Goal: Task Accomplishment & Management: Use online tool/utility

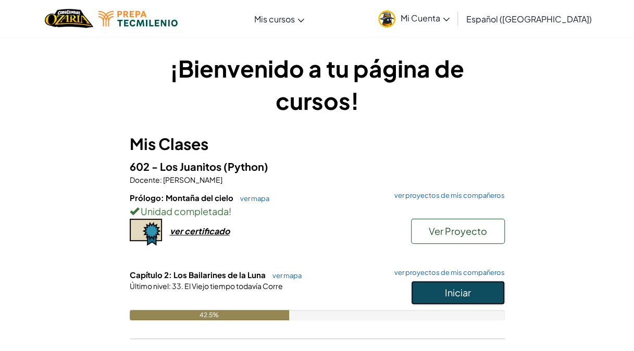
click at [456, 297] on span "Iniciar" at bounding box center [458, 293] width 26 height 12
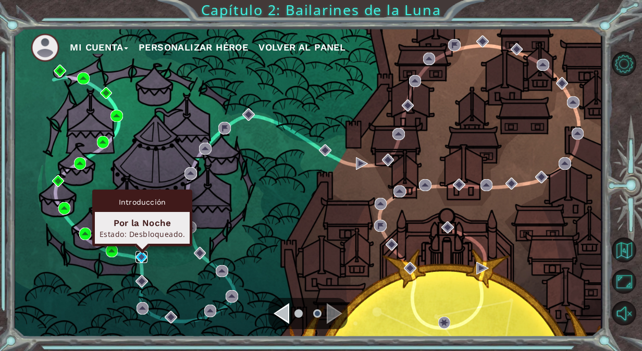
click at [144, 262] on img at bounding box center [142, 257] width 13 height 13
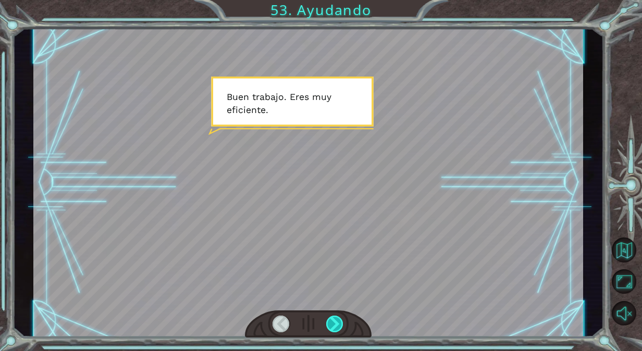
click at [337, 330] on div at bounding box center [334, 324] width 17 height 17
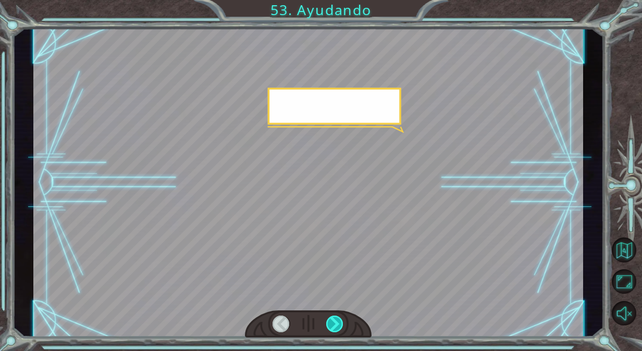
click at [337, 330] on div at bounding box center [334, 324] width 17 height 17
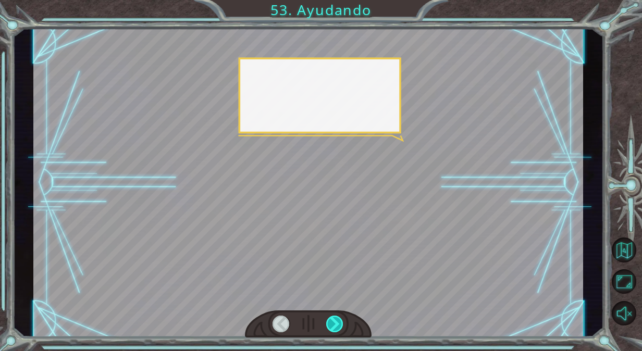
click at [337, 330] on div at bounding box center [334, 324] width 17 height 17
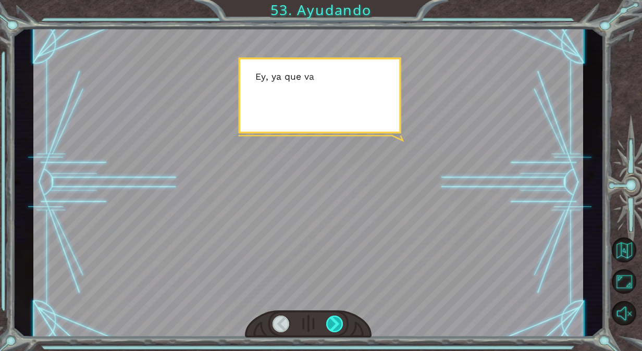
click at [337, 330] on div at bounding box center [334, 324] width 17 height 17
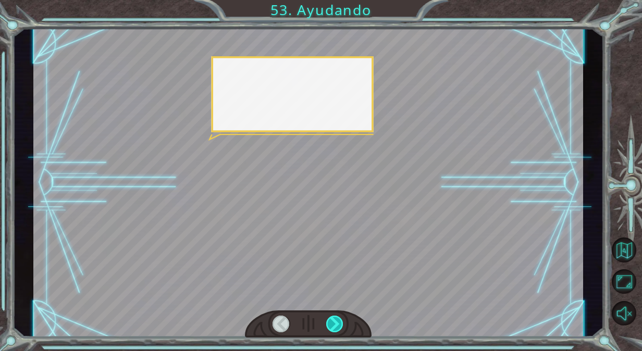
click at [337, 330] on div at bounding box center [334, 324] width 17 height 17
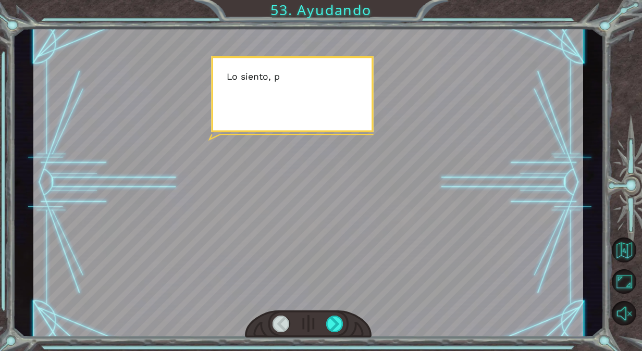
click at [332, 339] on div "Temporary Text B u e n t r a b a j o . E r e s m u y e f i c i e n t e . G r a …" at bounding box center [321, 175] width 642 height 351
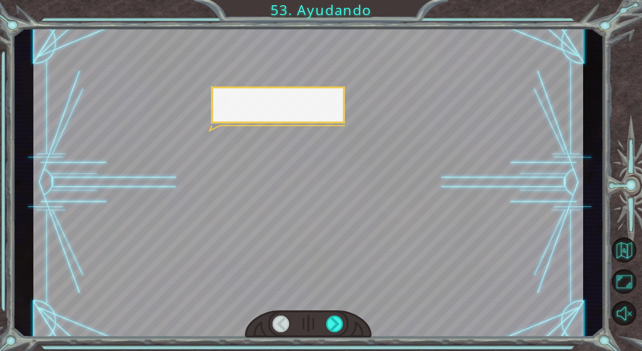
click at [332, 339] on div "Temporary Text B u e n t r a b a j o . E r e s m u y e f i c i e n t e . G r a …" at bounding box center [321, 175] width 642 height 351
click at [344, 326] on div at bounding box center [334, 324] width 17 height 17
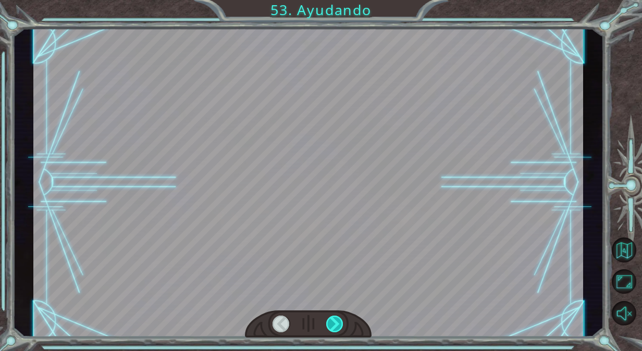
click at [344, 326] on div at bounding box center [334, 324] width 17 height 17
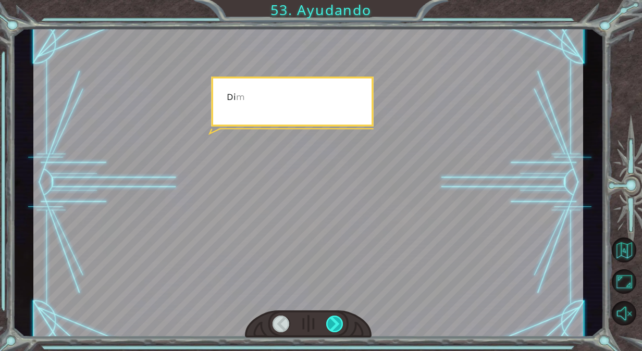
click at [344, 326] on div at bounding box center [334, 324] width 17 height 17
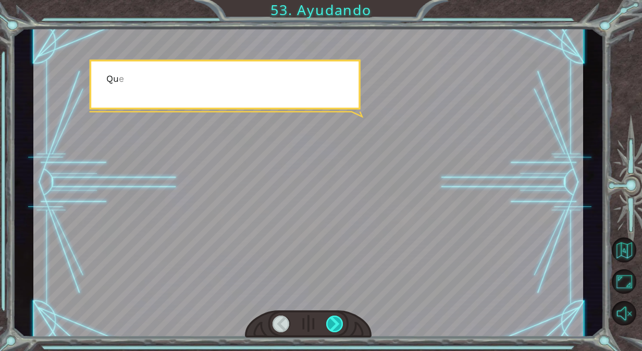
click at [344, 326] on div at bounding box center [334, 324] width 17 height 17
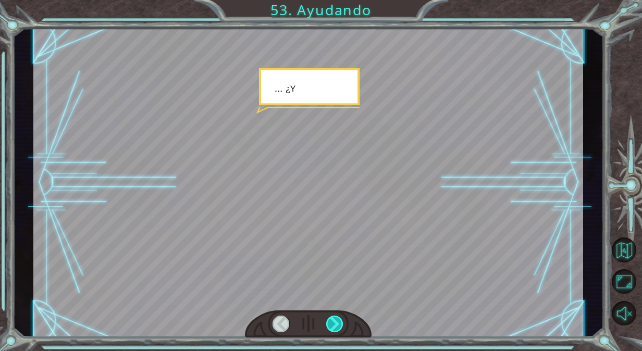
click at [344, 326] on div at bounding box center [334, 324] width 17 height 17
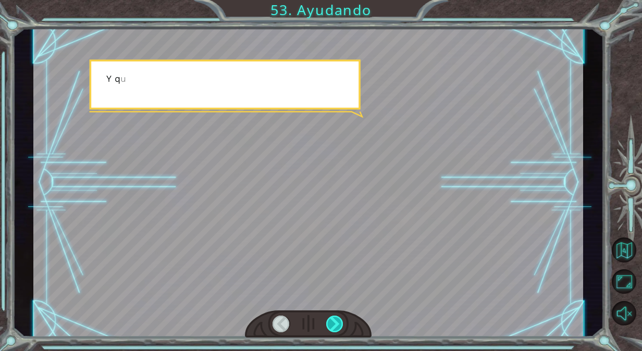
click at [342, 329] on div at bounding box center [334, 324] width 17 height 17
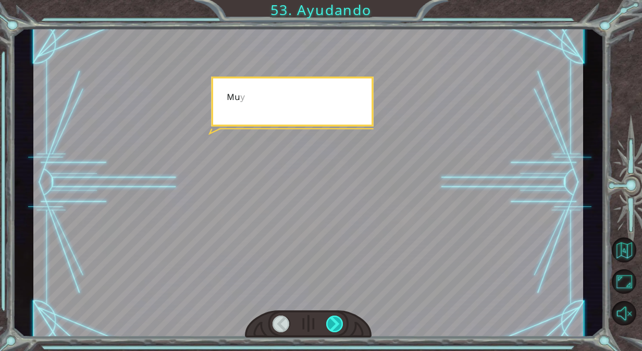
click at [342, 329] on div at bounding box center [334, 324] width 17 height 17
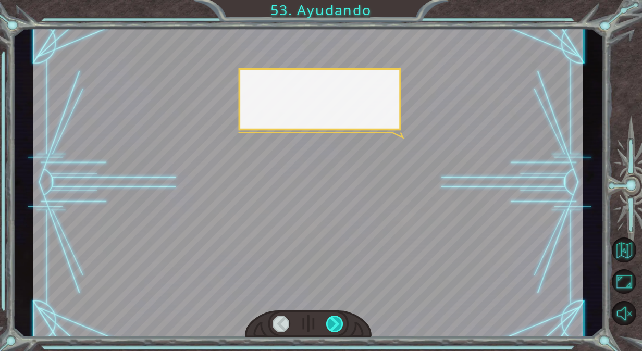
click at [342, 329] on div at bounding box center [334, 324] width 17 height 17
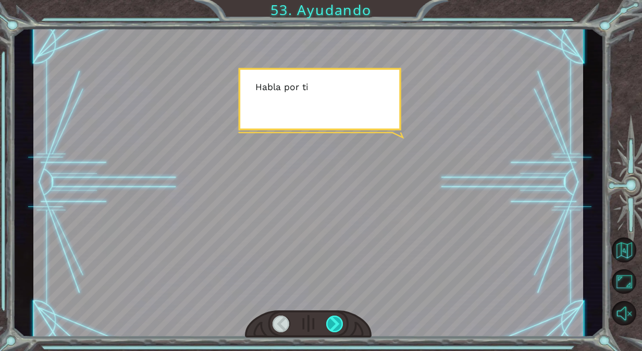
click at [342, 329] on div at bounding box center [334, 324] width 17 height 17
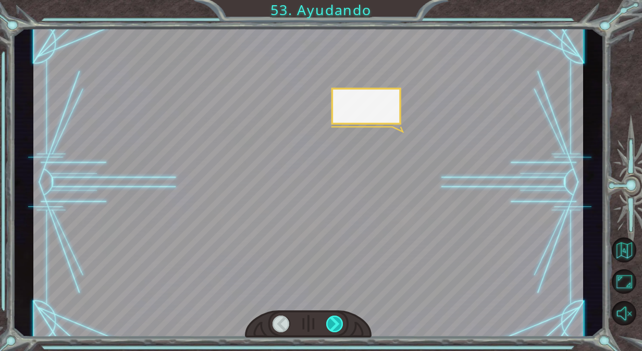
click at [342, 329] on div at bounding box center [334, 324] width 17 height 17
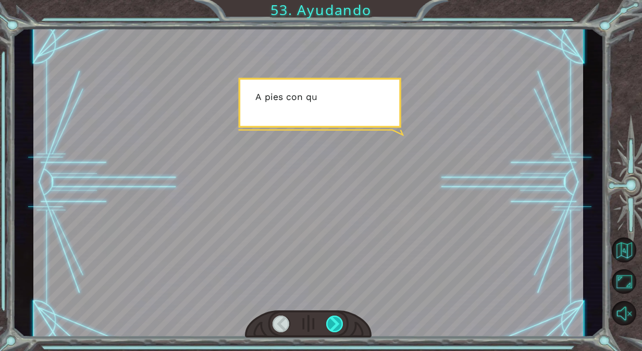
click at [342, 329] on div at bounding box center [334, 324] width 17 height 17
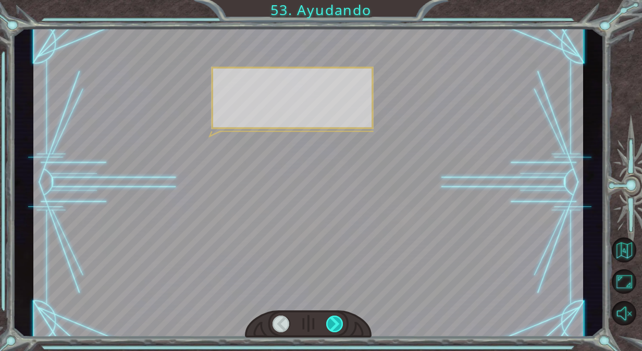
click at [342, 329] on div at bounding box center [334, 324] width 17 height 17
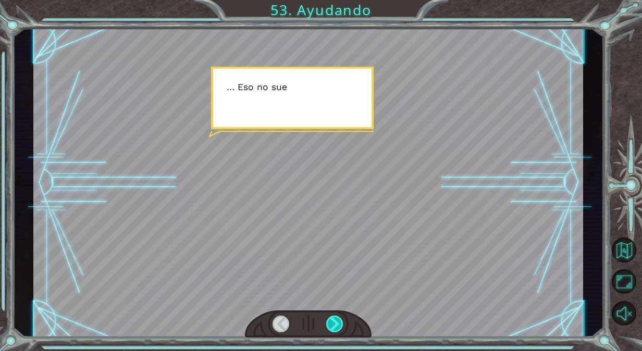
click at [342, 329] on div at bounding box center [334, 324] width 17 height 17
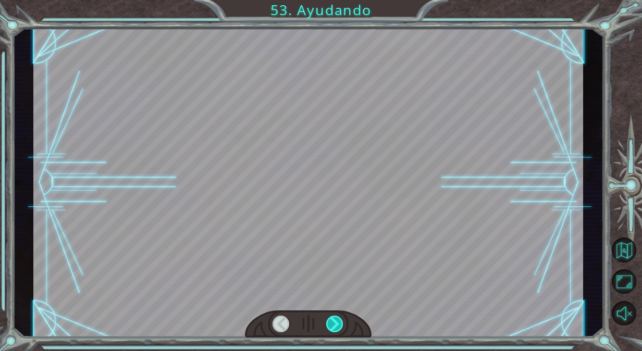
click at [342, 329] on div at bounding box center [334, 324] width 17 height 17
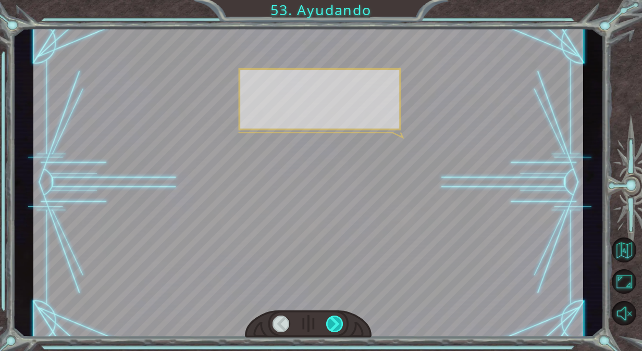
click at [342, 329] on div at bounding box center [334, 324] width 17 height 17
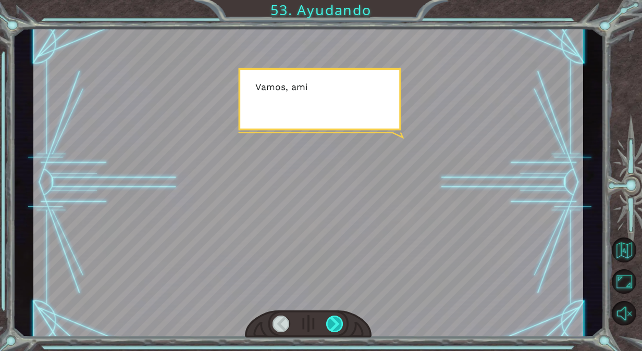
click at [342, 330] on div at bounding box center [334, 324] width 17 height 17
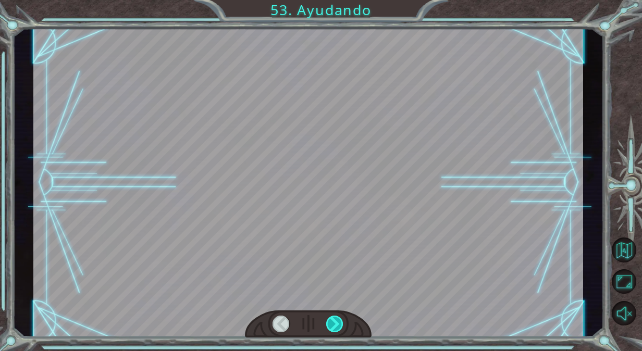
click at [342, 330] on div at bounding box center [334, 324] width 17 height 17
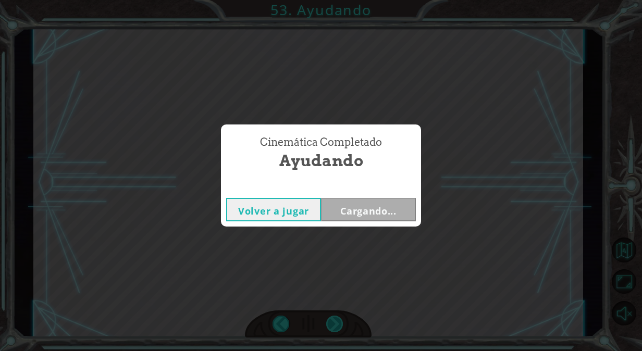
click at [342, 330] on div "Cinemática Completado Ayudando Volver a jugar Cargando..." at bounding box center [321, 175] width 642 height 351
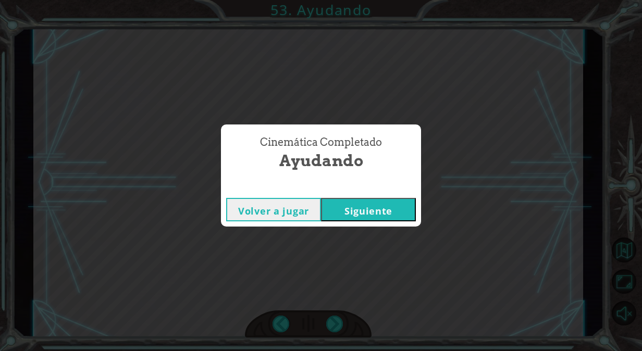
click at [342, 330] on div "Cinemática Completado Ayudando Volver a jugar [GEOGRAPHIC_DATA]" at bounding box center [321, 175] width 642 height 351
drag, startPoint x: 342, startPoint y: 330, endPoint x: 343, endPoint y: 324, distance: 6.3
click at [343, 324] on div "Cinemática Completado Ayudando Volver a jugar [GEOGRAPHIC_DATA]" at bounding box center [321, 175] width 642 height 351
drag, startPoint x: 343, startPoint y: 324, endPoint x: 350, endPoint y: 219, distance: 105.0
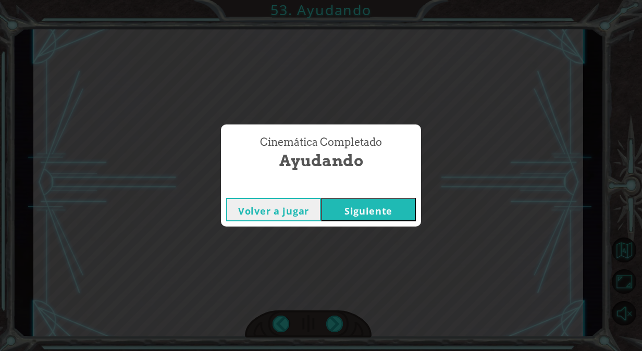
click at [350, 219] on button "Siguiente" at bounding box center [368, 209] width 95 height 23
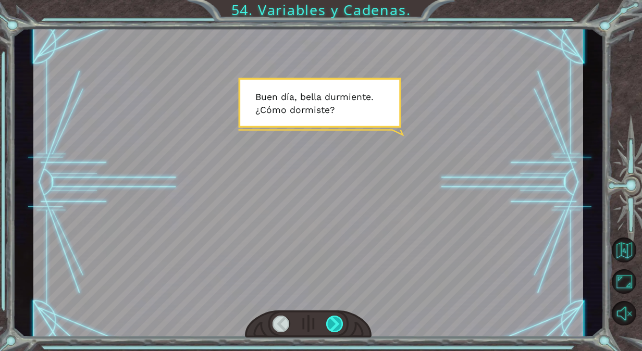
click at [337, 325] on div at bounding box center [334, 324] width 17 height 17
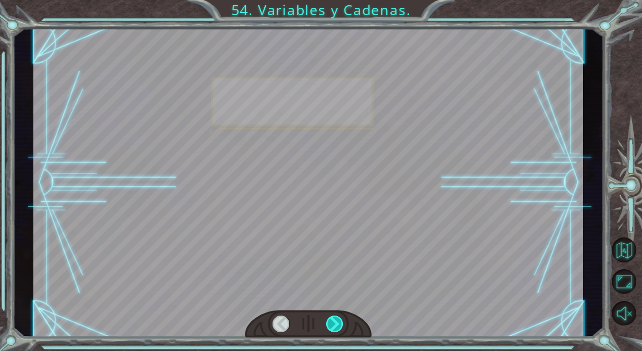
click at [337, 325] on div at bounding box center [334, 324] width 17 height 17
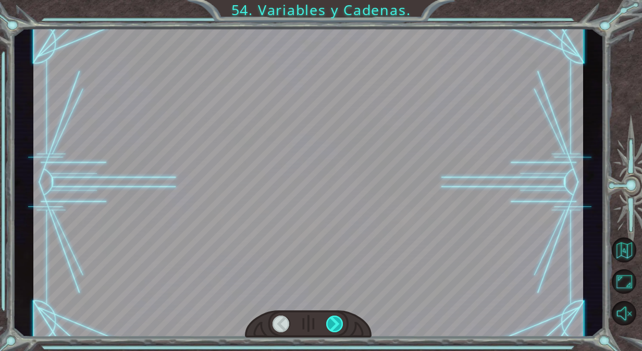
click at [337, 325] on div at bounding box center [334, 324] width 17 height 17
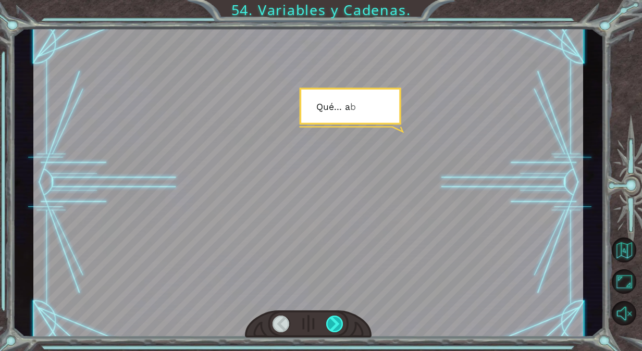
click at [337, 325] on div at bounding box center [334, 324] width 17 height 17
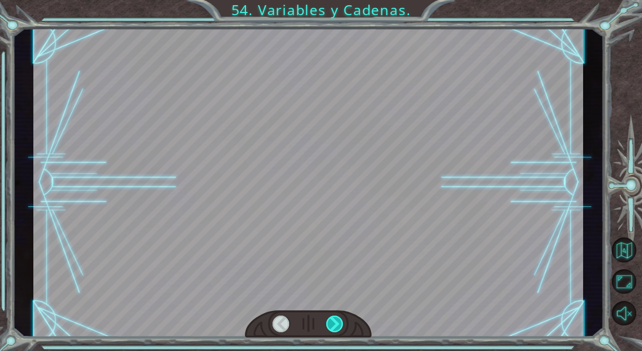
click at [332, 324] on div at bounding box center [334, 324] width 17 height 17
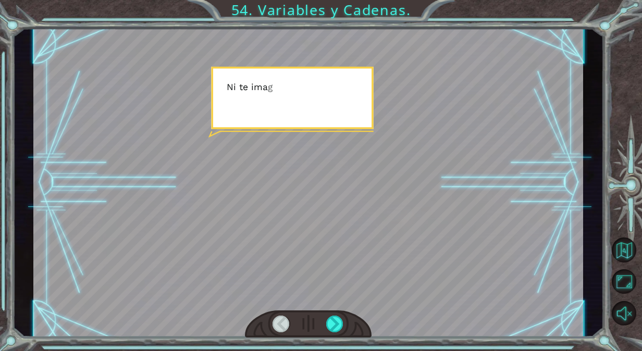
drag, startPoint x: 333, startPoint y: 324, endPoint x: 324, endPoint y: 321, distance: 8.9
click at [324, 321] on div at bounding box center [308, 325] width 127 height 28
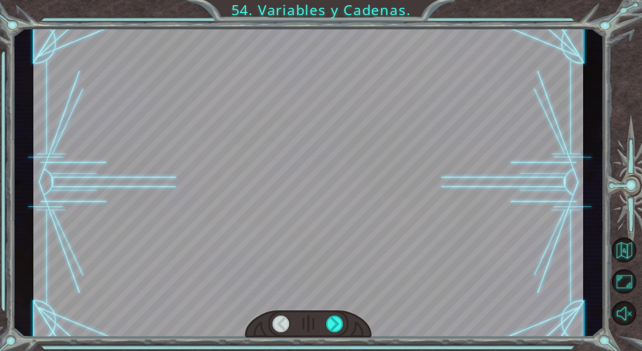
click at [324, 321] on div at bounding box center [308, 325] width 127 height 28
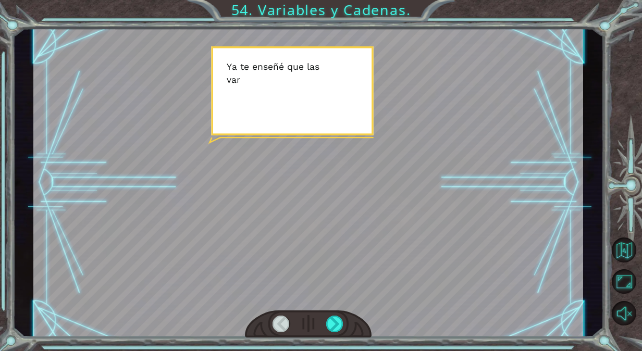
click at [324, 321] on div at bounding box center [308, 325] width 127 height 28
click at [329, 322] on div at bounding box center [334, 324] width 17 height 17
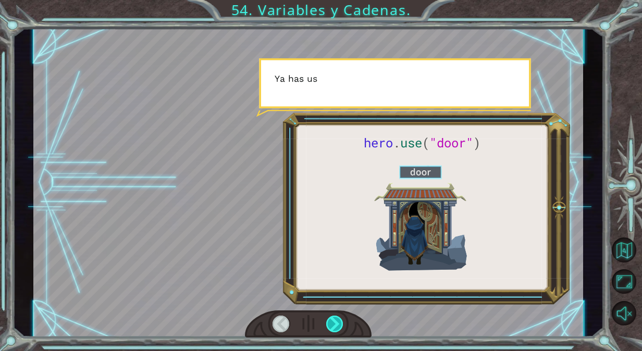
click at [329, 322] on div at bounding box center [334, 324] width 17 height 17
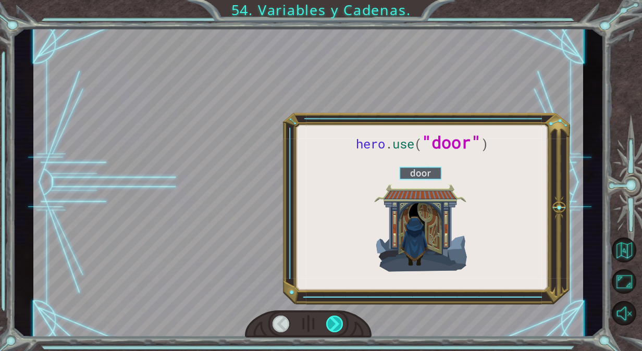
click at [329, 322] on div at bounding box center [334, 324] width 17 height 17
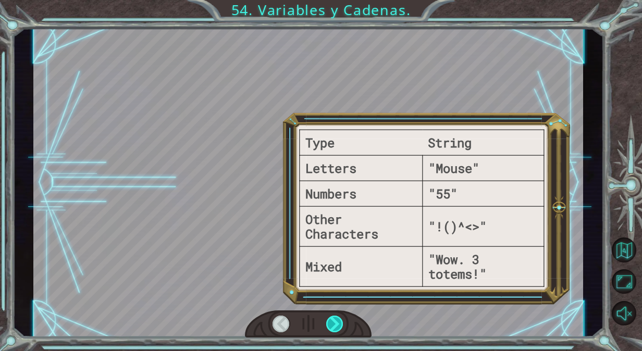
click at [329, 322] on div at bounding box center [334, 324] width 17 height 17
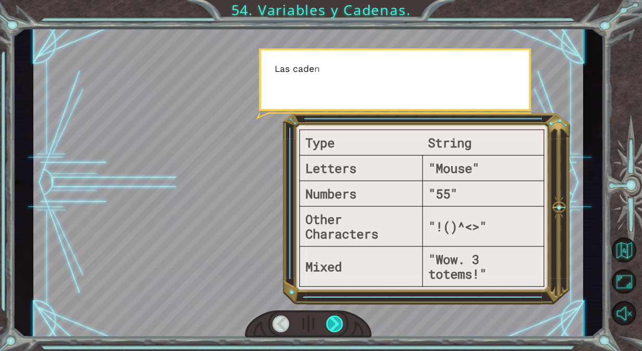
click at [329, 322] on div at bounding box center [334, 324] width 17 height 17
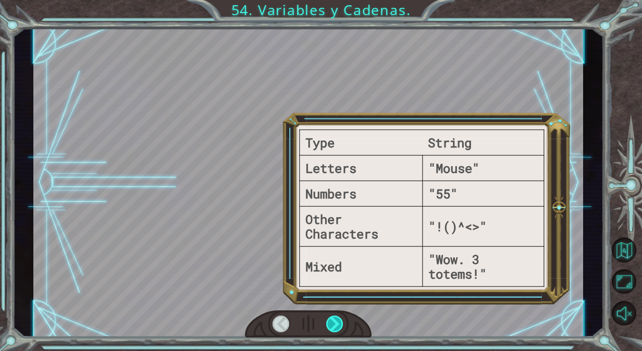
click at [329, 322] on div at bounding box center [334, 324] width 17 height 17
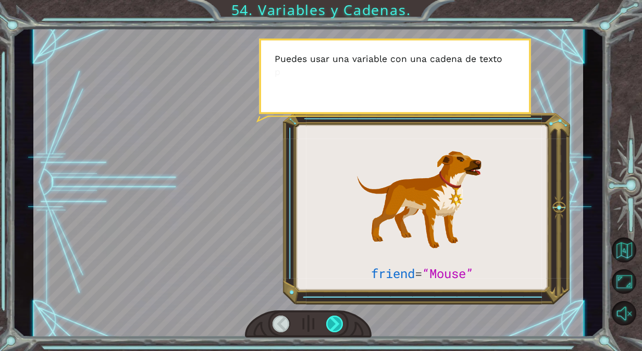
click at [329, 322] on div at bounding box center [334, 324] width 17 height 17
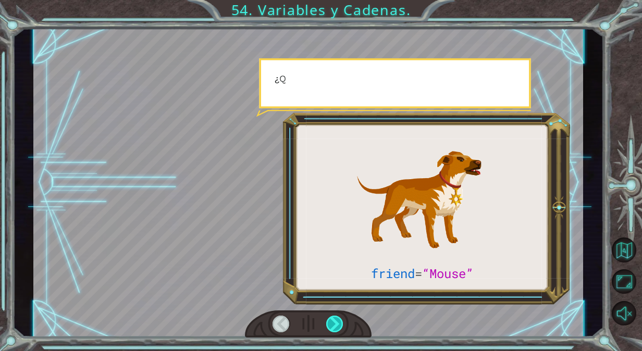
click at [330, 322] on div at bounding box center [334, 324] width 17 height 17
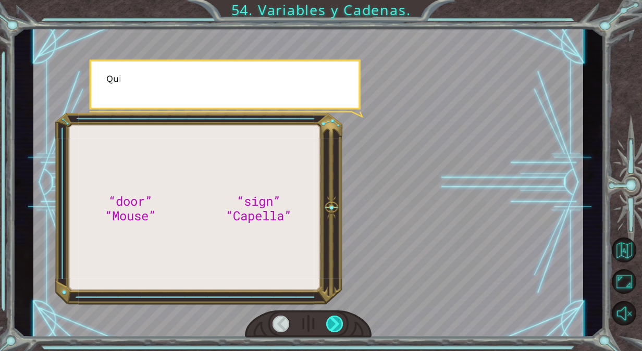
click at [330, 322] on div at bounding box center [334, 324] width 17 height 17
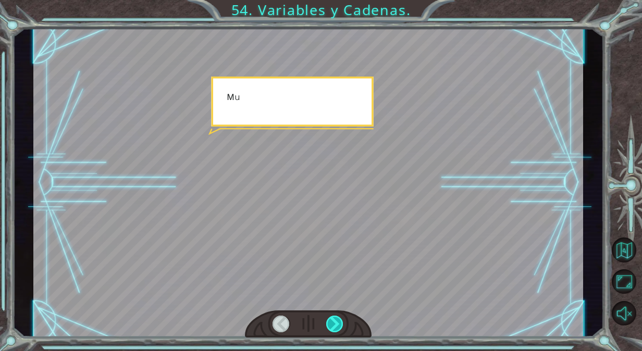
click at [330, 322] on div at bounding box center [334, 324] width 17 height 17
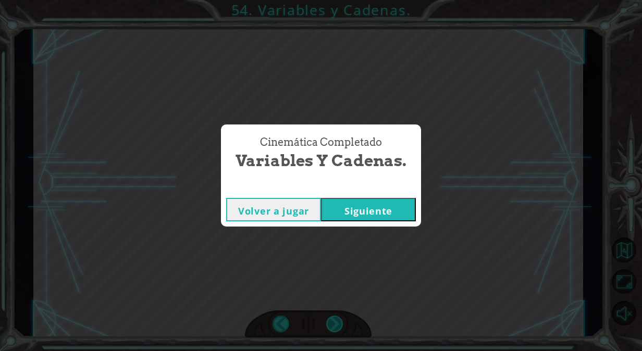
click at [330, 0] on div "“door” “Mouse” “sign” “Capella” B u e n d í a , b e l l a d u r m i e n t e . ¿…" at bounding box center [321, 0] width 642 height 0
click at [330, 322] on div "Cinemática Completado Variables y [PERSON_NAME]. Volver a jugar [GEOGRAPHIC_DAT…" at bounding box center [321, 175] width 642 height 351
drag, startPoint x: 330, startPoint y: 322, endPoint x: 385, endPoint y: 205, distance: 128.3
click at [385, 205] on button "Siguiente" at bounding box center [368, 209] width 95 height 23
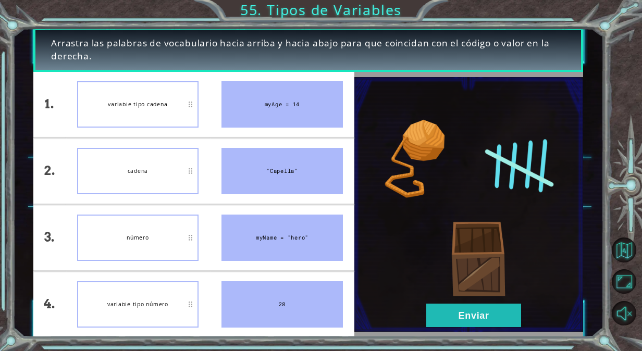
click at [385, 205] on img at bounding box center [468, 204] width 229 height 255
click at [470, 313] on button "Enviar" at bounding box center [473, 315] width 95 height 23
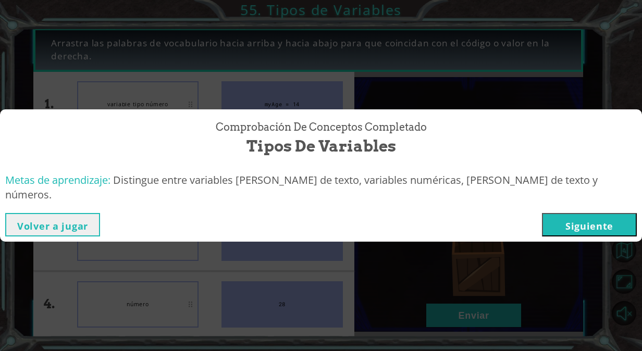
click at [557, 217] on button "Siguiente" at bounding box center [589, 224] width 95 height 23
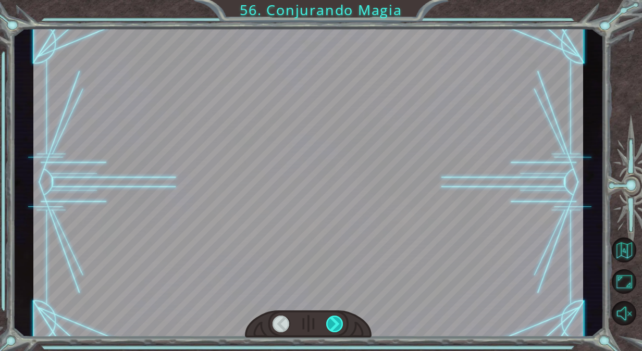
click at [335, 321] on div at bounding box center [334, 324] width 17 height 17
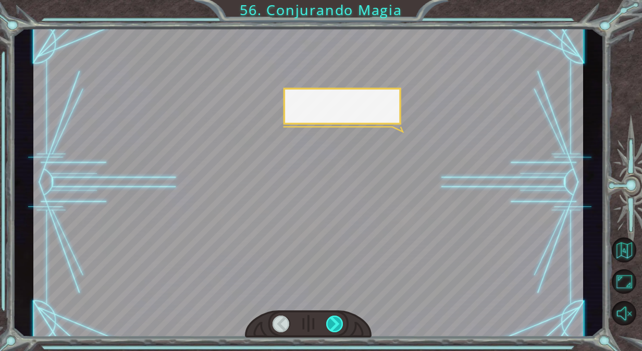
click at [335, 321] on div at bounding box center [334, 324] width 17 height 17
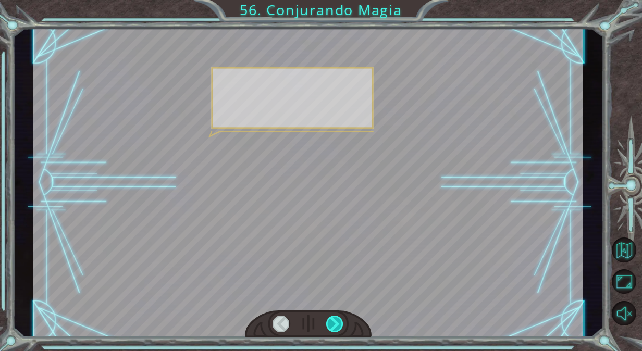
click at [335, 321] on div at bounding box center [334, 324] width 17 height 17
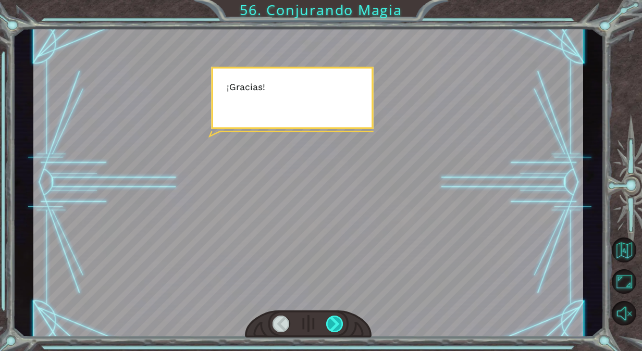
click at [335, 321] on div at bounding box center [334, 324] width 17 height 17
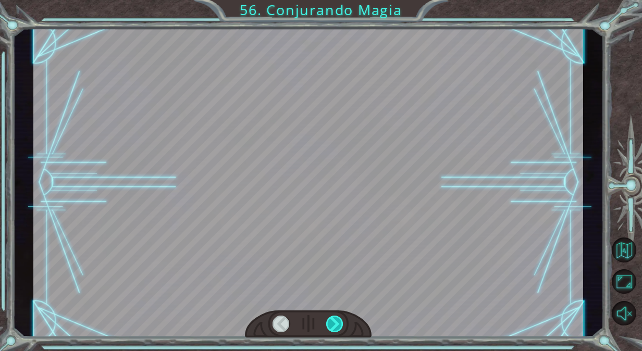
click at [335, 321] on div at bounding box center [334, 324] width 17 height 17
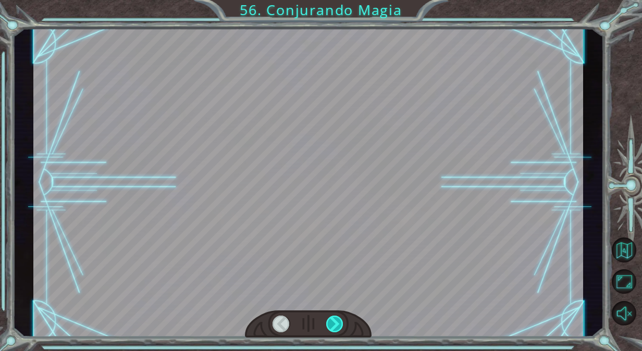
click at [335, 321] on div at bounding box center [334, 324] width 17 height 17
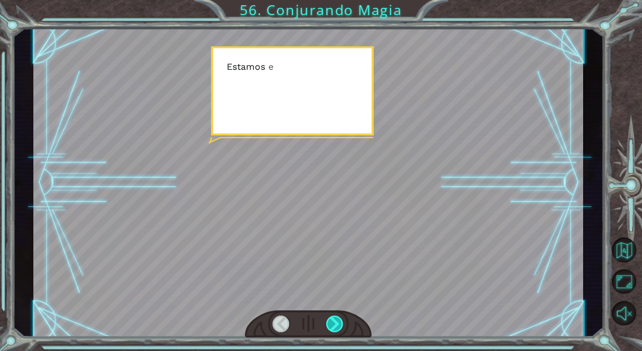
click at [335, 321] on div at bounding box center [334, 324] width 17 height 17
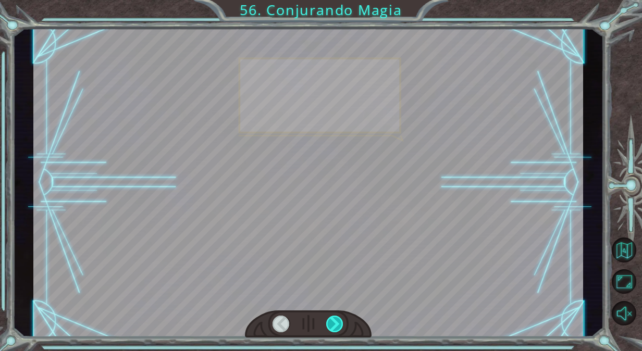
click at [335, 321] on div at bounding box center [334, 324] width 17 height 17
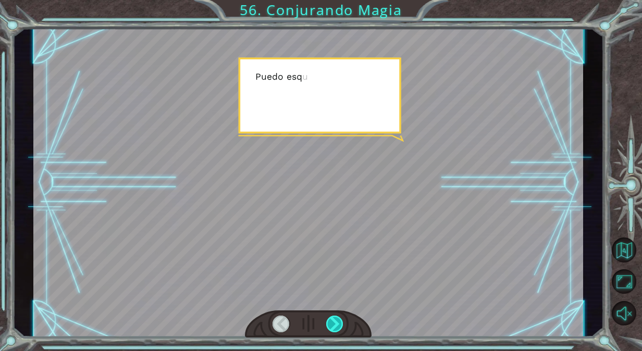
click at [335, 321] on div at bounding box center [334, 324] width 17 height 17
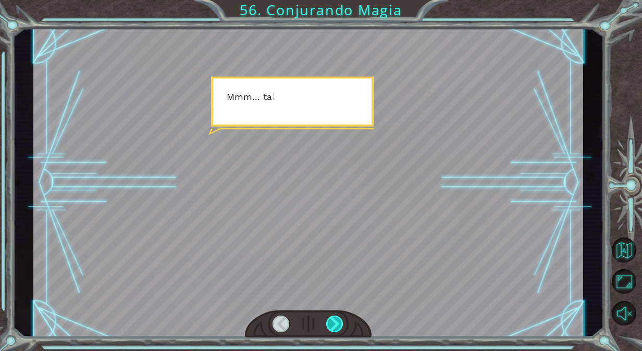
click at [335, 321] on div at bounding box center [334, 324] width 17 height 17
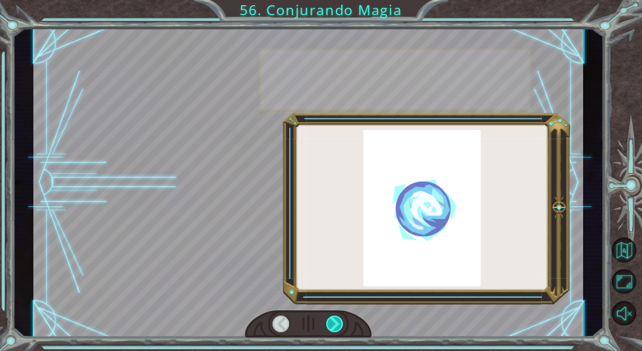
click at [335, 321] on div at bounding box center [334, 324] width 17 height 17
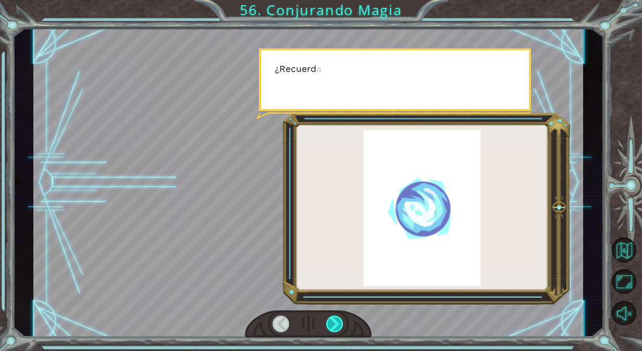
click at [335, 321] on div at bounding box center [334, 324] width 17 height 17
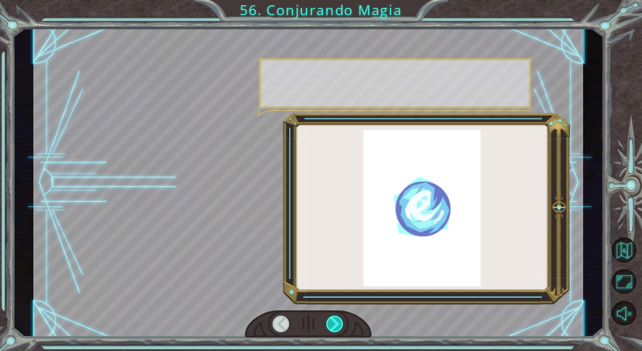
click at [335, 321] on div at bounding box center [334, 324] width 17 height 17
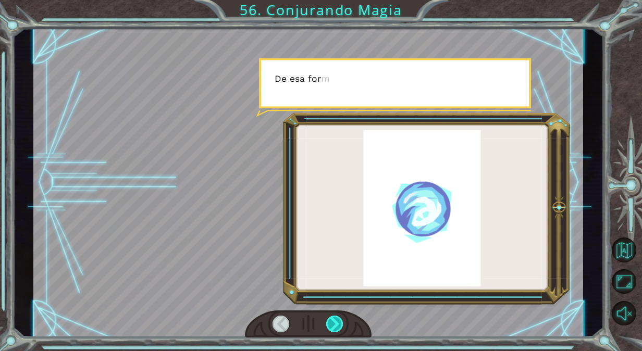
click at [335, 321] on div at bounding box center [334, 324] width 17 height 17
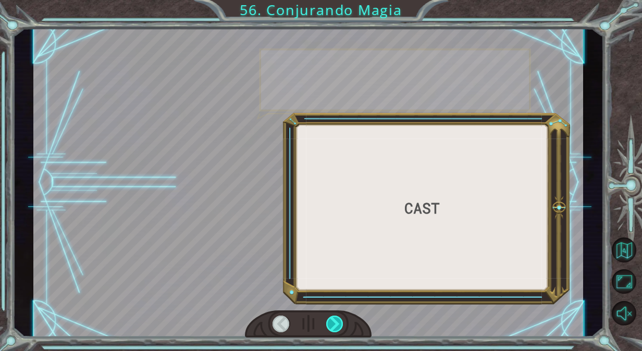
click at [335, 321] on div at bounding box center [334, 324] width 17 height 17
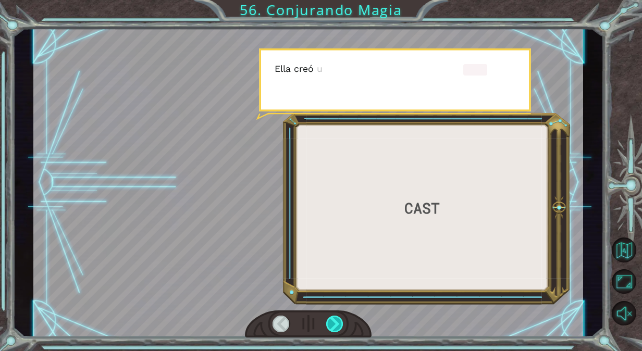
click at [335, 321] on div at bounding box center [334, 324] width 17 height 17
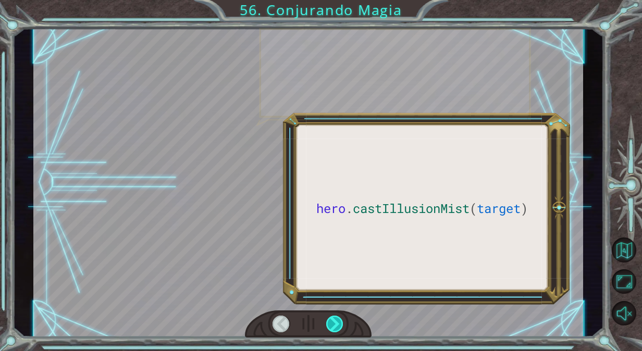
click at [335, 321] on div at bounding box center [334, 324] width 17 height 17
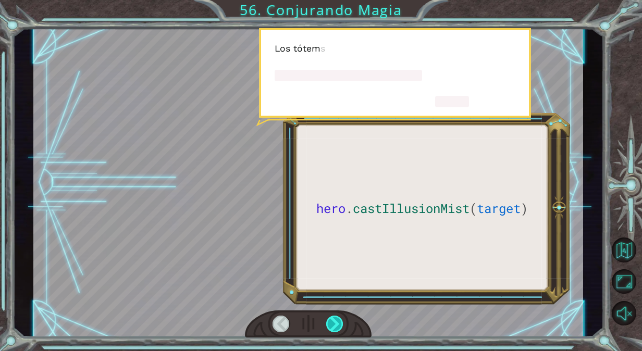
click at [335, 321] on div at bounding box center [334, 324] width 17 height 17
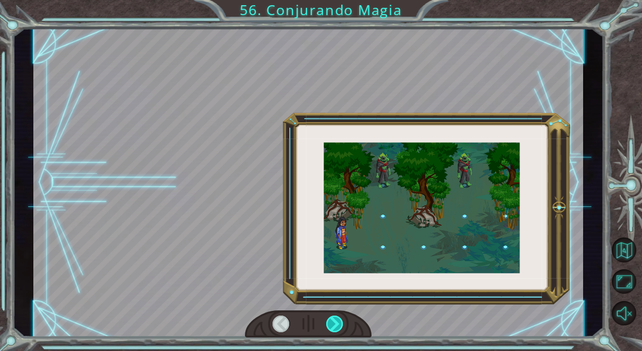
click at [335, 321] on div at bounding box center [334, 324] width 17 height 17
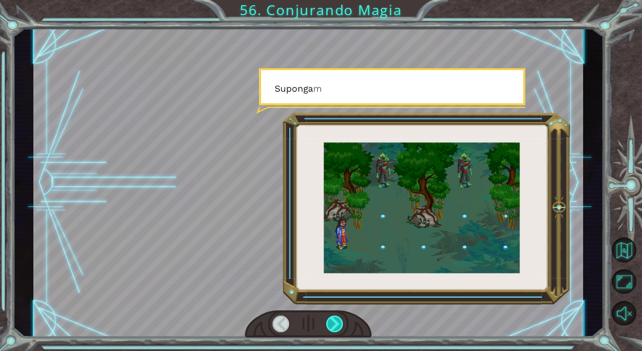
click at [335, 321] on div at bounding box center [334, 324] width 17 height 17
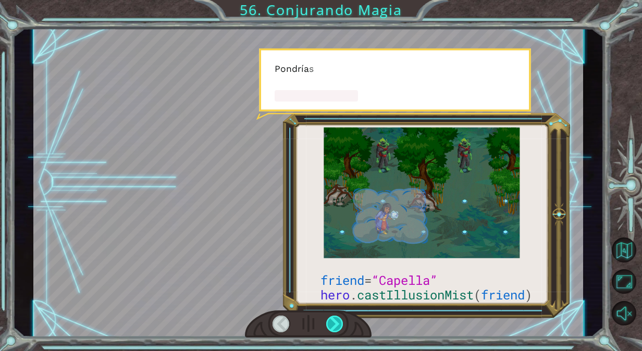
click at [334, 324] on div at bounding box center [334, 324] width 17 height 17
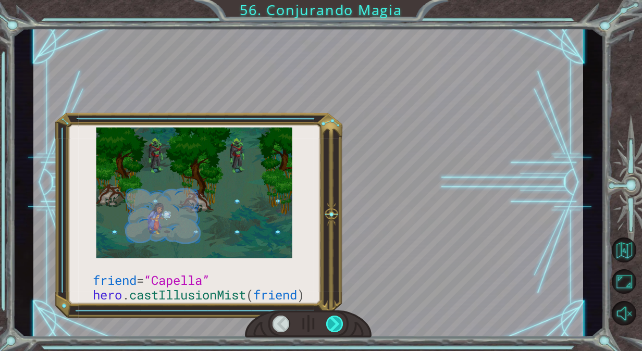
click at [334, 324] on div at bounding box center [334, 324] width 17 height 17
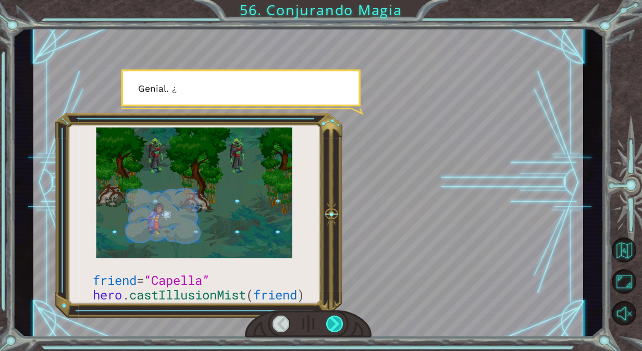
click at [334, 324] on div at bounding box center [334, 324] width 17 height 17
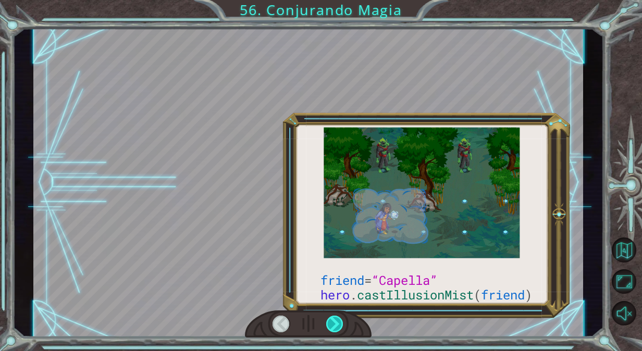
click at [334, 324] on div at bounding box center [334, 324] width 17 height 17
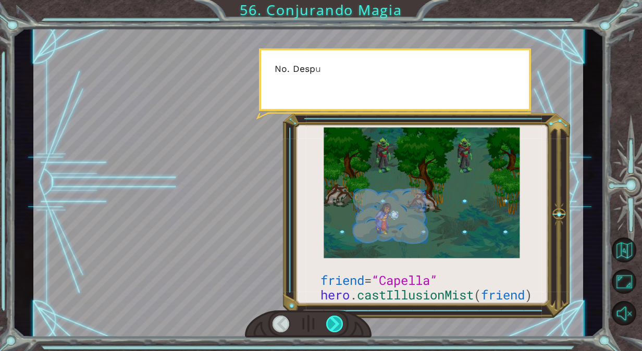
click at [334, 324] on div at bounding box center [334, 324] width 17 height 17
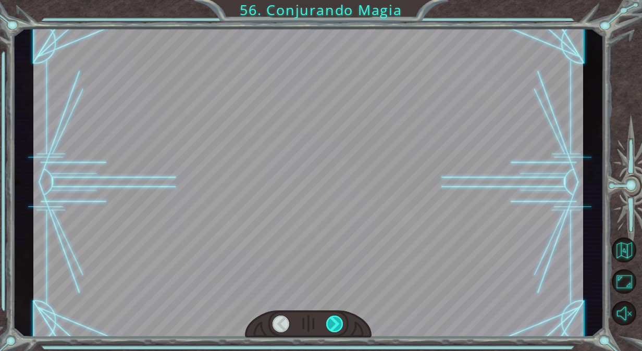
click at [334, 324] on div at bounding box center [334, 324] width 17 height 17
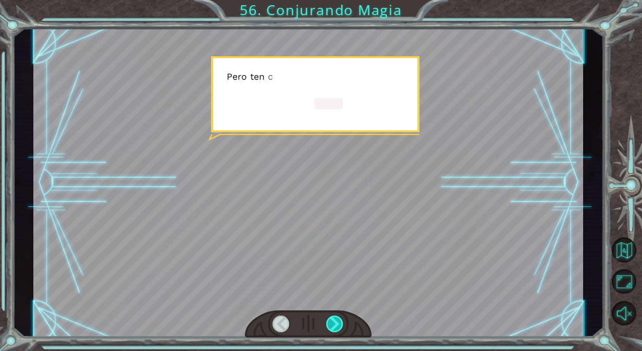
click at [334, 324] on div at bounding box center [334, 324] width 17 height 17
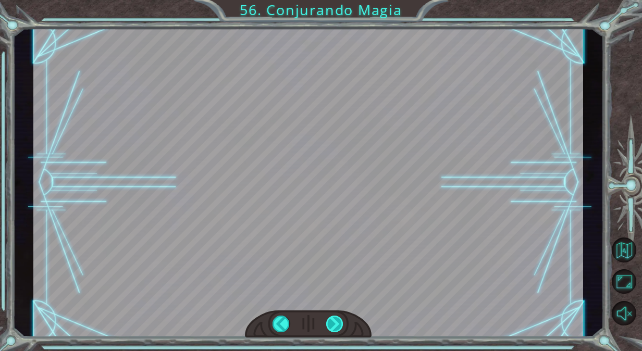
click at [334, 0] on div "friend = “Capella” hero . castIllusionMist ( friend ) ¡ A h í e s t á s ! ¡ N e…" at bounding box center [321, 0] width 642 height 0
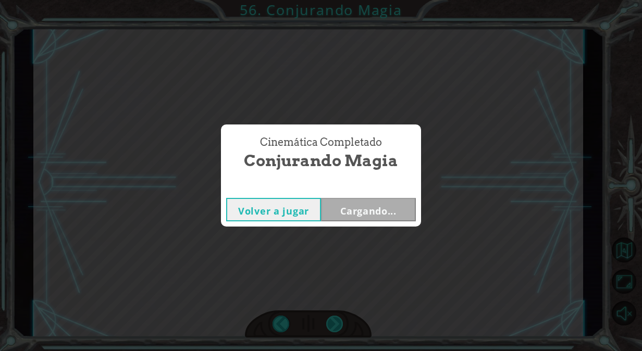
click at [334, 324] on div "Cinemática Completado Conjurando Magia Volver a jugar Cargando..." at bounding box center [321, 175] width 642 height 351
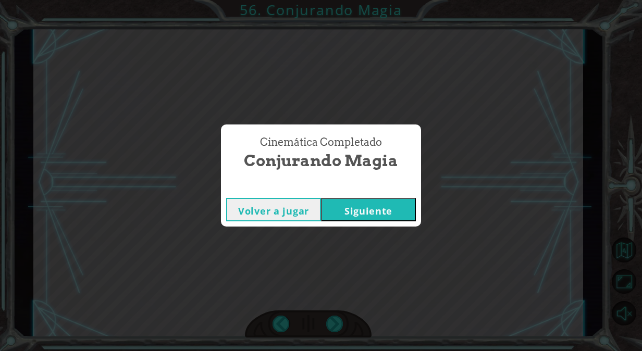
drag, startPoint x: 334, startPoint y: 324, endPoint x: 378, endPoint y: 222, distance: 111.6
click at [378, 222] on div "Volver a jugar [GEOGRAPHIC_DATA]" at bounding box center [321, 210] width 200 height 34
click at [379, 206] on button "Siguiente" at bounding box center [368, 209] width 95 height 23
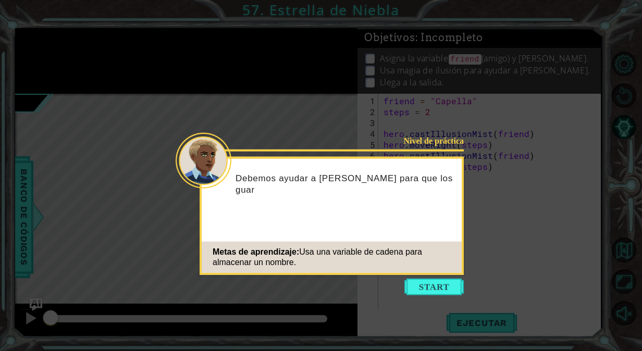
click at [412, 277] on icon at bounding box center [321, 175] width 642 height 351
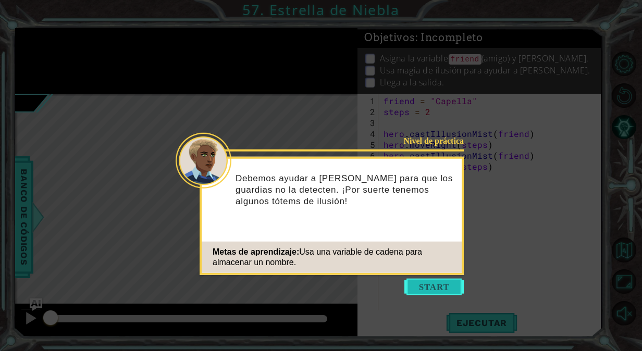
click at [431, 287] on button "Start" at bounding box center [434, 287] width 59 height 17
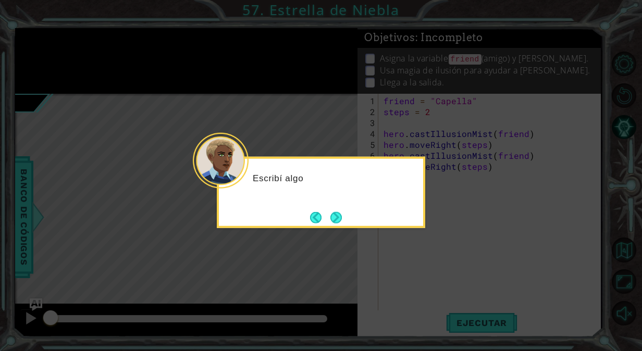
drag, startPoint x: 431, startPoint y: 287, endPoint x: 361, endPoint y: 269, distance: 72.2
click at [361, 269] on icon at bounding box center [321, 175] width 642 height 351
click at [334, 209] on div "Escribí algo de código para ayudarte a o" at bounding box center [321, 189] width 204 height 53
click at [334, 209] on div "Escribí algo de código para ayudarte a ocultar a Capel" at bounding box center [321, 189] width 204 height 53
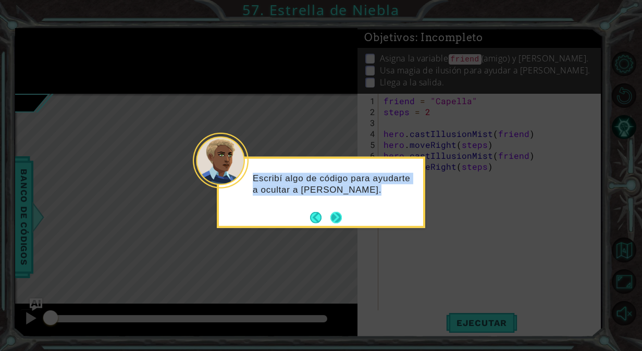
click at [334, 215] on button "Next" at bounding box center [336, 217] width 19 height 19
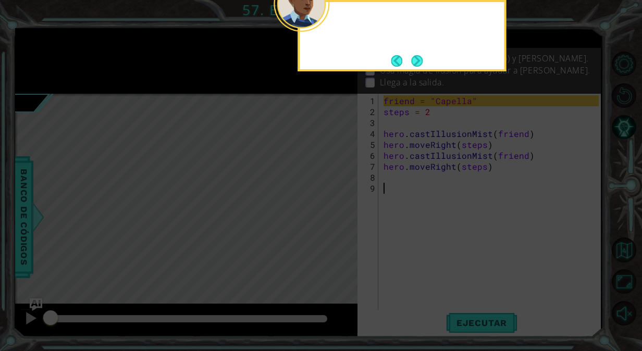
click at [334, 215] on icon at bounding box center [321, 52] width 642 height 597
click at [420, 57] on button "Next" at bounding box center [417, 61] width 12 height 12
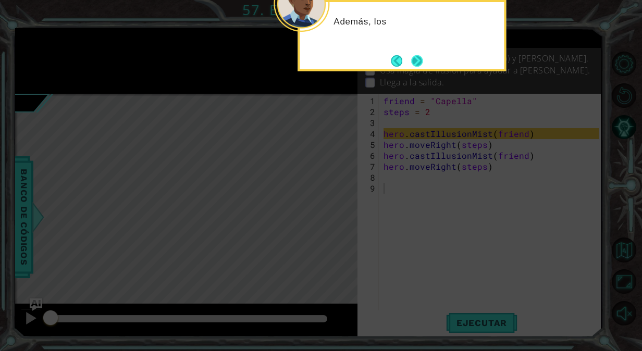
click at [420, 61] on button "Next" at bounding box center [417, 61] width 12 height 12
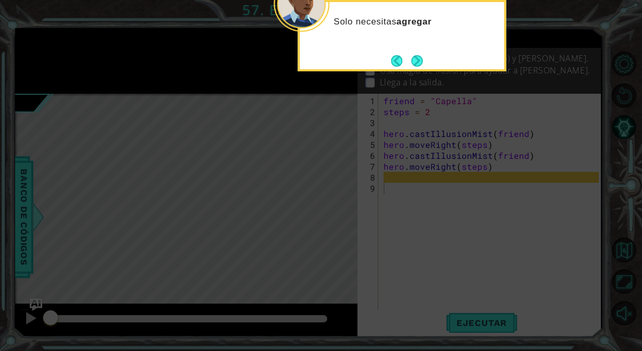
click at [421, 49] on div "Solo necesitas agregar" at bounding box center [402, 35] width 209 height 71
click at [419, 58] on button "Next" at bounding box center [417, 61] width 14 height 14
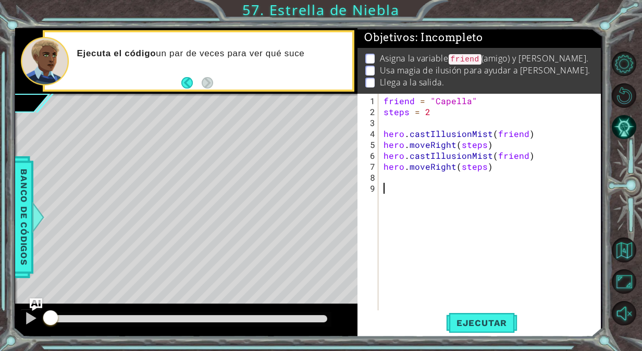
click at [447, 171] on div "friend = "Capella" steps = 2 hero . castIllusionMist ( friend ) hero . moveRigh…" at bounding box center [493, 215] width 222 height 241
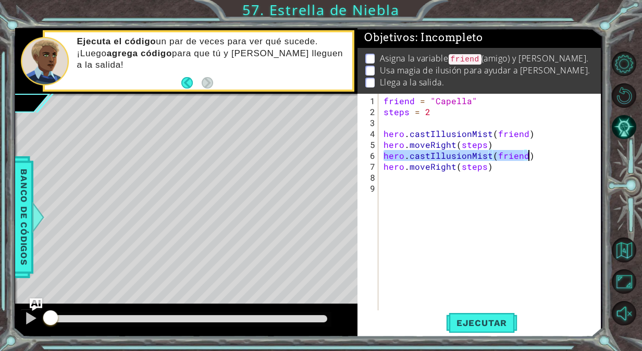
drag, startPoint x: 385, startPoint y: 152, endPoint x: 541, endPoint y: 155, distance: 155.9
click at [541, 155] on div "friend = "Capella" steps = 2 hero . castIllusionMist ( friend ) hero . moveRigh…" at bounding box center [493, 215] width 222 height 241
type textarea "hero.castIllusionMist(friend)"
click at [480, 177] on div "friend = "Capella" steps = 2 hero . castIllusionMist ( friend ) hero . moveRigh…" at bounding box center [493, 215] width 222 height 241
paste textarea "hero.castIllusionMist(friend)"
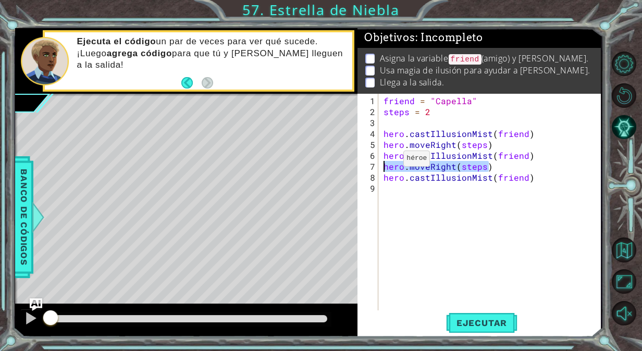
drag, startPoint x: 492, startPoint y: 162, endPoint x: 385, endPoint y: 163, distance: 106.9
click at [385, 163] on div "friend = "Capella" steps = 2 hero . castIllusionMist ( friend ) hero . moveRigh…" at bounding box center [493, 215] width 222 height 241
paste textarea "castIllusionMist(friend"
type textarea "hero.castIllusionMist(friend)"
click at [394, 190] on div "friend = "Capella" steps = 2 hero . castIllusionMist ( friend ) hero . moveRigh…" at bounding box center [493, 215] width 222 height 241
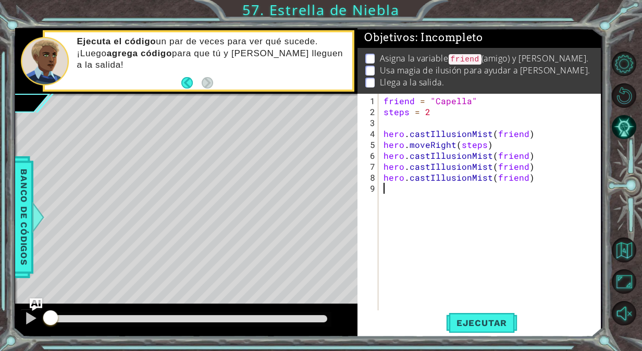
paste textarea "hero.castIllusionMist(friend)"
type textarea "hero.castIllusionMist(friend)"
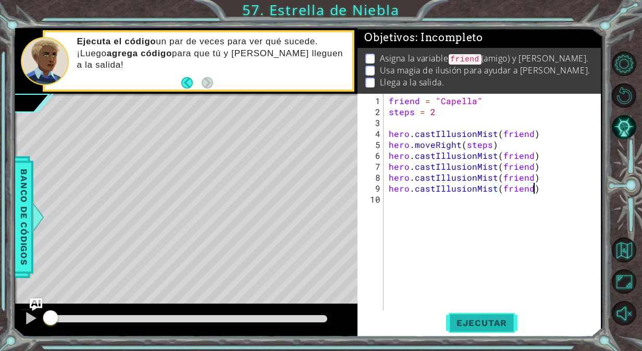
click at [480, 312] on button "Ejecutar" at bounding box center [481, 323] width 71 height 24
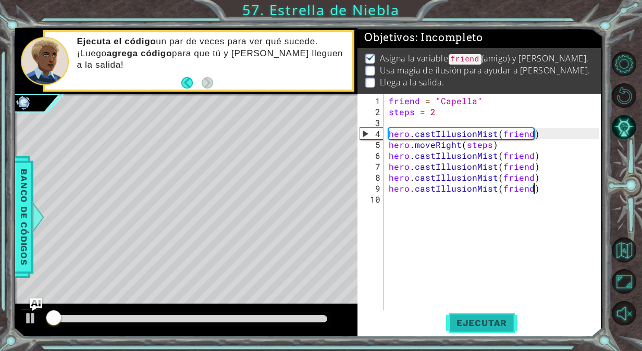
scroll to position [7, 0]
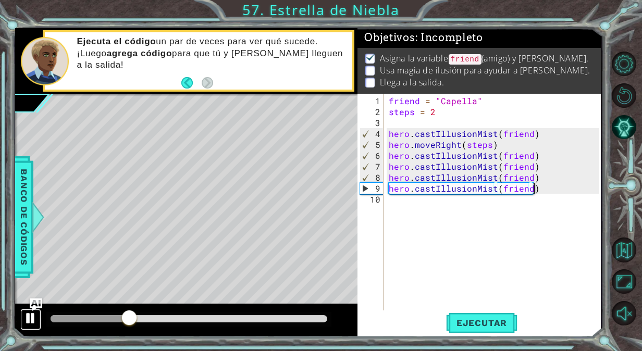
click at [33, 317] on div at bounding box center [31, 319] width 14 height 14
drag, startPoint x: 547, startPoint y: 172, endPoint x: 387, endPoint y: 174, distance: 160.0
click at [387, 174] on div "friend = "Capella" steps = 2 hero . castIllusionMist ( friend ) hero . moveRigh…" at bounding box center [495, 215] width 217 height 241
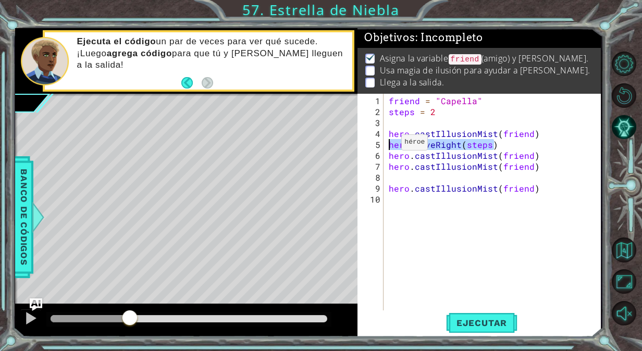
drag, startPoint x: 493, startPoint y: 139, endPoint x: 389, endPoint y: 146, distance: 104.5
click at [389, 146] on div "friend = "Capella" steps = 2 hero . castIllusionMist ( friend ) hero . moveRigh…" at bounding box center [495, 215] width 217 height 241
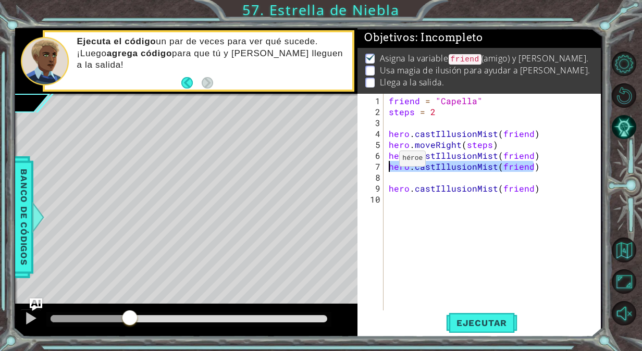
drag, startPoint x: 547, startPoint y: 165, endPoint x: 384, endPoint y: 163, distance: 162.7
click at [384, 163] on div "hero.moveRight(steps) 1 2 3 4 5 6 7 8 9 10 friend = "Capella" steps = 2 hero . …" at bounding box center [478, 203] width 241 height 219
type textarea "hero.castIllusionMist(friend)"
paste textarea "hero.moveRight(steps)"
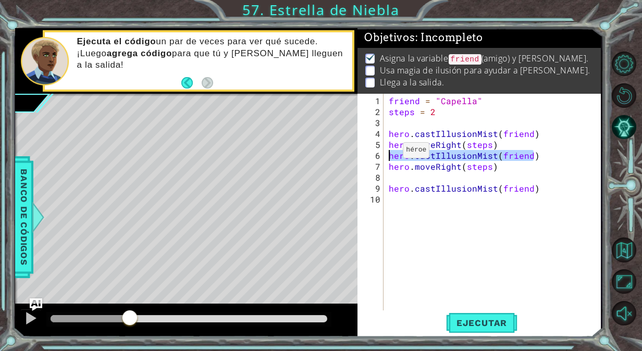
drag, startPoint x: 538, startPoint y: 157, endPoint x: 390, endPoint y: 154, distance: 148.1
click at [390, 154] on div "friend = "Capella" steps = 2 hero . castIllusionMist ( friend ) hero . moveRigh…" at bounding box center [495, 215] width 217 height 241
type textarea "hero.castIllusionMist(friend)"
click at [487, 176] on div "friend = "Capella" steps = 2 hero . castIllusionMist ( friend ) hero . moveRigh…" at bounding box center [495, 215] width 217 height 241
type textarea "hero.moveRight(steps)"
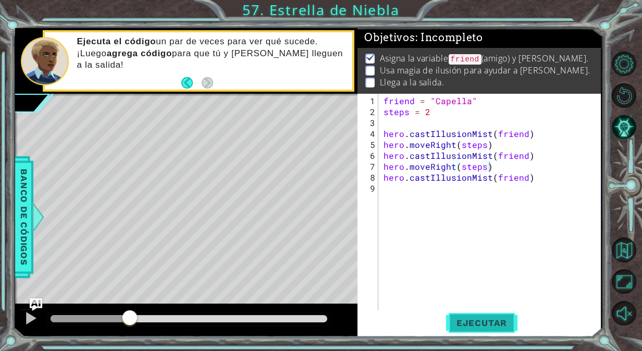
click at [471, 322] on span "Ejecutar" at bounding box center [481, 323] width 71 height 10
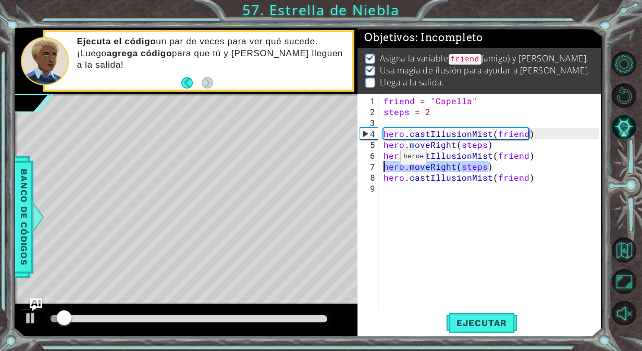
drag, startPoint x: 493, startPoint y: 164, endPoint x: 383, endPoint y: 161, distance: 110.6
click at [383, 161] on div "friend = "Capella" steps = 2 hero . castIllusionMist ( friend ) hero . moveRigh…" at bounding box center [493, 215] width 222 height 241
click at [393, 190] on div "friend = "Capella" steps = 2 hero . castIllusionMist ( friend ) hero . moveRigh…" at bounding box center [493, 215] width 222 height 241
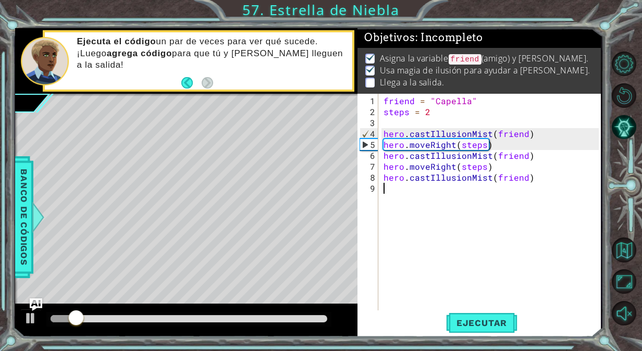
paste textarea "hero.moveRight(steps)"
type textarea "hero.moveRight(steps)"
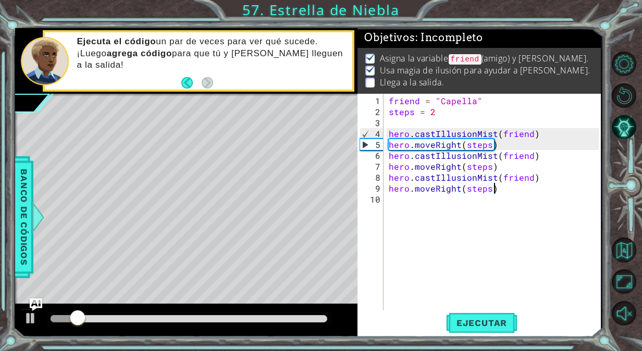
click at [393, 190] on div "friend = "Capella" steps = 2 hero . castIllusionMist ( friend ) hero . moveRigh…" at bounding box center [495, 215] width 217 height 241
click at [477, 315] on button "Ejecutar" at bounding box center [481, 323] width 71 height 24
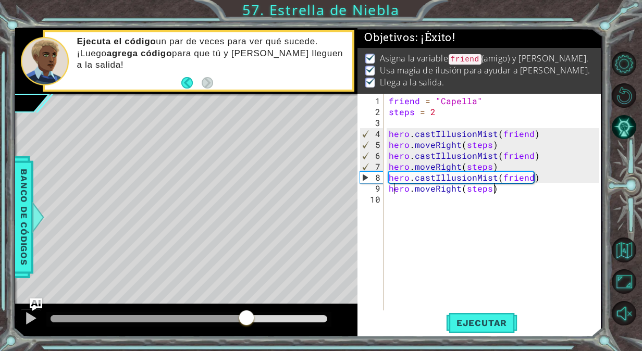
drag, startPoint x: 78, startPoint y: 317, endPoint x: 269, endPoint y: 339, distance: 192.6
click at [269, 339] on div "1 ההההההההההההההההההההההההההההההההההההההההההההההההההההההההההההההההההההההההההההה…" at bounding box center [321, 175] width 642 height 351
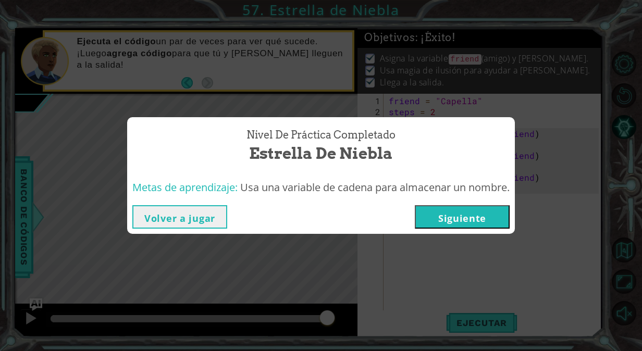
click at [460, 211] on button "Siguiente" at bounding box center [462, 216] width 95 height 23
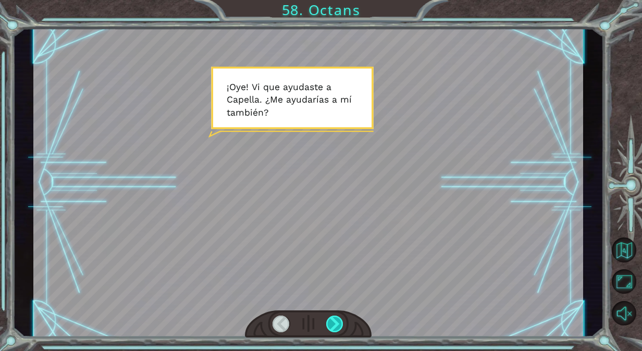
click at [338, 327] on div at bounding box center [334, 324] width 17 height 17
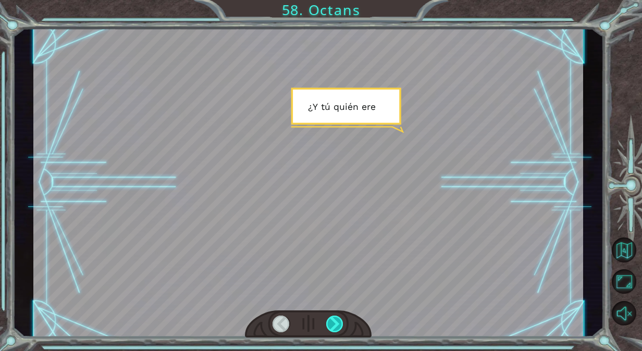
click at [339, 327] on div at bounding box center [334, 324] width 17 height 17
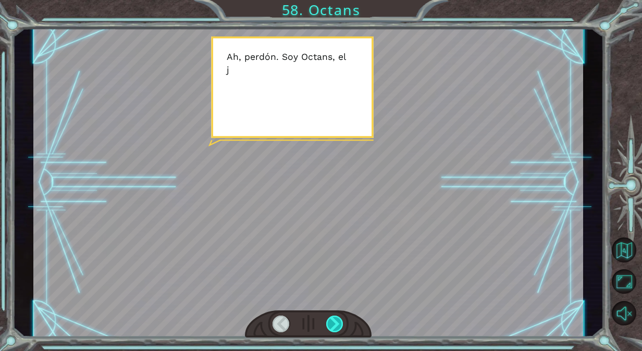
click at [339, 327] on div at bounding box center [334, 324] width 17 height 17
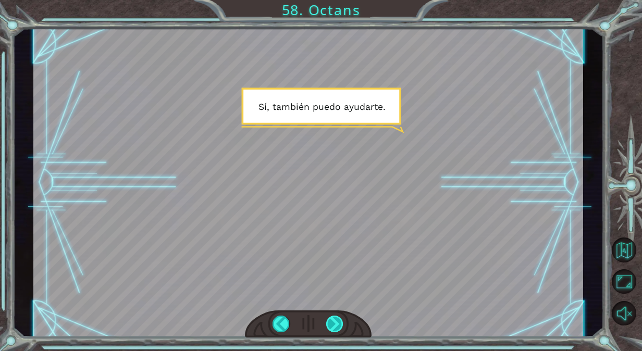
click at [338, 327] on div at bounding box center [334, 324] width 17 height 17
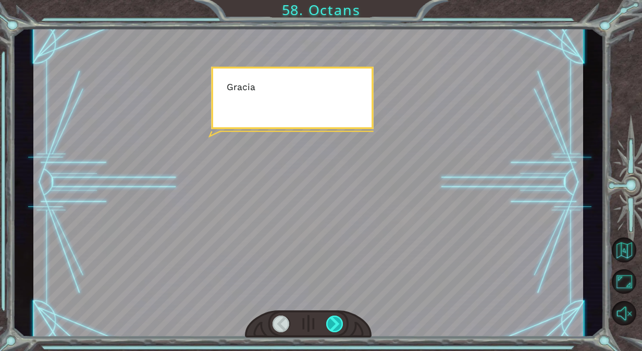
click at [338, 327] on div at bounding box center [334, 324] width 17 height 17
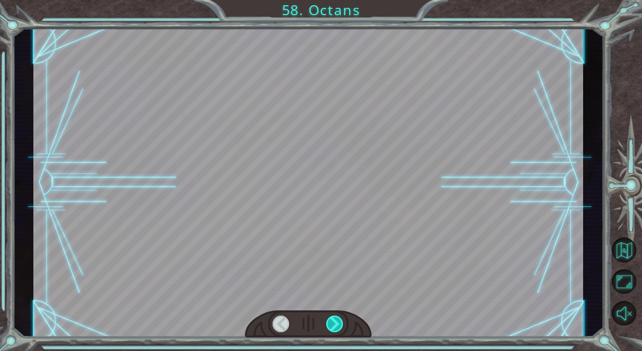
click at [338, 327] on div at bounding box center [334, 324] width 17 height 17
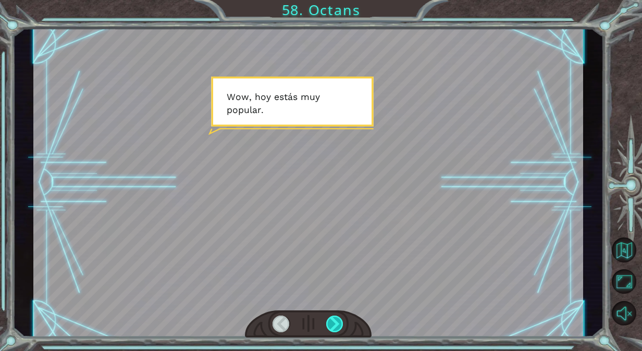
click at [338, 327] on div at bounding box center [334, 324] width 17 height 17
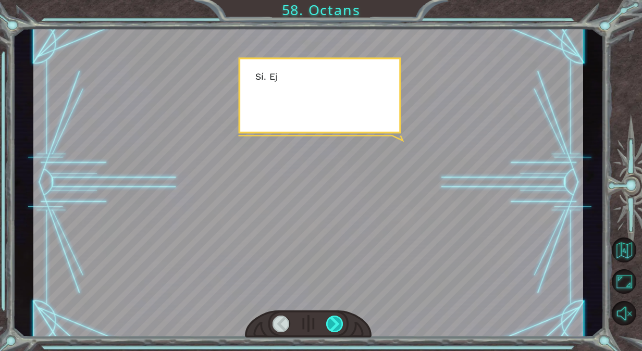
click at [335, 321] on div at bounding box center [334, 324] width 17 height 17
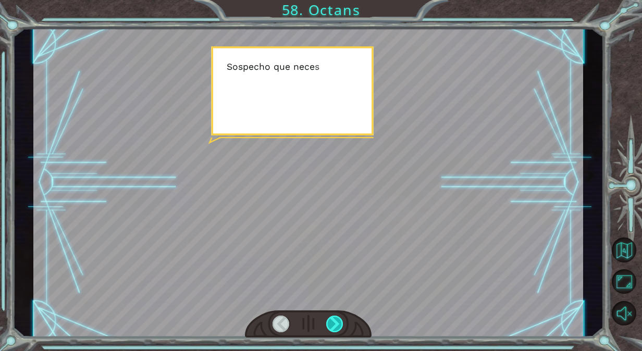
click at [335, 321] on div at bounding box center [334, 324] width 17 height 17
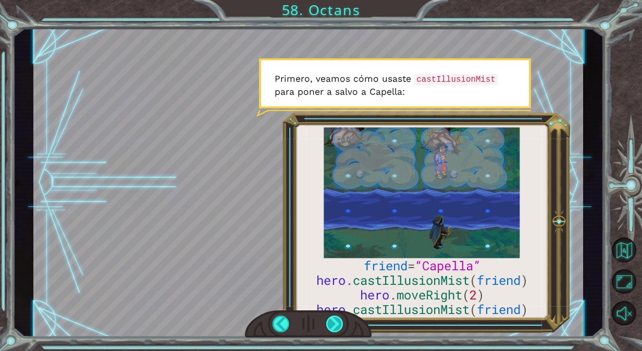
click at [337, 322] on div at bounding box center [334, 324] width 17 height 17
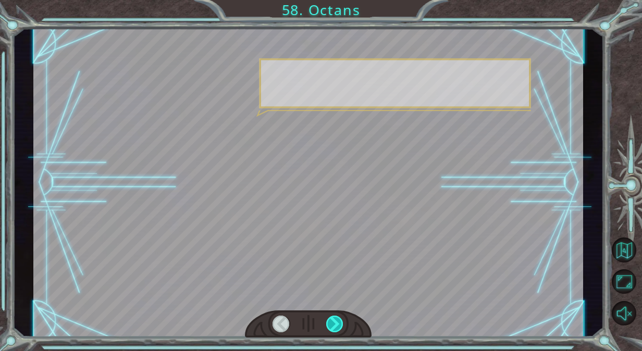
click at [337, 322] on div at bounding box center [334, 324] width 17 height 17
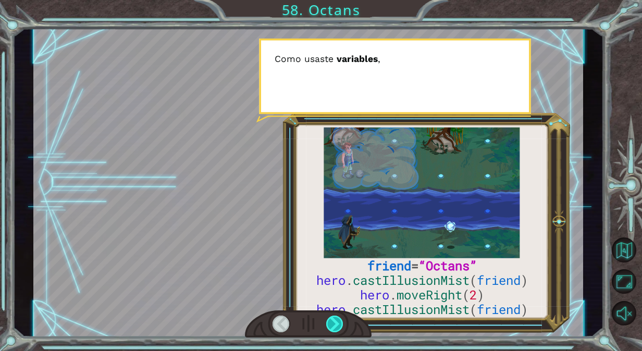
click at [337, 322] on div at bounding box center [334, 324] width 17 height 17
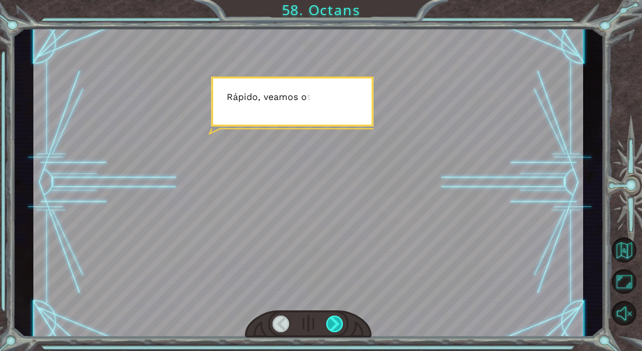
click at [337, 322] on div at bounding box center [334, 324] width 17 height 17
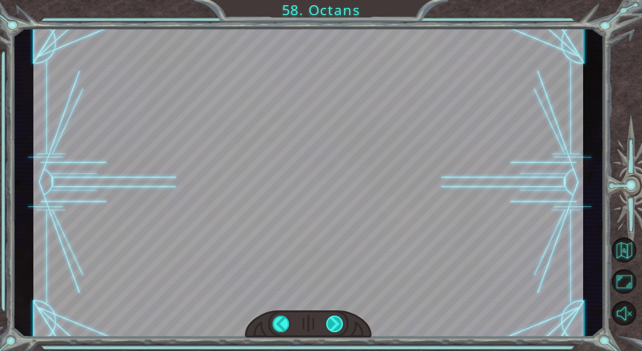
click at [337, 0] on div "friend = “Octans” hero . castIllusionMist ( friend ) hero . moveRight ( 2 ) her…" at bounding box center [321, 0] width 642 height 0
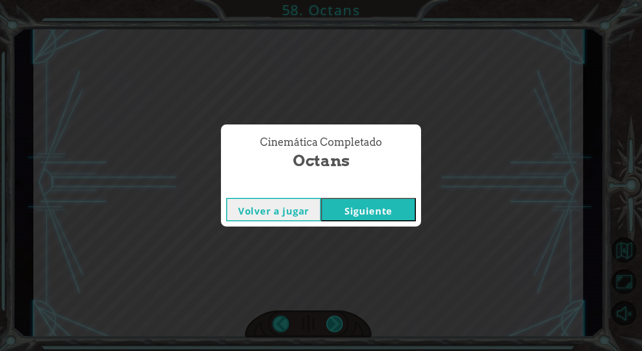
click at [337, 322] on div "Cinemática Completado Octans Volver a jugar [GEOGRAPHIC_DATA]" at bounding box center [321, 175] width 642 height 351
drag, startPoint x: 337, startPoint y: 322, endPoint x: 350, endPoint y: 214, distance: 109.3
click at [350, 214] on button "Siguiente" at bounding box center [368, 209] width 95 height 23
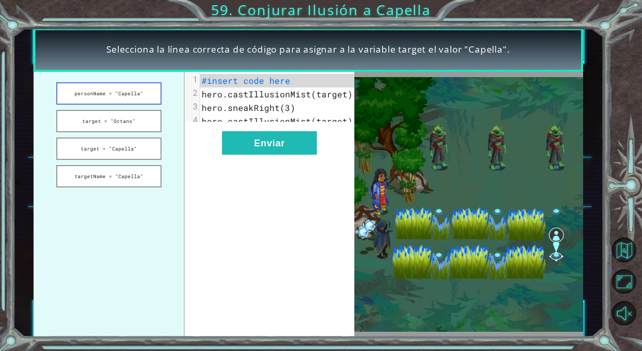
click at [146, 92] on button "personName = "Capella"" at bounding box center [108, 93] width 105 height 22
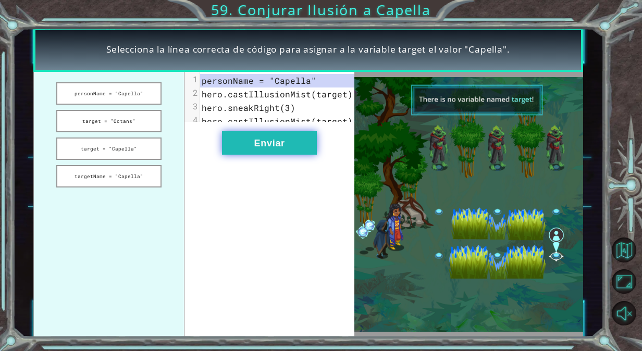
click at [246, 140] on button "Enviar" at bounding box center [269, 142] width 95 height 23
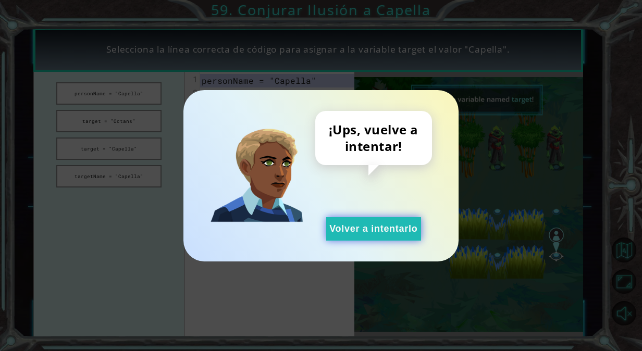
click at [350, 235] on button "Volver a intentarlo" at bounding box center [373, 228] width 95 height 23
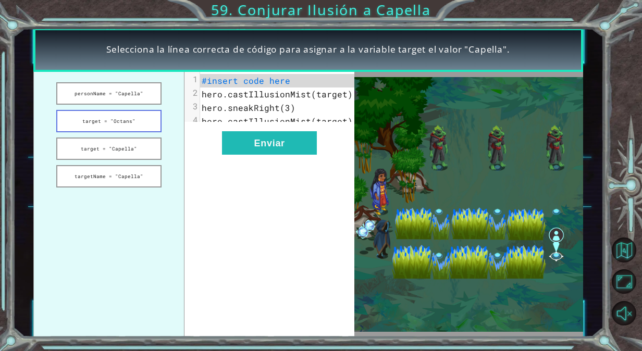
click at [132, 126] on button "target = "Octans"" at bounding box center [108, 121] width 105 height 22
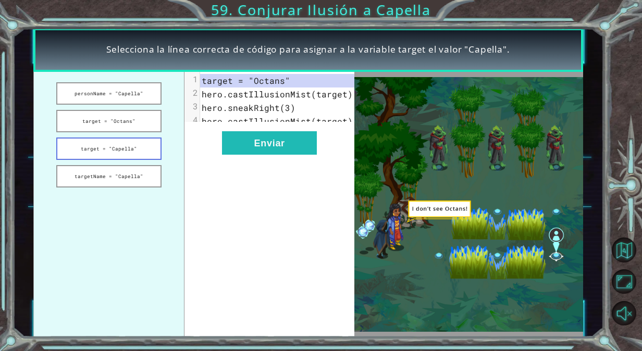
click at [137, 147] on button "target = "Capella"" at bounding box center [108, 149] width 105 height 22
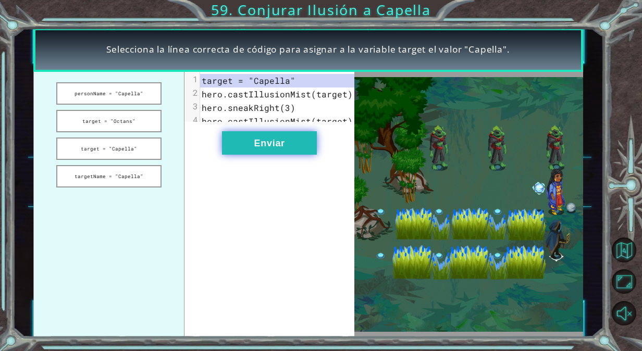
click at [261, 155] on button "Enviar" at bounding box center [269, 142] width 95 height 23
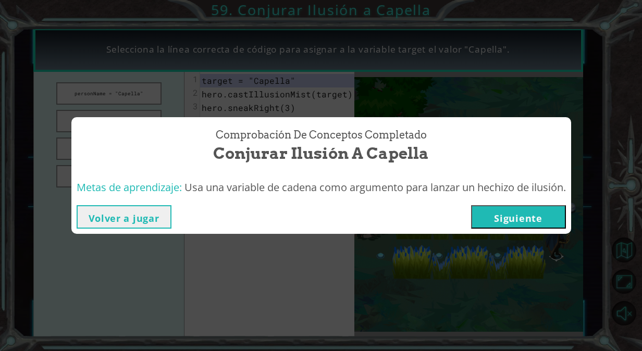
click at [485, 217] on button "Siguiente" at bounding box center [518, 216] width 95 height 23
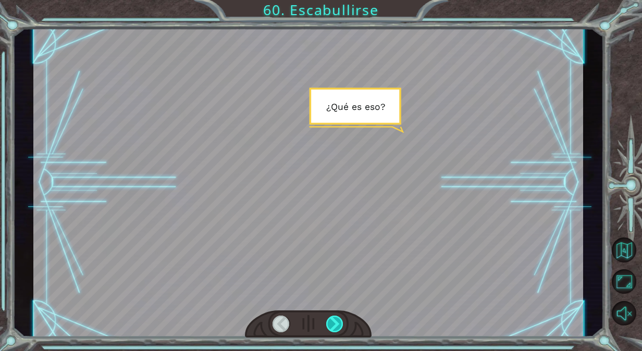
click at [337, 323] on div at bounding box center [334, 324] width 17 height 17
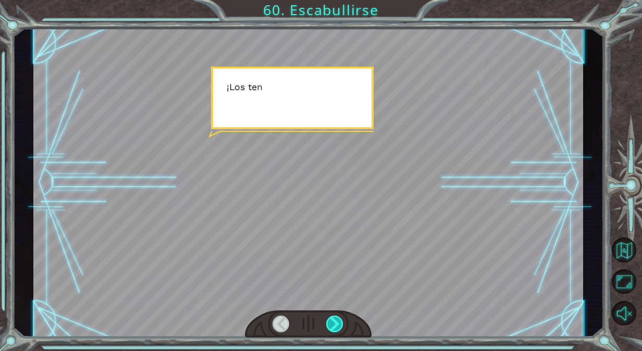
click at [337, 323] on div at bounding box center [334, 324] width 17 height 17
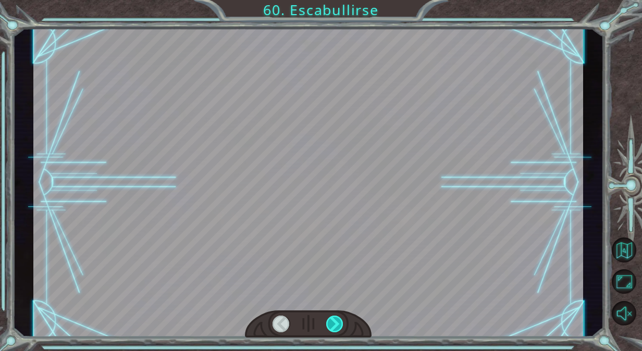
click at [337, 323] on div at bounding box center [334, 324] width 17 height 17
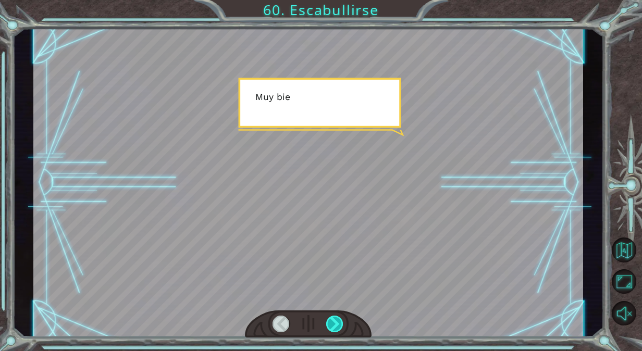
click at [337, 323] on div at bounding box center [334, 324] width 17 height 17
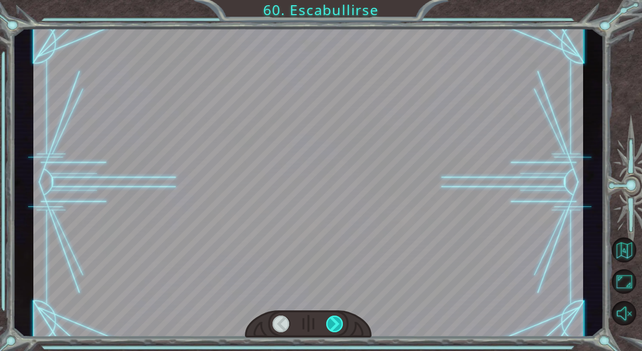
click at [337, 323] on div at bounding box center [334, 324] width 17 height 17
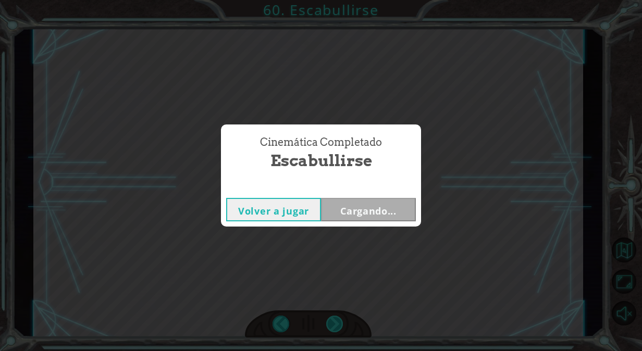
click at [337, 323] on div "Cinemática Completado Escabullirse Volver a jugar Cargando..." at bounding box center [321, 175] width 642 height 351
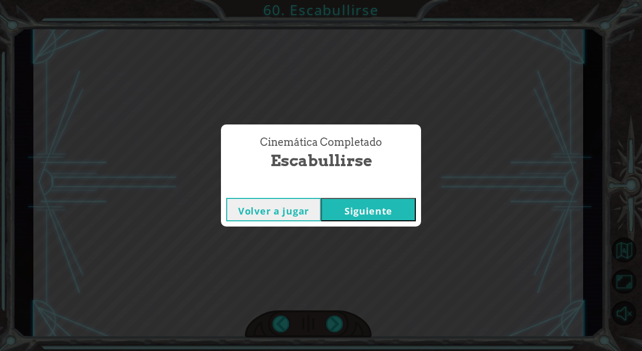
drag, startPoint x: 337, startPoint y: 323, endPoint x: 344, endPoint y: 208, distance: 114.9
click at [344, 208] on button "Siguiente" at bounding box center [368, 209] width 95 height 23
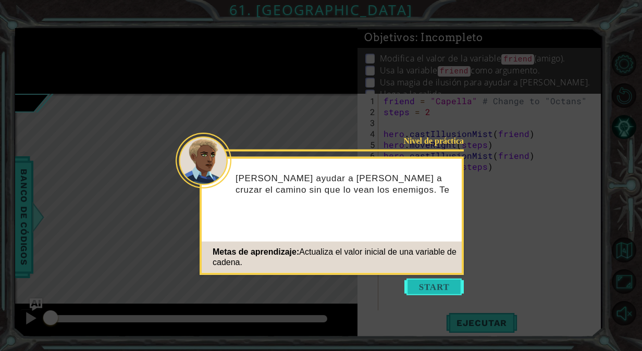
click at [414, 291] on button "Start" at bounding box center [434, 287] width 59 height 17
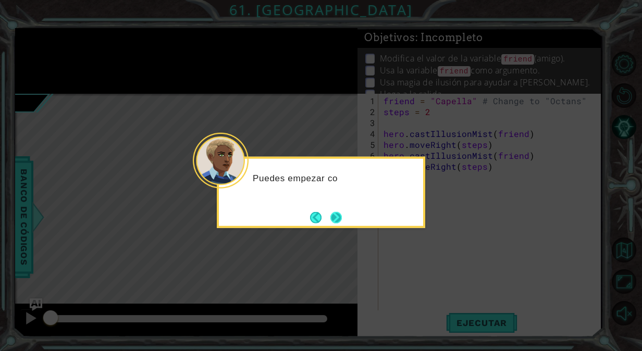
click at [334, 218] on button "Next" at bounding box center [336, 218] width 12 height 12
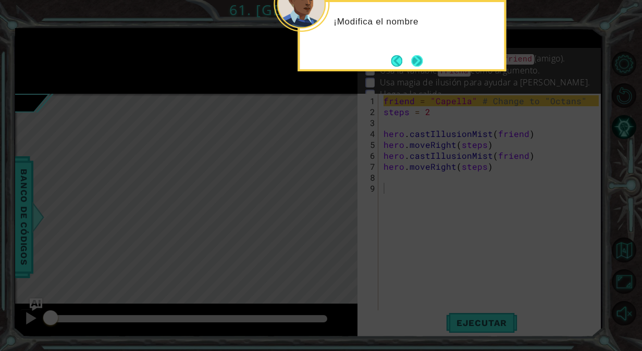
click at [419, 56] on button "Next" at bounding box center [417, 61] width 12 height 12
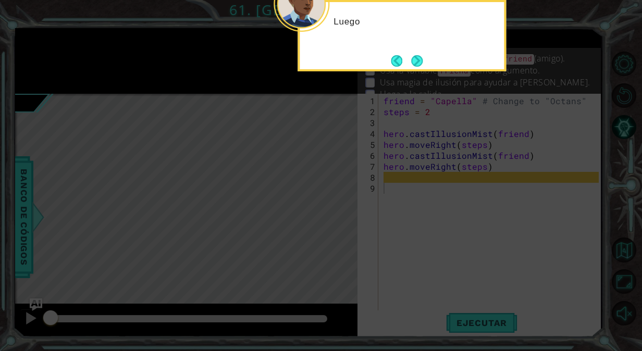
click at [419, 56] on button "Next" at bounding box center [417, 60] width 15 height 15
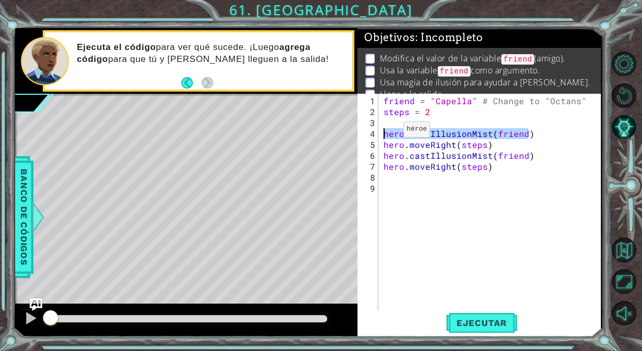
drag, startPoint x: 533, startPoint y: 130, endPoint x: 386, endPoint y: 133, distance: 147.6
click at [386, 133] on div "friend = "Capella" # Change to "Octans" steps = 2 hero . castIllusionMist ( fri…" at bounding box center [493, 215] width 222 height 241
type textarea "hero.castIllusionMist(friend)"
click at [391, 174] on div "friend = "Capella" # Change to "Octans" steps = 2 hero . castIllusionMist ( fri…" at bounding box center [493, 215] width 222 height 241
paste textarea "hero.castIllusionMist(friend)"
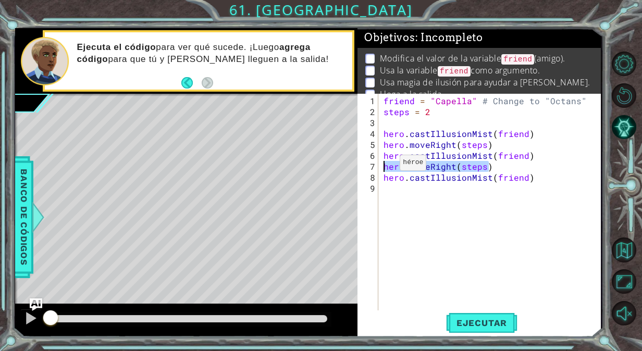
drag, startPoint x: 491, startPoint y: 170, endPoint x: 382, endPoint y: 167, distance: 108.5
click at [382, 167] on div "friend = "Capella" # Change to "Octans" steps = 2 hero . castIllusionMist ( fri…" at bounding box center [493, 215] width 222 height 241
type textarea "hero.moveRight(steps)"
click at [391, 194] on div "friend = "Capella" # Change to "Octans" steps = 2 hero . castIllusionMist ( fri…" at bounding box center [493, 215] width 222 height 241
paste textarea "hero.moveRight(steps)"
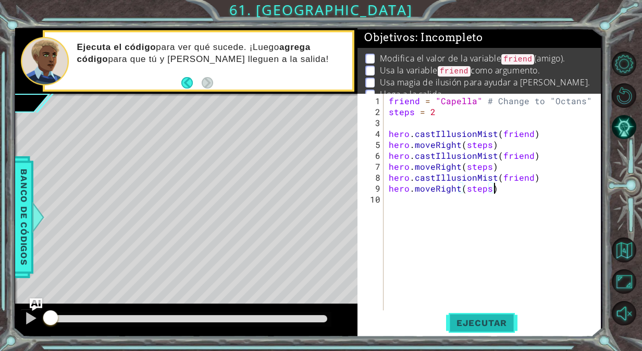
click at [498, 318] on span "Ejecutar" at bounding box center [481, 323] width 71 height 10
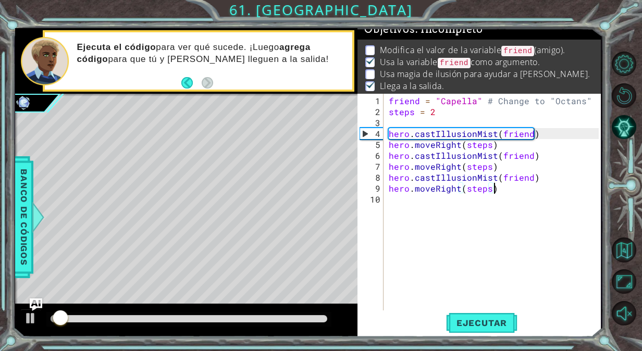
scroll to position [13, 0]
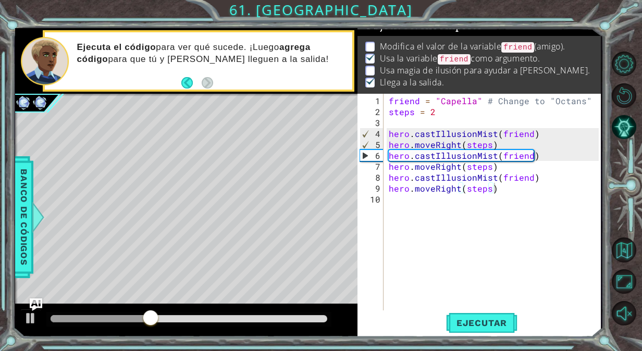
click at [154, 302] on div "methods hero use(thing) moveUp(steps) moveDown(steps) moveLeft(steps) moveRight…" at bounding box center [308, 182] width 586 height 309
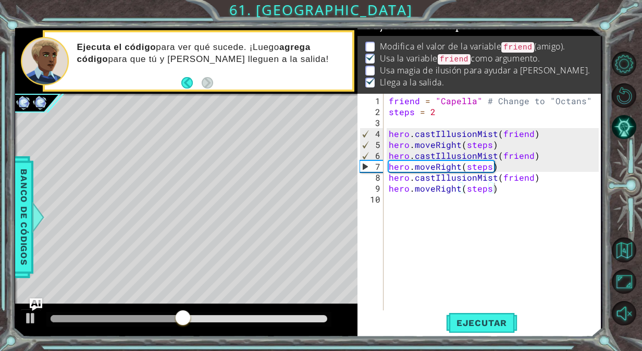
drag, startPoint x: 158, startPoint y: 330, endPoint x: 183, endPoint y: 325, distance: 25.6
click at [183, 325] on div at bounding box center [186, 320] width 342 height 33
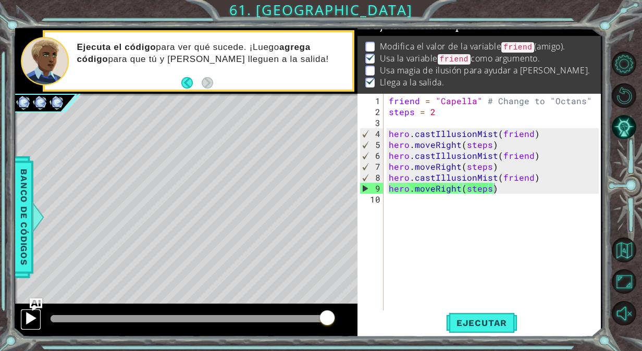
click at [22, 320] on button at bounding box center [30, 319] width 21 height 21
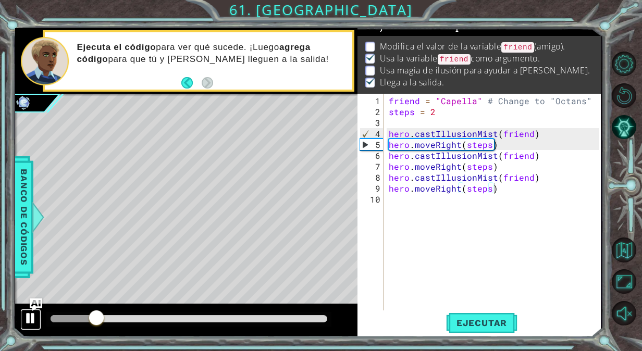
click at [28, 318] on div at bounding box center [31, 319] width 14 height 14
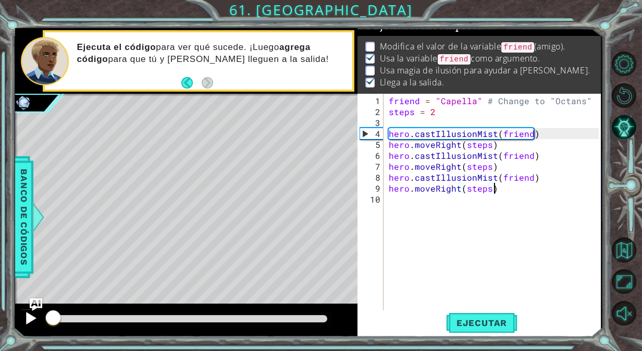
drag, startPoint x: 94, startPoint y: 317, endPoint x: 40, endPoint y: 316, distance: 54.7
click at [40, 316] on div at bounding box center [186, 320] width 342 height 33
drag, startPoint x: 483, startPoint y: 102, endPoint x: 444, endPoint y: 97, distance: 40.0
click at [444, 97] on div "friend = "Capella" # Change to "Octans" steps = 2 hero . castIllusionMist ( fri…" at bounding box center [495, 215] width 217 height 241
click at [467, 100] on div "friend = "Capella" # Change to "Octans" steps = 2 hero . castIllusionMist ( fri…" at bounding box center [493, 203] width 212 height 219
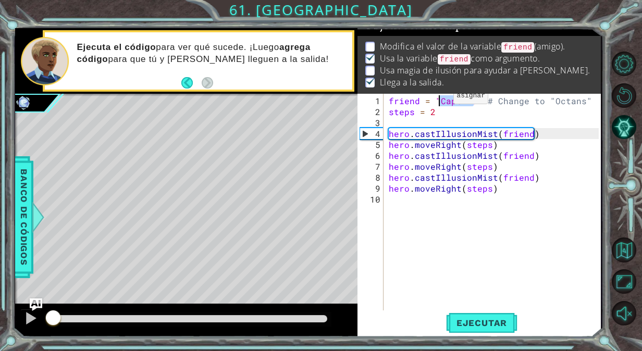
drag, startPoint x: 473, startPoint y: 100, endPoint x: 441, endPoint y: 100, distance: 32.3
click at [441, 100] on div "friend = "Capella" # Change to "Octans" steps = 2 hero . castIllusionMist ( fri…" at bounding box center [495, 215] width 217 height 241
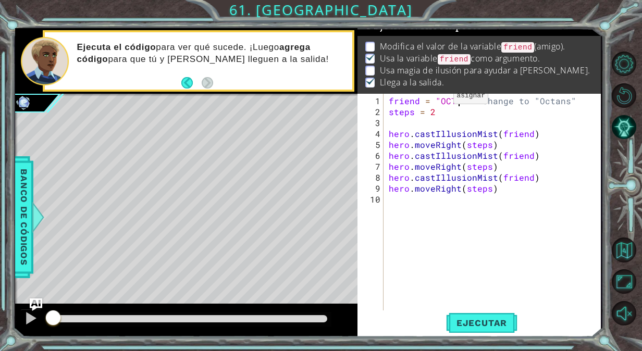
scroll to position [0, 5]
click at [452, 319] on span "Ejecutar" at bounding box center [481, 323] width 71 height 10
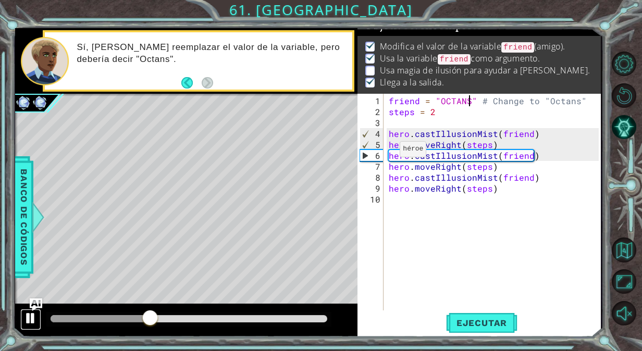
click at [23, 319] on button at bounding box center [30, 319] width 21 height 21
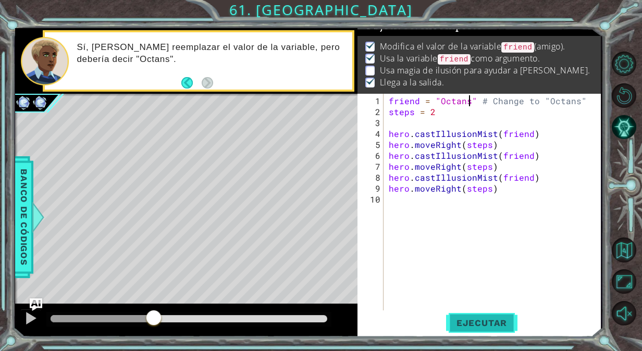
type textarea "friend = "Octans" # Change to "Octans""
click at [474, 319] on span "Ejecutar" at bounding box center [481, 323] width 71 height 10
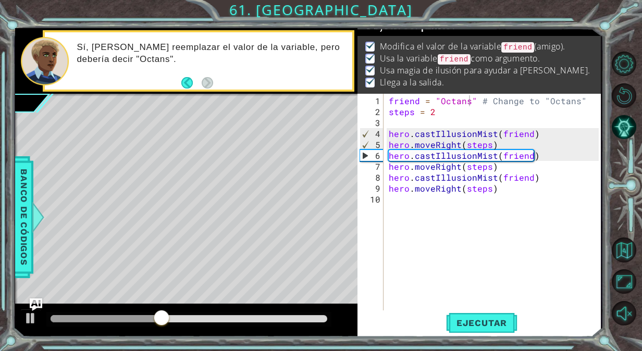
drag, startPoint x: 101, startPoint y: 313, endPoint x: 179, endPoint y: 305, distance: 78.5
click at [179, 305] on div at bounding box center [186, 320] width 342 height 33
click at [190, 305] on div at bounding box center [186, 320] width 342 height 33
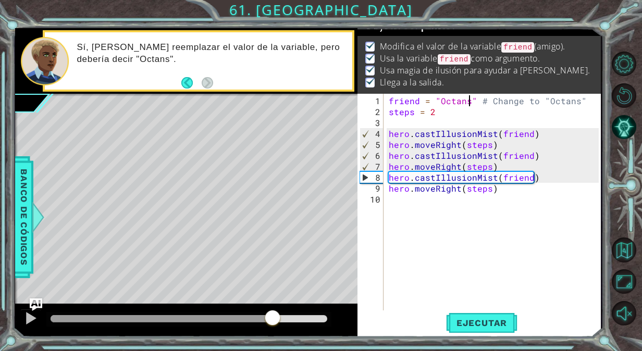
drag, startPoint x: 175, startPoint y: 314, endPoint x: 348, endPoint y: 308, distance: 173.2
click at [348, 308] on div at bounding box center [186, 320] width 342 height 33
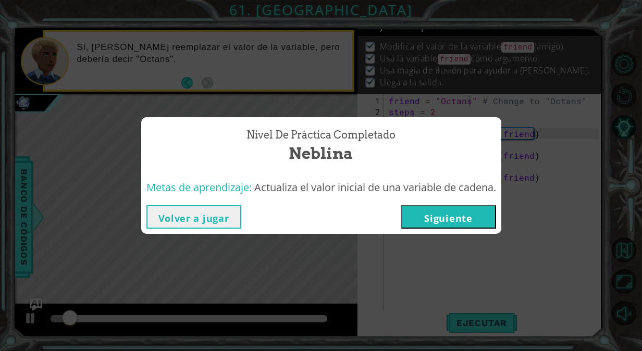
click at [437, 219] on button "Siguiente" at bounding box center [448, 216] width 95 height 23
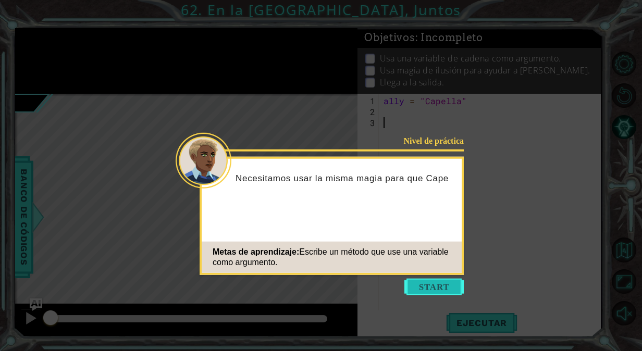
click at [427, 279] on button "Start" at bounding box center [434, 287] width 59 height 17
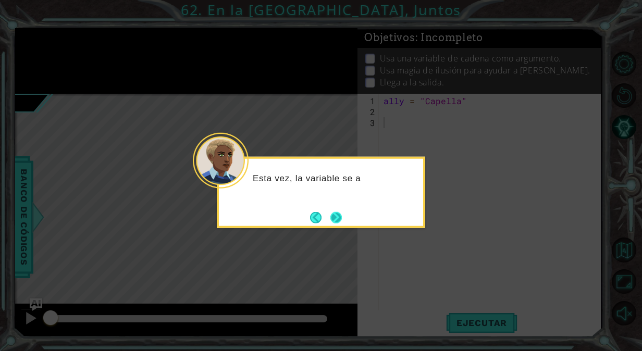
click at [336, 215] on button "Next" at bounding box center [336, 218] width 12 height 12
click at [336, 215] on button "Next" at bounding box center [336, 218] width 14 height 14
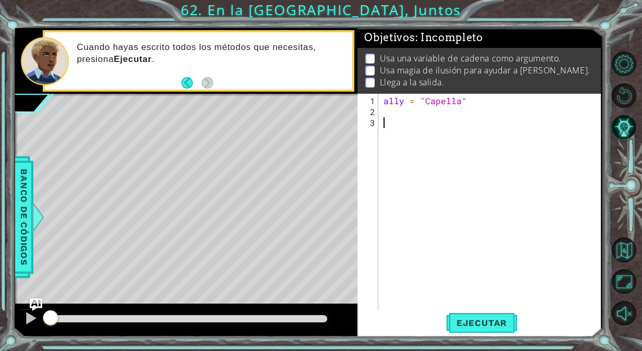
click at [394, 114] on div "ally = "Capella"" at bounding box center [493, 215] width 222 height 241
click at [23, 261] on span "Banco de códigos" at bounding box center [24, 217] width 17 height 108
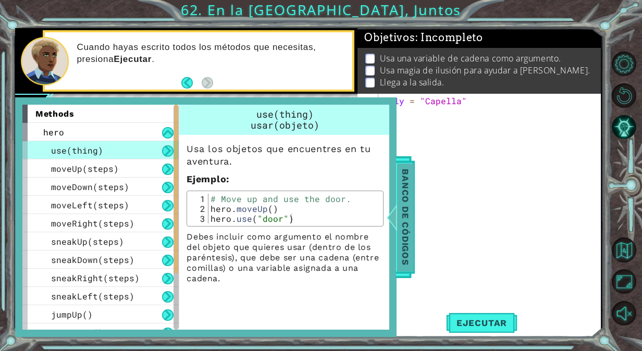
click at [414, 187] on span "Banco de códigos" at bounding box center [405, 217] width 17 height 108
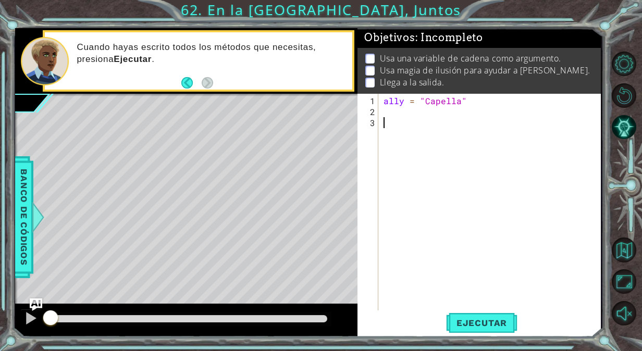
click at [414, 128] on div "ally = "Capella"" at bounding box center [493, 215] width 222 height 241
paste textarea "hero.moveRight(steps)"
type textarea "hero.moveRight(steps)"
click at [488, 323] on span "Ejecutar" at bounding box center [481, 323] width 71 height 10
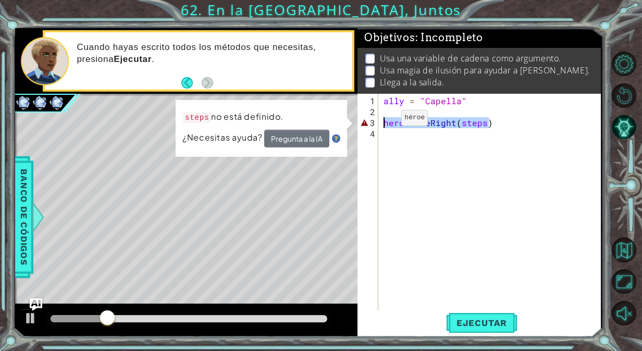
drag, startPoint x: 488, startPoint y: 124, endPoint x: 384, endPoint y: 122, distance: 104.8
click at [384, 122] on div "ally = "Capella" hero . moveRight ( steps )" at bounding box center [493, 215] width 222 height 241
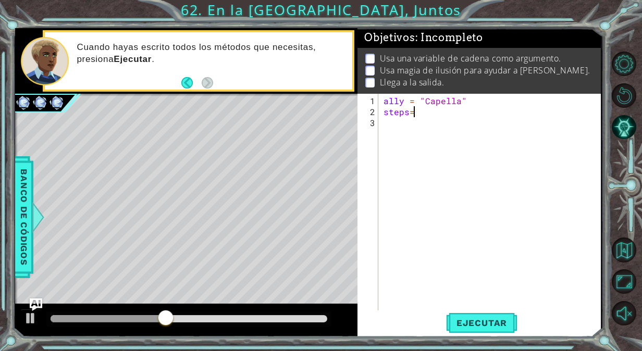
scroll to position [0, 1]
type textarea "steps= 3"
click at [393, 126] on div "ally = "Capella" steps = 3" at bounding box center [493, 215] width 222 height 241
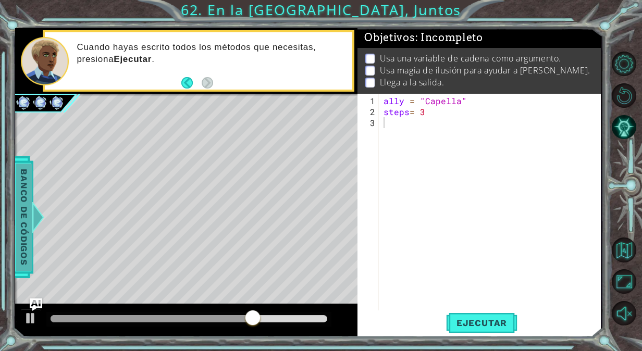
click at [18, 256] on span "Banco de códigos" at bounding box center [24, 217] width 17 height 108
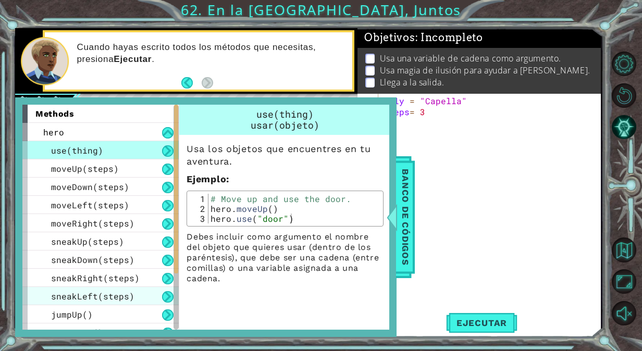
scroll to position [103, 0]
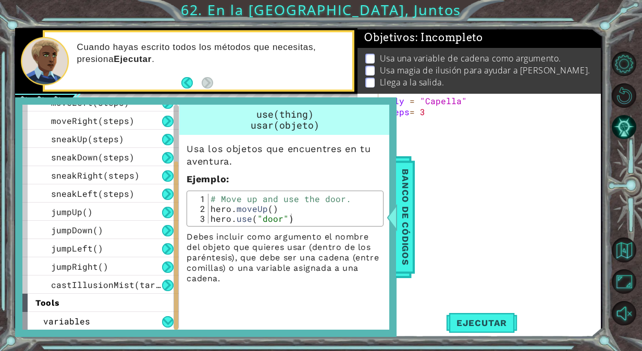
click at [175, 278] on div at bounding box center [176, 246] width 4 height 169
click at [166, 288] on button at bounding box center [167, 285] width 11 height 11
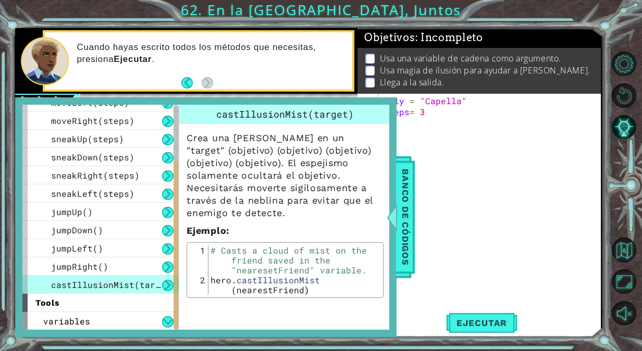
type textarea "hero.castIllusionMist(nearestFriend)"
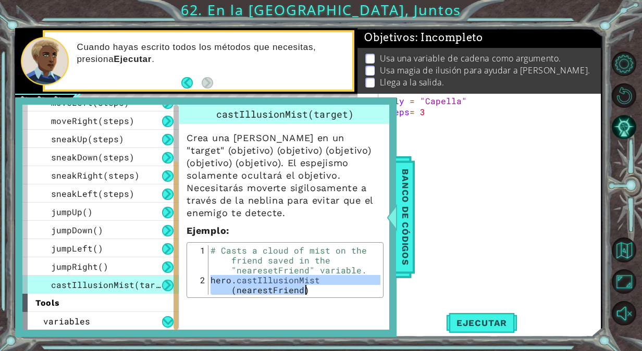
drag, startPoint x: 212, startPoint y: 279, endPoint x: 309, endPoint y: 288, distance: 97.9
click at [309, 288] on div "# Casts a cloud of mist on the friend saved in the "nearesetFriend" variable. h…" at bounding box center [295, 295] width 173 height 99
click at [414, 255] on span "Banco de códigos" at bounding box center [405, 217] width 17 height 108
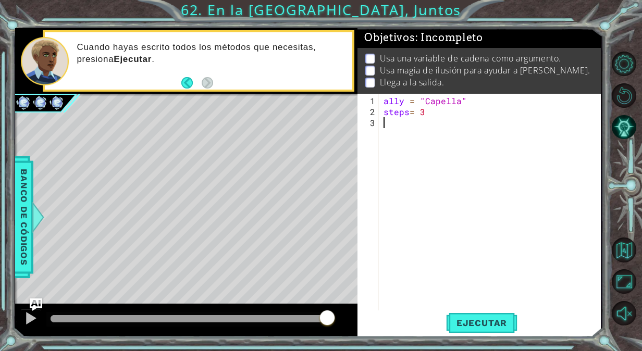
click at [406, 128] on div "ally = "Capella" steps = 3" at bounding box center [493, 215] width 222 height 241
paste textarea "hero.castIllusionMist(nearestFriend)"
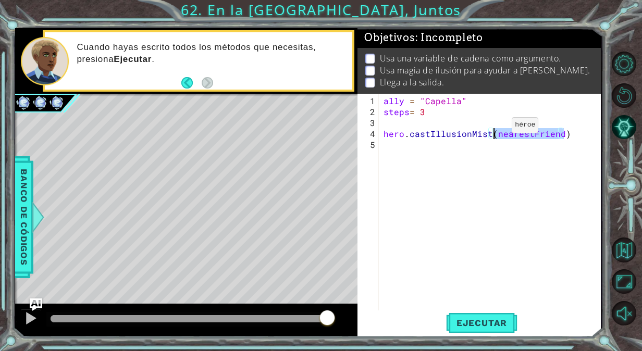
drag, startPoint x: 563, startPoint y: 134, endPoint x: 494, endPoint y: 129, distance: 69.0
click at [494, 129] on div "ally = "Capella" steps = 3 hero . castIllusionMist ( nearestFriend )" at bounding box center [493, 215] width 222 height 241
type textarea "hero.castIllusionMist(ally)"
click at [497, 328] on span "Ejecutar" at bounding box center [481, 323] width 71 height 10
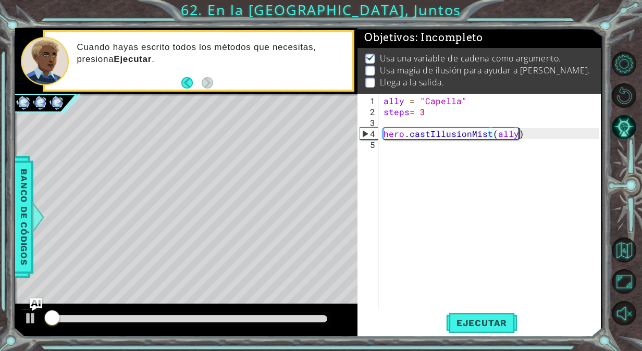
scroll to position [7, 0]
click at [27, 316] on div at bounding box center [31, 319] width 14 height 14
click at [416, 147] on div "ally = "Capella" steps = 3 hero . castIllusionMist ( ally )" at bounding box center [493, 215] width 222 height 241
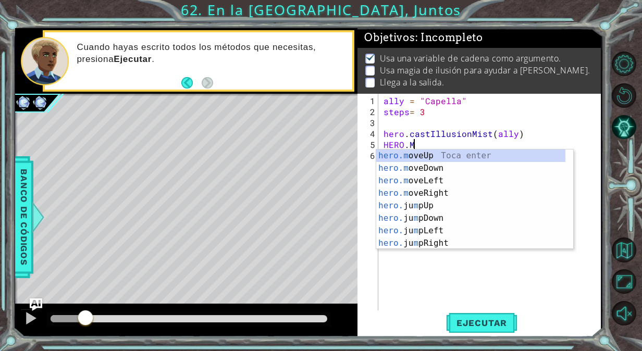
scroll to position [0, 1]
click at [439, 199] on div "hero.m oveUp Toca enter hero.m oveDown Toca enter hero.m oveLeft Toca enter her…" at bounding box center [471, 212] width 190 height 125
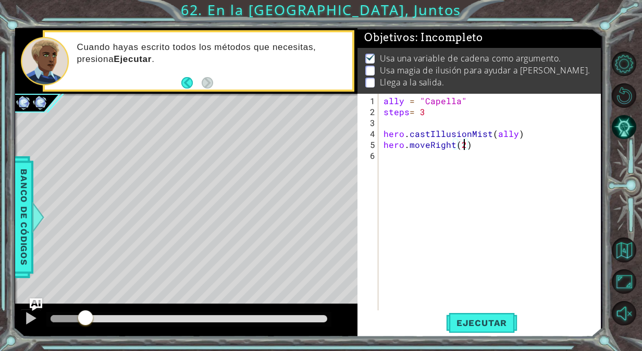
scroll to position [0, 5]
click at [468, 320] on span "Ejecutar" at bounding box center [481, 323] width 71 height 10
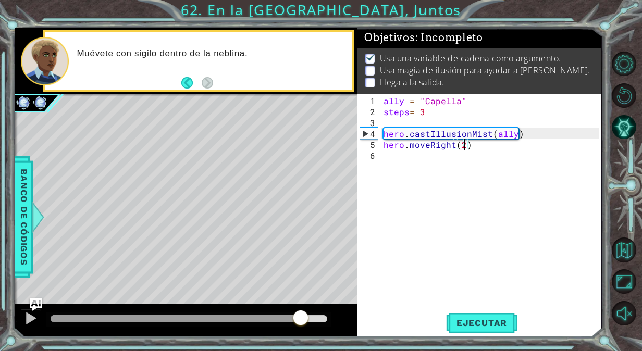
drag, startPoint x: 173, startPoint y: 316, endPoint x: 306, endPoint y: 333, distance: 134.5
click at [306, 333] on div at bounding box center [186, 320] width 342 height 33
click at [27, 309] on button at bounding box center [30, 319] width 21 height 21
click at [524, 140] on div "ally = "Capella" steps = 3 hero . castIllusionMist ( ally ) hero . moveRight ( …" at bounding box center [493, 215] width 222 height 241
click at [527, 137] on div "ally = "Capella" steps = 3 hero . castIllusionMist ( ally ) hero . moveRight ( …" at bounding box center [493, 215] width 222 height 241
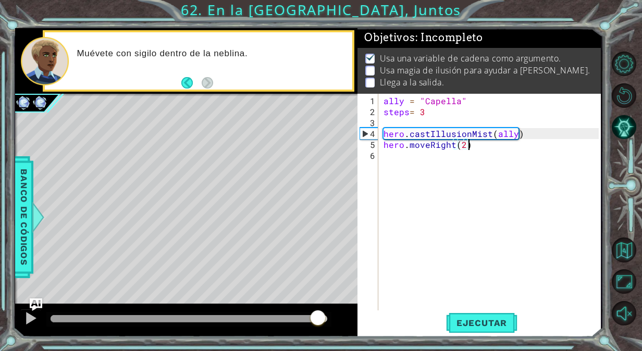
type textarea "hero.castIllusionMist(ally)"
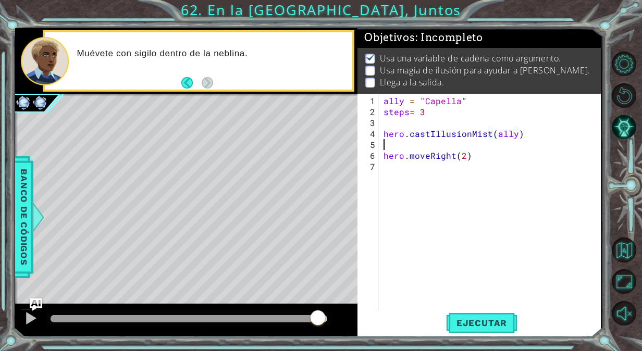
scroll to position [0, 0]
click at [464, 155] on div "ally = "Capella" steps = 3 hero . castIllusionMist ( ally ) hero . moveRight ( …" at bounding box center [493, 215] width 222 height 241
click at [482, 314] on button "Ejecutar" at bounding box center [481, 323] width 71 height 24
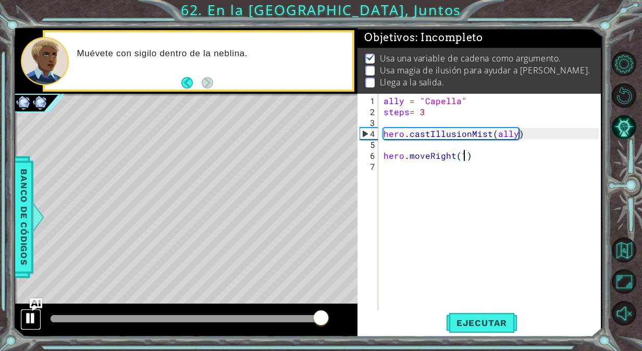
click at [23, 322] on button at bounding box center [30, 319] width 21 height 21
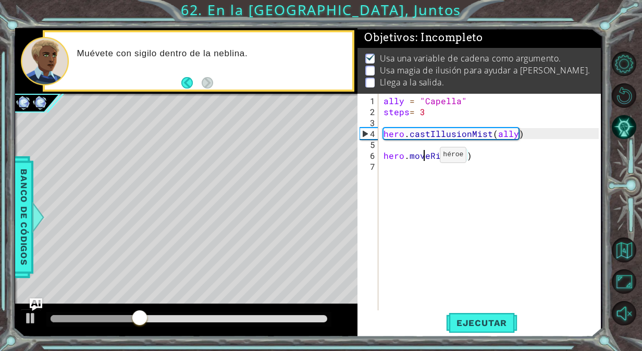
click at [422, 159] on div "ally = "Capella" steps = 3 hero . castIllusionMist ( ally ) hero . moveRight ( …" at bounding box center [493, 215] width 222 height 241
click at [424, 155] on div "ally = "Capella" steps = 3 hero . castIllusionMist ( ally ) hero . moveRight ( …" at bounding box center [493, 215] width 222 height 241
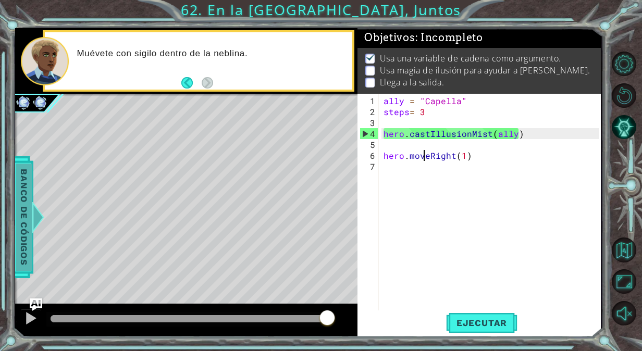
click at [32, 239] on span "Banco de códigos" at bounding box center [24, 217] width 17 height 108
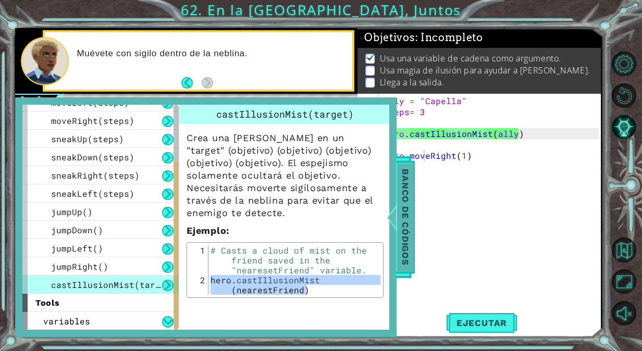
click at [405, 201] on span "Banco de códigos" at bounding box center [405, 217] width 17 height 108
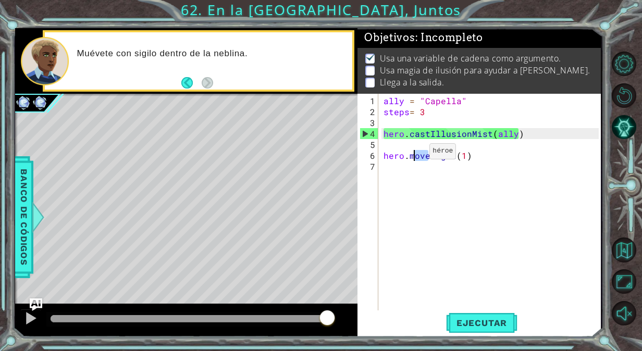
drag, startPoint x: 428, startPoint y: 157, endPoint x: 411, endPoint y: 155, distance: 17.8
click at [411, 155] on div "ally = "Capella" steps = 3 hero . castIllusionMist ( ally ) hero . moveRight ( …" at bounding box center [493, 215] width 222 height 241
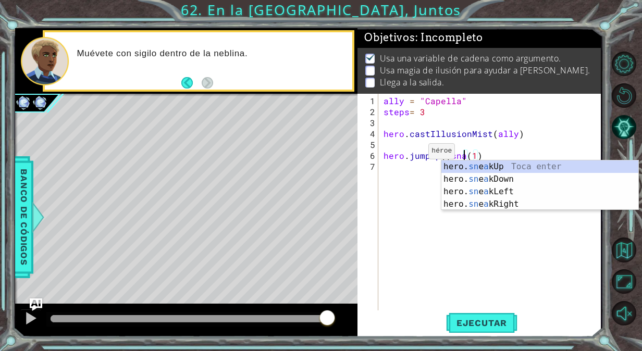
scroll to position [0, 5]
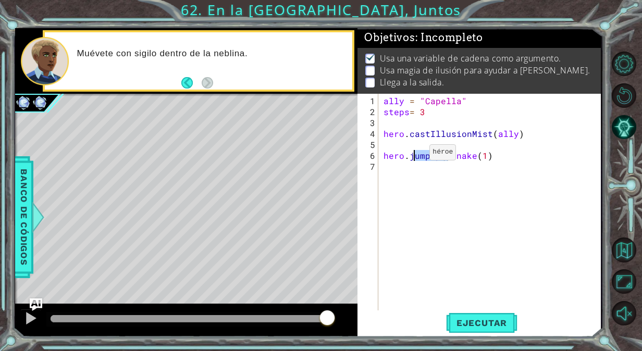
drag, startPoint x: 451, startPoint y: 154, endPoint x: 412, endPoint y: 156, distance: 39.2
click at [412, 156] on div "ally = "Capella" steps = 3 hero . castIllusionMist ( ally ) hero . jumpUp ( ) s…" at bounding box center [493, 215] width 222 height 241
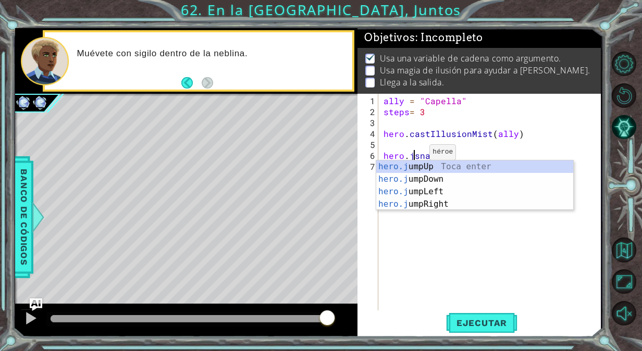
scroll to position [0, 3]
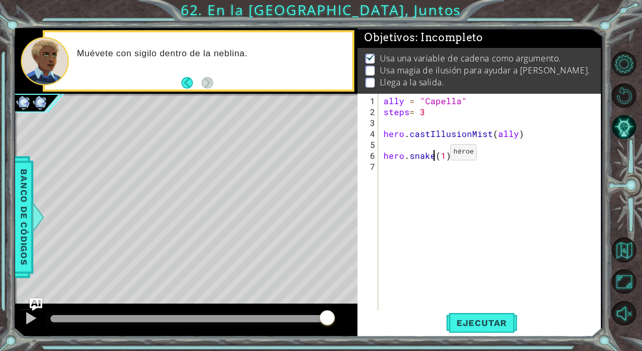
click at [433, 156] on div "ally = "Capella" steps = 3 hero . castIllusionMist ( ally ) hero . snake ( 1 )" at bounding box center [493, 215] width 222 height 241
drag, startPoint x: 469, startPoint y: 312, endPoint x: 487, endPoint y: 327, distance: 23.7
click at [487, 327] on span "Ejecutar" at bounding box center [481, 323] width 71 height 10
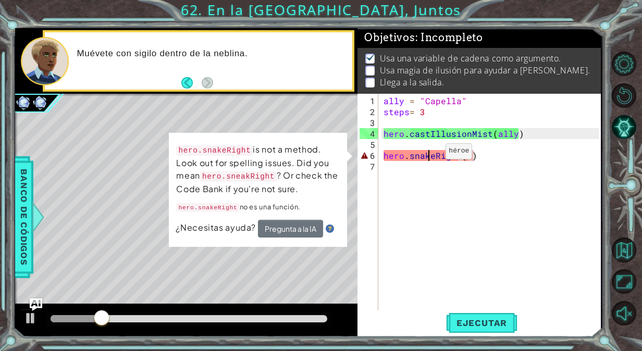
click at [428, 155] on div "ally = "Capella" steps = 3 hero . castIllusionMist ( ally ) hero . snakeRight (…" at bounding box center [493, 215] width 222 height 241
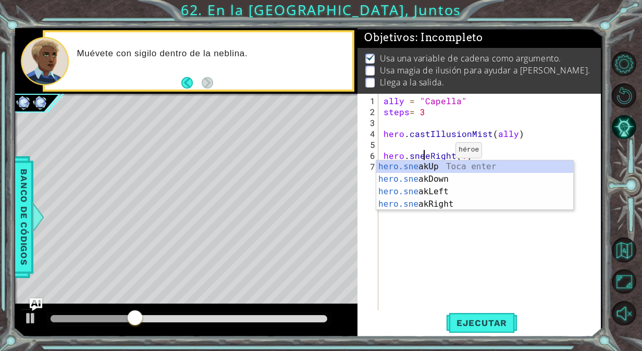
scroll to position [0, 2]
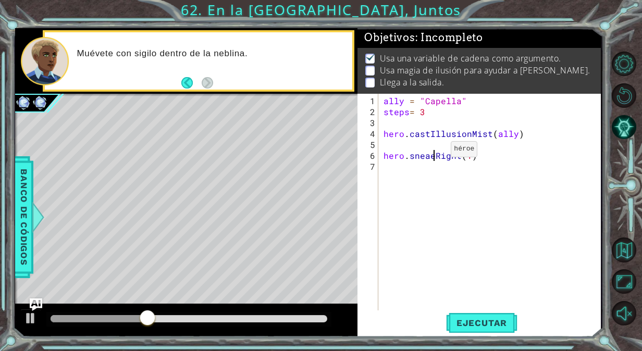
click at [433, 153] on div "ally = "Capella" steps = 3 hero . castIllusionMist ( ally ) hero . sneaeRight (…" at bounding box center [493, 215] width 222 height 241
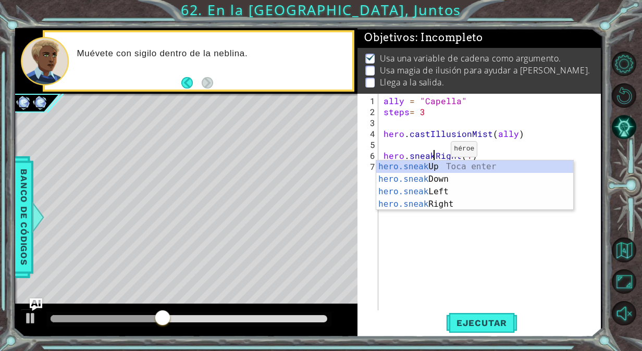
scroll to position [0, 3]
click at [497, 320] on span "Ejecutar" at bounding box center [481, 323] width 71 height 10
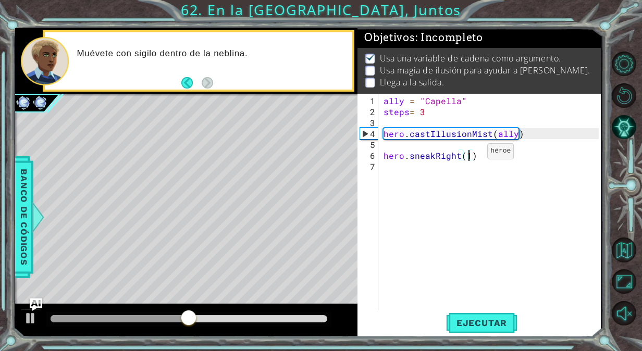
click at [470, 155] on div "ally = "Capella" steps = 3 hero . castIllusionMist ( ally ) hero . sneakRight (…" at bounding box center [493, 215] width 222 height 241
type textarea "hero.sneakRight(2)"
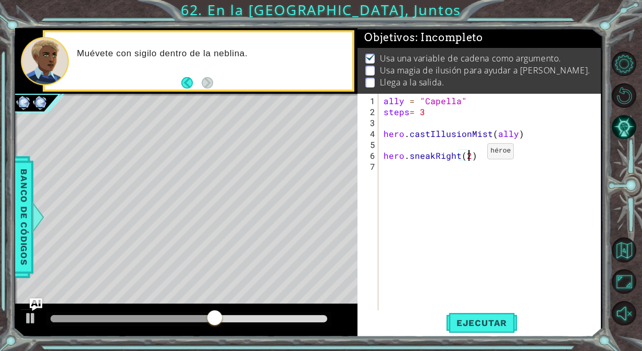
scroll to position [0, 5]
drag, startPoint x: 453, startPoint y: 327, endPoint x: 394, endPoint y: 142, distance: 194.4
click at [394, 142] on div "ally = "Capella" steps = 3 hero . castIllusionMist ( ally ) hero . sneakRight (…" at bounding box center [493, 215] width 222 height 241
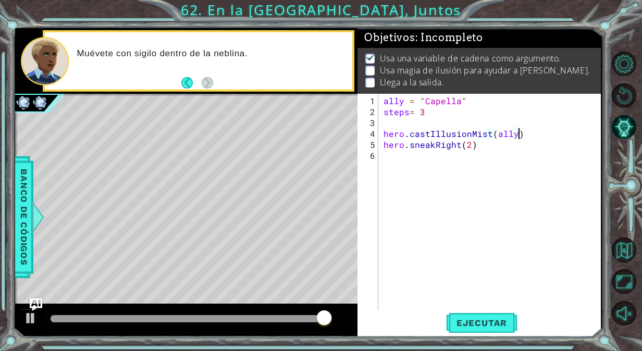
type textarea "hero.castIllusionMist(ally)"
click at [471, 338] on div "1 ההההההההההההההההההההההההההההההההההההההההההההההההההההההההההההההההההההההההההההה…" at bounding box center [321, 175] width 642 height 351
click at [475, 326] on span "Ejecutar" at bounding box center [481, 323] width 71 height 10
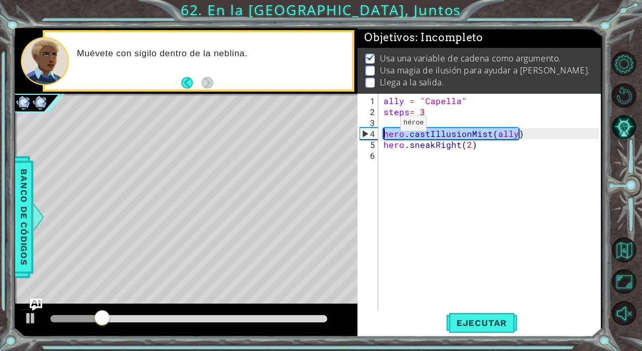
drag, startPoint x: 523, startPoint y: 134, endPoint x: 383, endPoint y: 128, distance: 140.9
click at [383, 128] on div "ally = "Capella" steps = 3 hero . castIllusionMist ( ally ) hero . sneakRight (…" at bounding box center [493, 215] width 222 height 241
click at [392, 153] on div "ally = "Capella" steps = 3 hero . castIllusionMist ( ally ) hero . sneakRight (…" at bounding box center [493, 215] width 222 height 241
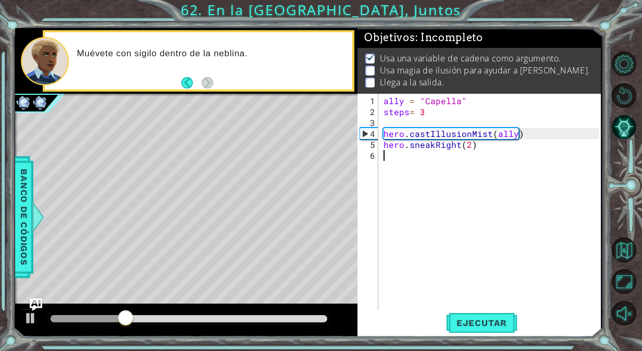
paste textarea "hero.castIllusionMist(ally)"
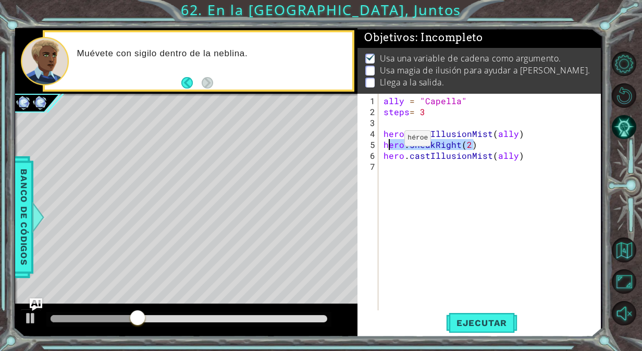
drag, startPoint x: 495, startPoint y: 145, endPoint x: 387, endPoint y: 142, distance: 108.5
click at [387, 142] on div "ally = "Capella" steps = 3 hero . castIllusionMist ( ally ) hero . sneakRight (…" at bounding box center [493, 215] width 222 height 241
type textarea "hero.sneakRight(2)"
click at [381, 161] on div "hero.sneakRight(2) 1 2 3 4 5 6 7 ally = "Capella" steps = 3 hero . castIllusion…" at bounding box center [478, 203] width 241 height 219
click at [394, 167] on div "ally = "Capella" steps = 3 hero . castIllusionMist ( ally ) hero . sneakRight (…" at bounding box center [493, 215] width 222 height 241
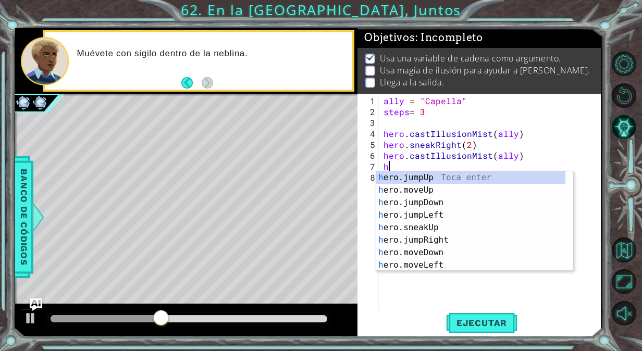
paste textarea "ero.sneakRight(2)"
type textarea "hero.sneakRight(2)"
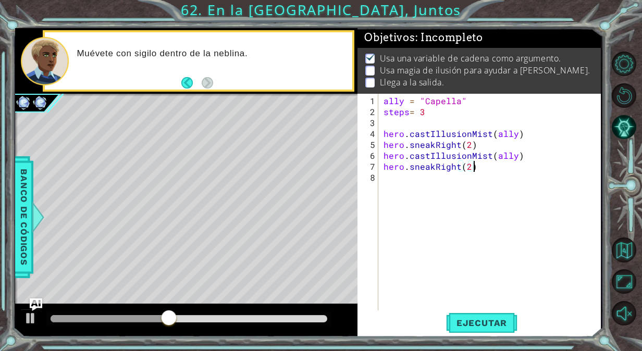
click at [402, 176] on div "ally = "Capella" steps = 3 hero . castIllusionMist ( ally ) hero . sneakRight (…" at bounding box center [493, 215] width 222 height 241
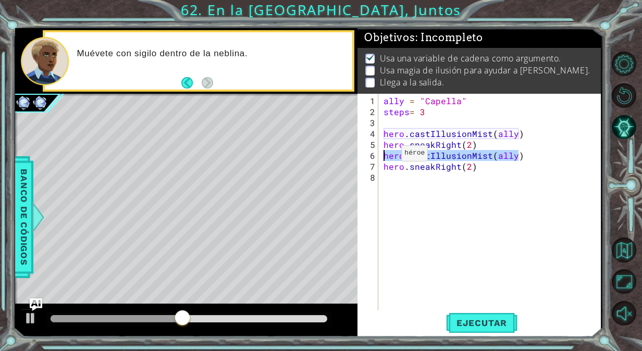
drag, startPoint x: 524, startPoint y: 158, endPoint x: 384, endPoint y: 157, distance: 140.7
click at [384, 157] on div "ally = "Capella" steps = 3 hero . castIllusionMist ( ally ) hero . sneakRight (…" at bounding box center [493, 215] width 222 height 241
type textarea "hero.castIllusionMist(ally)"
click at [387, 175] on div "ally = "Capella" steps = 3 hero . castIllusionMist ( ally ) hero . sneakRight (…" at bounding box center [493, 215] width 222 height 241
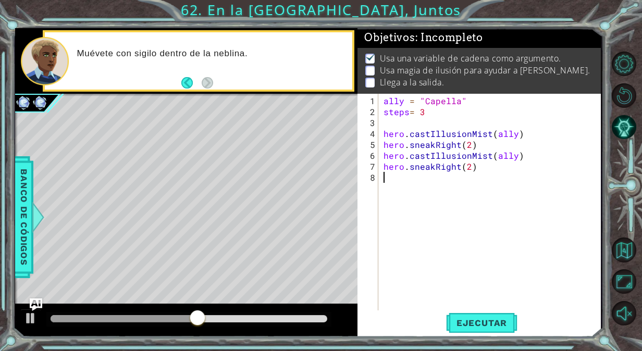
paste textarea "hero.castIllusionMist(ally)"
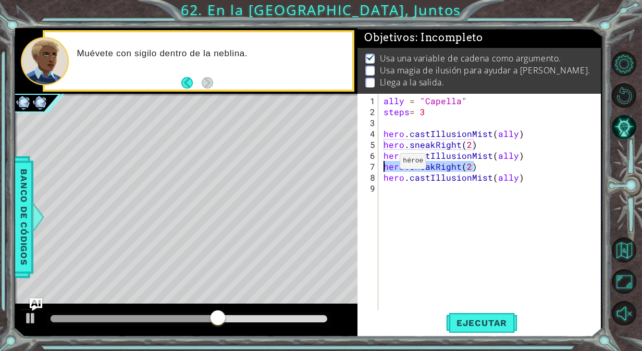
drag, startPoint x: 483, startPoint y: 169, endPoint x: 382, endPoint y: 165, distance: 100.7
click at [382, 165] on div "ally = "Capella" steps = 3 hero . castIllusionMist ( ally ) hero . sneakRight (…" at bounding box center [493, 215] width 222 height 241
type textarea "hero.sneakRight(2)"
click at [389, 188] on div "ally = "Capella" steps = 3 hero . castIllusionMist ( ally ) hero . sneakRight (…" at bounding box center [493, 215] width 222 height 241
paste textarea "hero.sneakRight(2)"
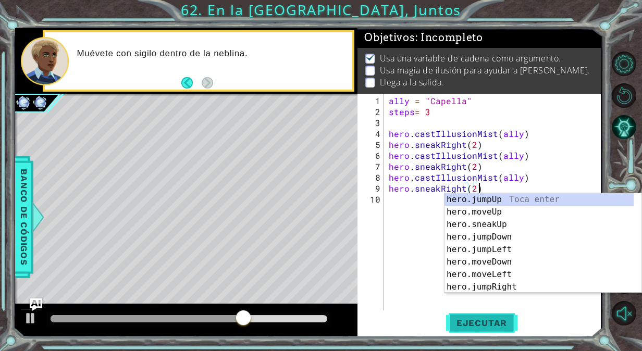
type textarea "hero.sneakRight(2)"
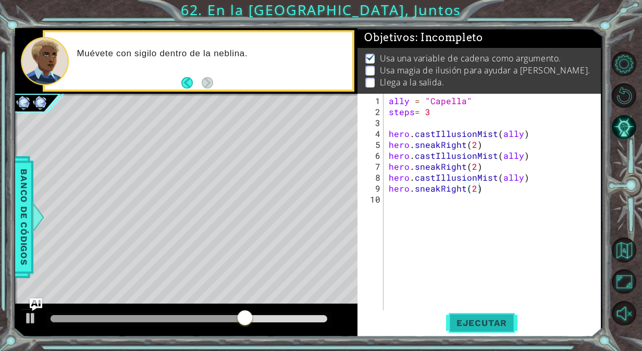
click at [508, 318] on span "Ejecutar" at bounding box center [481, 323] width 71 height 10
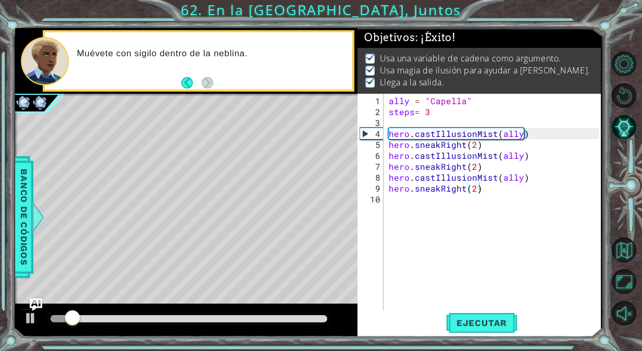
drag, startPoint x: 82, startPoint y: 311, endPoint x: 116, endPoint y: 311, distance: 33.9
click at [129, 311] on div at bounding box center [186, 320] width 342 height 33
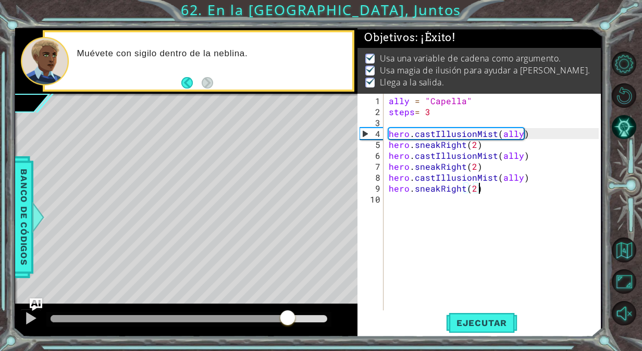
click at [307, 297] on div "methods hero use(thing) moveUp(steps) moveDown(steps) moveLeft(steps) moveRight…" at bounding box center [308, 182] width 586 height 309
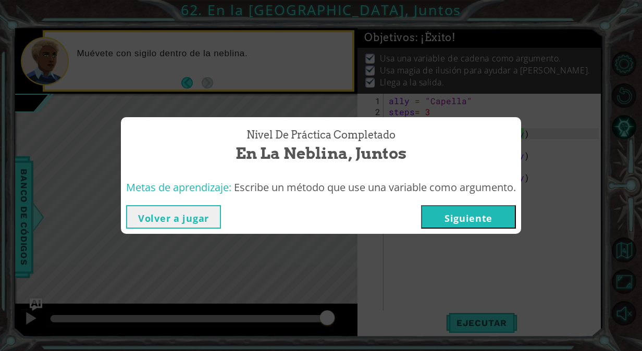
click at [509, 207] on button "Siguiente" at bounding box center [468, 216] width 95 height 23
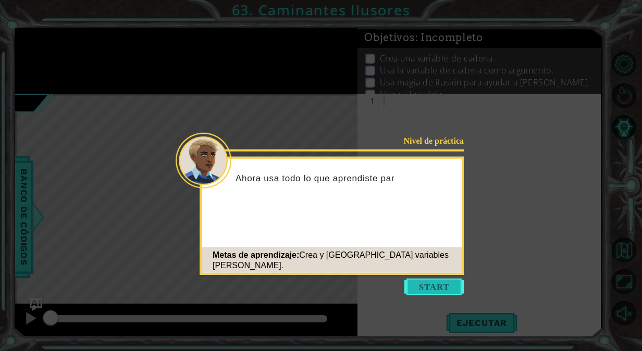
click at [449, 290] on button "Start" at bounding box center [434, 287] width 59 height 17
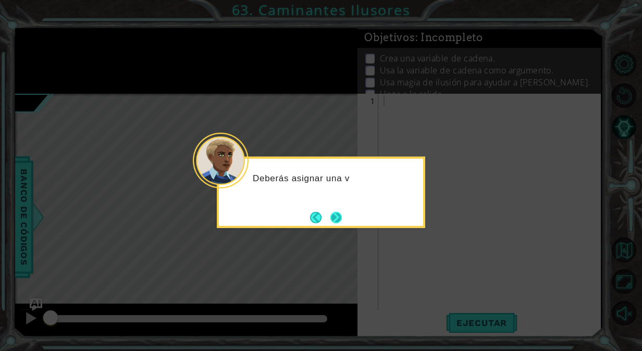
click at [335, 218] on button "Next" at bounding box center [335, 217] width 11 height 11
click at [336, 218] on button "Next" at bounding box center [336, 218] width 19 height 19
click at [336, 218] on button "Next" at bounding box center [335, 217] width 11 height 11
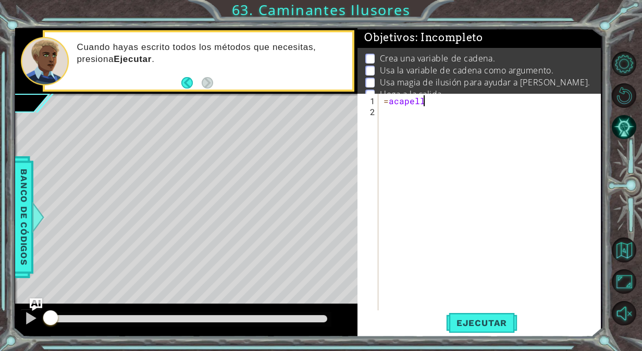
type textarea "=acapella"
click at [464, 323] on span "Ejecutar" at bounding box center [481, 323] width 71 height 10
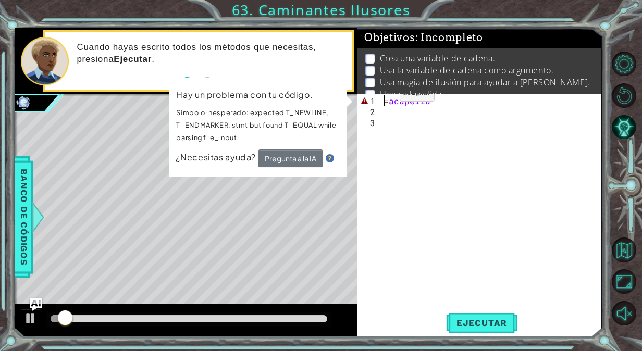
click at [382, 97] on div "= acapella" at bounding box center [493, 215] width 222 height 241
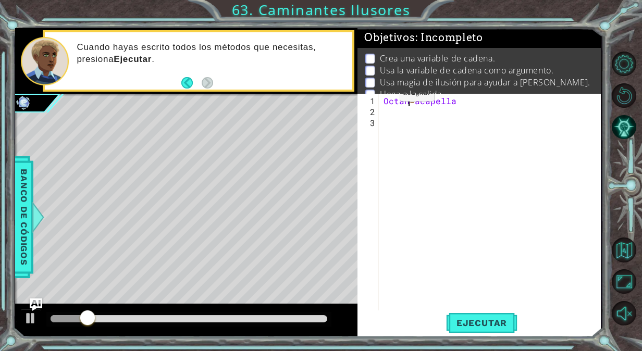
type textarea "Octans=acapella"
click at [421, 105] on div "Octans = acapella" at bounding box center [493, 215] width 222 height 241
click at [419, 100] on div "Octans = acapella" at bounding box center [493, 215] width 222 height 241
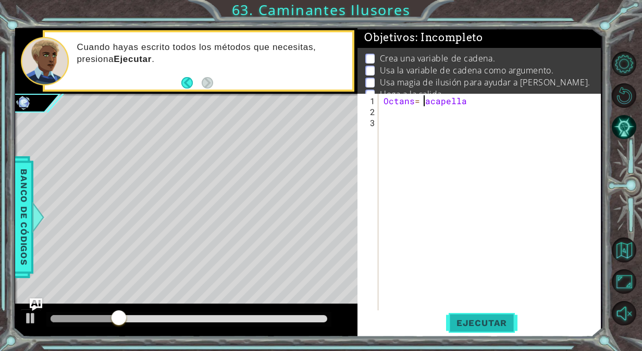
click at [472, 326] on span "Ejecutar" at bounding box center [481, 323] width 71 height 10
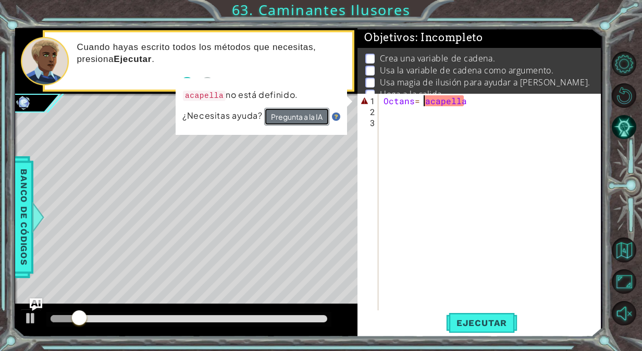
click at [293, 123] on button "Pregunta a la IA" at bounding box center [296, 117] width 65 height 18
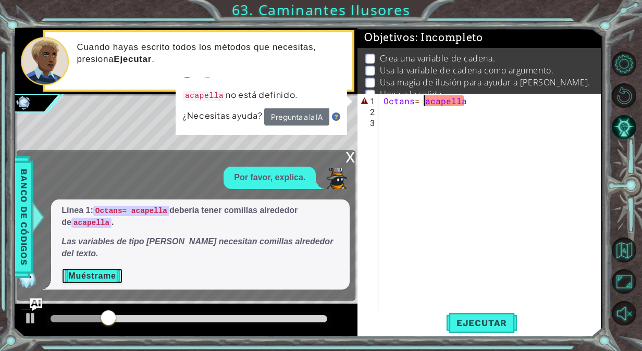
click at [117, 273] on button "Muéstrame" at bounding box center [92, 276] width 61 height 17
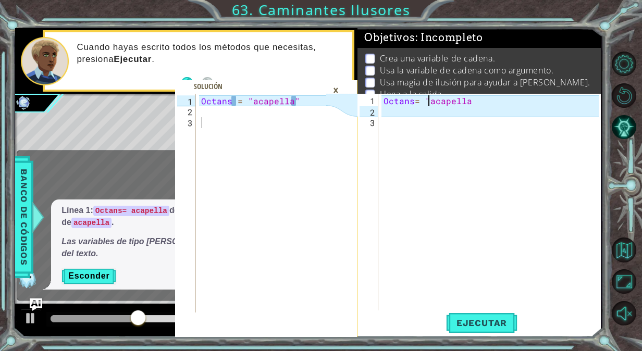
scroll to position [0, 2]
click at [471, 101] on div "Octans = "acapella" at bounding box center [493, 215] width 222 height 241
type textarea "Octans= "acapella""
click at [459, 318] on span "Ejecutar" at bounding box center [481, 323] width 71 height 10
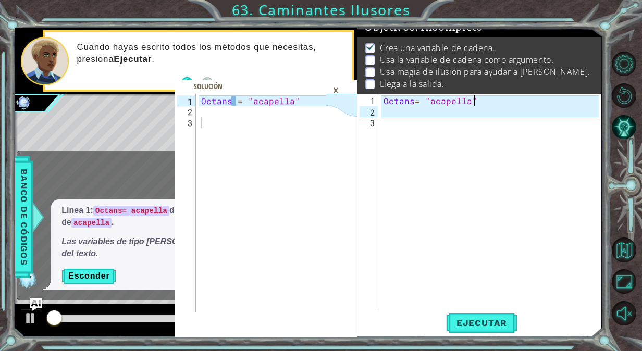
scroll to position [13, 0]
click at [165, 216] on div "Línea 1: Octans= acapella debería tener comillas alrededor de acapella . Las va…" at bounding box center [200, 245] width 299 height 90
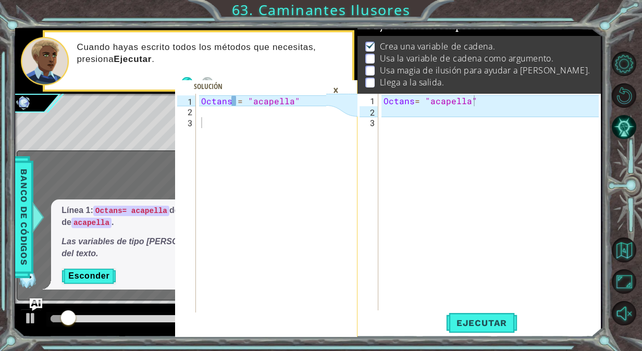
click at [334, 93] on div "×" at bounding box center [336, 90] width 16 height 18
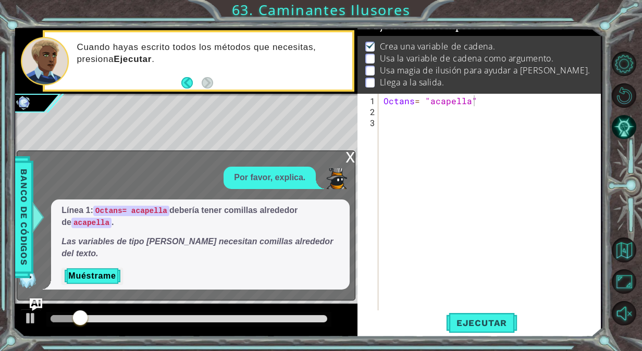
click at [345, 167] on div "x Por favor, explica. Línea 1: Octans= acapella debería tener comillas alrededo…" at bounding box center [186, 226] width 339 height 150
click at [350, 162] on div "x" at bounding box center [350, 156] width 9 height 10
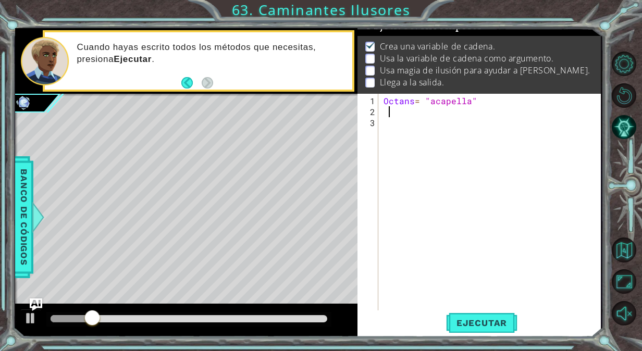
click at [391, 116] on div "Octans = "acapella"" at bounding box center [493, 215] width 222 height 241
type textarea "steps=4"
click at [437, 125] on div "Octans = "acapella" steps = 4" at bounding box center [493, 215] width 222 height 241
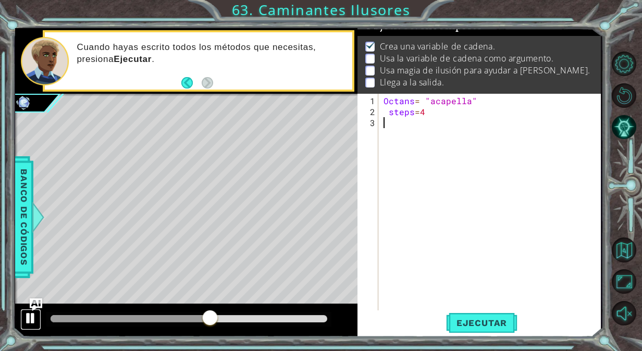
click at [26, 314] on div at bounding box center [31, 319] width 14 height 14
type textarea "V"
paste textarea "hero.sneakRight(2)"
click at [460, 113] on div "Octans = "acapella" steps = 4 hero . sneakRight ( 2 )" at bounding box center [493, 215] width 222 height 241
type textarea "steps=4"
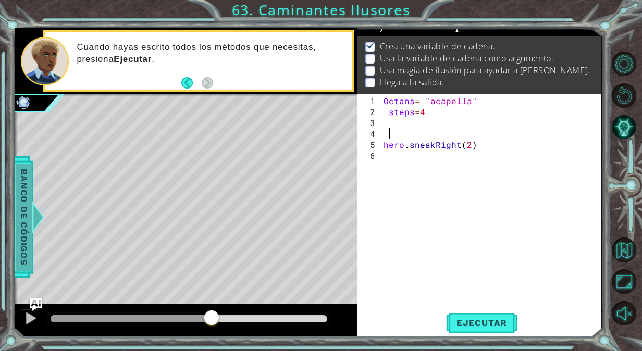
click at [24, 241] on span "Banco de códigos" at bounding box center [24, 217] width 17 height 108
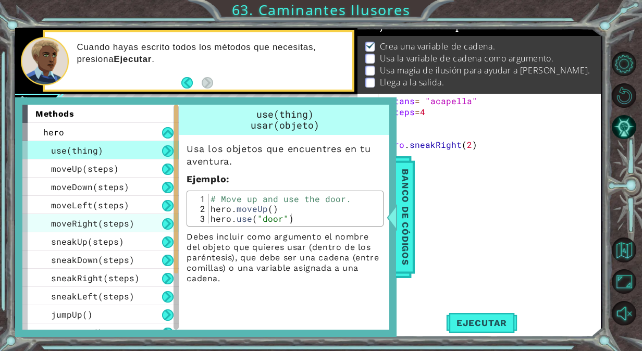
scroll to position [103, 0]
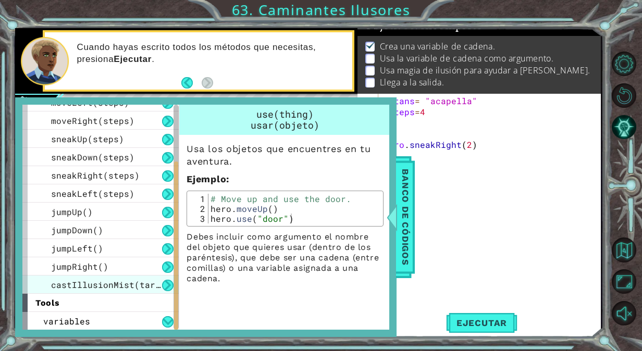
click at [122, 280] on span "castIllusionMist(target)" at bounding box center [113, 284] width 125 height 11
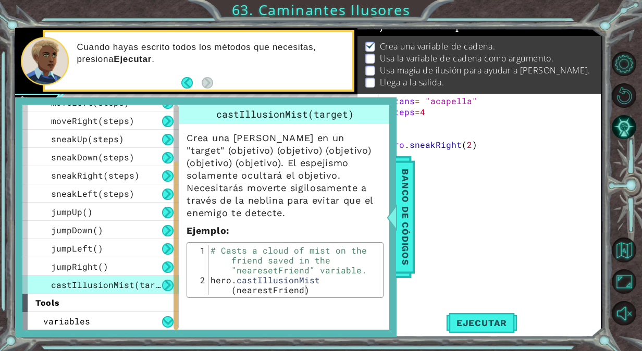
type textarea "hero.castIllusionMist(nearestFriend)"
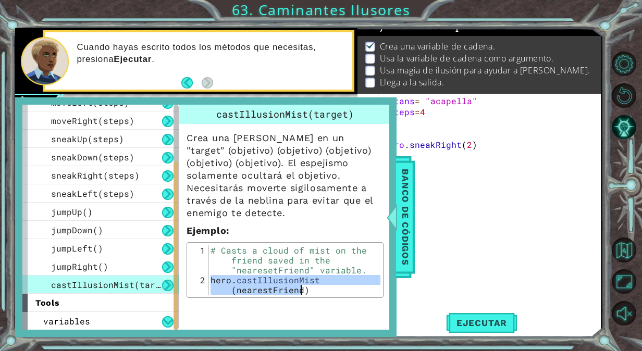
drag, startPoint x: 208, startPoint y: 278, endPoint x: 312, endPoint y: 290, distance: 104.4
click at [312, 290] on div "# Casts a cloud of mist on the friend saved in the "nearesetFriend" variable. h…" at bounding box center [295, 295] width 173 height 99
click at [443, 126] on div "Octans = "acapella" steps = 4 hero . sneakRight ( 2 )" at bounding box center [493, 215] width 222 height 241
click at [410, 164] on span "Banco de códigos" at bounding box center [405, 217] width 17 height 108
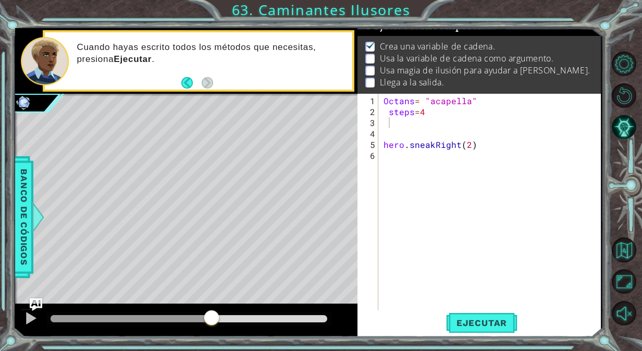
click at [397, 137] on div "Octans = "acapella" steps = 4 hero . sneakRight ( 2 )" at bounding box center [493, 215] width 222 height 241
paste textarea "hero.castIllusionMist(nearestFriend)"
drag, startPoint x: 564, startPoint y: 134, endPoint x: 499, endPoint y: 133, distance: 64.6
click at [499, 133] on div "Octans = "acapella" steps = 4 hero . castIllusionMist ( nearestFriend ) hero . …" at bounding box center [493, 215] width 222 height 241
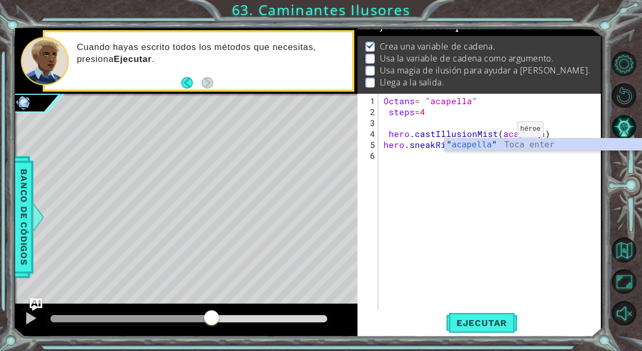
scroll to position [0, 9]
click at [476, 318] on span "Ejecutar" at bounding box center [481, 323] width 71 height 10
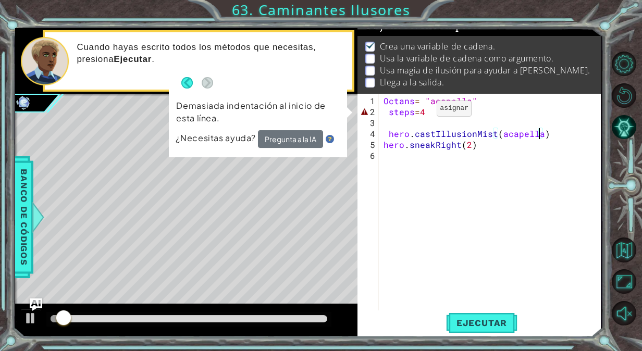
click at [419, 113] on div "Octans = "acapella" steps = 4 hero . castIllusionMist ( acapella ) hero . sneak…" at bounding box center [493, 215] width 222 height 241
type textarea "steps= 4"
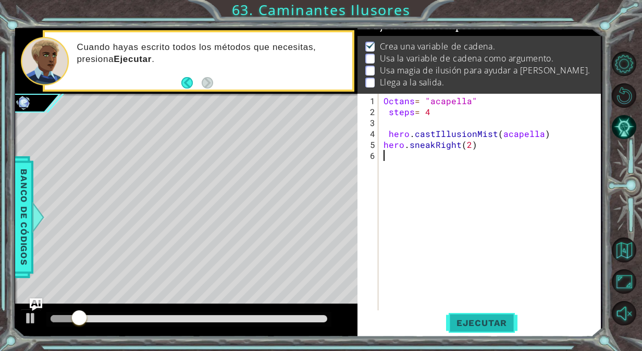
drag, startPoint x: 477, startPoint y: 308, endPoint x: 476, endPoint y: 313, distance: 5.3
click at [476, 313] on div "steps= 4 1 2 3 4 5 6 Octans = "acapella" steps = 4 hero . castIllusionMist ( ac…" at bounding box center [479, 215] width 243 height 243
click at [476, 313] on button "Ejecutar" at bounding box center [481, 323] width 71 height 24
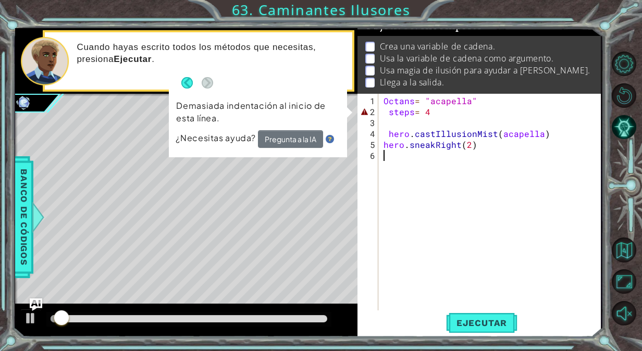
click at [387, 134] on div "Octans = "acapella" steps = 4 hero . castIllusionMist ( acapella ) hero . sneak…" at bounding box center [493, 215] width 222 height 241
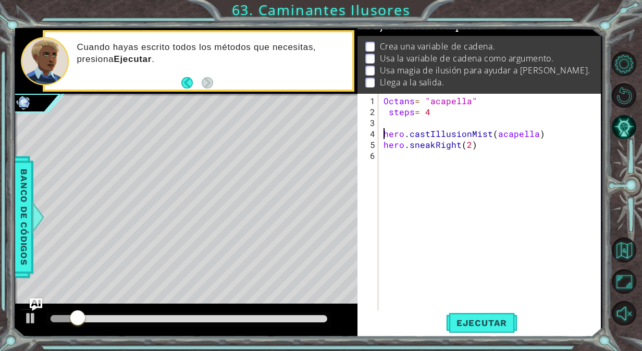
click at [390, 113] on div "Octans = "acapella" steps = 4 hero . castIllusionMist ( acapella ) hero . sneak…" at bounding box center [493, 215] width 222 height 241
click at [479, 318] on span "Ejecutar" at bounding box center [481, 323] width 71 height 10
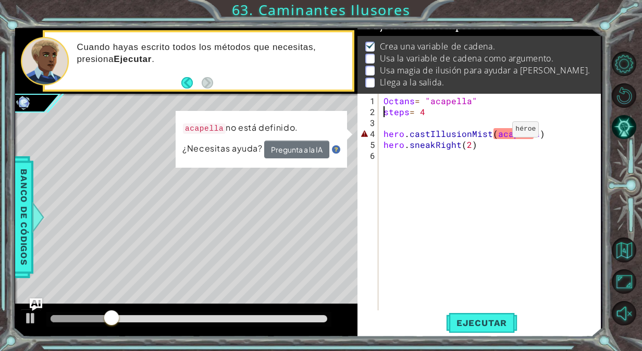
click at [496, 133] on div "Octans = "acapella" steps = 4 hero . castIllusionMist ( acapella ) hero . sneak…" at bounding box center [493, 215] width 222 height 241
click at [309, 155] on button "Pregunta a la IA" at bounding box center [297, 150] width 66 height 19
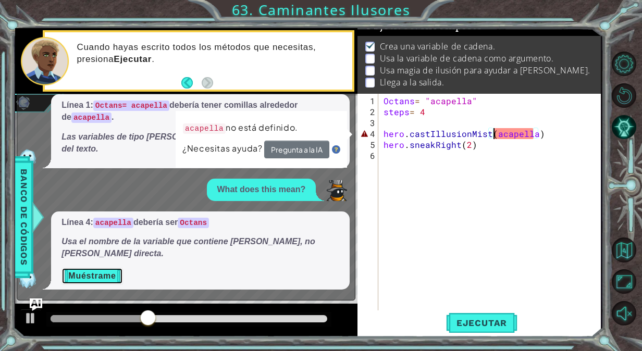
click at [84, 277] on button "Muéstrame" at bounding box center [92, 276] width 61 height 17
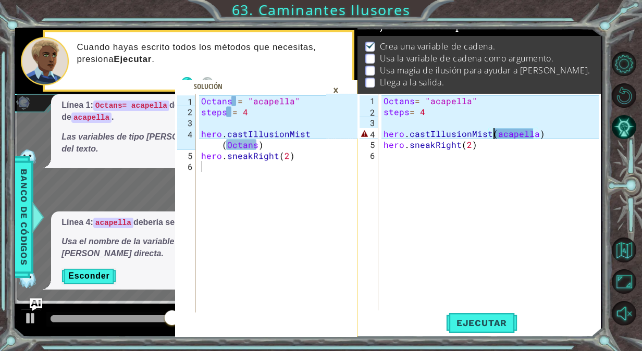
click at [536, 136] on div "Octans = "acapella" steps = 4 hero . castIllusionMist ( acapella ) hero . sneak…" at bounding box center [493, 215] width 222 height 241
drag, startPoint x: 534, startPoint y: 136, endPoint x: 496, endPoint y: 133, distance: 38.7
click at [496, 133] on div "Octans = "acapella" steps = 4 hero . castIllusionMist ( acapella ) hero . sneak…" at bounding box center [493, 215] width 222 height 241
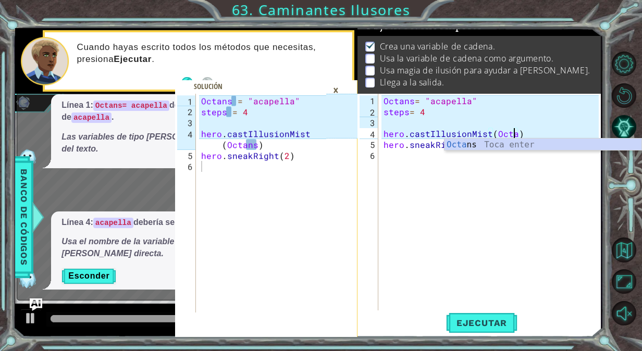
scroll to position [0, 8]
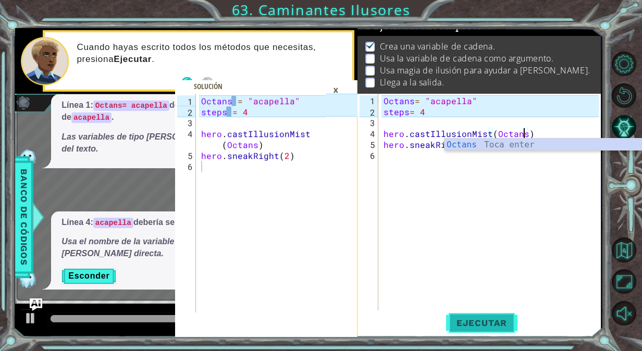
type textarea "hero.castIllusionMist(Octans)"
click at [506, 327] on span "Ejecutar" at bounding box center [481, 323] width 71 height 10
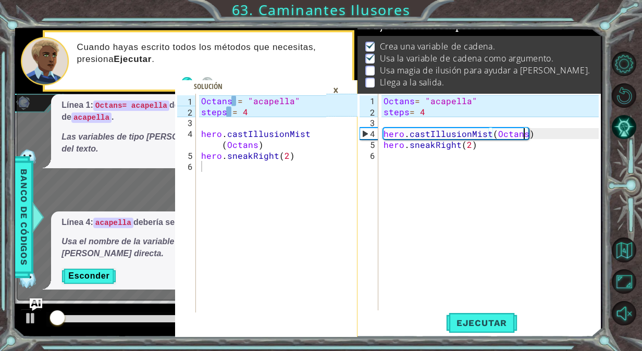
click at [334, 94] on div "×" at bounding box center [336, 90] width 16 height 18
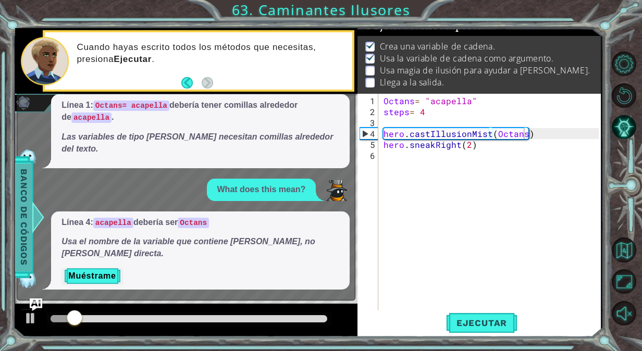
click at [16, 180] on span "Banco de códigos" at bounding box center [24, 217] width 17 height 108
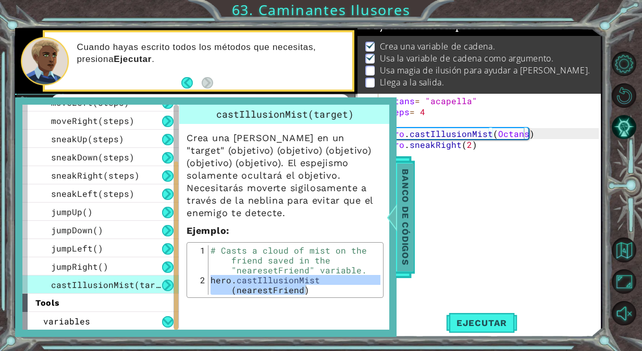
click at [413, 180] on span "Banco de códigos" at bounding box center [405, 217] width 17 height 108
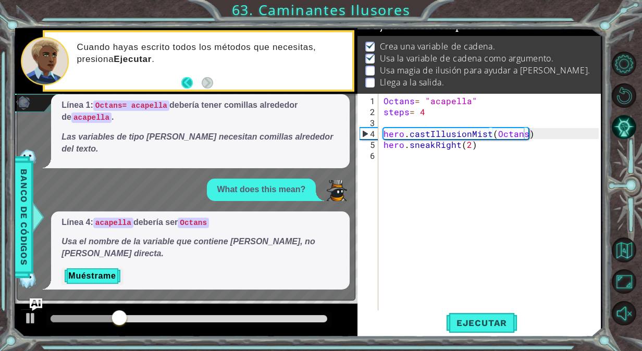
click at [182, 78] on button "Back" at bounding box center [191, 82] width 20 height 11
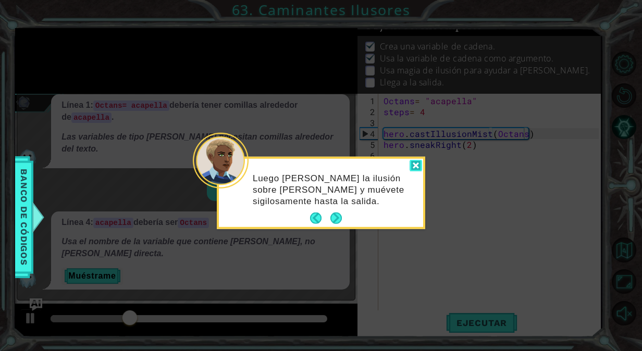
click at [421, 166] on div at bounding box center [416, 166] width 13 height 12
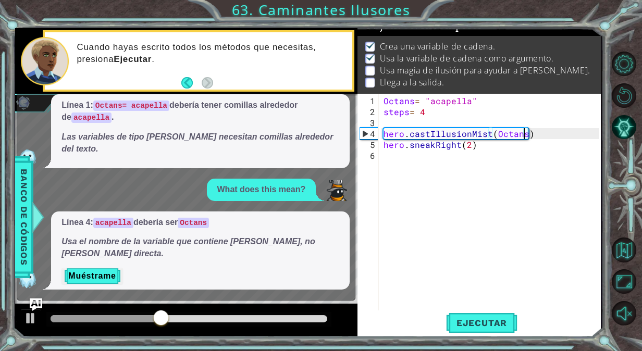
click at [425, 219] on div "Octans = "acapella" steps = 4 hero . castIllusionMist ( Octans ) hero . sneakRi…" at bounding box center [493, 215] width 222 height 241
click at [515, 153] on div "Octans = "acapella" steps = 4 hero . castIllusionMist ( Octans ) hero . sneakRi…" at bounding box center [493, 215] width 222 height 241
click at [326, 181] on img at bounding box center [336, 190] width 21 height 21
click at [33, 298] on div "x Por favor, explica. Línea 1: Octans= acapella debería tener comillas alrededo…" at bounding box center [186, 172] width 339 height 255
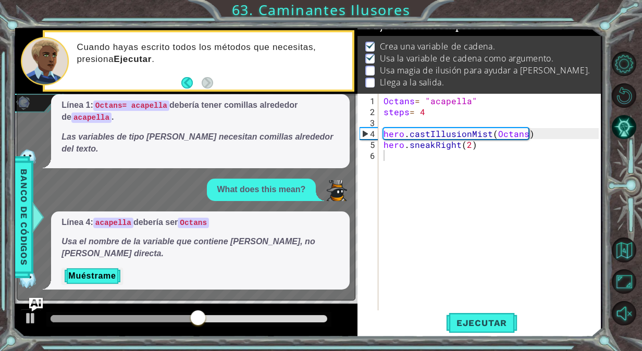
click at [33, 301] on img "Ask AI" at bounding box center [36, 305] width 14 height 14
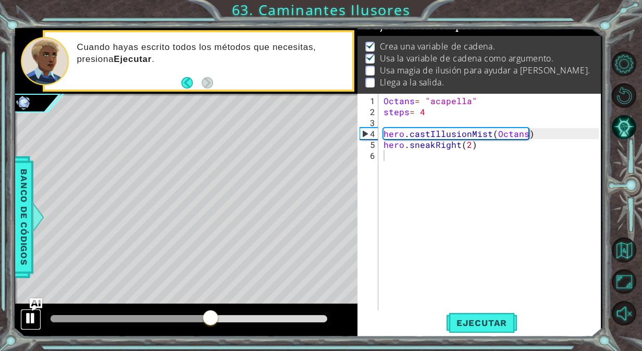
click at [35, 316] on div at bounding box center [31, 319] width 14 height 14
click at [488, 324] on span "Ejecutar" at bounding box center [481, 323] width 71 height 10
click at [21, 320] on button at bounding box center [30, 319] width 21 height 21
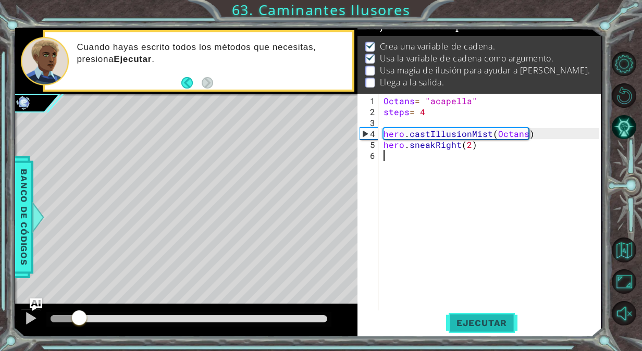
click at [484, 325] on span "Ejecutar" at bounding box center [481, 323] width 71 height 10
click at [41, 307] on img "Ask AI" at bounding box center [36, 305] width 14 height 14
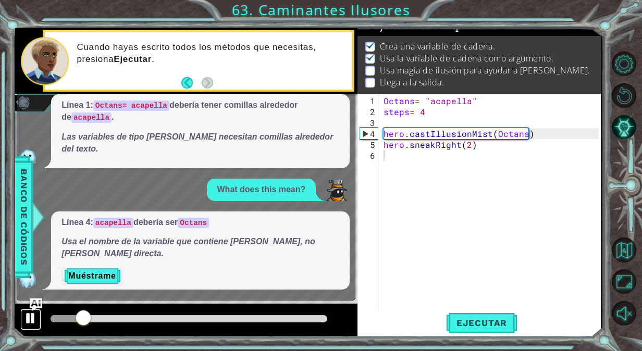
click at [24, 312] on div at bounding box center [31, 319] width 14 height 14
drag, startPoint x: 482, startPoint y: 101, endPoint x: 431, endPoint y: 103, distance: 51.1
click at [431, 103] on div "Octans = "acapella" steps = 4 hero . castIllusionMist ( Octans ) hero . sneakRi…" at bounding box center [493, 215] width 222 height 241
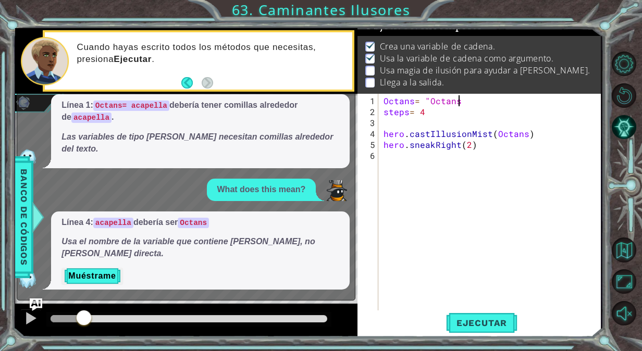
scroll to position [0, 4]
drag, startPoint x: 414, startPoint y: 95, endPoint x: 384, endPoint y: 100, distance: 30.1
click at [384, 100] on div "Octans = "Octans" steps = 4 hero . castIllusionMist ( Octans ) hero . sneakRigh…" at bounding box center [493, 215] width 222 height 241
type textarea "nerestFriend= "Octans""
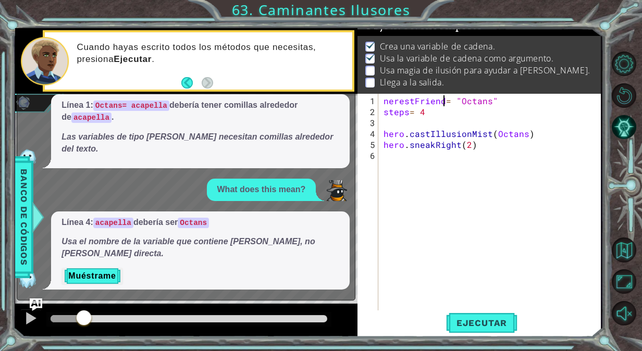
scroll to position [0, 4]
click at [477, 309] on div "nerestFriend = "Octans" steps = 4 hero . castIllusionMist ( Octans ) hero . sne…" at bounding box center [493, 215] width 222 height 241
click at [476, 312] on button "Ejecutar" at bounding box center [481, 323] width 71 height 24
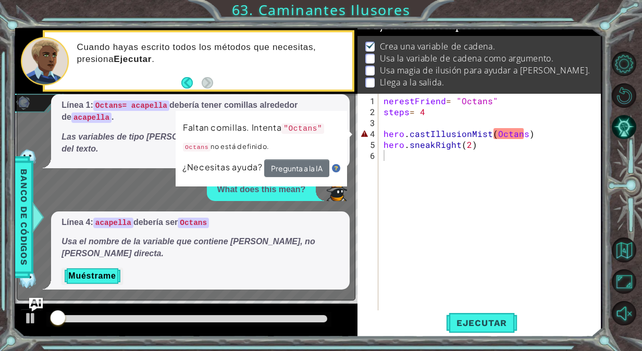
click at [40, 300] on img "Ask AI" at bounding box center [36, 305] width 14 height 14
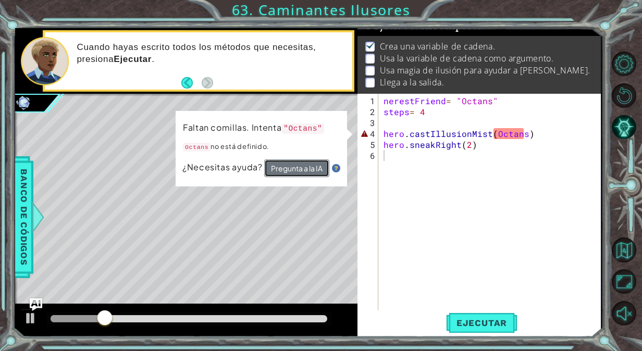
click at [320, 170] on button "Pregunta a la IA" at bounding box center [297, 168] width 65 height 18
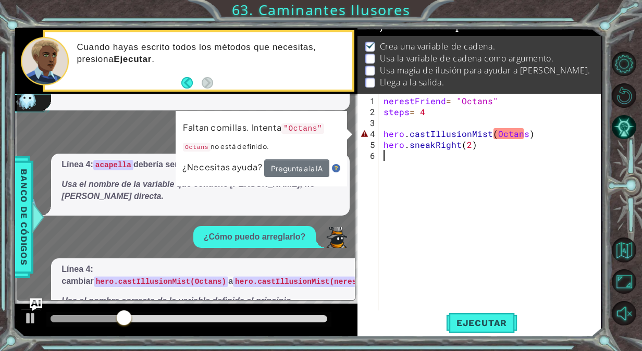
scroll to position [34, 0]
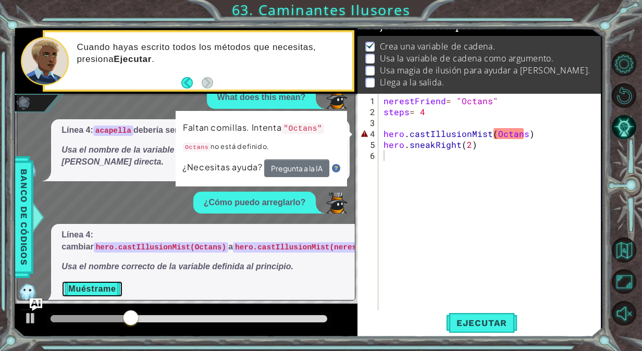
click at [85, 281] on button "Muéstrame" at bounding box center [92, 289] width 61 height 17
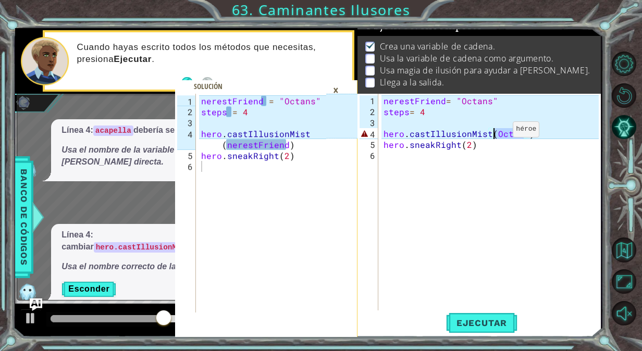
drag, startPoint x: 523, startPoint y: 133, endPoint x: 495, endPoint y: 133, distance: 28.7
click at [495, 133] on div "nerestFriend = "Octans" steps = 4 hero . castIllusionMist ( Octans ) hero . sne…" at bounding box center [493, 215] width 222 height 241
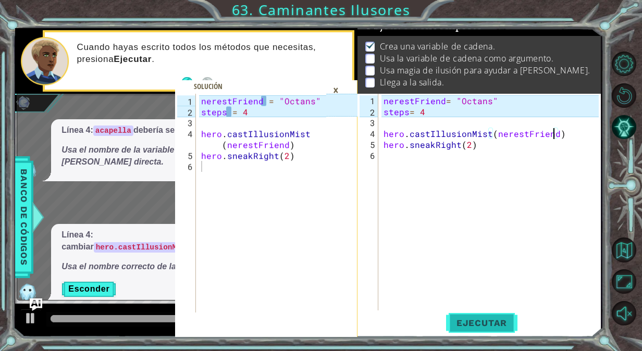
click at [490, 330] on button "Ejecutar" at bounding box center [481, 323] width 71 height 24
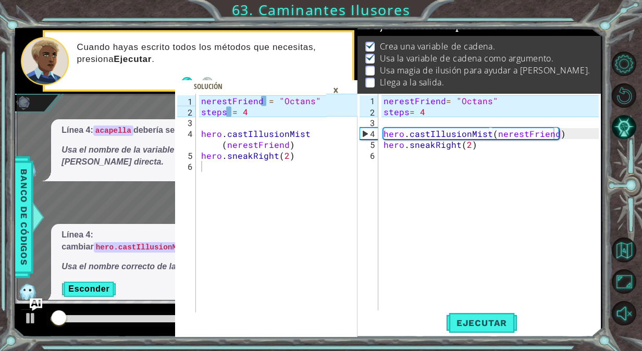
click at [336, 90] on div "×" at bounding box center [336, 90] width 16 height 18
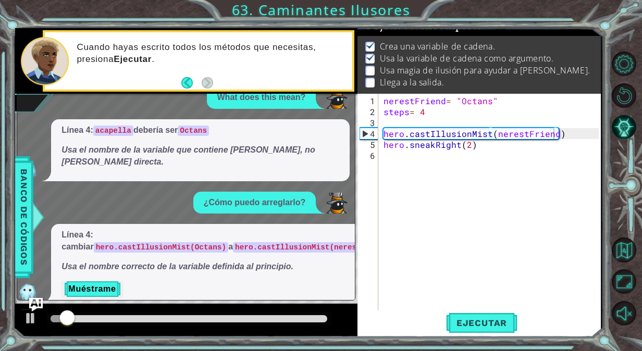
click at [38, 305] on img "Ask AI" at bounding box center [36, 305] width 14 height 14
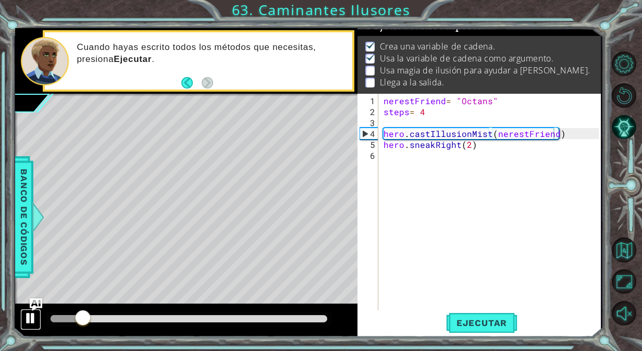
click at [25, 323] on div at bounding box center [31, 319] width 14 height 14
click at [30, 319] on div at bounding box center [31, 319] width 14 height 14
drag, startPoint x: 83, startPoint y: 313, endPoint x: 171, endPoint y: 308, distance: 88.2
click at [171, 308] on div at bounding box center [186, 320] width 342 height 33
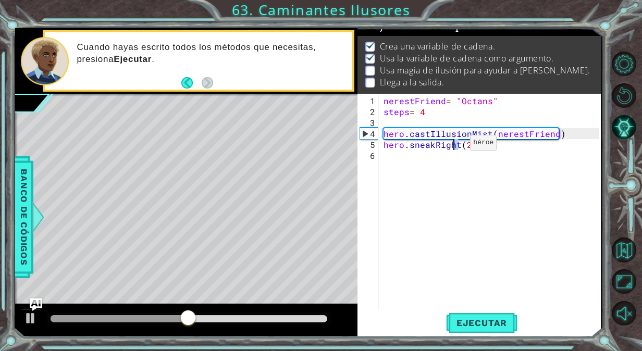
drag, startPoint x: 460, startPoint y: 145, endPoint x: 448, endPoint y: 148, distance: 11.8
click at [448, 148] on div "nerestFriend = "Octans" steps = 4 hero . castIllusionMist ( nerestFriend ) hero…" at bounding box center [493, 215] width 222 height 241
drag, startPoint x: 435, startPoint y: 146, endPoint x: 460, endPoint y: 143, distance: 25.2
click at [460, 143] on div "nerestFriend = "Octans" steps = 4 hero . castIllusionMist ( nerestFriend ) hero…" at bounding box center [493, 215] width 222 height 241
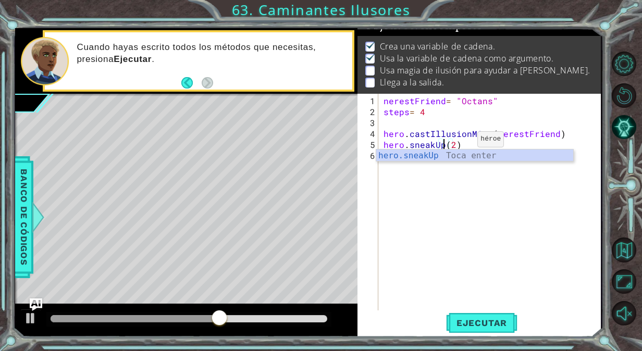
scroll to position [0, 4]
click at [495, 330] on button "Ejecutar" at bounding box center [481, 323] width 71 height 24
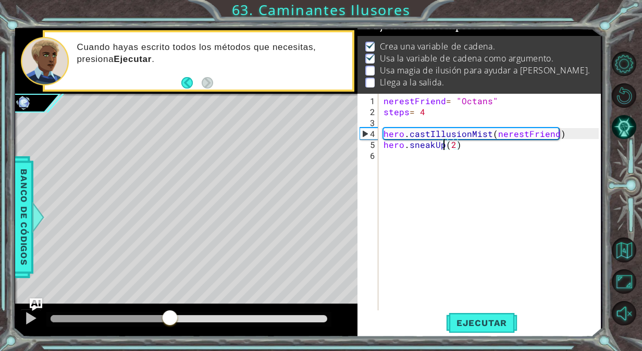
drag, startPoint x: 71, startPoint y: 327, endPoint x: 175, endPoint y: 318, distance: 104.1
click at [175, 318] on div at bounding box center [170, 319] width 19 height 19
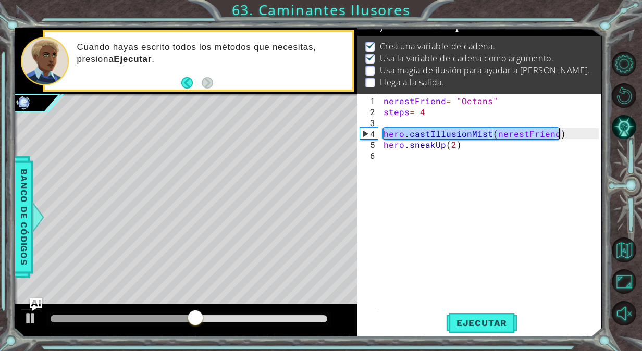
drag, startPoint x: 382, startPoint y: 133, endPoint x: 567, endPoint y: 138, distance: 185.6
click at [567, 138] on div "nerestFriend = "Octans" steps = 4 hero . castIllusionMist ( nerestFriend ) hero…" at bounding box center [490, 203] width 217 height 219
type textarea "hero.castIllusionMist(nerestFriend) hero.sneakUp(2)"
click at [538, 157] on div "nerestFriend = "Octans" steps = 4 hero . castIllusionMist ( nerestFriend ) hero…" at bounding box center [493, 215] width 222 height 241
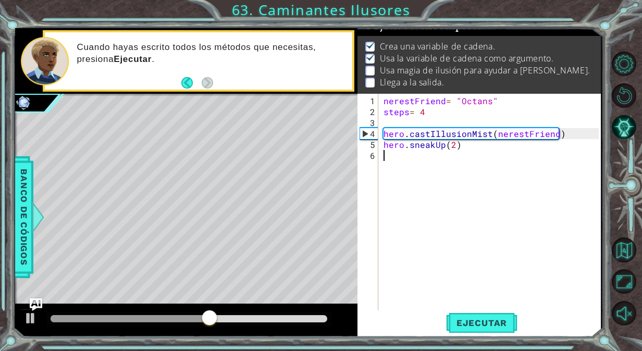
scroll to position [0, 0]
paste textarea "hero.sneakUp(2)"
type textarea "hero.sneakUp(2)"
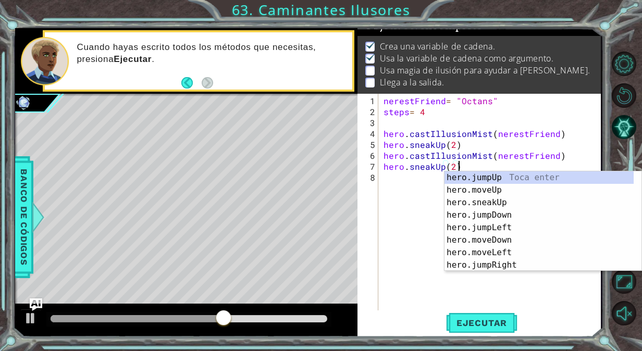
click at [397, 183] on div "nerestFriend = "Octans" steps = 4 hero . castIllusionMist ( nerestFriend ) hero…" at bounding box center [493, 215] width 222 height 241
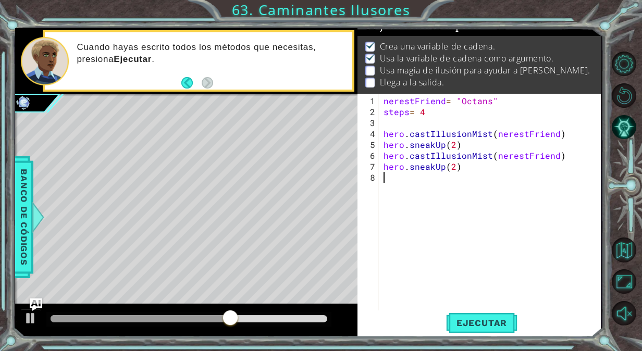
paste textarea "hero.sneakUp(2)"
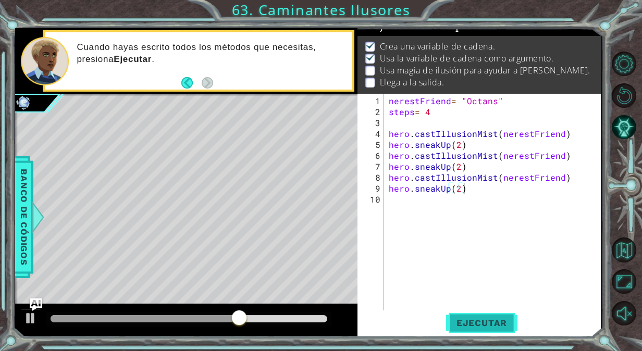
click at [481, 319] on span "Ejecutar" at bounding box center [481, 323] width 71 height 10
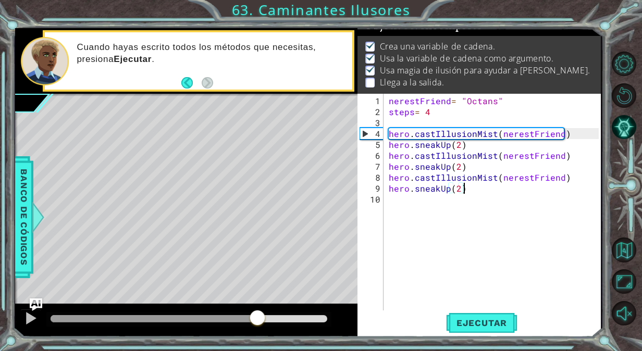
click at [258, 293] on div "methods hero use(thing) moveUp(steps) moveDown(steps) moveLeft(steps) moveRight…" at bounding box center [308, 182] width 586 height 309
click at [456, 188] on div "nerestFriend = "Octans" steps = 4 hero . castIllusionMist ( nerestFriend ) hero…" at bounding box center [495, 215] width 217 height 241
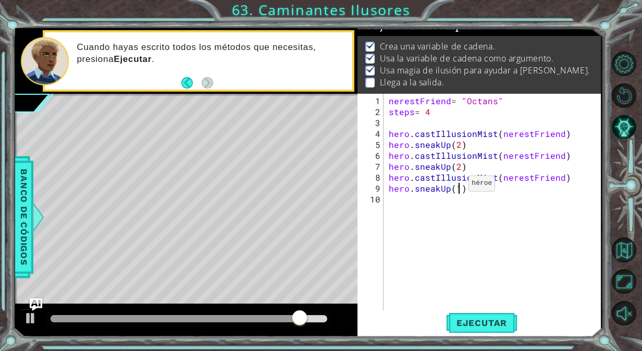
scroll to position [0, 4]
type textarea "hero.sneakUp(1)"
click at [473, 312] on button "Ejecutar" at bounding box center [481, 323] width 71 height 24
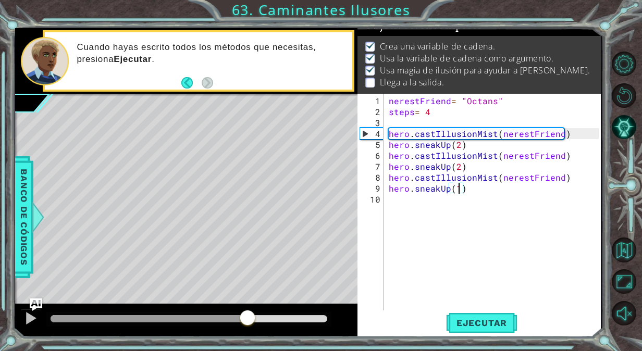
click at [249, 298] on div "methods hero use(thing) moveUp(steps) moveDown(steps) moveLeft(steps) moveRight…" at bounding box center [308, 182] width 586 height 309
drag, startPoint x: 30, startPoint y: 310, endPoint x: 31, endPoint y: 317, distance: 7.4
click at [31, 317] on div at bounding box center [31, 319] width 14 height 14
click at [409, 200] on div "nerestFriend = "Octans" steps = 4 hero . castIllusionMist ( nerestFriend ) hero…" at bounding box center [495, 215] width 217 height 241
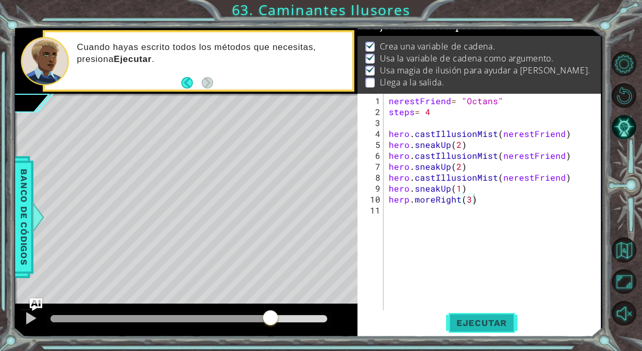
click at [452, 324] on span "Ejecutar" at bounding box center [481, 323] width 71 height 10
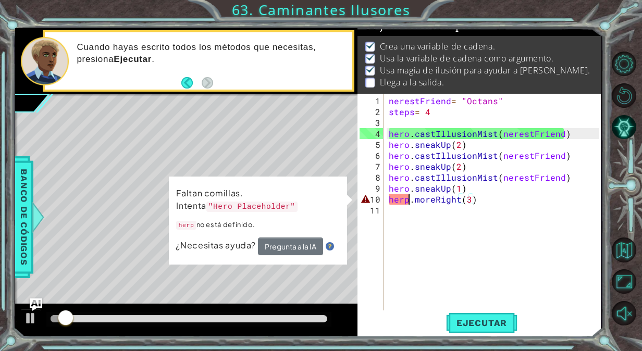
click at [411, 200] on div "nerestFriend = "Octans" steps = 4 hero . castIllusionMist ( nerestFriend ) hero…" at bounding box center [495, 215] width 217 height 241
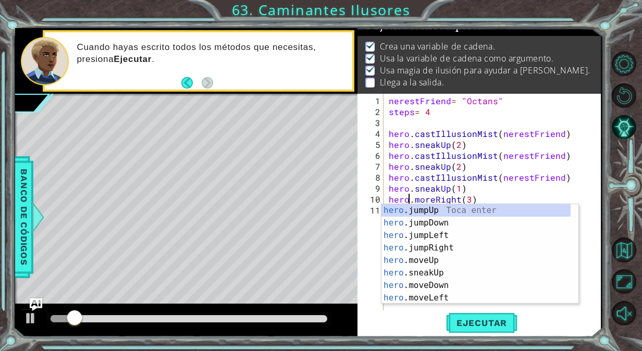
scroll to position [0, 1]
click at [468, 323] on span "Ejecutar" at bounding box center [481, 323] width 71 height 10
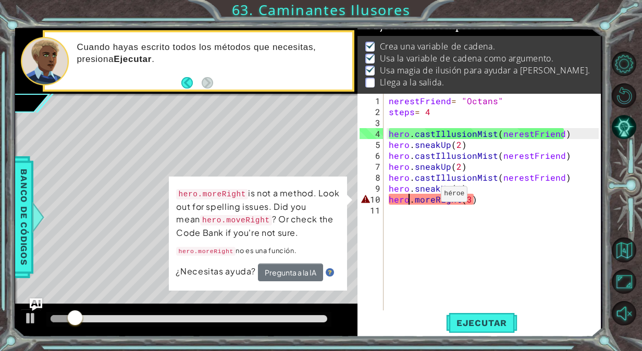
click at [428, 199] on div "nerestFriend = "Octans" steps = 4 hero . castIllusionMist ( nerestFriend ) hero…" at bounding box center [495, 215] width 217 height 241
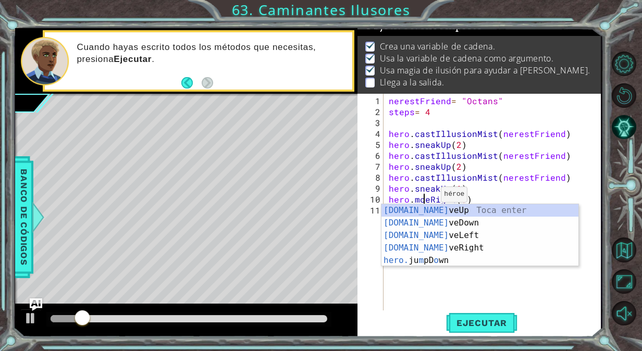
scroll to position [0, 2]
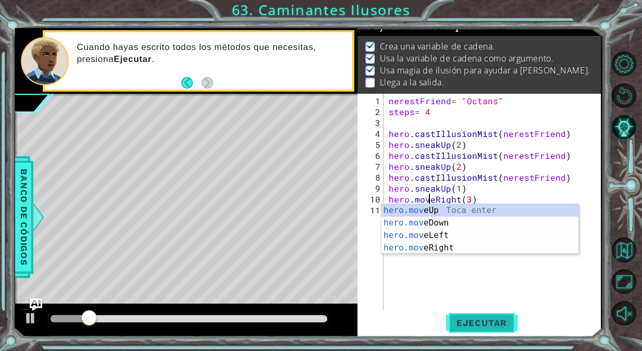
type textarea "hero.moveRight(3)"
click at [467, 326] on span "Ejecutar" at bounding box center [481, 323] width 71 height 10
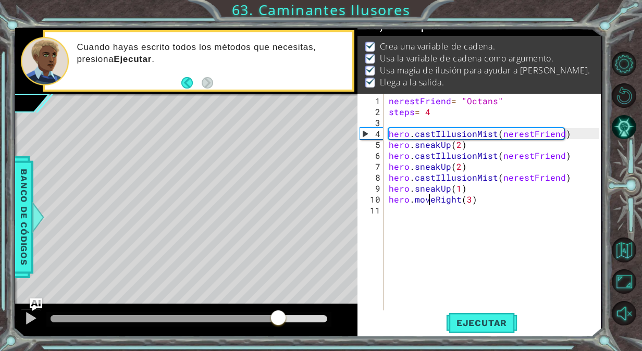
drag, startPoint x: 75, startPoint y: 323, endPoint x: 279, endPoint y: 342, distance: 204.7
click at [279, 342] on div "1 2 3 4 5 6 nerestFriend = "Octans" steps = 4 hero . castIllusionMist ( nerestF…" at bounding box center [321, 175] width 642 height 351
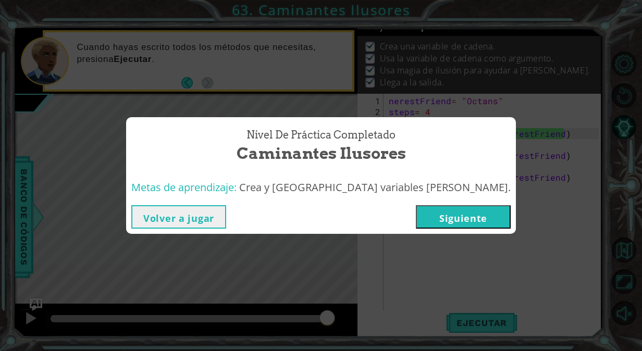
click at [416, 216] on button "Siguiente" at bounding box center [463, 216] width 95 height 23
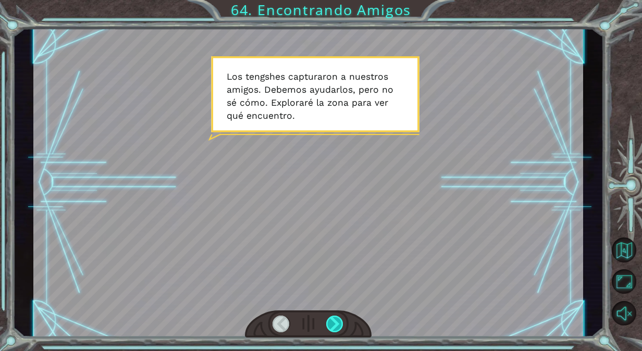
click at [339, 318] on div at bounding box center [334, 324] width 17 height 17
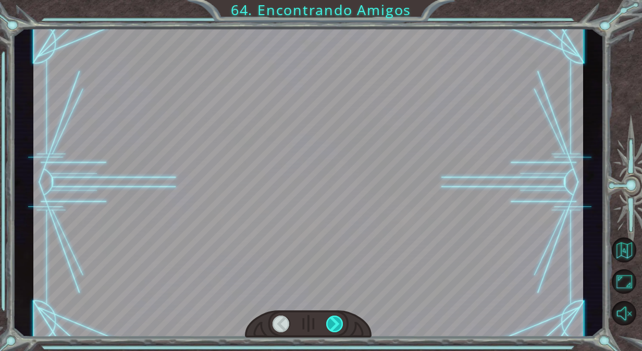
click at [339, 318] on div at bounding box center [334, 324] width 17 height 17
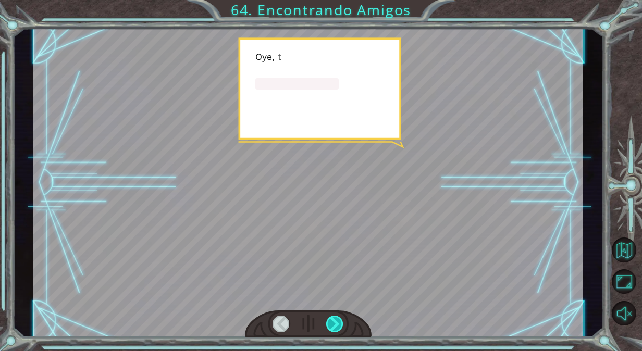
click at [339, 318] on div at bounding box center [334, 324] width 17 height 17
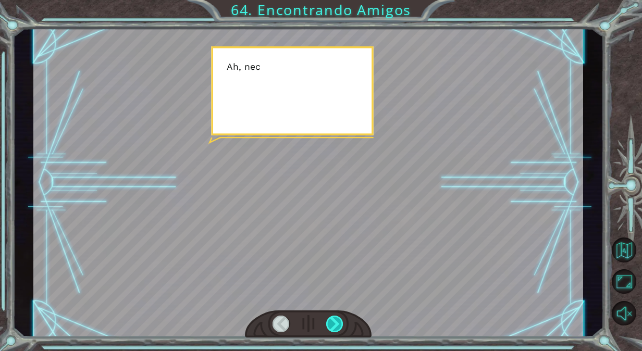
click at [339, 318] on div at bounding box center [334, 324] width 17 height 17
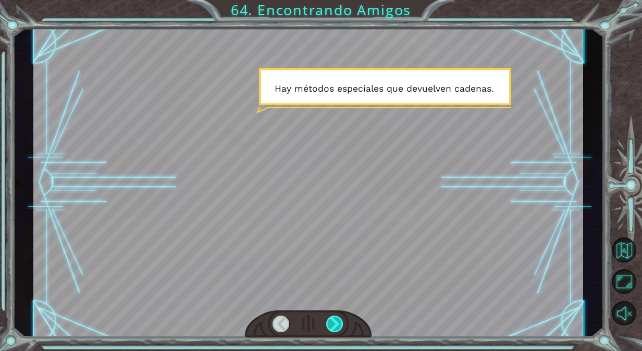
click at [339, 318] on div at bounding box center [334, 324] width 17 height 17
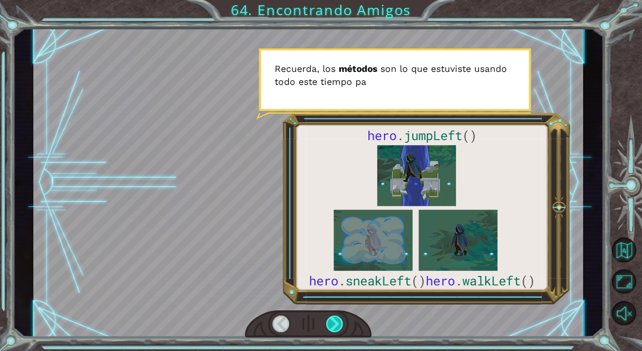
click at [339, 318] on div at bounding box center [334, 324] width 17 height 17
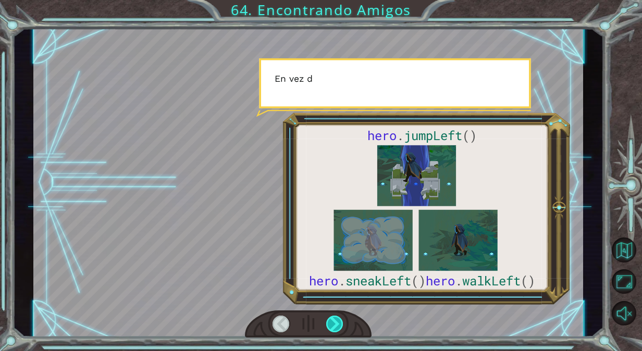
click at [339, 318] on div at bounding box center [334, 324] width 17 height 17
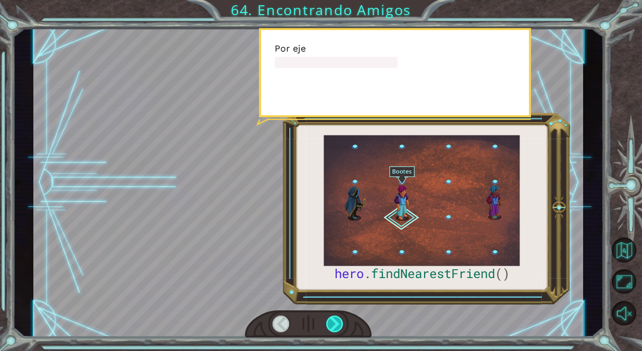
click at [339, 318] on div at bounding box center [334, 324] width 17 height 17
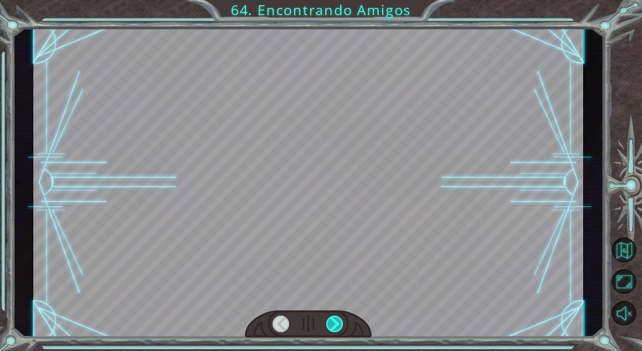
click at [339, 318] on div at bounding box center [334, 324] width 17 height 17
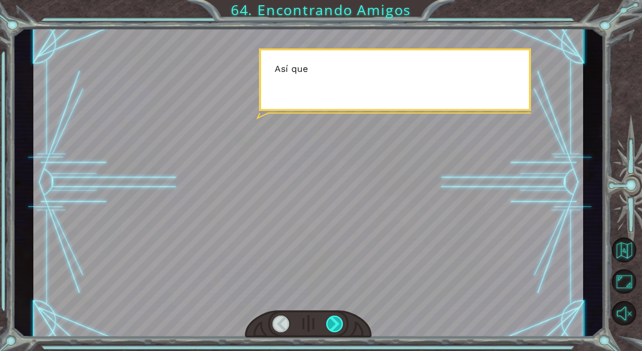
click at [339, 318] on div at bounding box center [334, 324] width 17 height 17
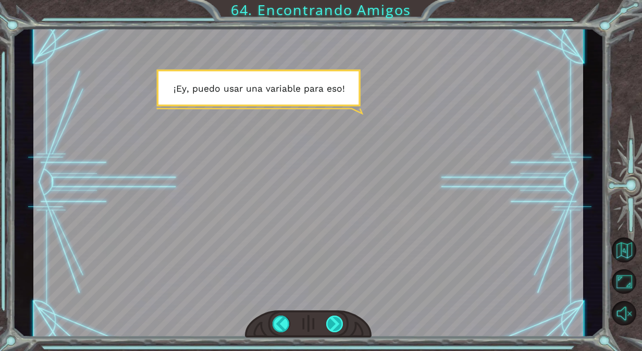
click at [341, 321] on div at bounding box center [334, 324] width 17 height 17
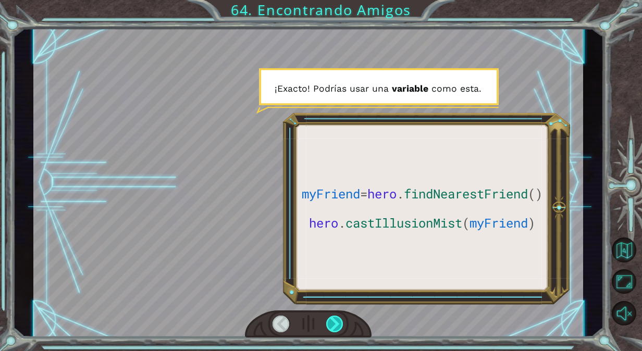
click at [341, 321] on div at bounding box center [334, 324] width 17 height 17
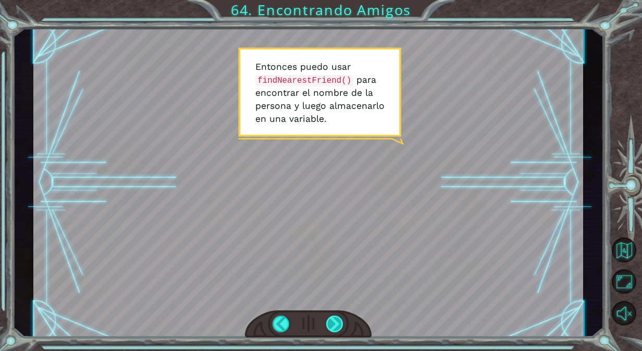
click at [341, 321] on div at bounding box center [334, 324] width 17 height 17
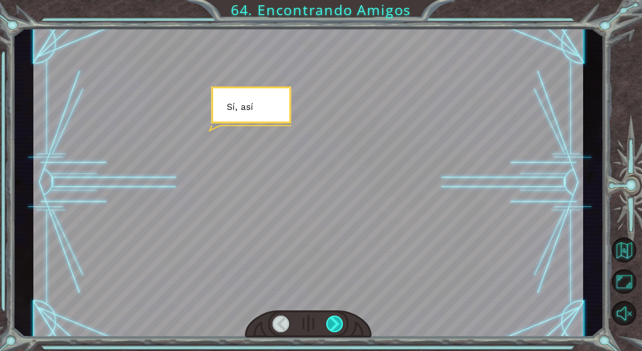
click at [341, 321] on div at bounding box center [334, 324] width 17 height 17
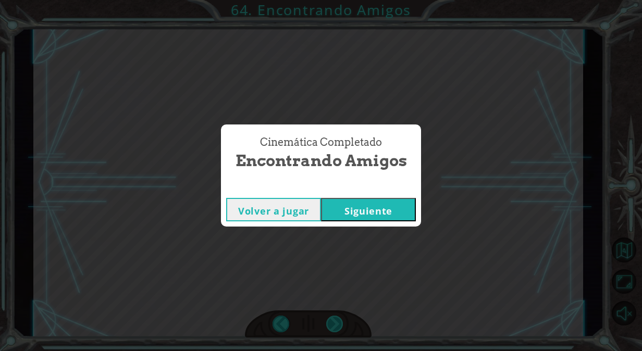
click at [341, 321] on div "Cinemática Completado Encontrando Amigos Volver a jugar [GEOGRAPHIC_DATA]" at bounding box center [321, 175] width 642 height 351
drag, startPoint x: 341, startPoint y: 321, endPoint x: 355, endPoint y: 209, distance: 112.9
click at [355, 209] on button "Siguiente" at bounding box center [368, 209] width 95 height 23
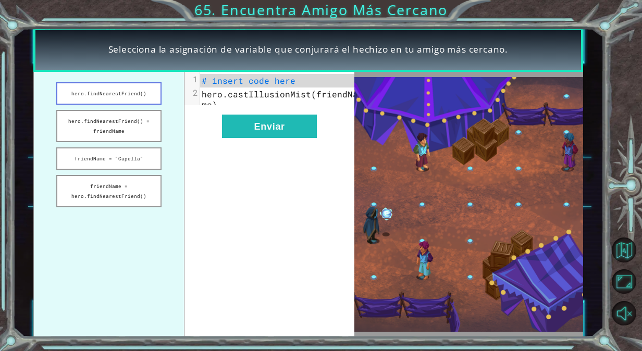
click at [129, 95] on button "hero.findNearestFriend()" at bounding box center [108, 93] width 105 height 22
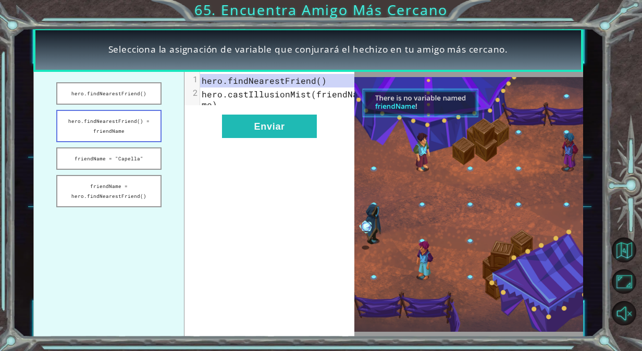
click at [134, 123] on button "hero.findNearestFriend() = friendName" at bounding box center [108, 126] width 105 height 32
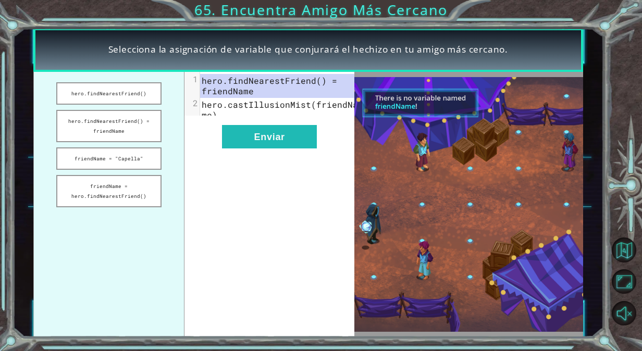
click at [138, 146] on ul "hero.findNearestFriend() hero.findNearestFriend() = friendName friendName = "Ca…" at bounding box center [108, 204] width 151 height 265
click at [143, 150] on button "friendName = "Capella"" at bounding box center [108, 159] width 105 height 22
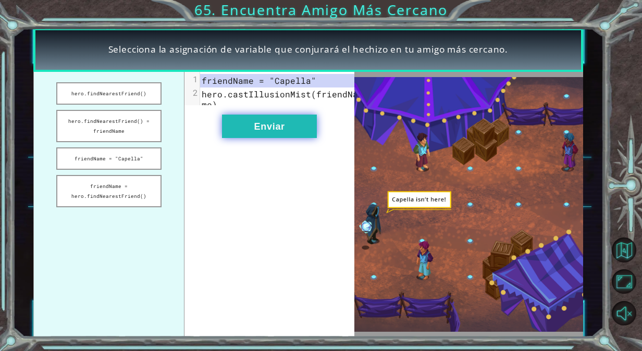
click at [254, 133] on button "Enviar" at bounding box center [269, 126] width 95 height 23
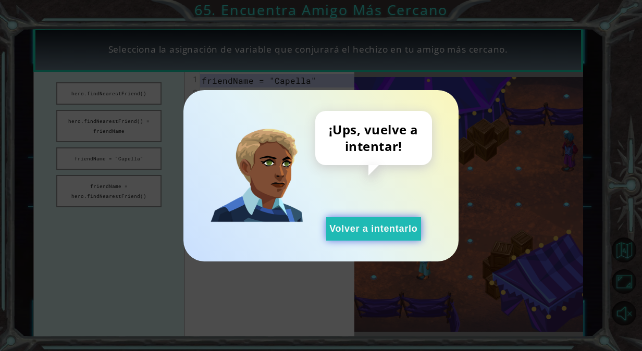
click at [346, 222] on button "Volver a intentarlo" at bounding box center [373, 228] width 95 height 23
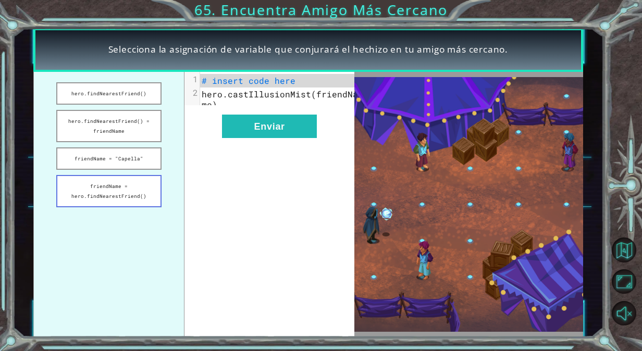
click at [120, 193] on button "friendName = hero.findNearestFriend()" at bounding box center [108, 191] width 105 height 32
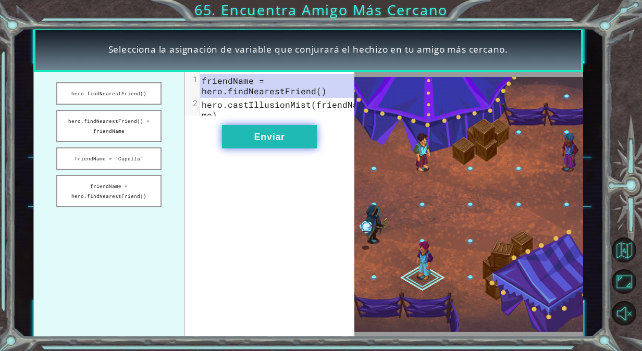
click at [250, 143] on button "Enviar" at bounding box center [269, 136] width 95 height 23
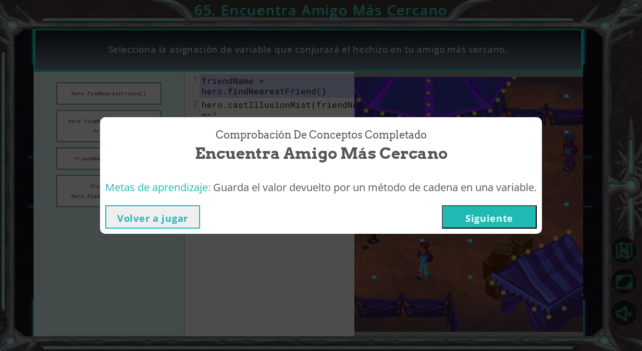
click at [500, 224] on button "Siguiente" at bounding box center [489, 216] width 95 height 23
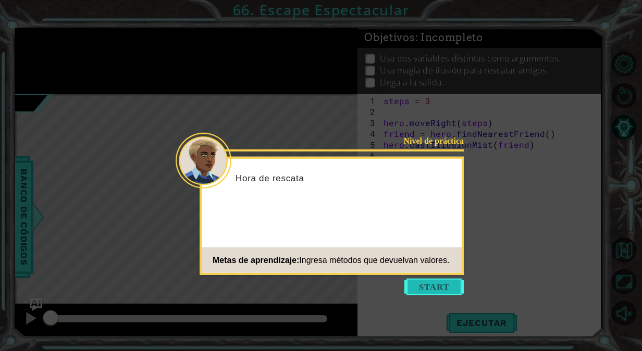
click at [441, 285] on button "Start" at bounding box center [434, 287] width 59 height 17
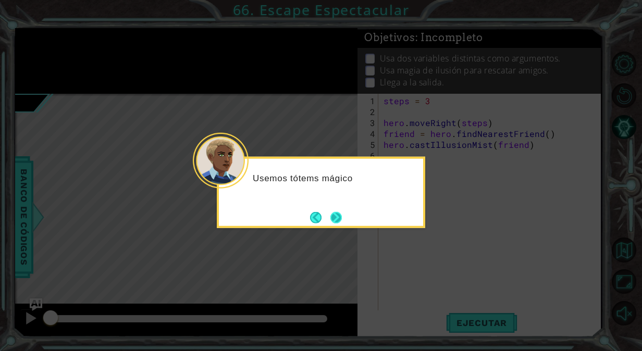
click at [341, 211] on button "Next" at bounding box center [336, 218] width 14 height 14
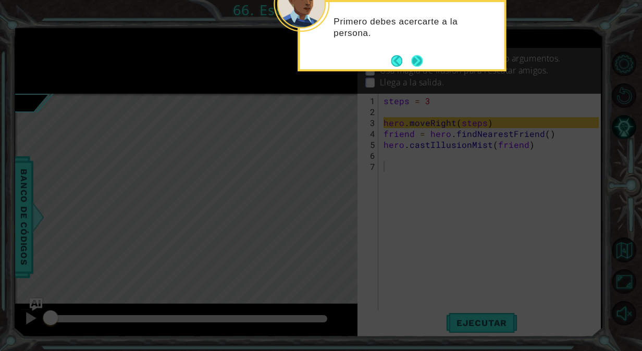
click at [422, 55] on button "Next" at bounding box center [417, 61] width 12 height 12
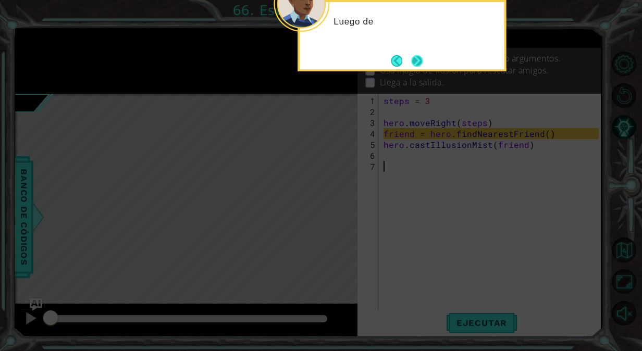
click at [412, 67] on button "Next" at bounding box center [416, 60] width 11 height 11
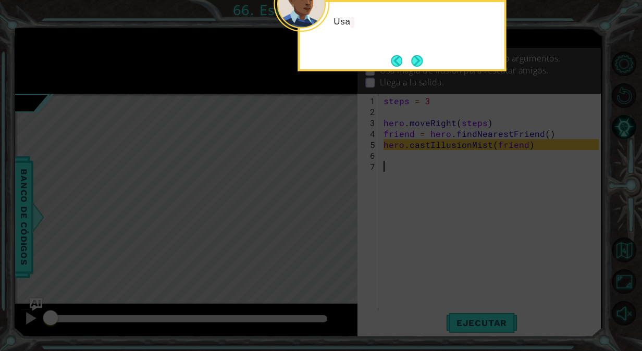
click at [412, 67] on button "Next" at bounding box center [417, 61] width 12 height 12
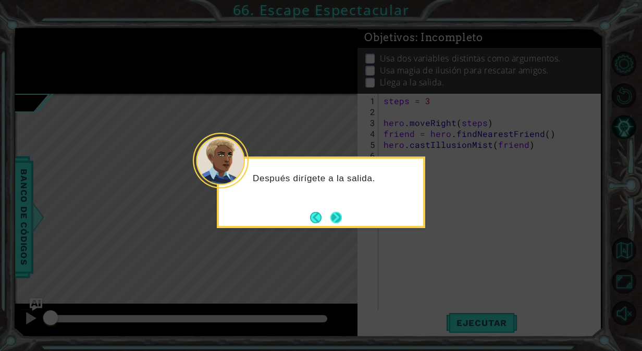
click at [338, 225] on button "Next" at bounding box center [336, 218] width 14 height 14
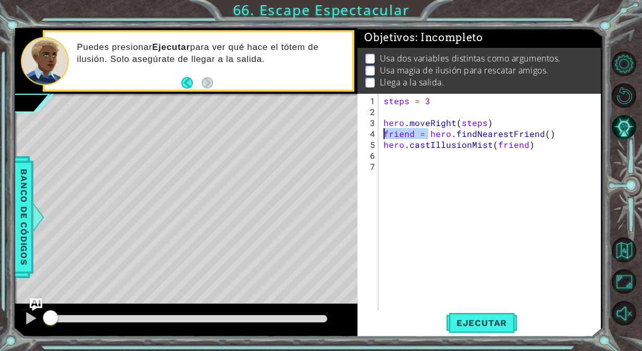
drag, startPoint x: 427, startPoint y: 133, endPoint x: 382, endPoint y: 130, distance: 44.9
click at [382, 130] on div "steps = 3 hero . moveRight ( steps ) friend = hero . findNearestFriend ( ) hero…" at bounding box center [493, 215] width 222 height 241
type textarea "friend = hero.findNearestFriend()"
click at [387, 107] on div "steps = 3 hero . moveRight ( steps ) friend = hero . findNearestFriend ( ) hero…" at bounding box center [493, 215] width 222 height 241
click at [383, 101] on div "steps = 3 hero . moveRight ( steps ) friend = hero . findNearestFriend ( ) hero…" at bounding box center [493, 215] width 222 height 241
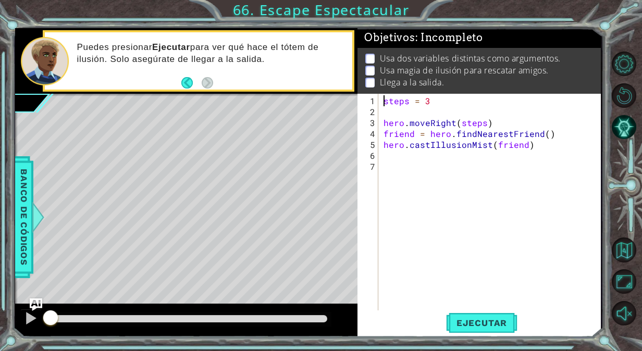
type textarea "steps = 3"
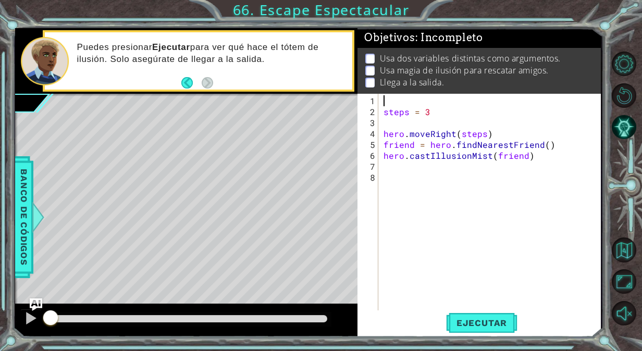
click at [383, 101] on div "steps = 3 hero . moveRight ( steps ) friend = hero . findNearestFriend ( ) hero…" at bounding box center [493, 215] width 222 height 241
drag, startPoint x: 430, startPoint y: 146, endPoint x: 382, endPoint y: 141, distance: 47.7
click at [382, 141] on div "steps = 3 hero . moveRight ( steps ) friend = hero . findNearestFriend ( ) hero…" at bounding box center [493, 215] width 222 height 241
type textarea "hero.findNearestFriend()"
click at [497, 144] on div "steps = 3 hero . moveRight ( steps ) hero . findNearestFriend ( ) hero . castIl…" at bounding box center [493, 215] width 222 height 241
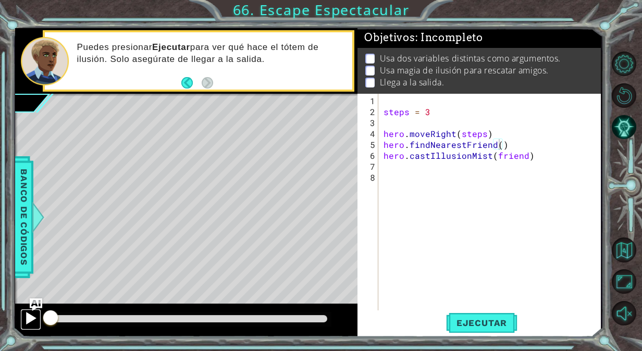
click at [34, 314] on div at bounding box center [31, 319] width 14 height 14
click at [511, 327] on span "Ejecutar" at bounding box center [481, 323] width 71 height 10
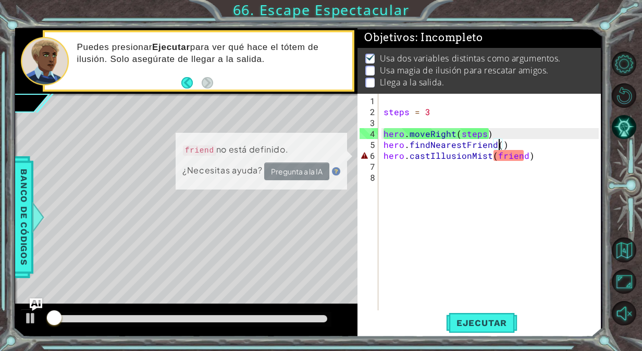
scroll to position [7, 0]
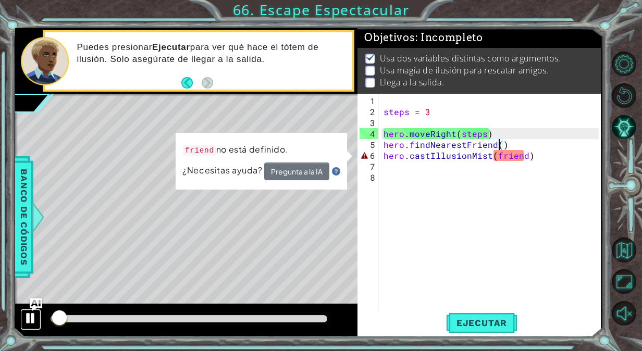
click at [32, 318] on div at bounding box center [31, 319] width 14 height 14
click at [521, 161] on div "steps = 3 hero . moveRight ( steps ) hero . findNearestFriend ( ) hero . castIl…" at bounding box center [493, 215] width 222 height 241
click at [400, 100] on div "steps = 3 hero . moveRight ( steps ) hero . findNearestFriend ( ) hero . castIl…" at bounding box center [493, 215] width 222 height 241
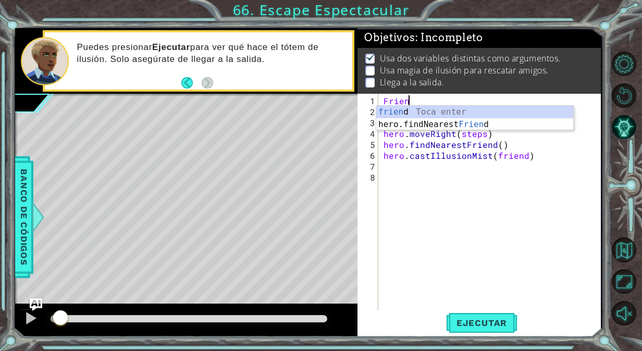
scroll to position [0, 1]
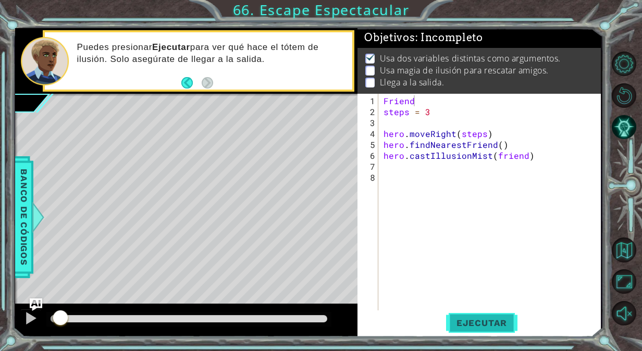
click at [466, 324] on span "Ejecutar" at bounding box center [481, 323] width 71 height 10
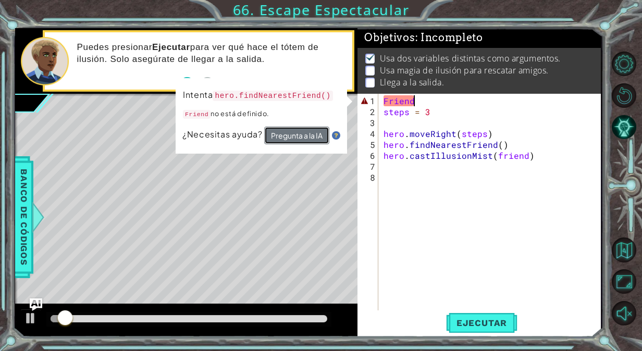
click at [301, 134] on button "Pregunta a la IA" at bounding box center [296, 136] width 65 height 19
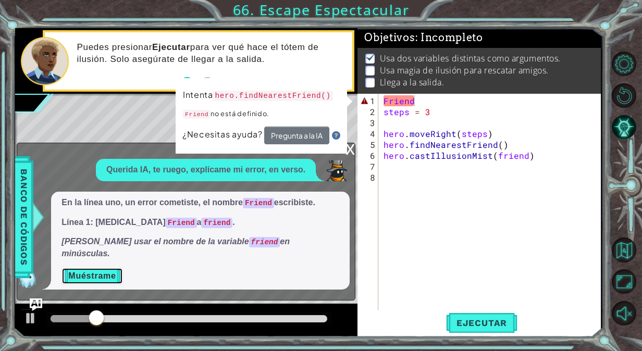
click at [102, 275] on button "Muéstrame" at bounding box center [92, 276] width 61 height 17
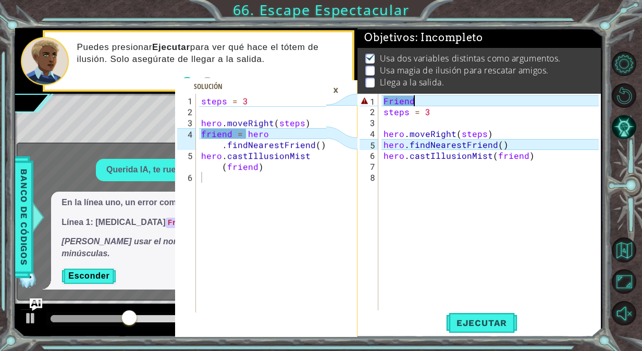
click at [499, 131] on div "Friend steps = 3 hero . moveRight ( steps ) hero . findNearestFriend ( ) hero .…" at bounding box center [493, 215] width 222 height 241
drag, startPoint x: 433, startPoint y: 96, endPoint x: 379, endPoint y: 104, distance: 54.3
click at [379, 104] on div "hero.moveRight(steps) 1 2 3 4 5 6 7 8 Friend steps = 3 hero . moveRight ( steps…" at bounding box center [478, 203] width 241 height 219
type textarea "Friend"
click at [436, 100] on div "Friend steps = 3 hero . moveRight ( steps ) hero . findNearestFriend ( ) hero .…" at bounding box center [490, 203] width 217 height 219
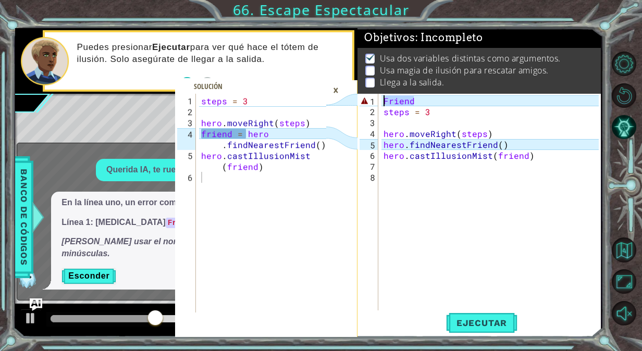
drag, startPoint x: 436, startPoint y: 100, endPoint x: 382, endPoint y: 99, distance: 54.2
click at [382, 99] on div "Friend steps = 3 hero . moveRight ( steps ) hero . findNearestFriend ( ) hero .…" at bounding box center [493, 215] width 222 height 241
click at [493, 135] on div "steps = 3 hero . moveRight ( steps ) hero . findNearestFriend ( ) hero . castIl…" at bounding box center [493, 215] width 222 height 241
type textarea "hero.moveRight(steps)"
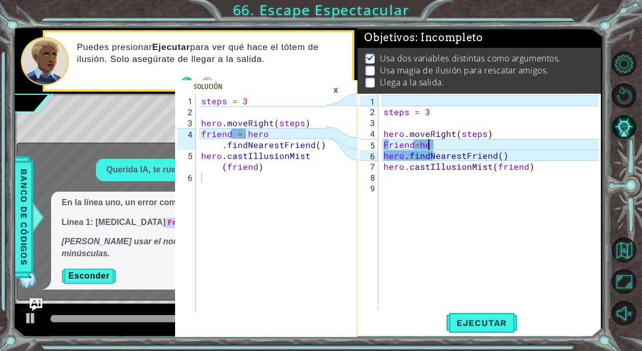
scroll to position [0, 3]
click at [460, 319] on span "Ejecutar" at bounding box center [481, 323] width 71 height 10
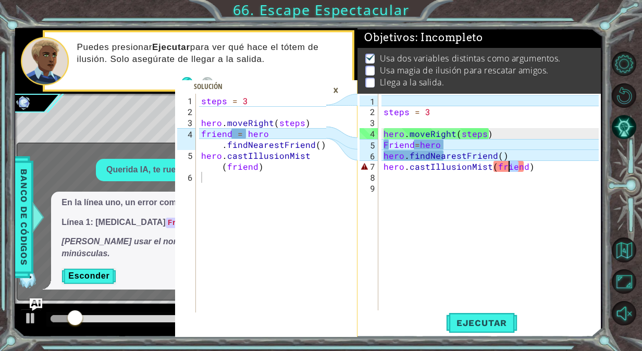
drag, startPoint x: 520, startPoint y: 168, endPoint x: 510, endPoint y: 168, distance: 10.4
click at [510, 168] on div "steps = 3 hero . moveRight ( steps ) Friend = hero hero . findNearestFriend ( )…" at bounding box center [493, 215] width 222 height 241
click at [523, 167] on div "steps = 3 hero . moveRight ( steps ) Friend = hero hero . findNearestFriend ( )…" at bounding box center [493, 215] width 222 height 241
drag, startPoint x: 523, startPoint y: 167, endPoint x: 493, endPoint y: 168, distance: 30.3
click at [493, 168] on div "steps = 3 hero . moveRight ( steps ) Friend = hero hero . findNearestFriend ( )…" at bounding box center [493, 215] width 222 height 241
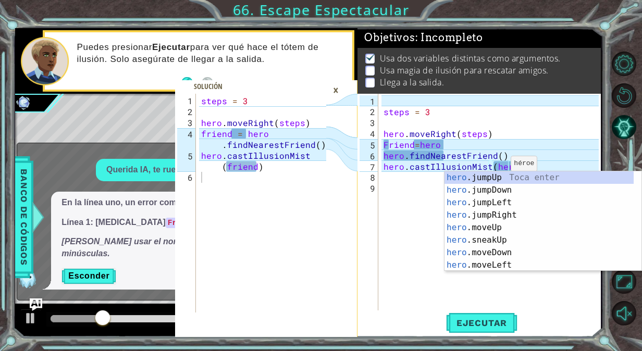
scroll to position [0, 8]
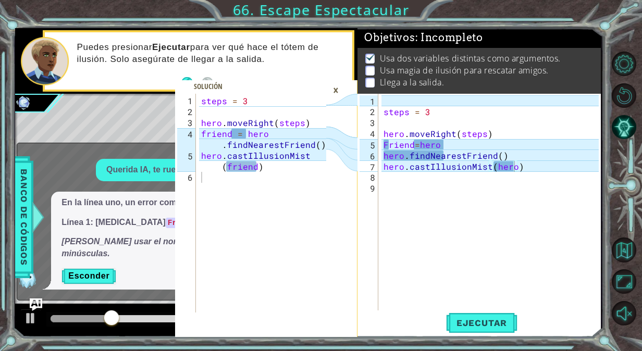
click at [477, 340] on div "1 2 3 4 5 6 steps = 3 hero . moveRight ( steps ) friend = hero . findNearestFri…" at bounding box center [321, 175] width 642 height 351
click at [479, 328] on span "Ejecutar" at bounding box center [481, 323] width 71 height 10
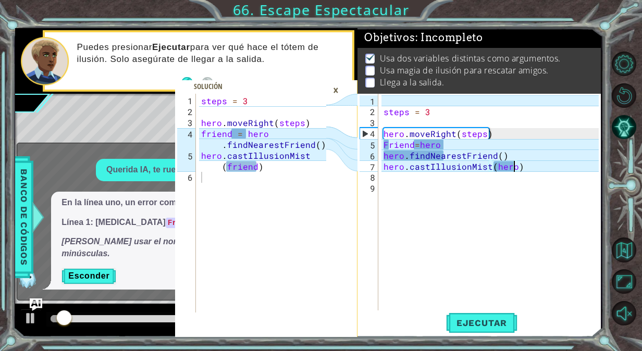
click at [336, 88] on div "×" at bounding box center [336, 90] width 16 height 18
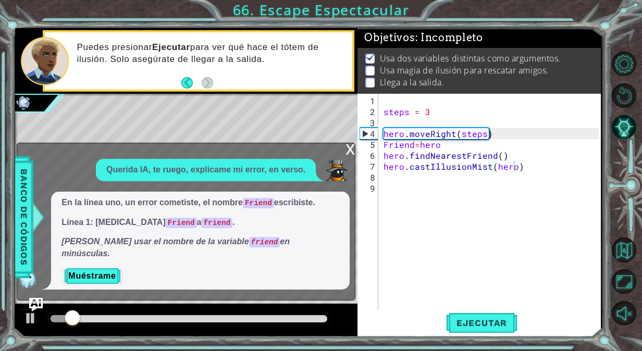
click at [33, 298] on img "Ask AI" at bounding box center [36, 305] width 14 height 14
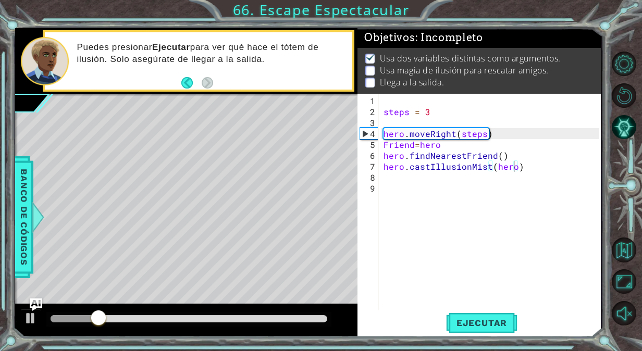
click at [499, 156] on div "steps = 3 hero . moveRight ( steps ) Friend = hero hero . findNearestFriend ( )…" at bounding box center [493, 215] width 222 height 241
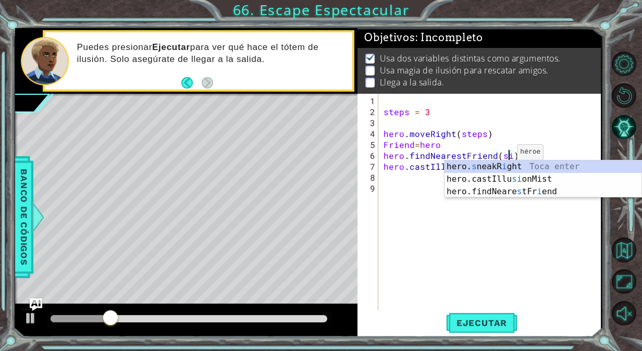
scroll to position [0, 8]
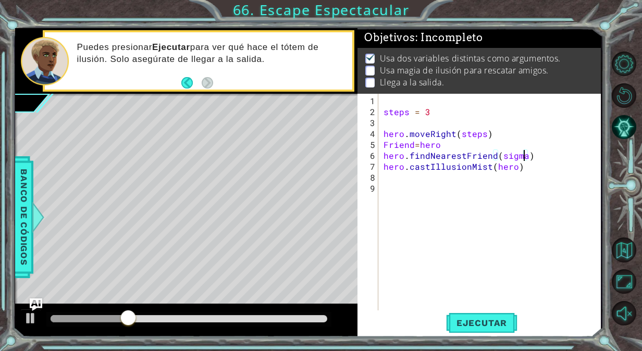
click at [505, 151] on div "steps = 3 hero . moveRight ( steps ) Friend = hero hero . findNearestFriend ( s…" at bounding box center [493, 215] width 222 height 241
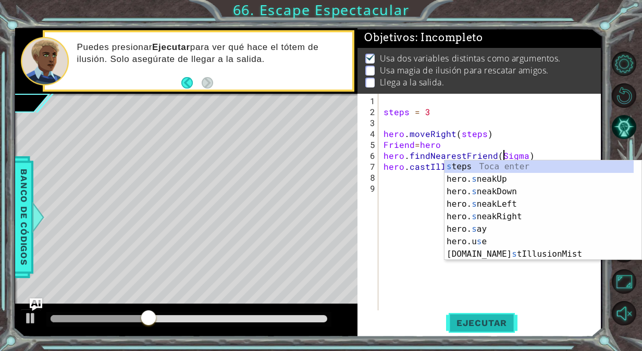
click at [479, 323] on span "Ejecutar" at bounding box center [481, 323] width 71 height 10
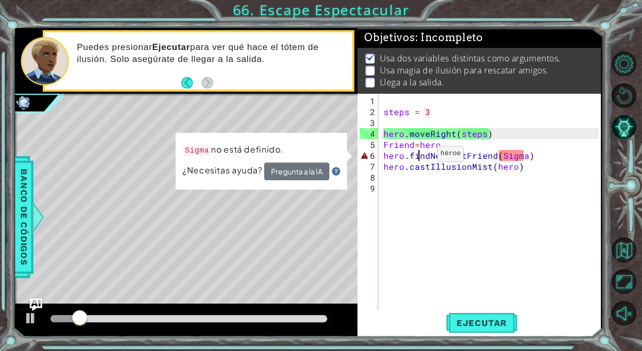
click at [420, 158] on div "steps = 3 hero . moveRight ( steps ) Friend = hero hero . findNearestFriend ( S…" at bounding box center [493, 215] width 222 height 241
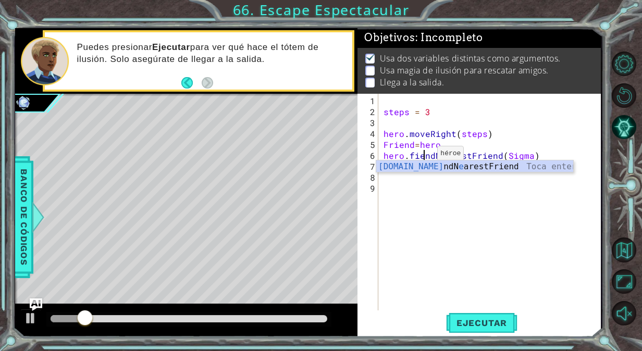
scroll to position [0, 2]
click at [501, 320] on span "Ejecutar" at bounding box center [481, 323] width 71 height 10
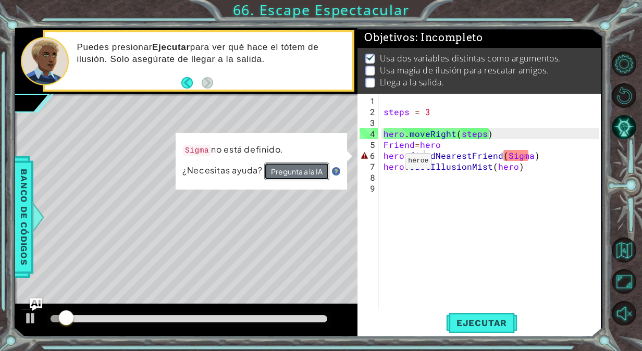
click at [317, 174] on button "Pregunta a la IA" at bounding box center [297, 172] width 66 height 19
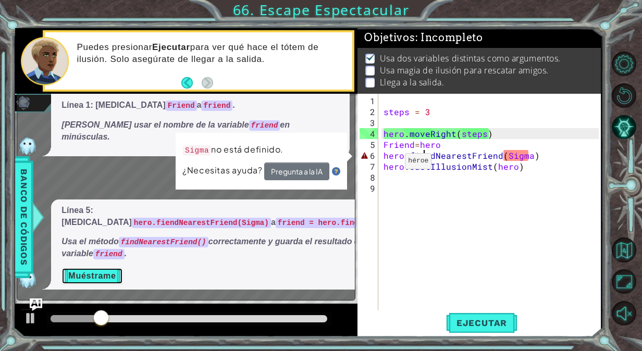
click at [100, 276] on button "Muéstrame" at bounding box center [92, 276] width 61 height 17
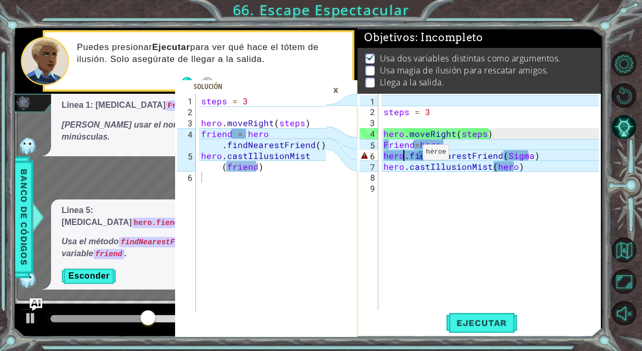
click at [405, 156] on div "steps = 3 hero . moveRight ( steps ) Friend = hero hero . fiendNearestFriend ( …" at bounding box center [493, 215] width 222 height 241
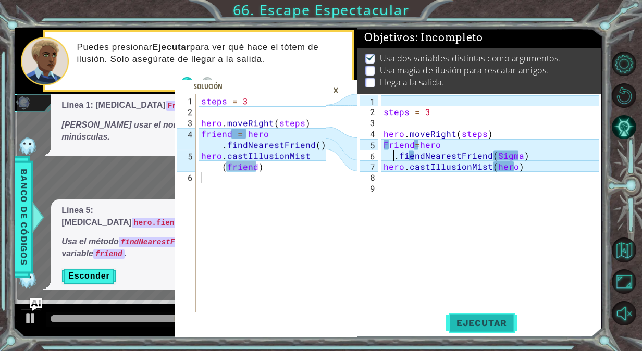
click at [483, 316] on button "Ejecutar" at bounding box center [481, 323] width 71 height 24
click at [500, 322] on span "Ejecutar" at bounding box center [481, 323] width 71 height 10
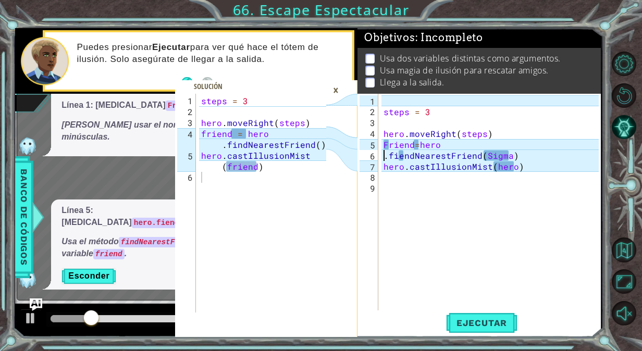
click at [405, 157] on div "steps = 3 hero . moveRight ( steps ) Friend = hero . fiendNearestFriend ( Sigma…" at bounding box center [493, 215] width 222 height 241
click at [481, 332] on button "Ejecutar" at bounding box center [481, 323] width 71 height 24
click at [382, 155] on div "steps = 3 hero . moveRight ( steps ) Friend = hero . findNearestFriend ( Sigma …" at bounding box center [493, 215] width 222 height 241
click at [498, 322] on span "Ejecutar" at bounding box center [481, 323] width 71 height 10
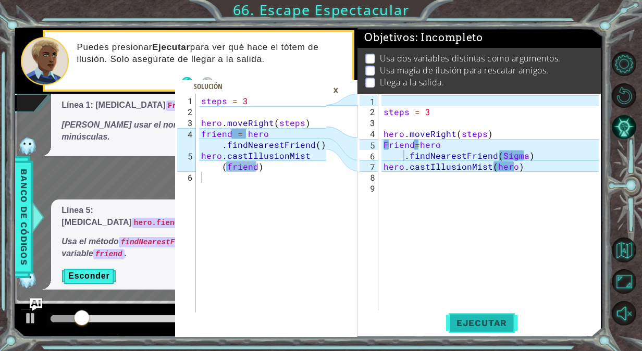
click at [484, 326] on span "Ejecutar" at bounding box center [481, 323] width 71 height 10
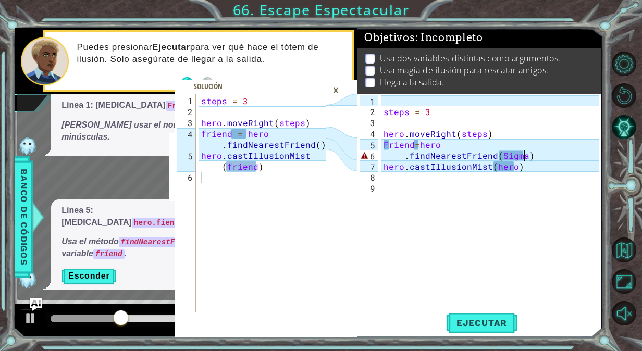
click at [524, 155] on div "steps = 3 hero . moveRight ( steps ) Friend = hero . findNearestFriend ( Sigma …" at bounding box center [493, 215] width 222 height 241
drag, startPoint x: 525, startPoint y: 154, endPoint x: 508, endPoint y: 155, distance: 17.7
click at [508, 155] on div "steps = 3 hero . moveRight ( steps ) Friend = hero . findNearestFriend ( Sigma …" at bounding box center [493, 215] width 222 height 241
click at [388, 143] on div "steps = 3 hero . moveRight ( steps ) Friend = hero . findNearestFriend ( Sigma …" at bounding box center [493, 215] width 222 height 241
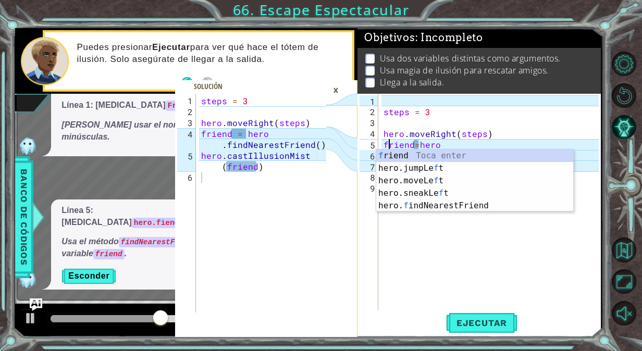
click at [569, 134] on div "steps = 3 hero . moveRight ( steps ) friend = hero . findNearestFriend ( Sigma …" at bounding box center [493, 215] width 222 height 241
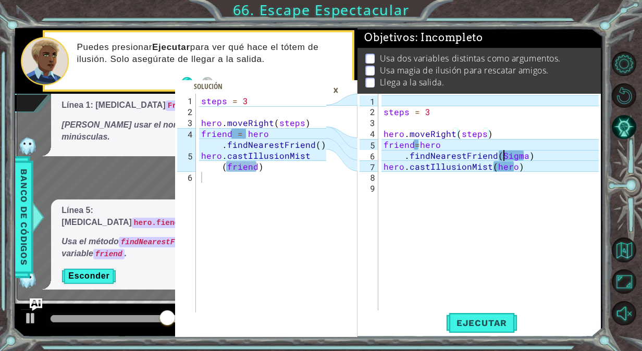
click at [504, 157] on div "steps = 3 hero . moveRight ( steps ) friend = hero . findNearestFriend ( Sigma …" at bounding box center [493, 215] width 222 height 241
click at [477, 332] on button "Ejecutar" at bounding box center [481, 323] width 71 height 24
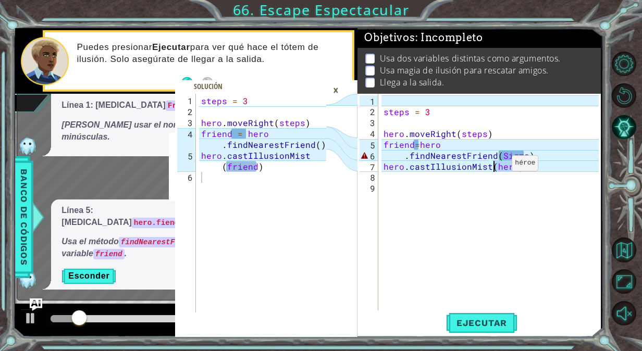
drag, startPoint x: 514, startPoint y: 165, endPoint x: 494, endPoint y: 167, distance: 21.0
click at [494, 167] on div "steps = 3 hero . moveRight ( steps ) friend = hero . findNearestFriend ( Sigma …" at bounding box center [493, 215] width 222 height 241
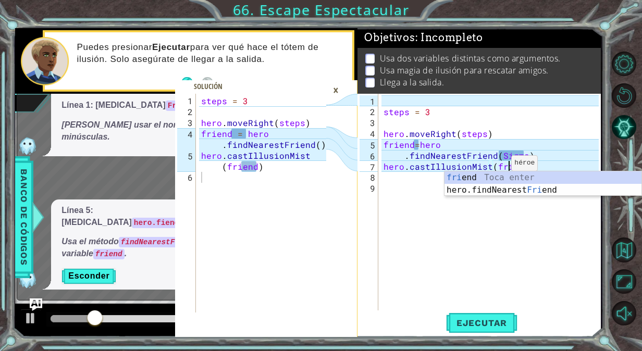
scroll to position [0, 8]
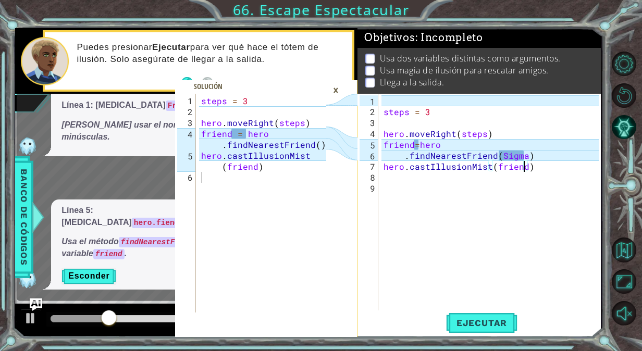
click at [525, 160] on div "steps = 3 hero . moveRight ( steps ) friend = hero . findNearestFriend ( Sigma …" at bounding box center [493, 215] width 222 height 241
click at [523, 150] on div "steps = 3 hero . moveRight ( steps ) friend = hero . findNearestFriend ( Sigma …" at bounding box center [493, 215] width 222 height 241
click at [470, 324] on span "Ejecutar" at bounding box center [481, 323] width 71 height 10
drag, startPoint x: 523, startPoint y: 153, endPoint x: 497, endPoint y: 155, distance: 26.1
click at [497, 155] on div "steps = 3 hero . moveRight ( steps ) friend = hero . findNearestFriend ( Sigma …" at bounding box center [493, 215] width 222 height 241
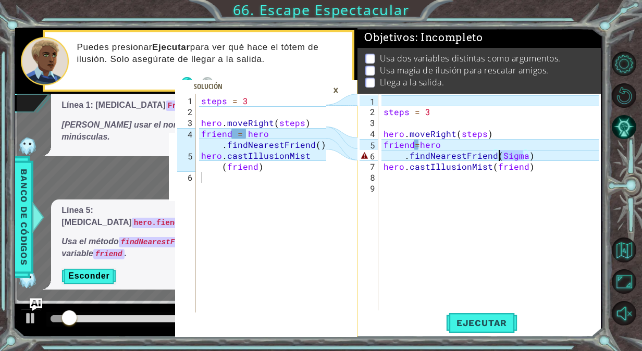
type textarea ".findNearestFriend()"
click at [565, 189] on div "steps = 3 hero . moveRight ( steps ) friend = hero . findNearestFriend ( ) hero…" at bounding box center [493, 215] width 222 height 241
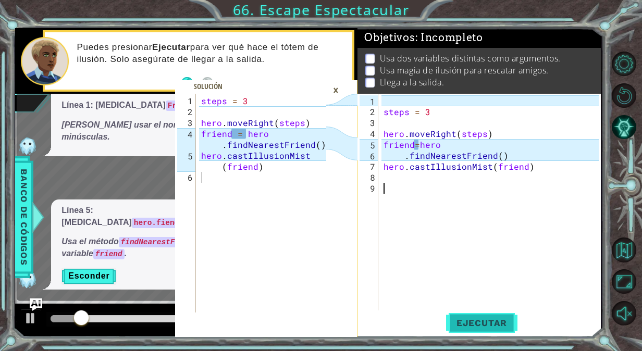
click at [465, 327] on span "Ejecutar" at bounding box center [481, 323] width 71 height 10
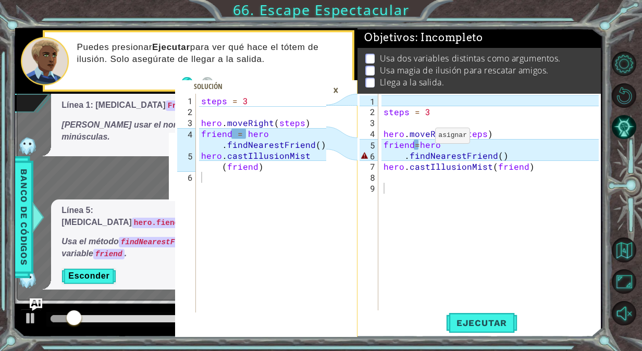
click at [334, 87] on div "×" at bounding box center [336, 90] width 16 height 18
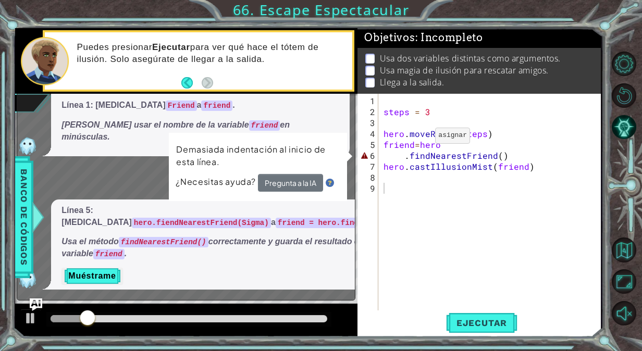
click at [35, 297] on div "x Querida IA, te ruego, explícame mi error, en verso. En la línea uno, un error…" at bounding box center [186, 163] width 339 height 275
click at [39, 298] on div "x Querida IA, te ruego, explícame mi error, en verso. En la línea uno, un error…" at bounding box center [186, 163] width 339 height 275
click at [38, 300] on img "Ask AI" at bounding box center [36, 305] width 14 height 14
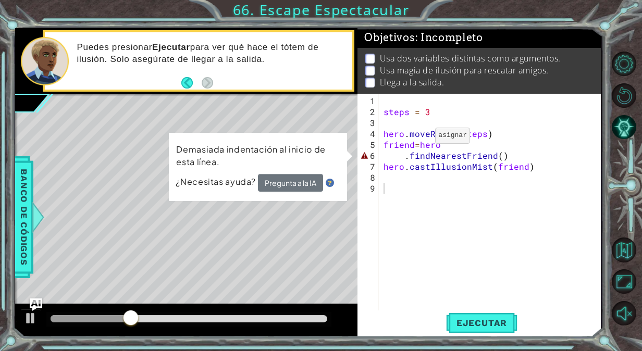
click at [403, 162] on div "steps = 3 hero . moveRight ( steps ) friend = hero . findNearestFriend ( ) hero…" at bounding box center [493, 215] width 222 height 241
click at [405, 160] on div "steps = 3 hero . moveRight ( steps ) friend = hero . findNearestFriend ( ) hero…" at bounding box center [493, 215] width 222 height 241
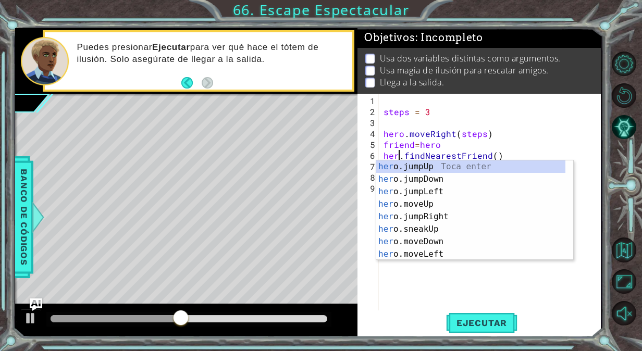
scroll to position [0, 1]
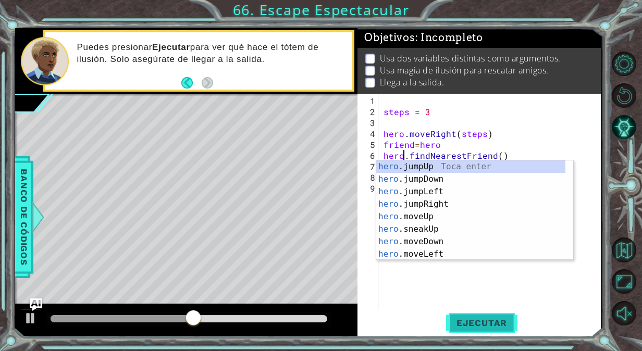
click at [479, 333] on button "Ejecutar" at bounding box center [481, 323] width 71 height 24
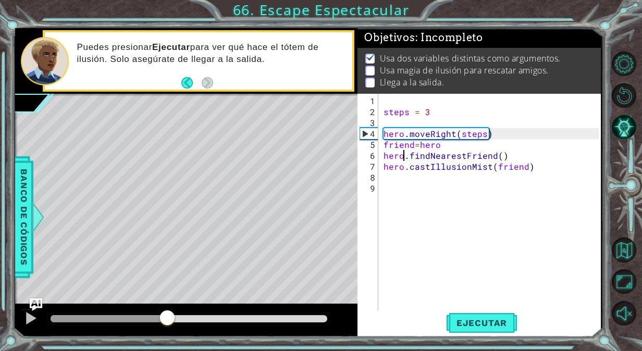
click at [210, 292] on div "methods hero use(thing) moveUp(steps) moveDown(steps) moveLeft(steps) moveRight…" at bounding box center [308, 182] width 586 height 309
click at [497, 157] on div "steps = 3 hero . moveRight ( steps ) friend = hero hero . findNearestFriend ( )…" at bounding box center [493, 215] width 222 height 241
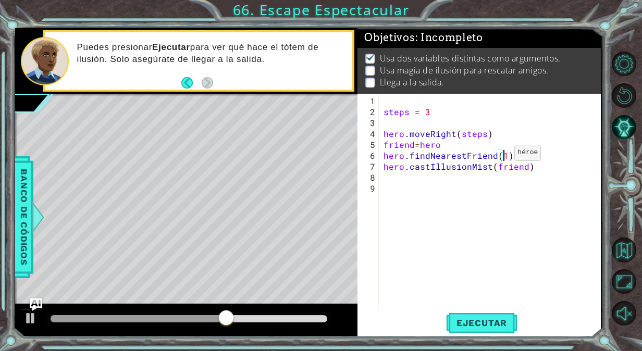
scroll to position [0, 7]
click at [475, 329] on button "Ejecutar" at bounding box center [481, 323] width 71 height 24
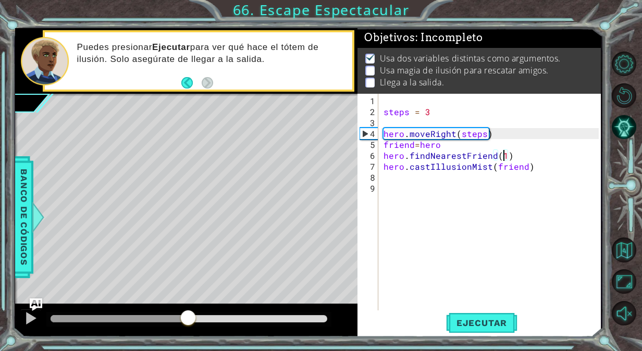
click at [188, 295] on div "methods hero use(thing) moveUp(steps) moveDown(steps) moveLeft(steps) moveRight…" at bounding box center [308, 182] width 586 height 309
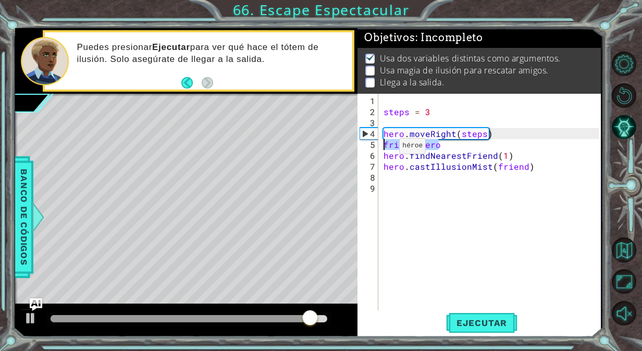
drag, startPoint x: 451, startPoint y: 146, endPoint x: 382, endPoint y: 140, distance: 70.1
click at [382, 140] on div "steps = 3 hero . moveRight ( steps ) friend = hero hero . findNearestFriend ( 1…" at bounding box center [493, 215] width 222 height 241
type textarea "friend=hero"
click at [423, 96] on div "steps = 3 hero . moveRight ( steps ) friend = hero hero . findNearestFriend ( 1…" at bounding box center [493, 215] width 222 height 241
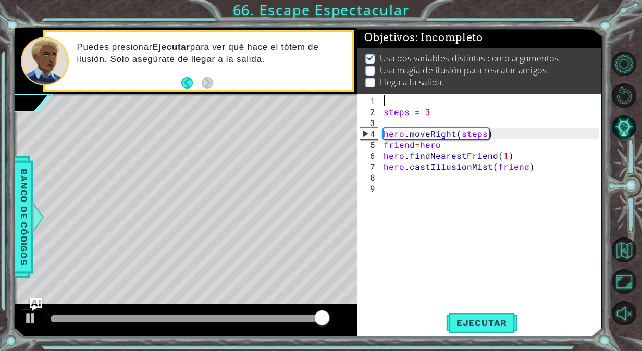
scroll to position [0, 0]
paste textarea "friend=hero"
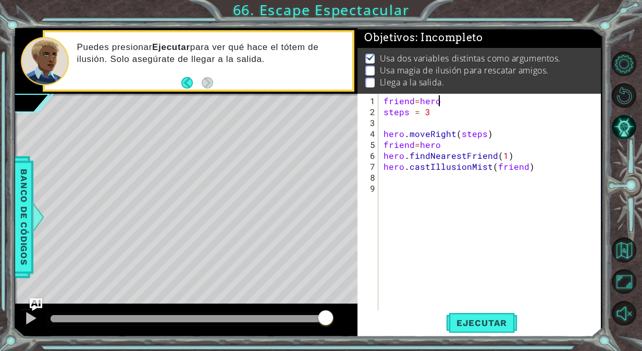
click at [423, 96] on div "friend = hero steps = 3 hero . moveRight ( steps ) friend = hero hero . findNea…" at bounding box center [493, 215] width 222 height 241
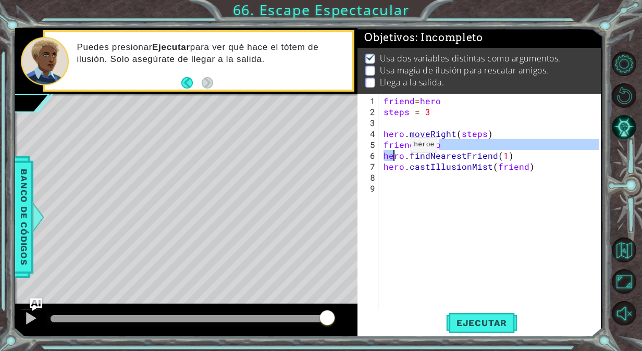
type textarea "friend=hero"
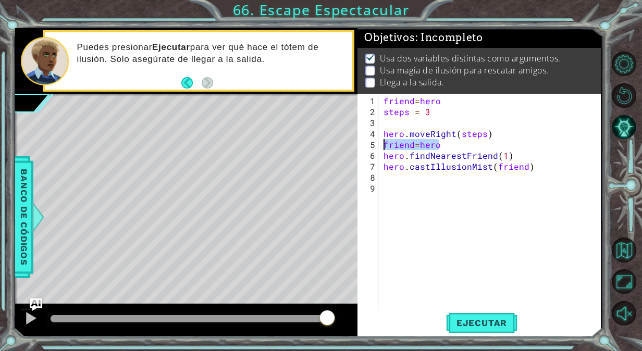
drag, startPoint x: 437, startPoint y: 145, endPoint x: 384, endPoint y: 146, distance: 53.7
click at [384, 146] on div "friend = hero steps = 3 hero . moveRight ( steps ) friend = hero hero . findNea…" at bounding box center [493, 215] width 222 height 241
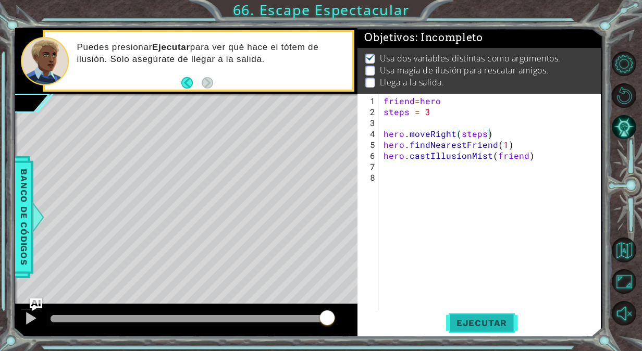
click at [474, 328] on button "Ejecutar" at bounding box center [481, 323] width 71 height 24
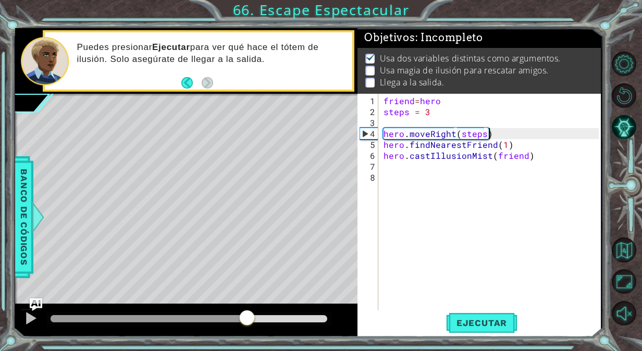
click at [251, 289] on div "methods hero use(thing) moveUp(steps) moveDown(steps) moveLeft(steps) moveRight…" at bounding box center [308, 182] width 586 height 309
click at [534, 155] on div "friend = hero steps = 3 hero . moveRight ( steps ) hero . findNearestFriend ( 1…" at bounding box center [493, 215] width 222 height 241
drag, startPoint x: 381, startPoint y: 133, endPoint x: 561, endPoint y: 170, distance: 184.1
click at [561, 170] on div "hero.castIllusionMist(friend) 1 2 3 4 5 6 7 8 friend = hero steps = 3 hero . mo…" at bounding box center [478, 203] width 241 height 219
click at [385, 135] on div "friend = hero steps = 3 hero . moveRight ( steps ) hero . findNearestFriend ( 1…" at bounding box center [493, 215] width 222 height 241
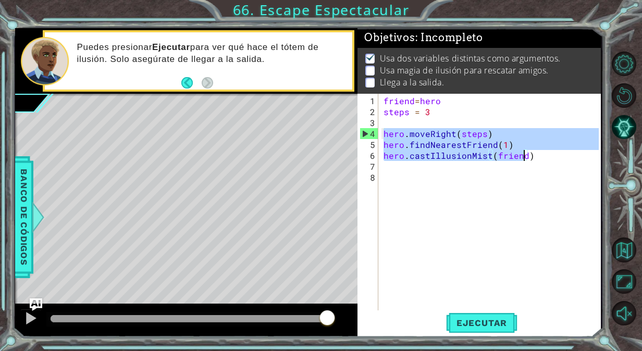
drag, startPoint x: 385, startPoint y: 135, endPoint x: 532, endPoint y: 158, distance: 149.3
click at [532, 158] on div "friend = hero steps = 3 hero . moveRight ( steps ) hero . findNearestFriend ( 1…" at bounding box center [493, 215] width 222 height 241
click at [477, 135] on div "friend = hero steps = 3 hero . moveRight ( steps ) hero . findNearestFriend ( 1…" at bounding box center [490, 203] width 217 height 219
type textarea "hero.moveRight(steps)"
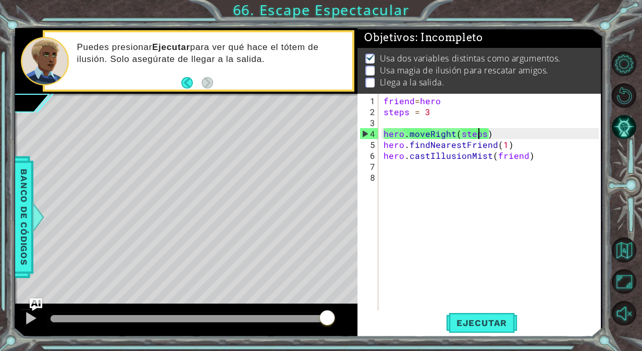
click at [541, 175] on div "friend = hero steps = 3 hero . moveRight ( steps ) hero . findNearestFriend ( 1…" at bounding box center [493, 215] width 222 height 241
click at [522, 167] on div "friend = hero steps = 3 hero . moveRight ( steps ) hero . findNearestFriend ( 1…" at bounding box center [493, 215] width 222 height 241
click at [516, 145] on div "friend = hero steps = 3 hero . moveRight ( steps ) hero . findNearestFriend ( 1…" at bounding box center [493, 215] width 222 height 241
type textarea "hero.findNearestFriend(1)"
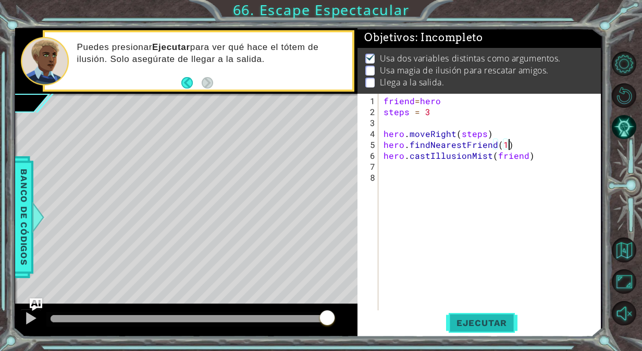
click at [480, 324] on span "Ejecutar" at bounding box center [481, 323] width 71 height 10
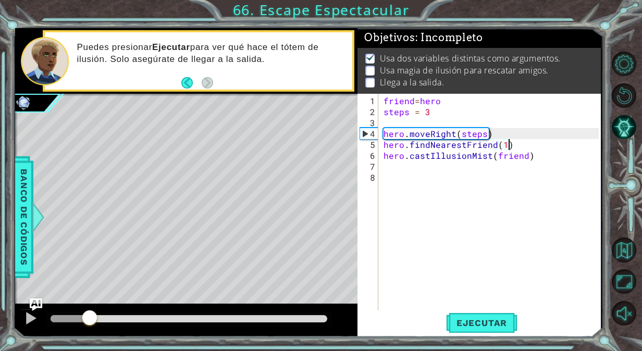
click at [89, 274] on div "methods hero use(thing) moveUp(steps) moveDown(steps) moveLeft(steps) moveRight…" at bounding box center [308, 182] width 586 height 309
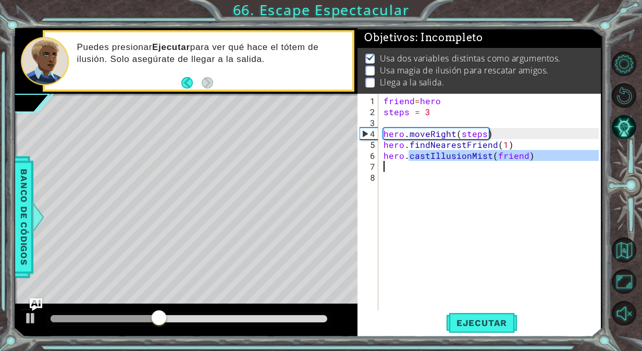
drag, startPoint x: 408, startPoint y: 157, endPoint x: 414, endPoint y: 169, distance: 14.0
click at [414, 169] on div "friend = hero steps = 3 hero . moveRight ( steps ) hero . findNearestFriend ( 1…" at bounding box center [493, 215] width 222 height 241
type textarea "hero.castIllusionMist(friend)"
click at [414, 169] on div "friend = hero steps = 3 hero . moveRight ( steps ) hero . findNearestFriend ( 1…" at bounding box center [490, 203] width 217 height 219
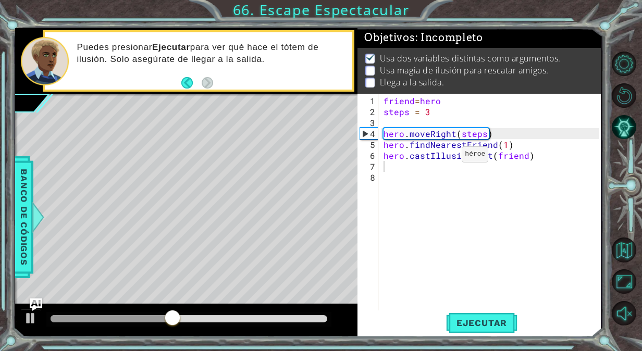
drag, startPoint x: 379, startPoint y: 158, endPoint x: 444, endPoint y: 158, distance: 64.6
click at [444, 158] on div "1 2 3 4 5 6 7 8 friend = hero steps = 3 hero . moveRight ( steps ) hero . findN…" at bounding box center [478, 203] width 241 height 219
drag, startPoint x: 145, startPoint y: 313, endPoint x: 121, endPoint y: 311, distance: 24.0
click at [121, 311] on div at bounding box center [186, 320] width 342 height 33
click at [104, 296] on div "methods hero use(thing) moveUp(steps) moveDown(steps) moveLeft(steps) moveRight…" at bounding box center [308, 182] width 586 height 309
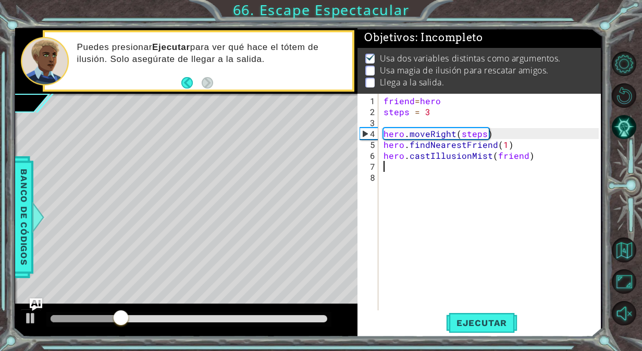
click at [509, 132] on div "friend = hero steps = 3 hero . moveRight ( steps ) hero . findNearestFriend ( 1…" at bounding box center [493, 215] width 222 height 241
type textarea "hero.moveRight(steps)"
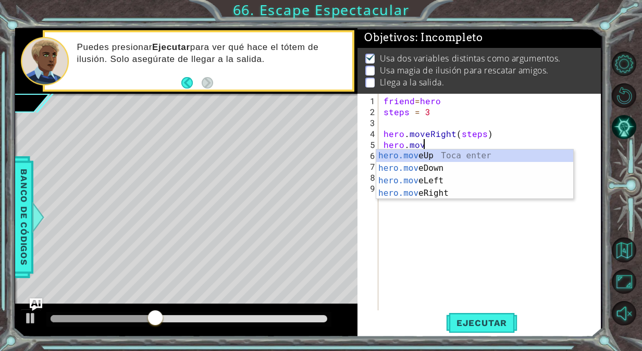
scroll to position [0, 2]
click at [451, 152] on div "hero.move Up Toca enter hero.move Down Toca enter hero.move Left Toca enter her…" at bounding box center [475, 187] width 198 height 75
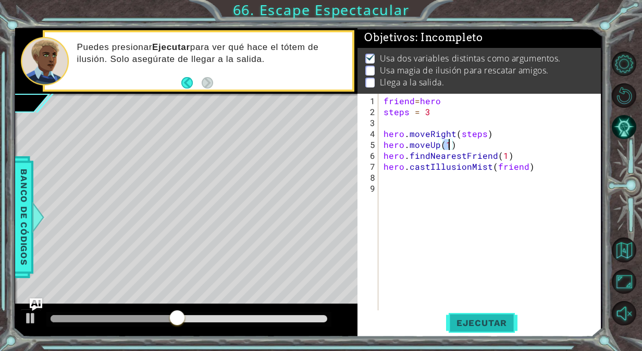
type textarea "hero.moveUp(1)"
click at [510, 323] on span "Ejecutar" at bounding box center [481, 323] width 71 height 10
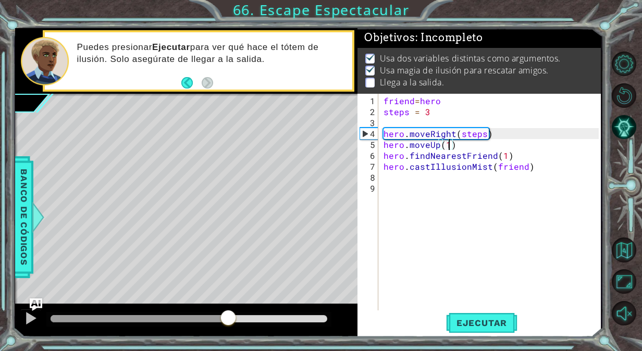
click at [228, 272] on div "methods hero use(thing) moveUp(steps) moveDown(steps) moveLeft(steps) moveRight…" at bounding box center [308, 182] width 586 height 309
drag, startPoint x: 233, startPoint y: 312, endPoint x: 133, endPoint y: 322, distance: 100.1
click at [133, 322] on div at bounding box center [132, 319] width 19 height 19
click at [26, 327] on button at bounding box center [30, 319] width 21 height 21
click at [477, 175] on div "friend = hero steps = 3 hero . moveRight ( steps ) hero . moveUp ( 1 ) hero . f…" at bounding box center [493, 215] width 222 height 241
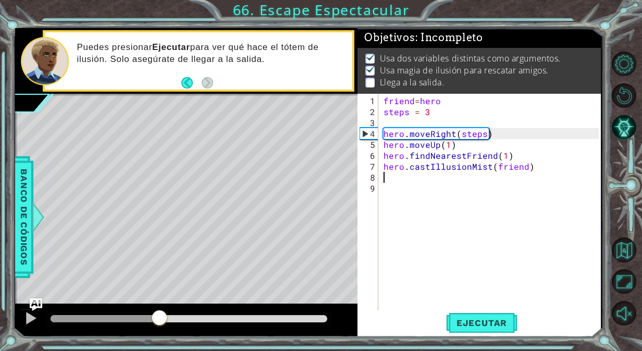
scroll to position [0, 0]
drag, startPoint x: 382, startPoint y: 134, endPoint x: 501, endPoint y: 133, distance: 119.4
click at [501, 133] on div "friend = hero steps = 3 hero . moveRight ( steps ) hero . moveUp ( 1 ) hero . f…" at bounding box center [493, 215] width 222 height 241
type textarea "hero.moveRight(steps)"
click at [451, 190] on div "friend = hero steps = 3 hero . moveRight ( steps ) hero . moveUp ( 1 ) hero . f…" at bounding box center [493, 215] width 222 height 241
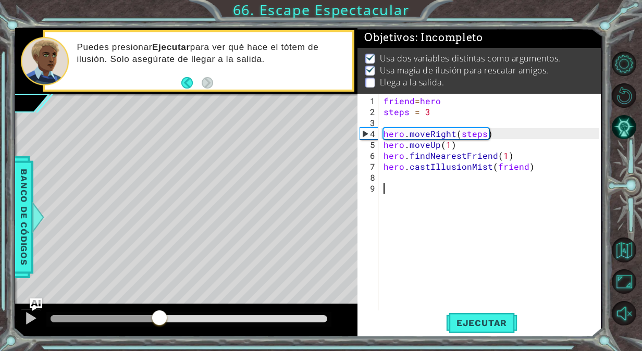
paste textarea "hero.moveRight(steps)"
type textarea "hero.moveRight(steps)"
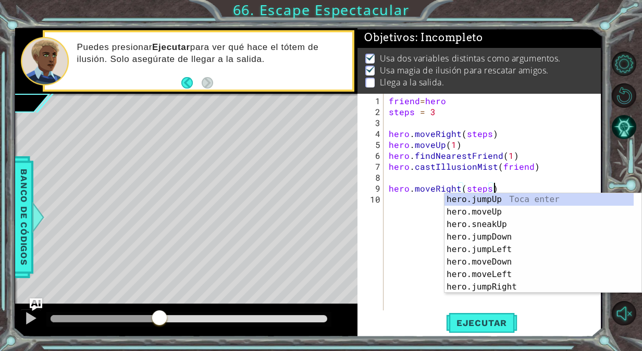
click at [426, 181] on div "friend = hero steps = 3 hero . moveRight ( steps ) hero . moveUp ( 1 ) hero . f…" at bounding box center [495, 215] width 217 height 241
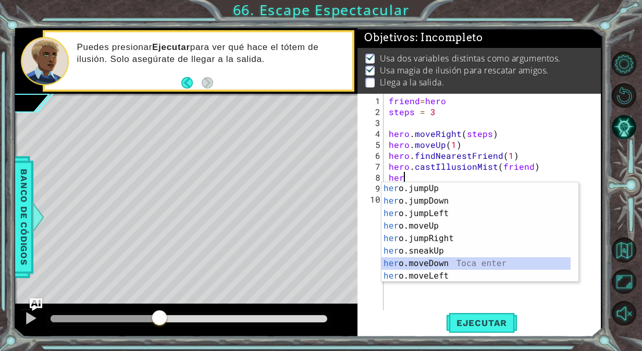
click at [442, 263] on div "her o.jumpUp Toca enter her o.jumpDown Toca enter her o.jumpLeft Toca enter her…" at bounding box center [477, 244] width 190 height 125
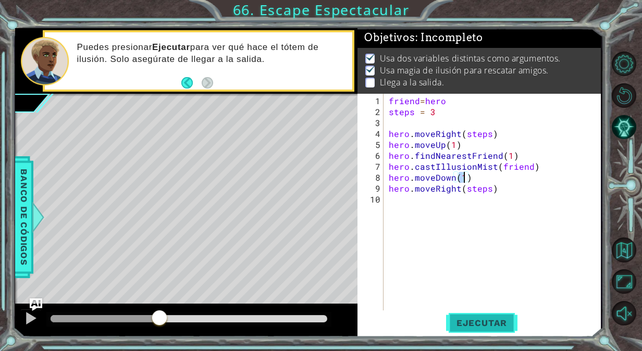
type textarea "hero.moveDown(1)"
click at [474, 323] on span "Ejecutar" at bounding box center [481, 323] width 71 height 10
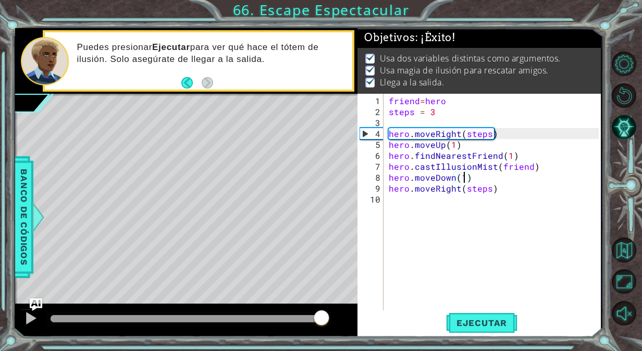
click at [322, 292] on div "methods hero use(thing) moveUp(steps) moveDown(steps) moveLeft(steps) moveRight…" at bounding box center [308, 182] width 586 height 309
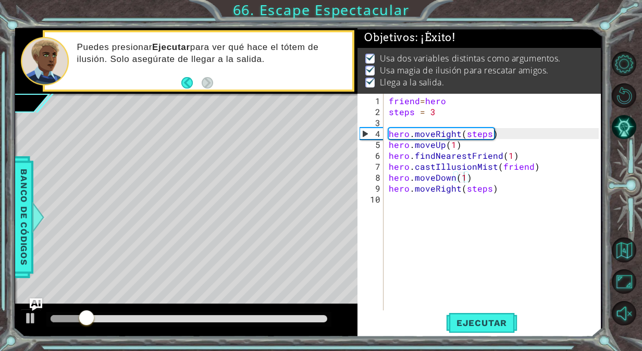
drag, startPoint x: 90, startPoint y: 312, endPoint x: 291, endPoint y: 312, distance: 201.2
click at [291, 312] on div at bounding box center [186, 320] width 342 height 33
drag, startPoint x: 86, startPoint y: 323, endPoint x: 143, endPoint y: 309, distance: 58.9
click at [174, 308] on div at bounding box center [186, 320] width 342 height 33
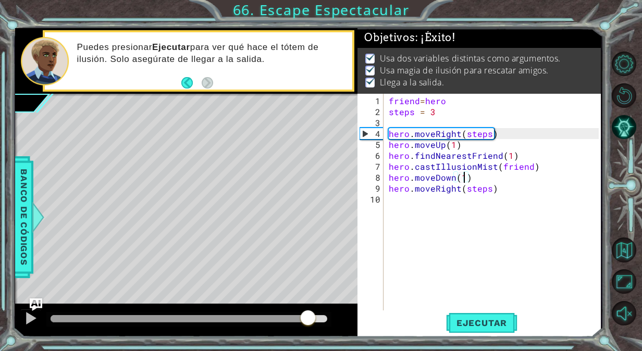
drag, startPoint x: 118, startPoint y: 318, endPoint x: 309, endPoint y: 310, distance: 190.5
click at [309, 310] on div at bounding box center [308, 319] width 19 height 19
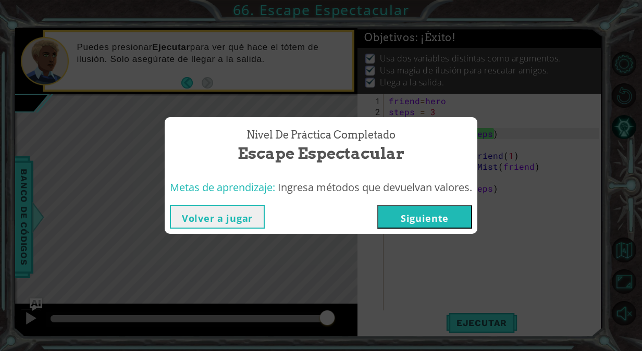
click at [433, 212] on button "Siguiente" at bounding box center [424, 216] width 95 height 23
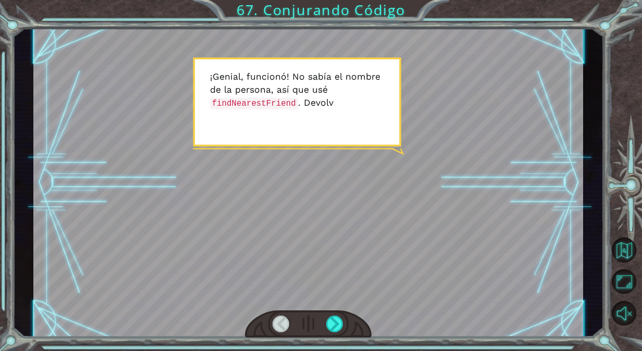
click at [495, 235] on div at bounding box center [308, 182] width 550 height 309
drag, startPoint x: 495, startPoint y: 235, endPoint x: 375, endPoint y: 254, distance: 121.9
click at [375, 254] on div at bounding box center [308, 182] width 550 height 309
click at [333, 317] on div at bounding box center [334, 324] width 17 height 17
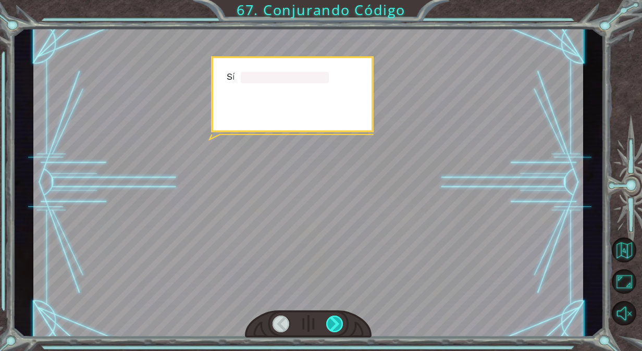
click at [333, 317] on div at bounding box center [334, 324] width 17 height 17
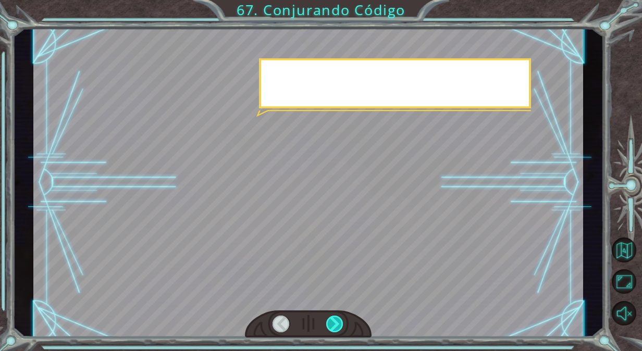
click at [333, 317] on div at bounding box center [334, 324] width 17 height 17
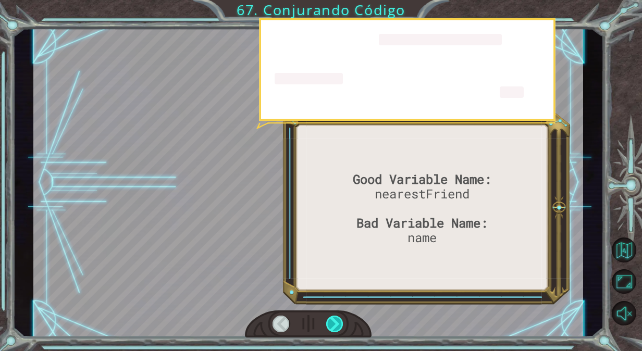
click at [333, 317] on div at bounding box center [334, 324] width 17 height 17
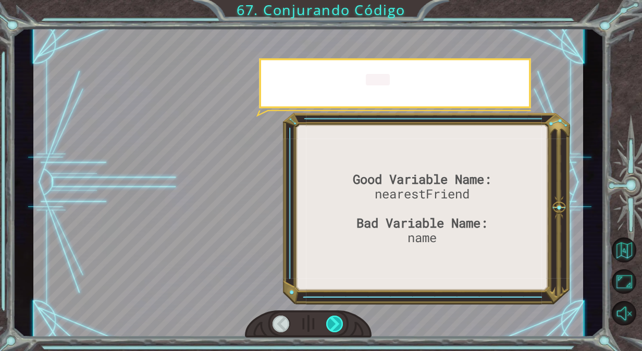
click at [333, 317] on div at bounding box center [334, 324] width 17 height 17
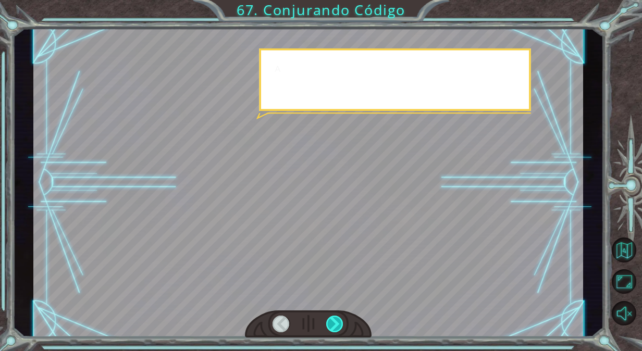
click at [333, 317] on div at bounding box center [334, 324] width 17 height 17
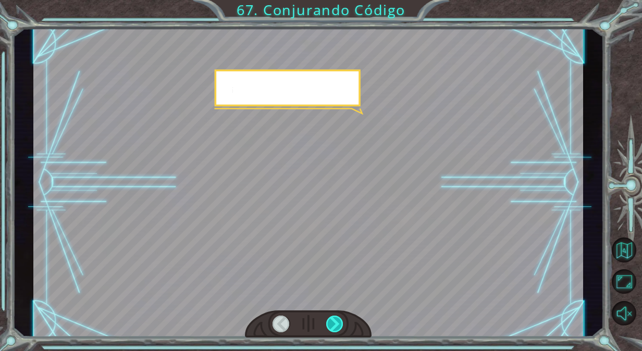
click at [333, 317] on div at bounding box center [334, 324] width 17 height 17
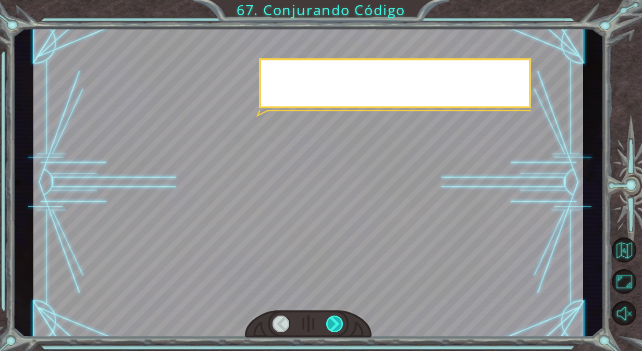
click at [333, 317] on div at bounding box center [334, 324] width 17 height 17
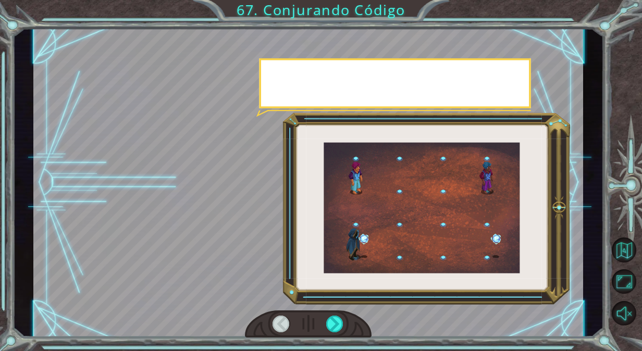
drag, startPoint x: 333, startPoint y: 317, endPoint x: 343, endPoint y: 314, distance: 10.7
click at [343, 314] on div at bounding box center [308, 325] width 127 height 28
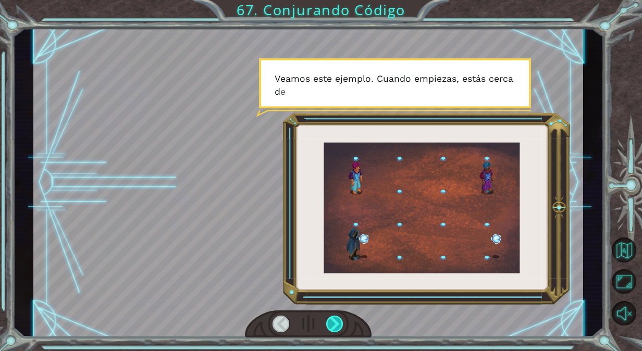
click at [338, 316] on div at bounding box center [334, 324] width 17 height 17
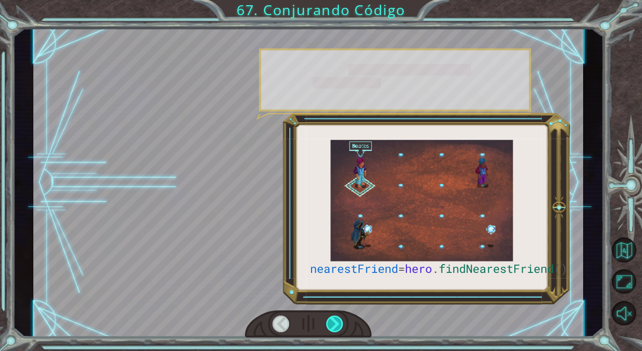
click at [338, 316] on div at bounding box center [334, 324] width 17 height 17
click at [339, 315] on div at bounding box center [308, 325] width 127 height 28
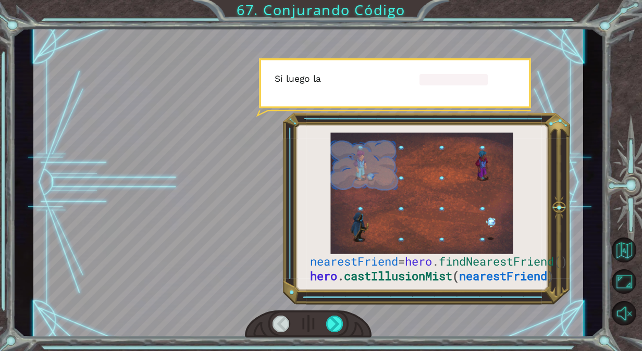
click at [339, 315] on div at bounding box center [308, 325] width 127 height 28
click at [342, 323] on div at bounding box center [334, 324] width 17 height 17
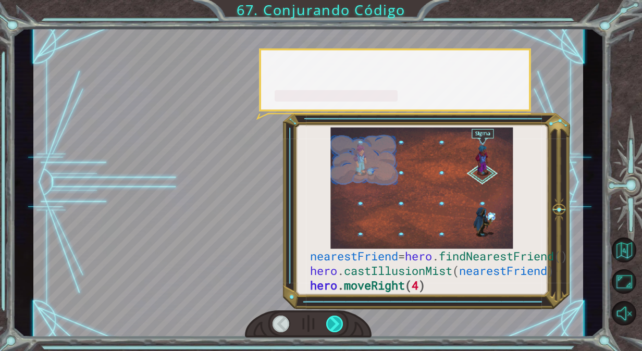
click at [342, 323] on div at bounding box center [334, 324] width 17 height 17
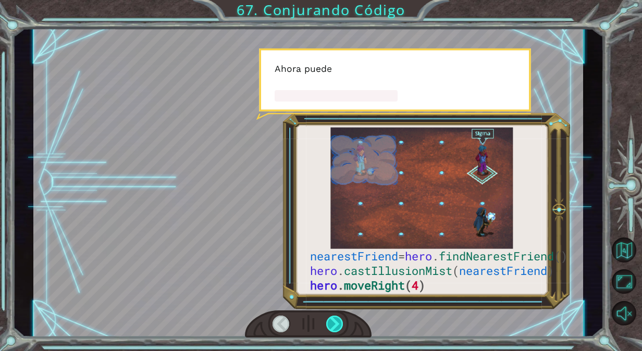
click at [342, 323] on div at bounding box center [334, 324] width 17 height 17
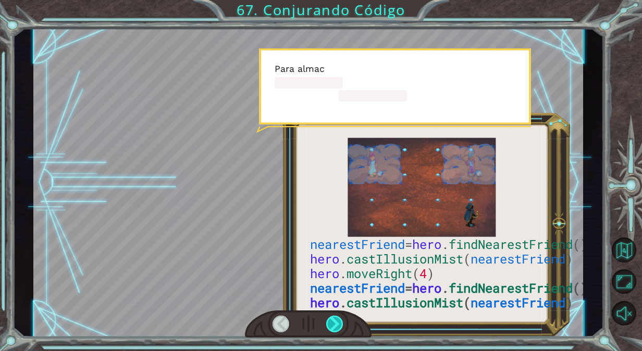
click at [342, 323] on div at bounding box center [334, 324] width 17 height 17
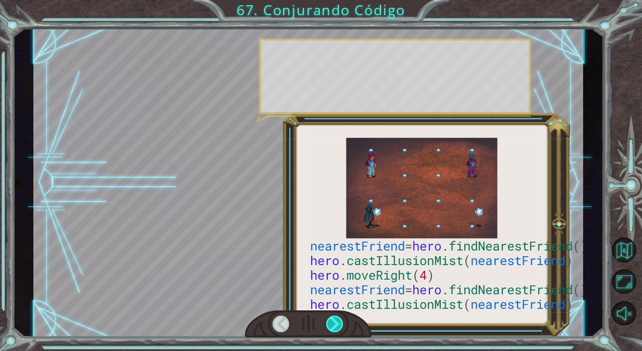
click at [342, 323] on div at bounding box center [334, 324] width 17 height 17
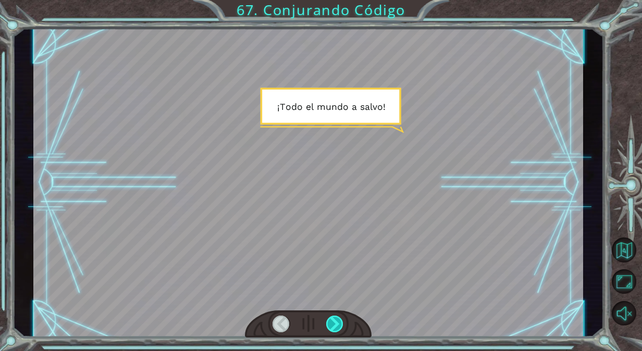
click at [342, 323] on div at bounding box center [334, 324] width 17 height 17
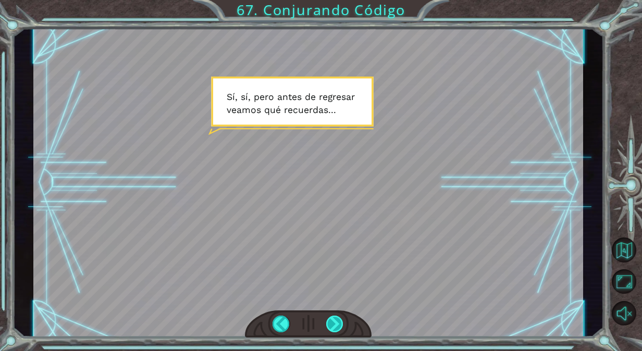
click at [342, 323] on div at bounding box center [334, 324] width 17 height 17
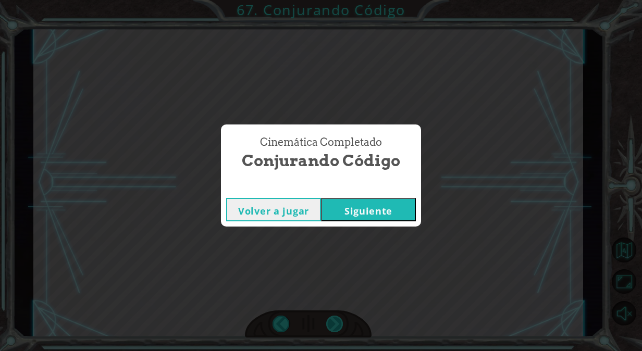
click at [342, 323] on div "Cinemática Completado Conjurando Código Volver a jugar [GEOGRAPHIC_DATA]" at bounding box center [321, 175] width 642 height 351
drag, startPoint x: 342, startPoint y: 323, endPoint x: 375, endPoint y: 217, distance: 110.3
click at [375, 217] on button "Siguiente" at bounding box center [368, 209] width 95 height 23
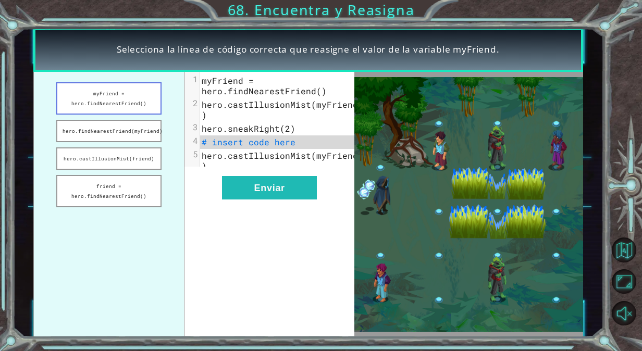
click at [139, 110] on button "myFriend = hero.findNearestFriend()" at bounding box center [108, 98] width 105 height 32
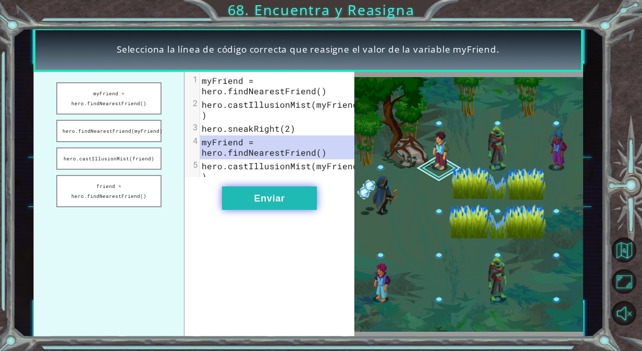
click at [241, 210] on button "Enviar" at bounding box center [269, 198] width 95 height 23
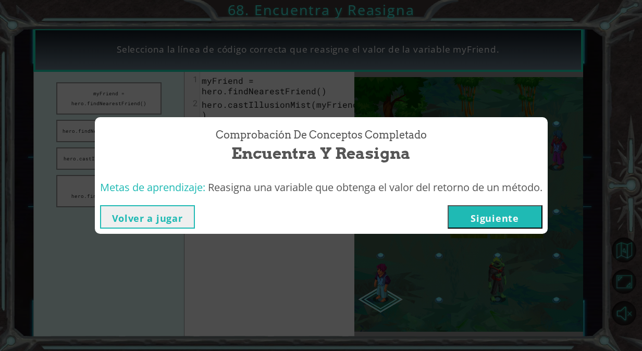
click at [454, 216] on button "Siguiente" at bounding box center [495, 216] width 95 height 23
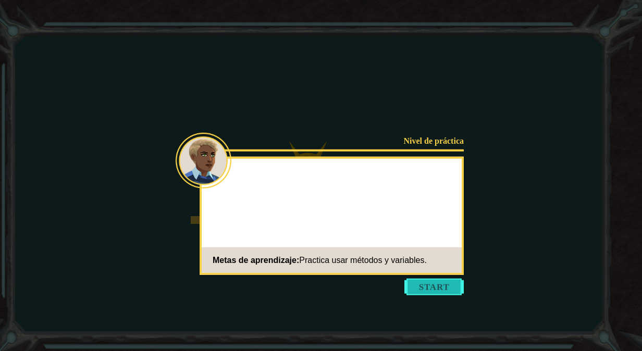
click at [422, 293] on button "Start" at bounding box center [434, 287] width 59 height 17
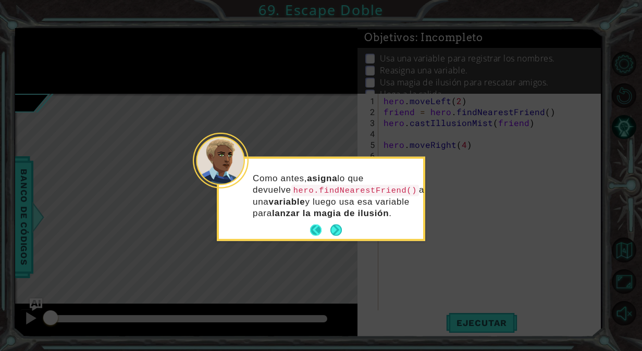
click at [324, 232] on button "Back" at bounding box center [320, 230] width 20 height 11
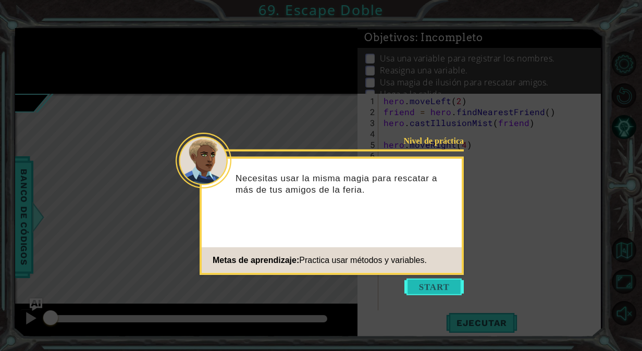
click at [456, 279] on button "Start" at bounding box center [434, 287] width 59 height 17
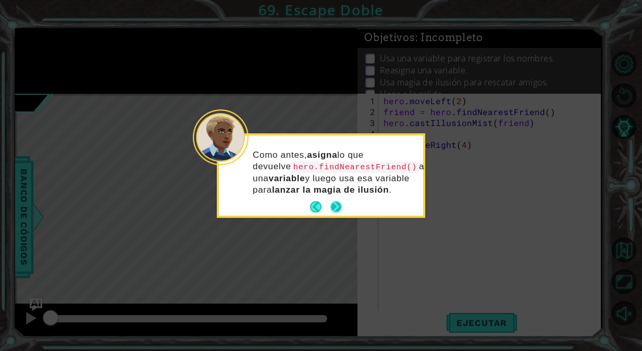
click at [332, 211] on button "Next" at bounding box center [336, 207] width 12 height 12
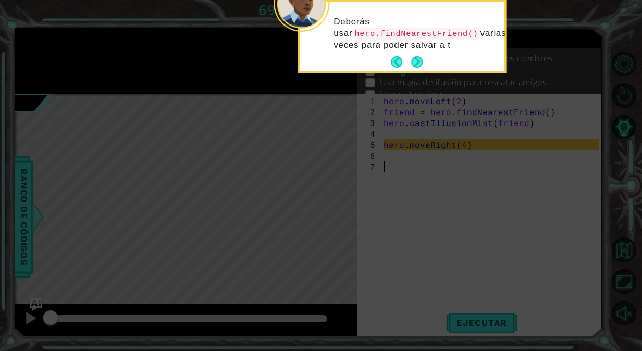
click at [424, 55] on div "Deberás usar hero.findNearestFriend() varias veces para poder salvar a t" at bounding box center [402, 38] width 204 height 65
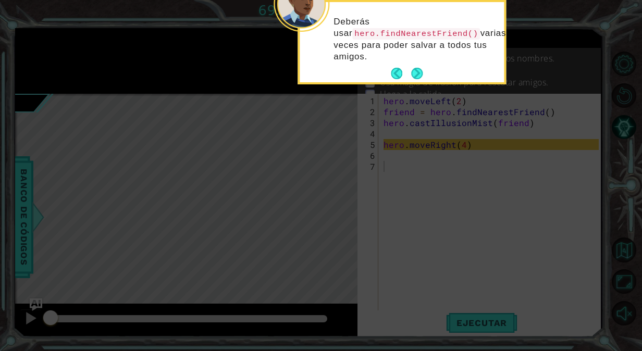
click at [421, 66] on footer at bounding box center [407, 74] width 32 height 16
click at [421, 67] on button "Next" at bounding box center [417, 74] width 14 height 14
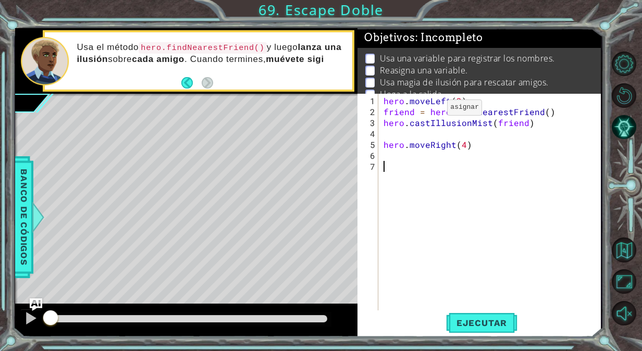
click at [430, 112] on div "hero . moveLeft ( 2 ) friend = hero . findNearestFriend ( ) hero . castIllusion…" at bounding box center [493, 215] width 222 height 241
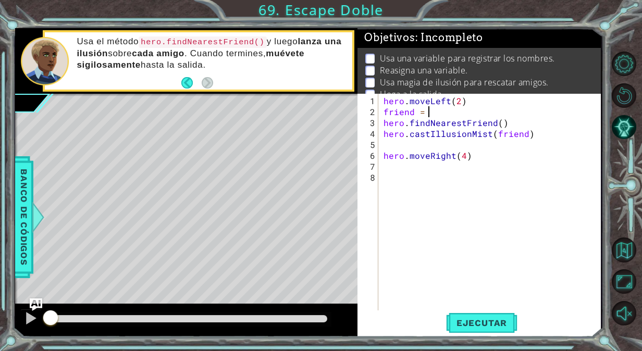
click at [430, 113] on div "hero . moveLeft ( 2 ) friend = hero . findNearestFriend ( ) hero . castIllusion…" at bounding box center [493, 215] width 222 height 241
click at [26, 320] on div at bounding box center [31, 319] width 14 height 14
click at [466, 323] on span "Ejecutar" at bounding box center [481, 323] width 71 height 10
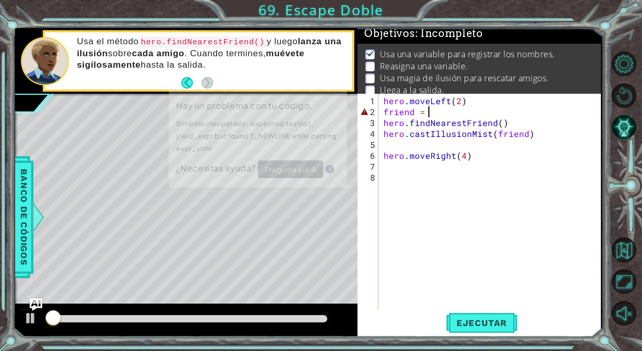
scroll to position [13, 0]
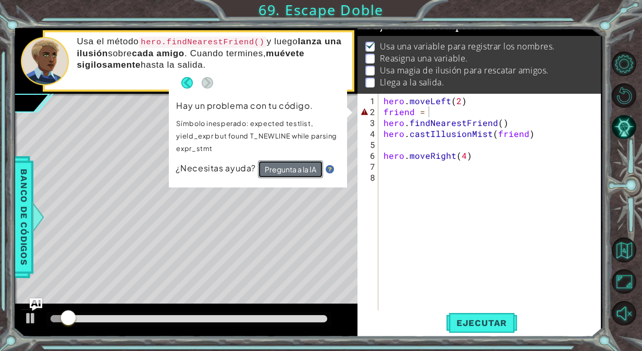
click at [314, 172] on button "Pregunta a la IA" at bounding box center [291, 170] width 66 height 19
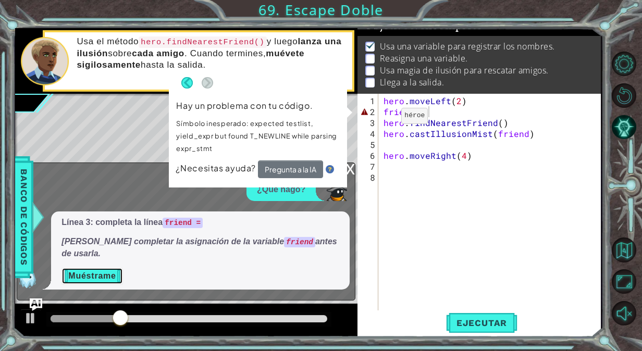
click at [111, 273] on button "Muéstrame" at bounding box center [92, 276] width 61 height 17
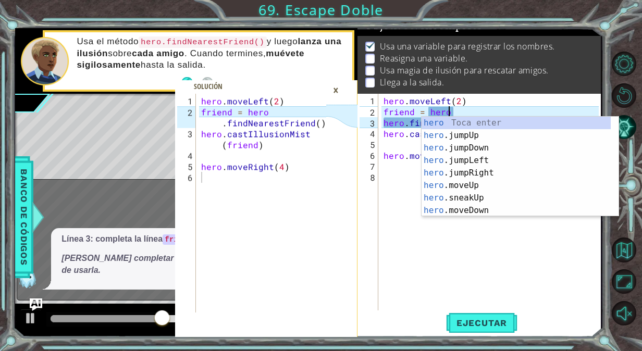
scroll to position [0, 3]
click at [481, 323] on span "Ejecutar" at bounding box center [481, 323] width 71 height 10
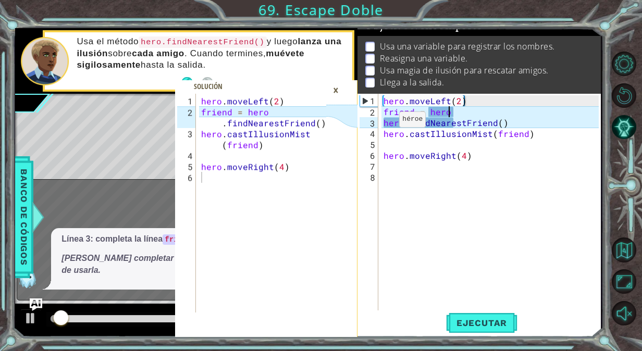
click at [337, 92] on div "×" at bounding box center [336, 90] width 16 height 18
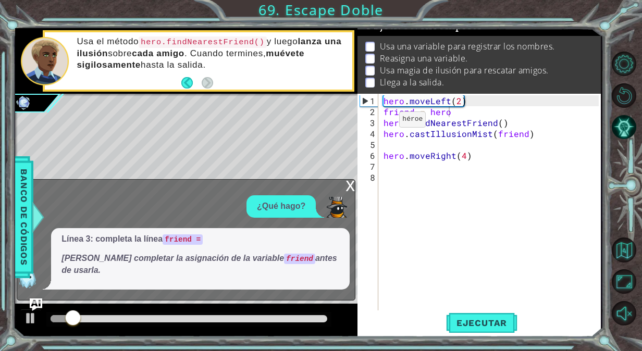
click at [350, 190] on div "x" at bounding box center [350, 185] width 9 height 10
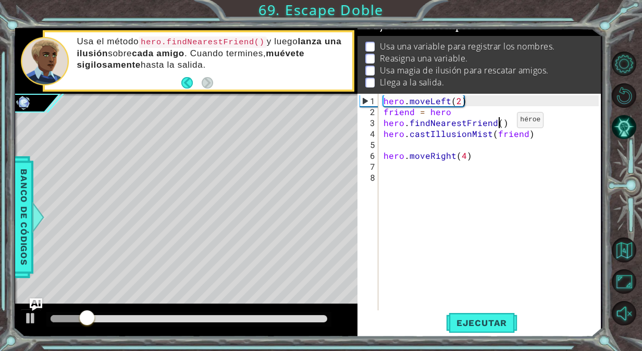
click at [499, 124] on div "hero . moveLeft ( 2 ) friend = hero hero . findNearestFriend ( ) hero . castIll…" at bounding box center [493, 215] width 222 height 241
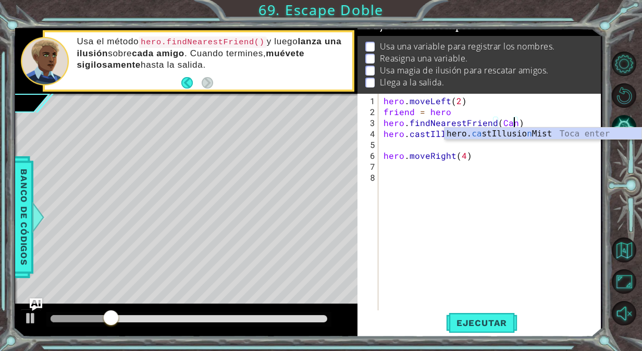
scroll to position [0, 8]
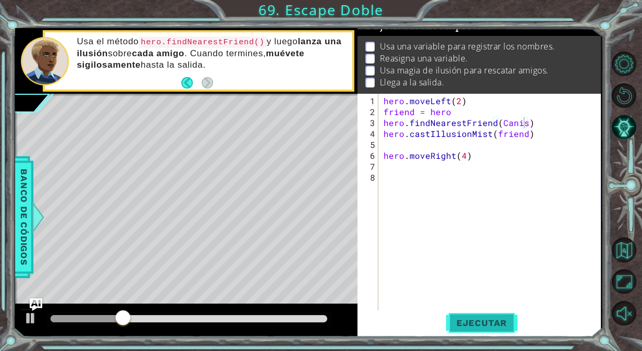
click at [478, 329] on button "Ejecutar" at bounding box center [481, 323] width 71 height 24
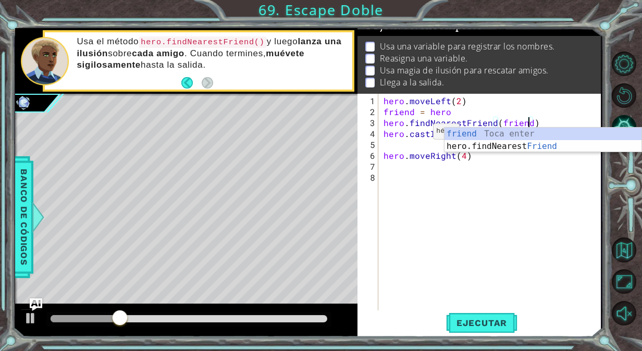
click at [413, 136] on div "hero . moveLeft ( 2 ) friend = hero hero . findNearestFriend ( friend ) hero . …" at bounding box center [493, 215] width 222 height 241
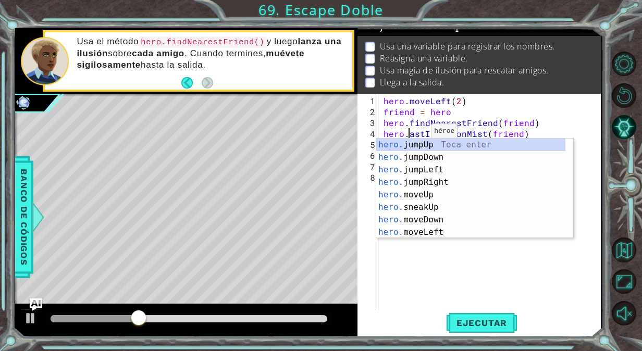
scroll to position [0, 2]
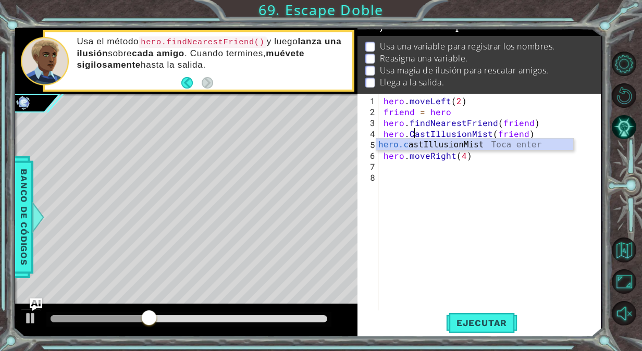
click at [509, 150] on div "hero.c astIllusionMist Toca enter" at bounding box center [475, 158] width 198 height 38
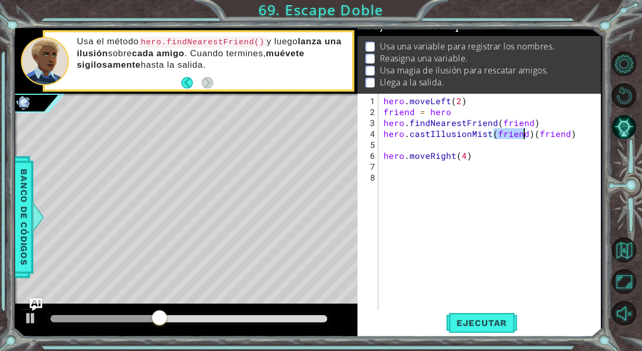
click at [574, 126] on div "hero . moveLeft ( 2 ) friend = hero hero . findNearestFriend ( friend ) hero . …" at bounding box center [493, 215] width 222 height 241
drag, startPoint x: 577, startPoint y: 130, endPoint x: 530, endPoint y: 132, distance: 47.0
click at [530, 132] on div "hero . moveLeft ( 2 ) friend = hero hero . findNearestFriend ( friend ) hero . …" at bounding box center [493, 215] width 222 height 241
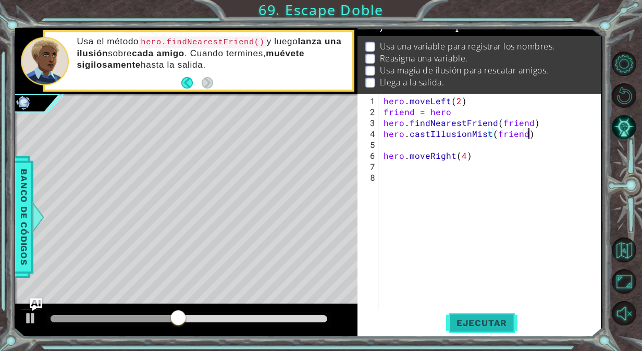
click at [489, 332] on button "Ejecutar" at bounding box center [481, 323] width 71 height 24
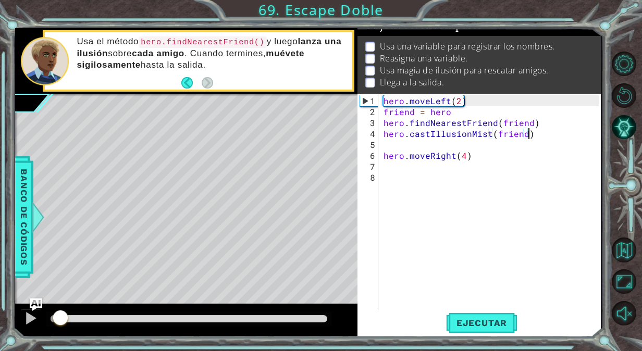
drag, startPoint x: 65, startPoint y: 325, endPoint x: 60, endPoint y: 315, distance: 10.7
click at [60, 315] on div at bounding box center [60, 319] width 19 height 19
click at [430, 111] on div "hero . moveLeft ( 2 ) friend = hero hero . findNearestFriend ( friend ) hero . …" at bounding box center [493, 215] width 222 height 241
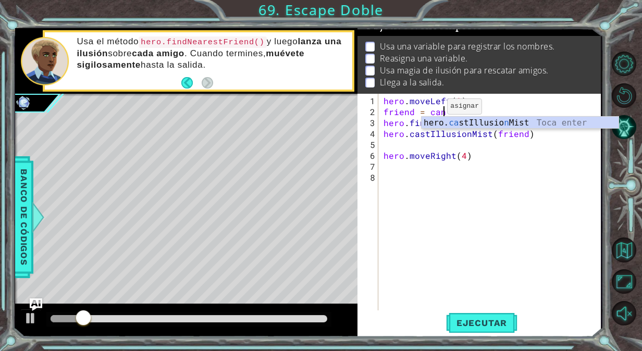
type textarea "friend = canis"
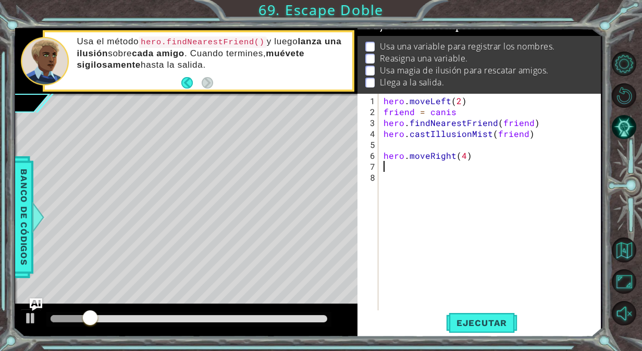
click at [486, 166] on div "hero . moveLeft ( 2 ) friend = canis hero . findNearestFriend ( friend ) hero .…" at bounding box center [493, 215] width 222 height 241
click at [482, 332] on button "Ejecutar" at bounding box center [481, 323] width 71 height 24
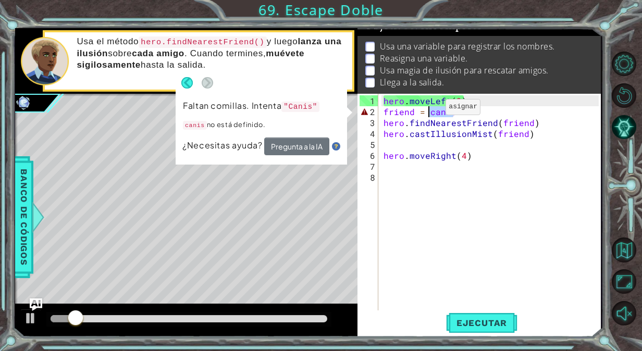
drag, startPoint x: 459, startPoint y: 107, endPoint x: 428, endPoint y: 111, distance: 31.0
click at [428, 111] on div "hero . moveLeft ( 2 ) friend = canis hero . findNearestFriend ( friend ) hero .…" at bounding box center [493, 215] width 222 height 241
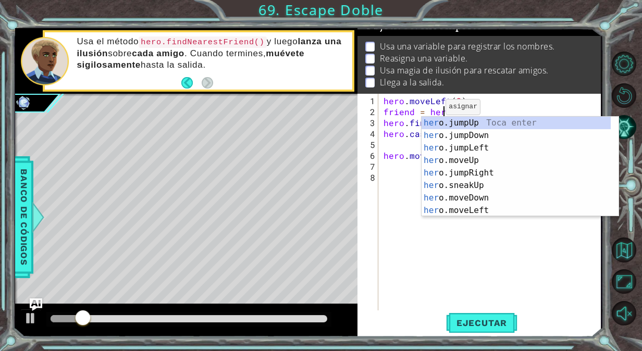
type textarea "friend = hero"
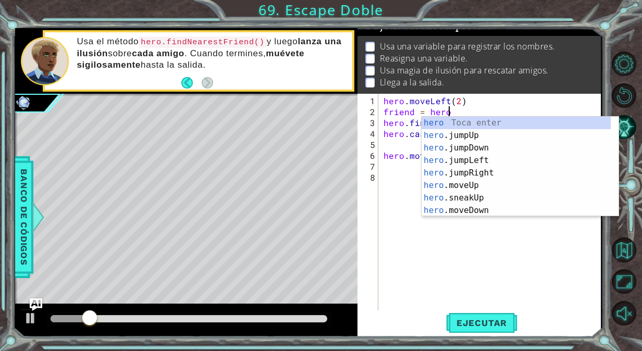
click at [488, 253] on div "hero . moveLeft ( 2 ) friend = hero hero . findNearestFriend ( friend ) hero . …" at bounding box center [493, 215] width 222 height 241
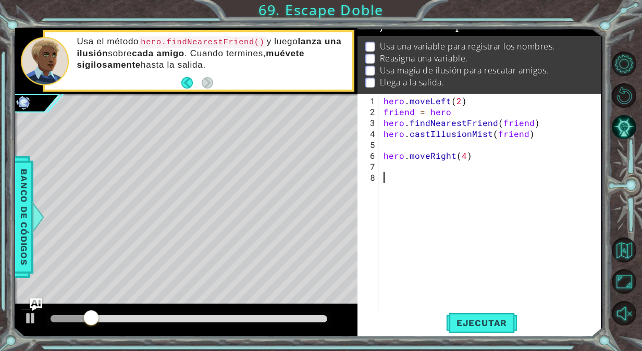
scroll to position [0, 0]
click at [525, 122] on div "hero . moveLeft ( 2 ) friend = hero hero . findNearestFriend ( friend ) hero . …" at bounding box center [493, 215] width 222 height 241
drag, startPoint x: 530, startPoint y: 124, endPoint x: 501, endPoint y: 121, distance: 28.7
click at [501, 121] on div "hero . moveLeft ( 2 ) friend = hero hero . findNearestFriend ( friend ) hero . …" at bounding box center [493, 215] width 222 height 241
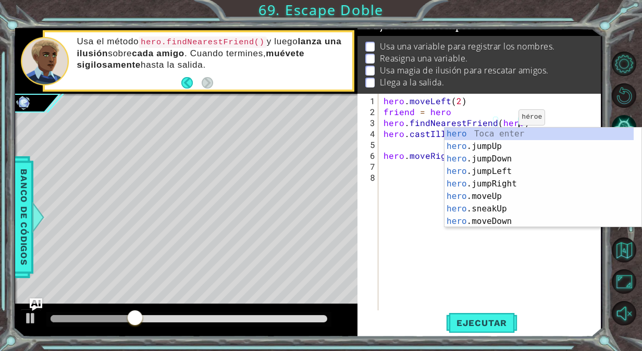
scroll to position [0, 8]
click at [511, 332] on button "Ejecutar" at bounding box center [481, 323] width 71 height 24
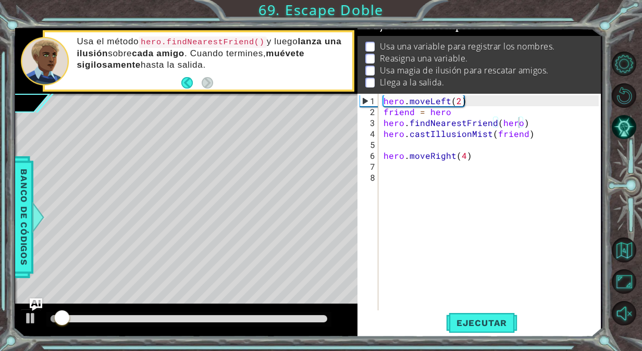
drag, startPoint x: 79, startPoint y: 309, endPoint x: 103, endPoint y: 307, distance: 24.1
click at [103, 307] on div at bounding box center [186, 320] width 342 height 33
click at [35, 311] on img "Ask AI" at bounding box center [36, 305] width 14 height 14
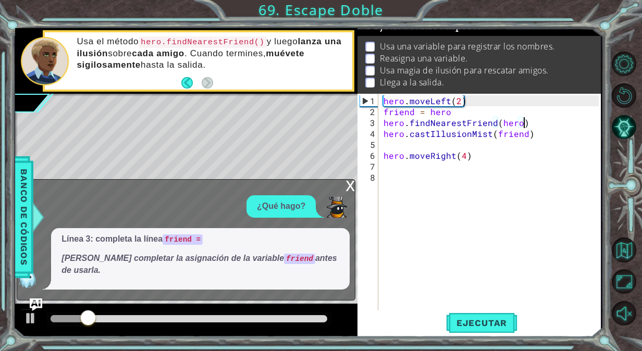
click at [538, 120] on div "hero . moveLeft ( 2 ) friend = hero hero . findNearestFriend ( hero ) hero . ca…" at bounding box center [493, 215] width 222 height 241
click at [455, 108] on div "hero . moveLeft ( 2 ) friend = hero hero . findNearestFriend ( hero ) hero . ca…" at bounding box center [493, 215] width 222 height 241
drag, startPoint x: 384, startPoint y: 103, endPoint x: 467, endPoint y: 101, distance: 83.4
click at [467, 101] on div "hero . moveLeft ( 2 ) friend = hero hero . findNearestFriend ( hero ) hero . ca…" at bounding box center [493, 215] width 222 height 241
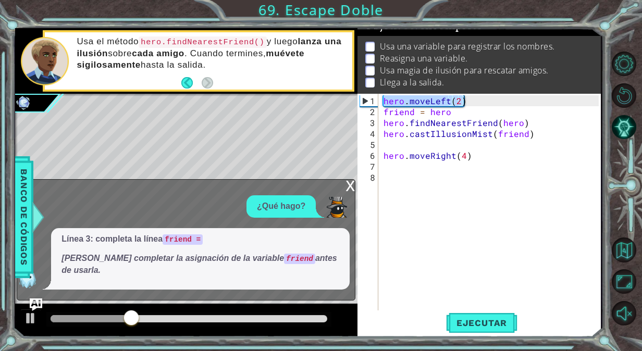
click at [346, 190] on div "x" at bounding box center [350, 185] width 9 height 10
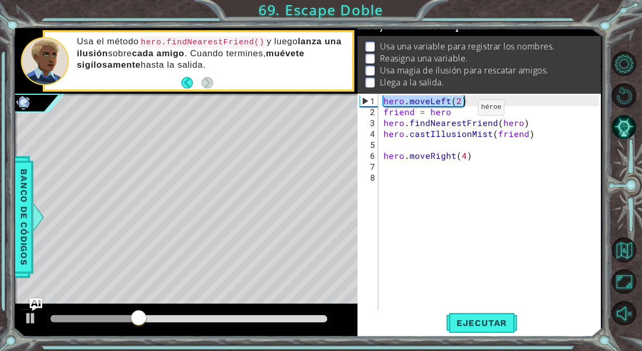
type textarea "friend = hero"
click at [460, 112] on div "hero . moveLeft ( 2 ) friend = hero hero . findNearestFriend ( hero ) hero . ca…" at bounding box center [493, 215] width 222 height 241
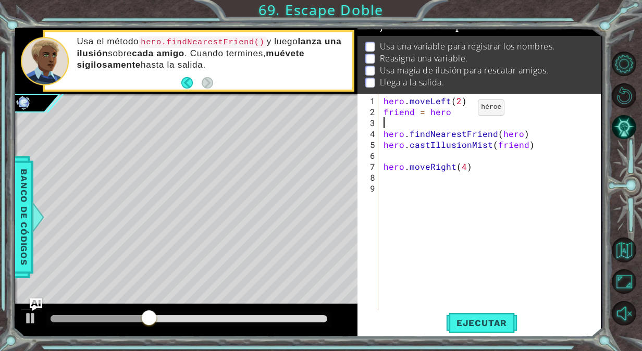
paste textarea "hero.moveLeft(2)"
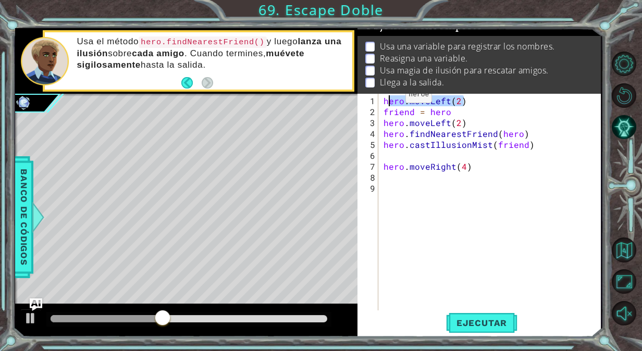
drag, startPoint x: 463, startPoint y: 101, endPoint x: 384, endPoint y: 99, distance: 78.7
click at [384, 99] on div "hero . moveLeft ( 2 ) friend = hero hero . moveLeft ( 2 ) hero . findNearestFri…" at bounding box center [493, 215] width 222 height 241
click at [414, 103] on div "steps = 2 friend = hero hero . moveLeft ( 2 ) hero . findNearestFriend ( hero )…" at bounding box center [493, 215] width 222 height 241
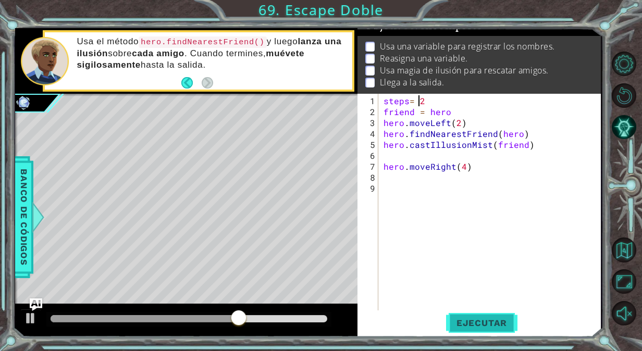
click at [475, 325] on span "Ejecutar" at bounding box center [481, 323] width 71 height 10
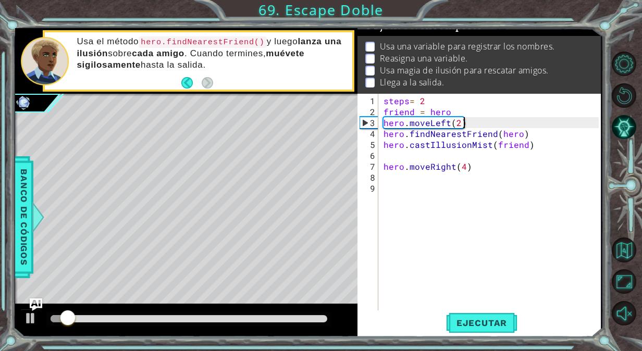
click at [474, 124] on div "steps = 2 friend = hero hero . moveLeft ( 2 ) hero . findNearestFriend ( hero )…" at bounding box center [493, 215] width 222 height 241
click at [486, 126] on div "steps = 2 friend = hero hero . moveLeft ( 2 ) hero . findNearestFriend ( hero )…" at bounding box center [493, 215] width 222 height 241
click at [473, 121] on div "steps = 2 friend = hero hero . moveLeft ( 2 ) hero . findNearestFriend ( hero )…" at bounding box center [493, 215] width 222 height 241
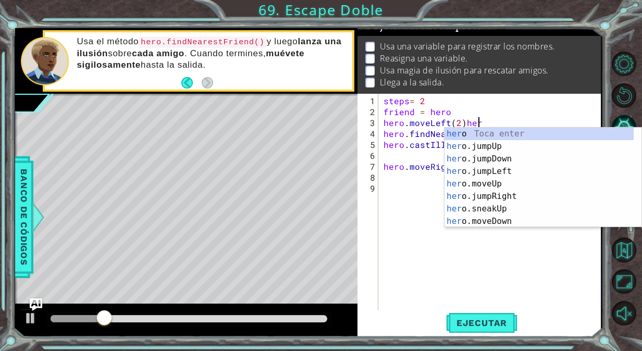
scroll to position [0, 5]
type textarea "hero.moveLeft(2)"
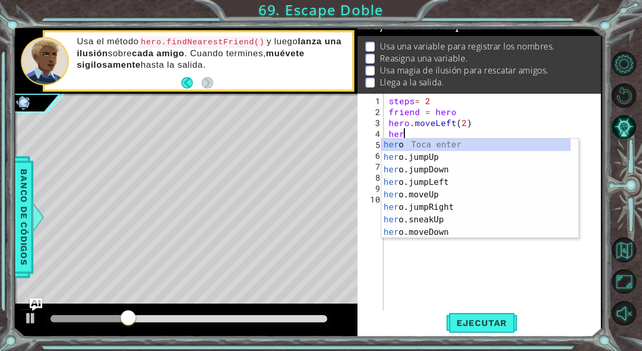
scroll to position [0, 1]
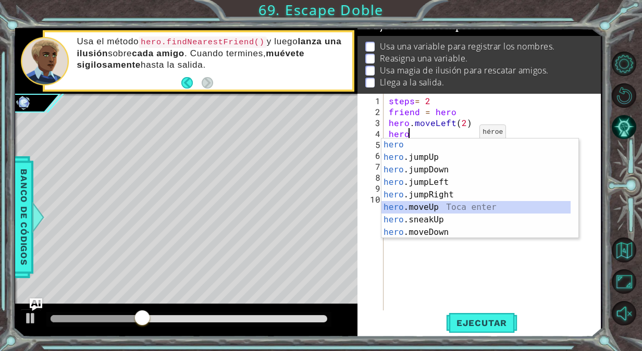
click at [446, 204] on div "hero Toca enter hero .jumpUp Toca enter hero .jumpDown Toca enter hero .jumpLef…" at bounding box center [477, 201] width 190 height 125
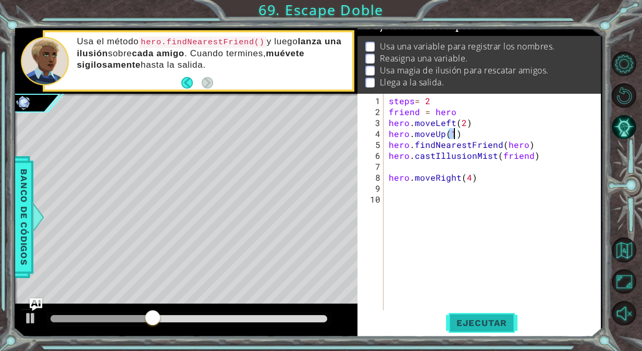
type textarea "hero.moveUp(1)"
click at [470, 333] on button "Ejecutar" at bounding box center [481, 323] width 71 height 24
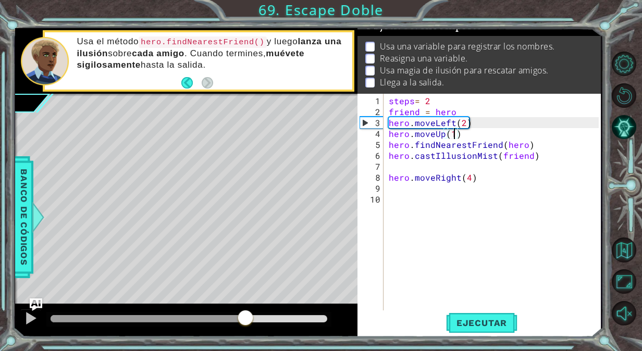
click at [247, 283] on div "methods hero use(thing) moveUp(steps) moveDown(steps) moveLeft(steps) moveRight…" at bounding box center [308, 182] width 586 height 309
click at [25, 312] on div at bounding box center [31, 319] width 14 height 14
click at [32, 313] on div at bounding box center [31, 319] width 14 height 14
click at [544, 166] on div "steps = 2 friend = hero hero . moveLeft ( 2 ) hero . moveUp ( 1 ) hero . findNe…" at bounding box center [495, 215] width 217 height 241
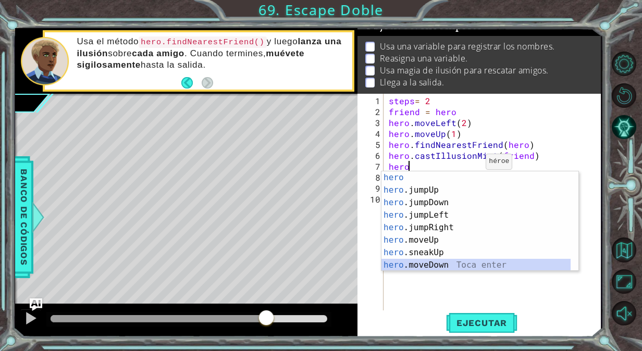
click at [443, 263] on div "hero Toca enter hero .jumpUp Toca enter hero .jumpDown Toca enter hero .jumpLef…" at bounding box center [477, 233] width 190 height 125
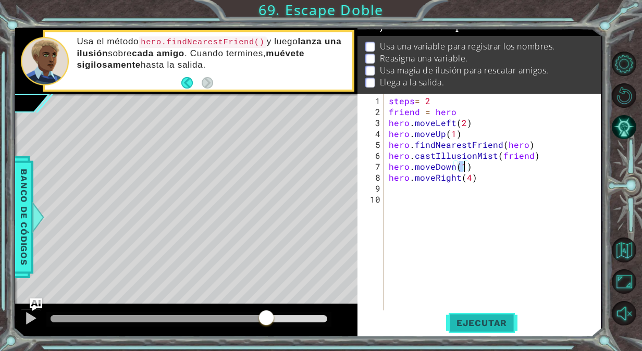
click at [449, 322] on span "Ejecutar" at bounding box center [481, 323] width 71 height 10
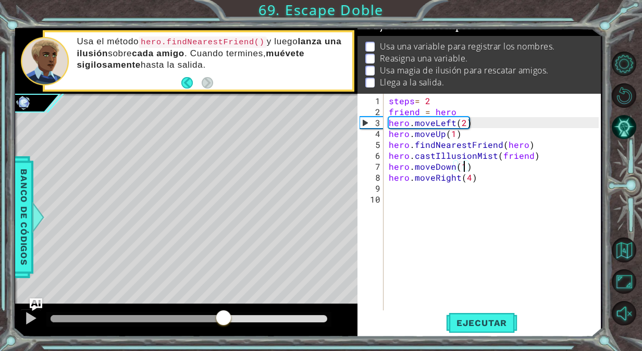
drag, startPoint x: 68, startPoint y: 317, endPoint x: 224, endPoint y: 307, distance: 156.7
click at [224, 307] on div at bounding box center [186, 320] width 342 height 33
click at [18, 323] on div at bounding box center [186, 320] width 342 height 33
click at [479, 171] on div "steps = 2 friend = hero hero . moveLeft ( 2 ) hero . moveUp ( 1 ) hero . findNe…" at bounding box center [495, 215] width 217 height 241
click at [481, 169] on div "steps = 2 friend = hero hero . moveLeft ( 2 ) hero . moveUp ( 1 ) hero . findNe…" at bounding box center [495, 215] width 217 height 241
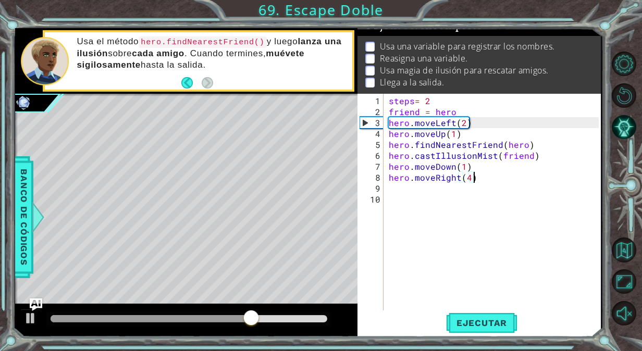
type textarea "hero.moveDown(1)"
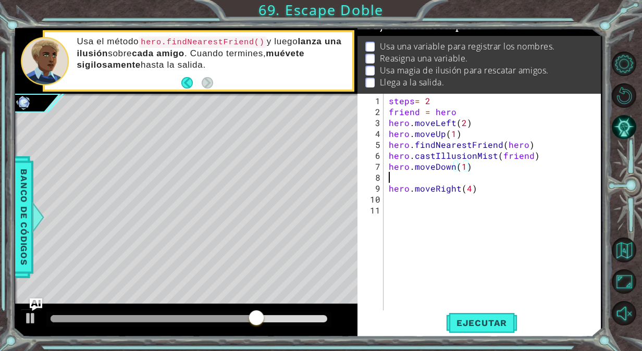
scroll to position [0, 0]
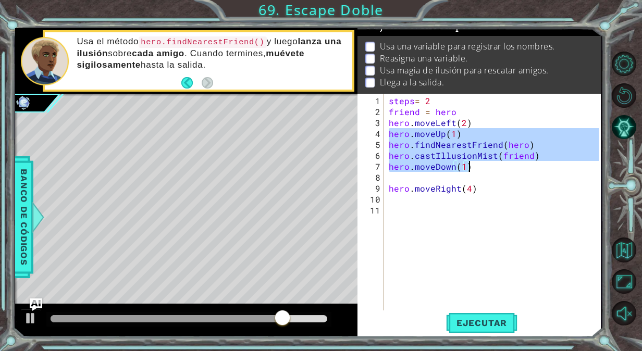
drag, startPoint x: 389, startPoint y: 134, endPoint x: 566, endPoint y: 165, distance: 179.3
click at [566, 165] on div "steps = 2 friend = hero hero . moveLeft ( 2 ) hero . moveUp ( 1 ) hero . findNe…" at bounding box center [495, 215] width 217 height 241
type textarea "hero.castIllusionMist(friend) hero.moveDown(1)"
click at [464, 206] on div "steps = 2 friend = hero hero . moveLeft ( 2 ) hero . moveUp ( 1 ) hero . findNe…" at bounding box center [495, 215] width 217 height 241
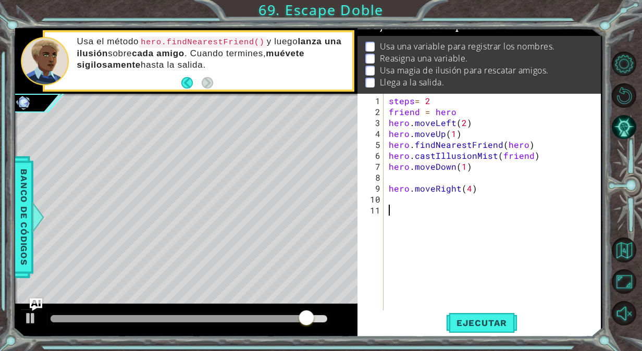
click at [448, 200] on div "steps = 2 friend = hero hero . moveLeft ( 2 ) hero . moveUp ( 1 ) hero . findNe…" at bounding box center [495, 215] width 217 height 241
paste textarea "hero.moveDown(1)"
type textarea "hero.moveDown(1)"
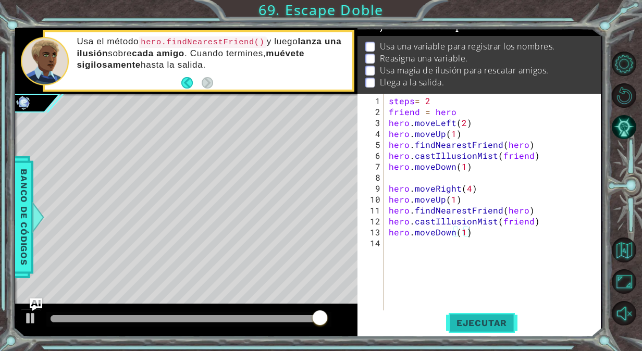
click at [466, 323] on span "Ejecutar" at bounding box center [481, 323] width 71 height 10
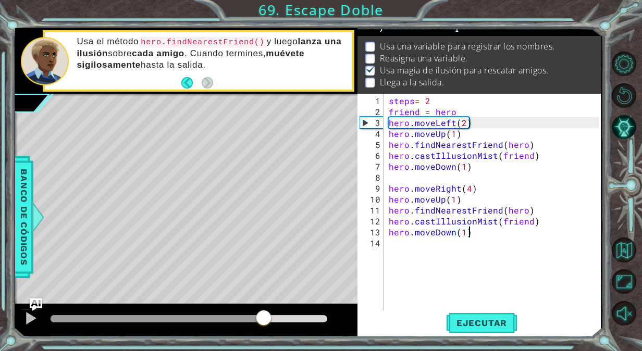
drag, startPoint x: 67, startPoint y: 316, endPoint x: 264, endPoint y: 308, distance: 196.7
click at [264, 308] on div at bounding box center [186, 320] width 342 height 33
click at [416, 248] on div "steps = 2 friend = hero hero . moveLeft ( 2 ) hero . moveUp ( 1 ) hero . findNe…" at bounding box center [495, 215] width 217 height 241
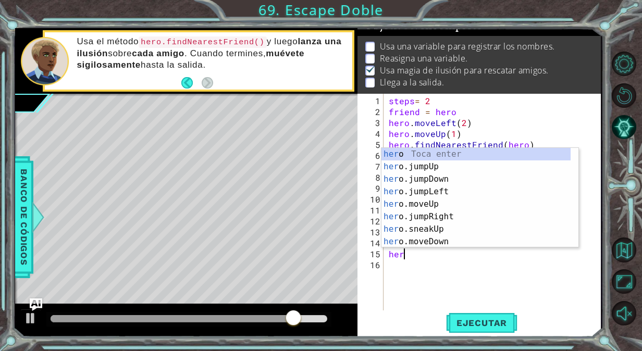
type textarea "hero"
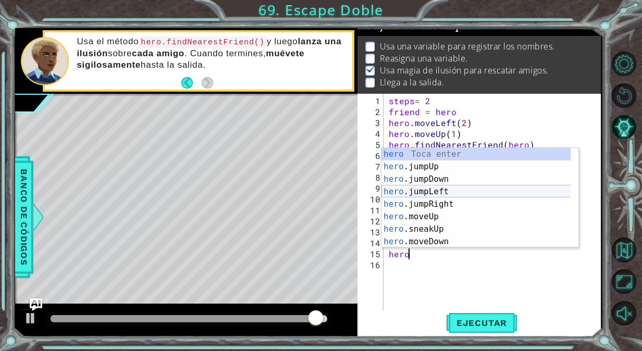
click at [449, 191] on div "hero Toca enter hero .jumpUp Toca enter hero .jumpDown Toca enter hero .jumpLef…" at bounding box center [477, 210] width 190 height 125
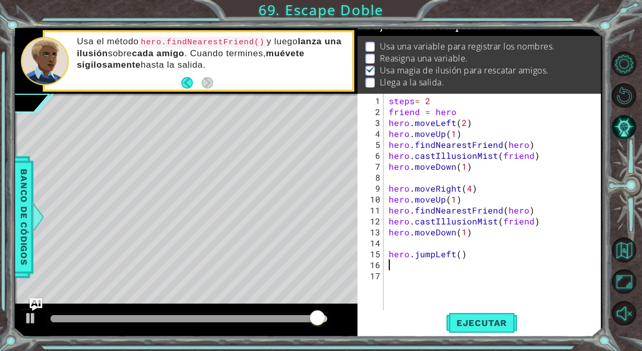
scroll to position [0, 0]
click at [457, 253] on div "steps = 2 friend = hero hero . moveLeft ( 2 ) hero . moveUp ( 1 ) hero . findNe…" at bounding box center [495, 215] width 217 height 241
type textarea "hero.jumpLeft(2)"
click at [434, 269] on div "steps = 2 friend = hero hero . moveLeft ( 2 ) hero . moveUp ( 1 ) hero . findNe…" at bounding box center [495, 215] width 217 height 241
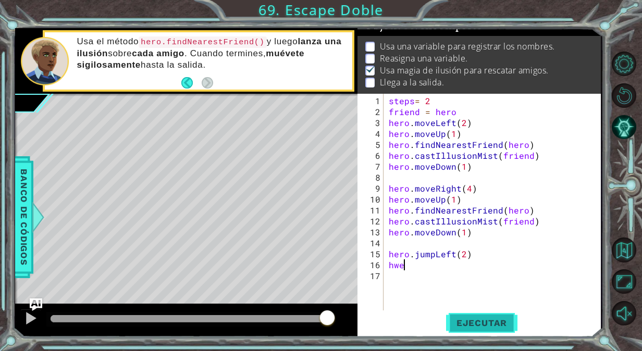
scroll to position [0, 0]
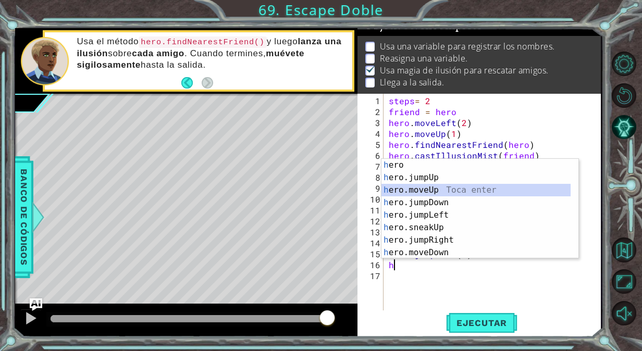
click at [422, 189] on div "h ero Toca enter h ero.jumpUp Toca enter h ero.moveUp Toca enter h ero.jumpDown…" at bounding box center [477, 221] width 190 height 125
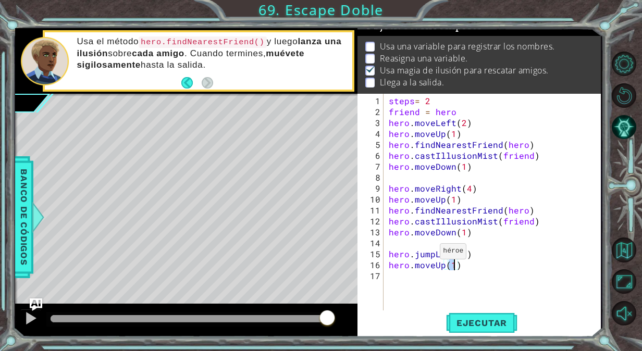
scroll to position [0, 4]
click at [476, 313] on button "Ejecutar" at bounding box center [481, 323] width 71 height 24
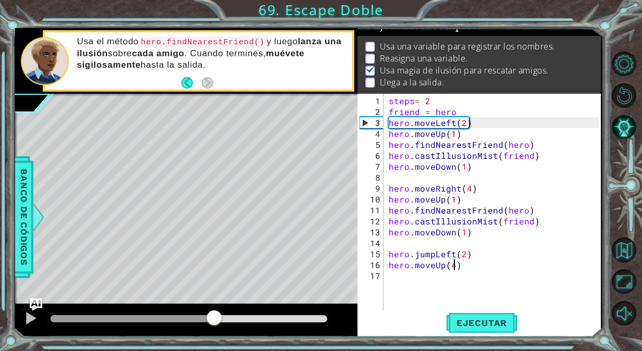
drag, startPoint x: 62, startPoint y: 314, endPoint x: 214, endPoint y: 312, distance: 152.2
click at [214, 312] on div at bounding box center [214, 319] width 19 height 19
drag, startPoint x: 433, startPoint y: 256, endPoint x: 416, endPoint y: 254, distance: 17.3
click at [416, 254] on div "steps = 2 friend = hero hero . moveLeft ( 2 ) hero . moveUp ( 1 ) hero . findNe…" at bounding box center [495, 215] width 217 height 241
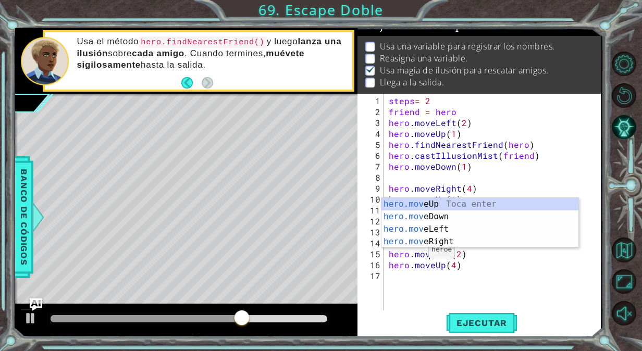
scroll to position [0, 3]
click at [460, 316] on button "Ejecutar" at bounding box center [481, 323] width 71 height 24
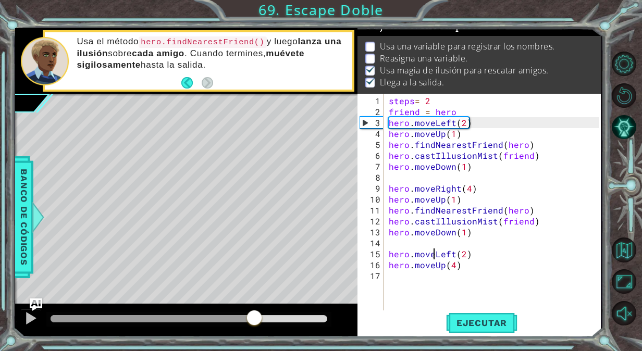
click at [256, 297] on div "methods hero use(thing) moveUp(steps) moveDown(steps) moveLeft(steps) moveRight…" at bounding box center [308, 182] width 586 height 309
drag, startPoint x: 275, startPoint y: 318, endPoint x: 318, endPoint y: 318, distance: 42.7
click at [317, 318] on div at bounding box center [307, 319] width 19 height 19
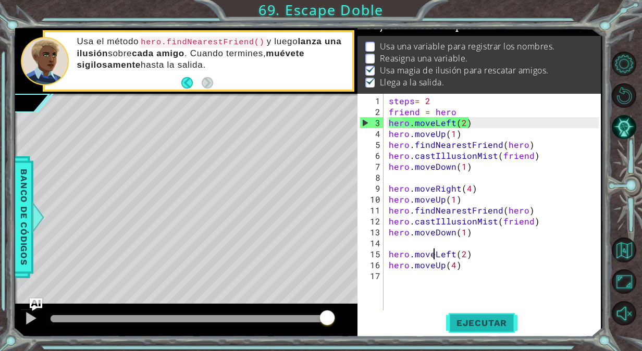
click at [481, 326] on span "Ejecutar" at bounding box center [481, 323] width 71 height 10
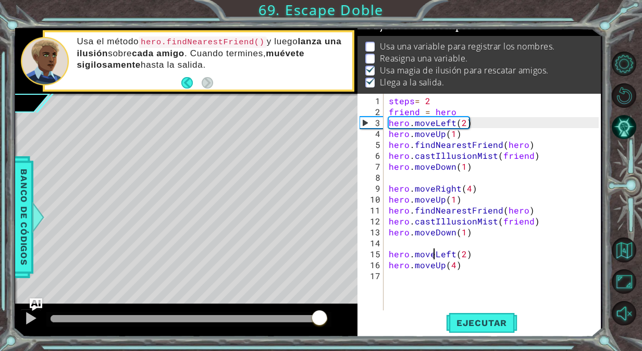
drag, startPoint x: 66, startPoint y: 318, endPoint x: 321, endPoint y: 367, distance: 259.6
click at [321, 351] on html "1 2 3 4 5 6 hero . moveLeft ( 2 ) friend = hero . findNearestFriend ( ) hero . …" at bounding box center [321, 175] width 642 height 351
click at [454, 263] on div "steps = 2 friend = hero hero . moveLeft ( 2 ) hero . moveUp ( 1 ) hero . findNe…" at bounding box center [495, 215] width 217 height 241
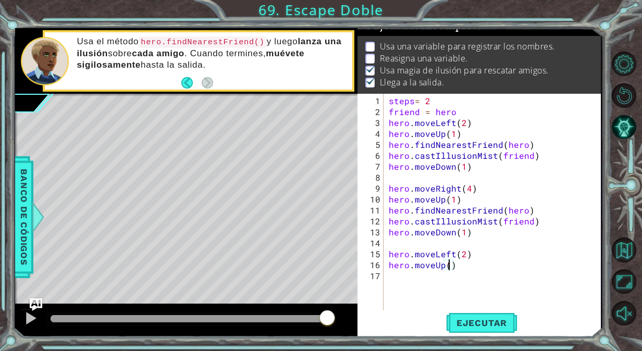
scroll to position [0, 4]
click at [487, 324] on span "Ejecutar" at bounding box center [481, 323] width 71 height 10
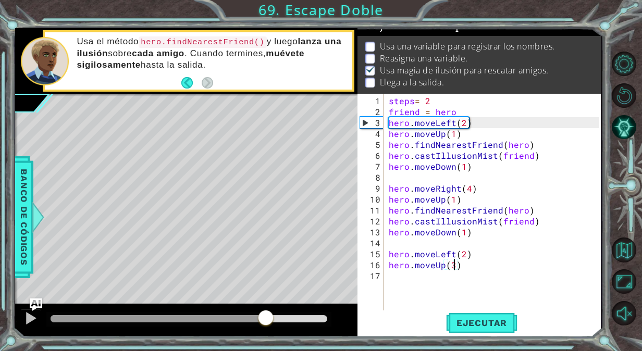
drag, startPoint x: 62, startPoint y: 315, endPoint x: 273, endPoint y: 304, distance: 211.9
click at [273, 304] on div at bounding box center [186, 320] width 342 height 33
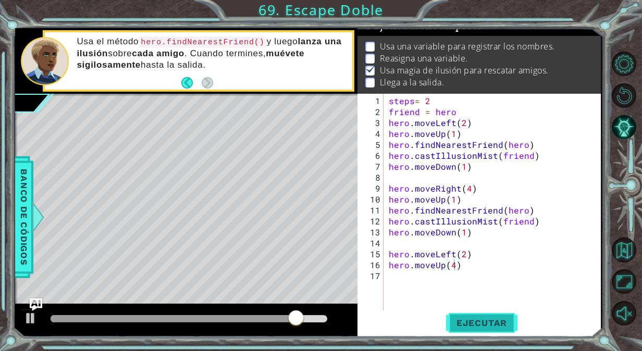
click at [466, 318] on span "Ejecutar" at bounding box center [481, 323] width 71 height 10
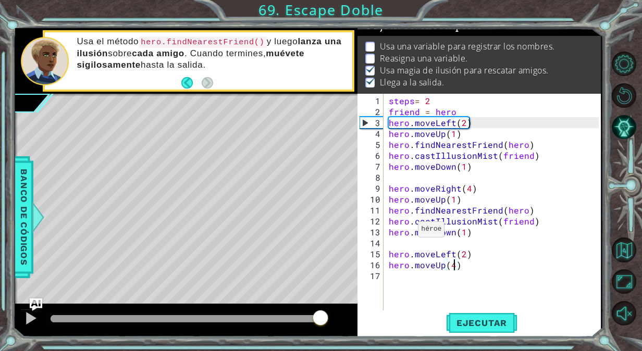
click at [320, 294] on div "methods hero use(thing) moveUp(steps) moveDown(steps) moveLeft(steps) moveRight…" at bounding box center [308, 182] width 586 height 309
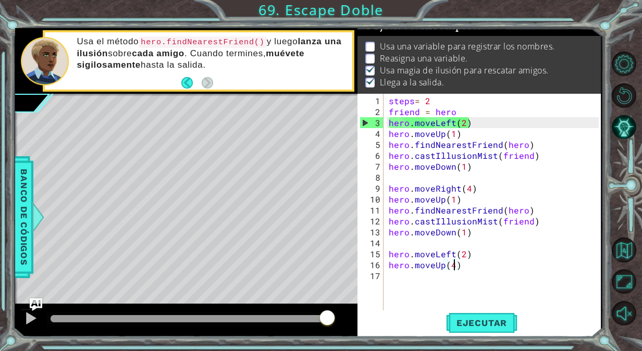
click at [430, 102] on div "steps = 2 friend = hero hero . moveLeft ( 2 ) hero . moveUp ( 1 ) hero . findNe…" at bounding box center [495, 215] width 217 height 241
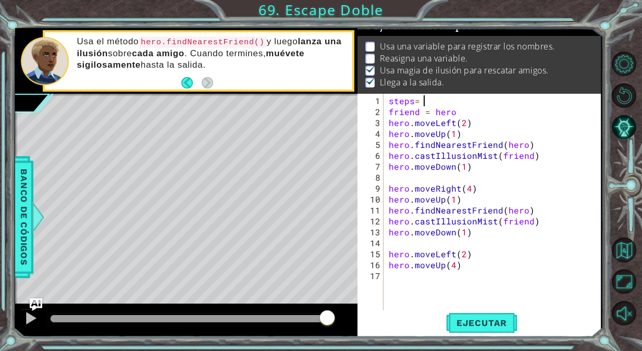
scroll to position [0, 2]
type textarea "steps= 3"
click at [464, 324] on span "Ejecutar" at bounding box center [481, 323] width 71 height 10
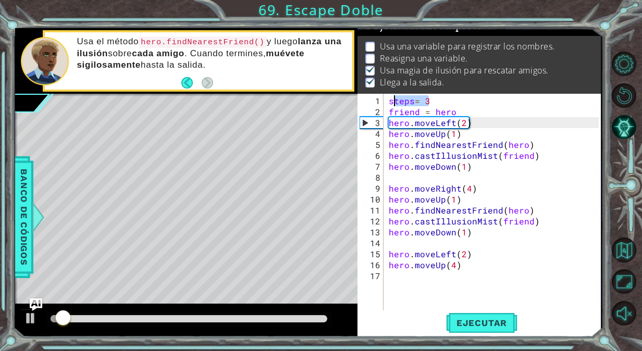
drag, startPoint x: 436, startPoint y: 100, endPoint x: 389, endPoint y: 100, distance: 46.9
click at [389, 100] on div "steps = 3 friend = hero hero . moveLeft ( 2 ) hero . moveUp ( 1 ) hero . findNe…" at bounding box center [495, 215] width 217 height 241
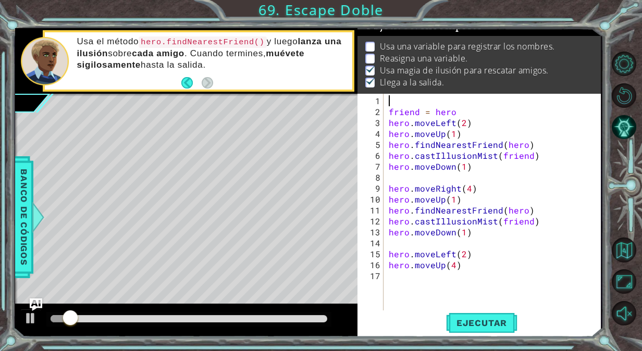
scroll to position [0, 0]
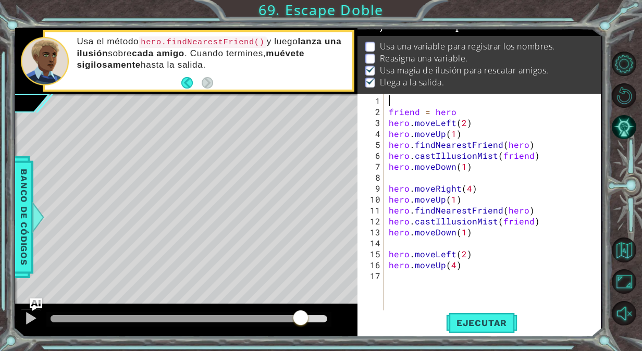
click at [313, 302] on div "methods hero use(thing) moveUp(steps) moveDown(steps) moveLeft(steps) moveRight…" at bounding box center [308, 182] width 586 height 309
drag, startPoint x: 467, startPoint y: 114, endPoint x: 388, endPoint y: 111, distance: 79.3
click at [388, 111] on div "friend = hero hero . moveLeft ( 2 ) hero . moveUp ( 1 ) hero . findNearestFrien…" at bounding box center [495, 215] width 217 height 241
click at [498, 134] on div "friend = hero hero . moveLeft ( 2 ) hero . moveUp ( 1 ) hero . findNearestFrien…" at bounding box center [495, 215] width 217 height 241
type textarea "hero.moveUp(1)"
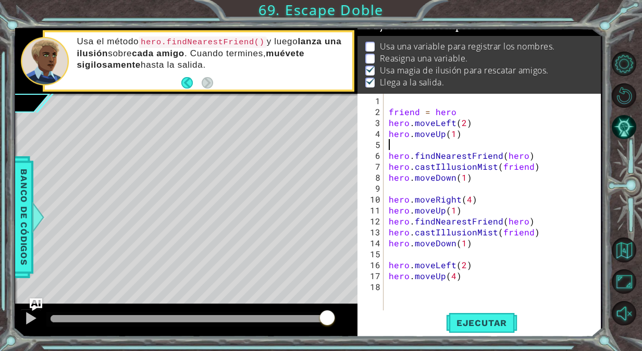
paste textarea "friend = hero"
click at [482, 214] on div "friend = hero hero . moveLeft ( 2 ) hero . moveUp ( 1 ) friend = hero hero . fi…" at bounding box center [495, 215] width 217 height 241
type textarea "hero.moveUp(1)"
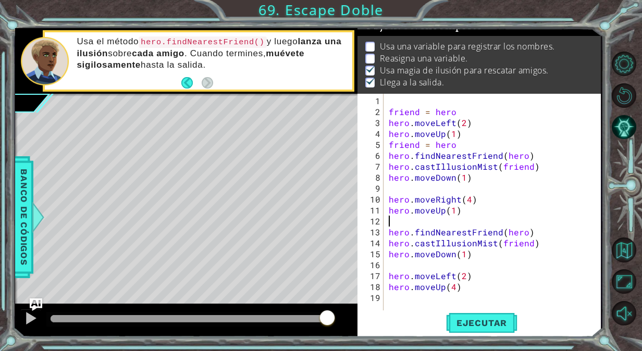
paste textarea "friend = hero"
click at [475, 323] on span "Ejecutar" at bounding box center [481, 323] width 71 height 10
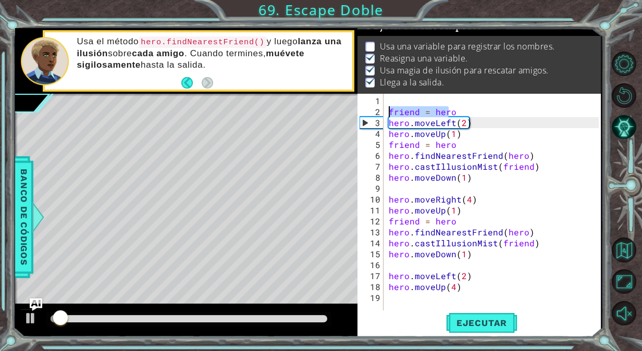
drag, startPoint x: 449, startPoint y: 112, endPoint x: 379, endPoint y: 114, distance: 69.4
click at [379, 114] on div "friend = hero 1 2 3 4 5 6 7 8 9 10 11 12 13 14 15 16 17 18 19 friend = hero her…" at bounding box center [478, 203] width 241 height 219
type textarea "o"
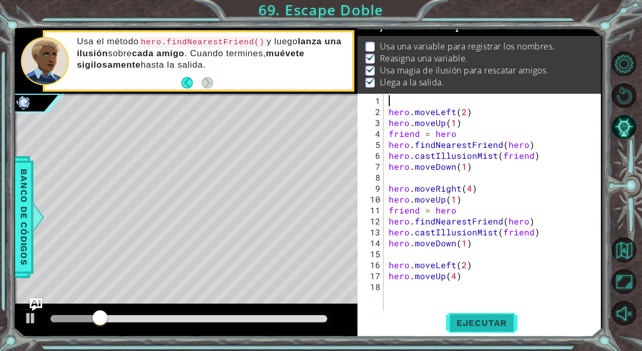
click at [461, 323] on span "Ejecutar" at bounding box center [481, 323] width 71 height 10
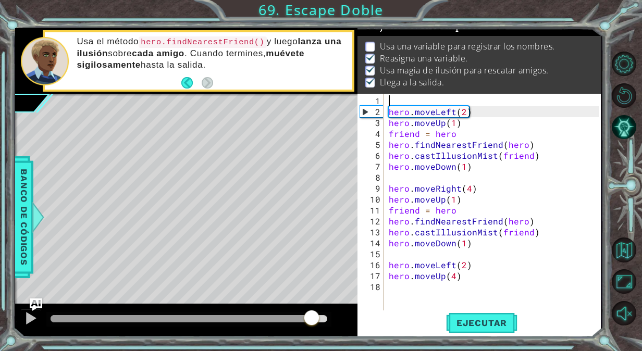
drag, startPoint x: 77, startPoint y: 319, endPoint x: 311, endPoint y: 316, distance: 234.1
click at [311, 316] on div at bounding box center [189, 318] width 277 height 7
click at [256, 55] on p "Usa el método hero.findNearestFriend() y luego [PERSON_NAME] una ilusión sobre …" at bounding box center [211, 53] width 268 height 35
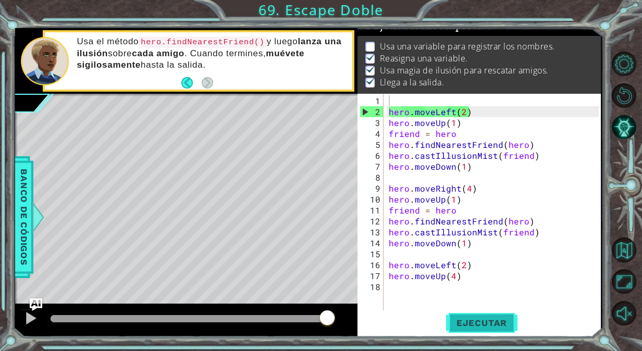
click at [474, 312] on button "Ejecutar" at bounding box center [481, 323] width 71 height 24
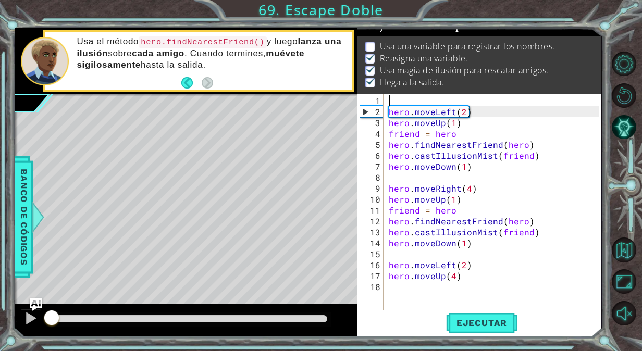
click at [34, 266] on div "methods hero use(thing) moveUp(steps) moveDown(steps) moveLeft(steps) moveRight…" at bounding box center [308, 182] width 586 height 309
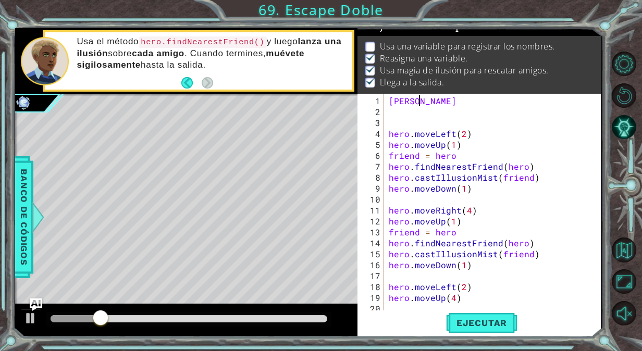
type textarea "s"
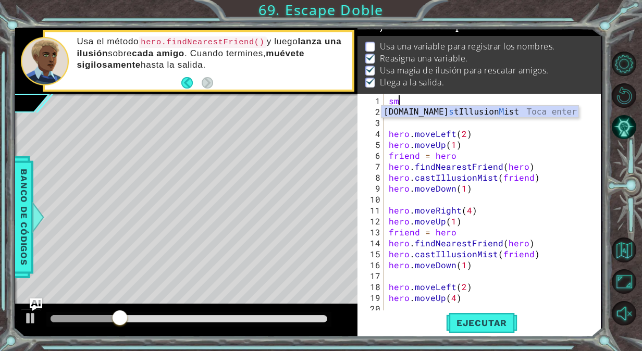
type textarea "s"
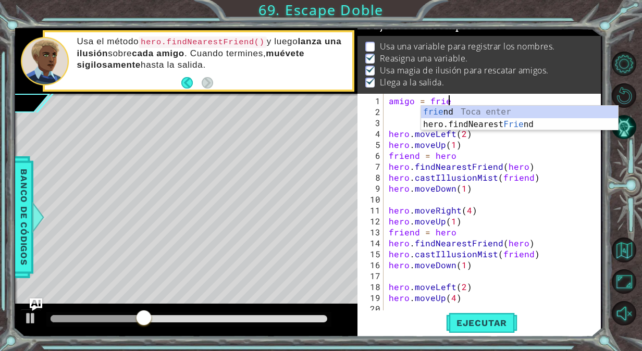
scroll to position [0, 4]
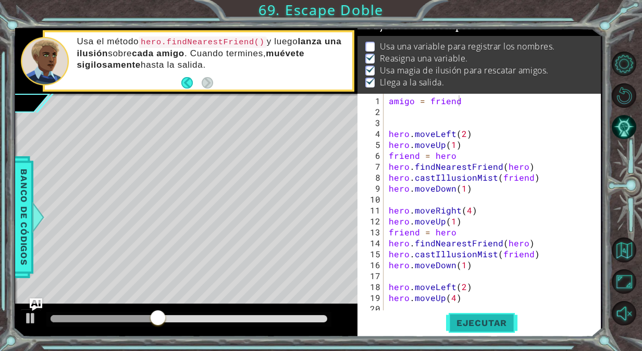
click at [490, 325] on span "Ejecutar" at bounding box center [481, 323] width 71 height 10
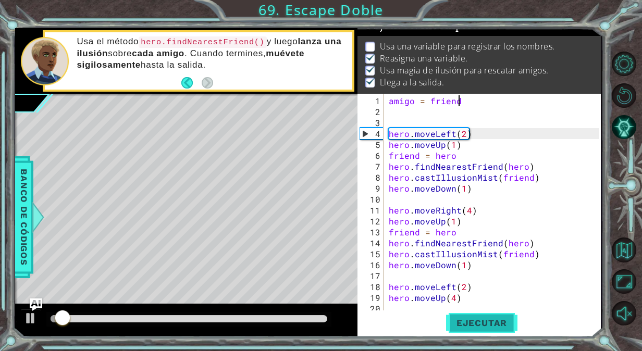
click at [489, 325] on span "Ejecutar" at bounding box center [481, 323] width 71 height 10
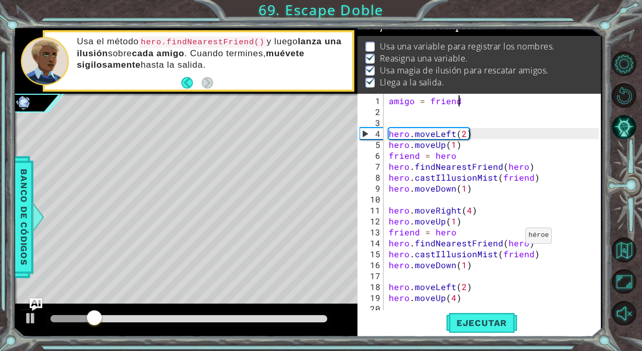
scroll to position [0, 4]
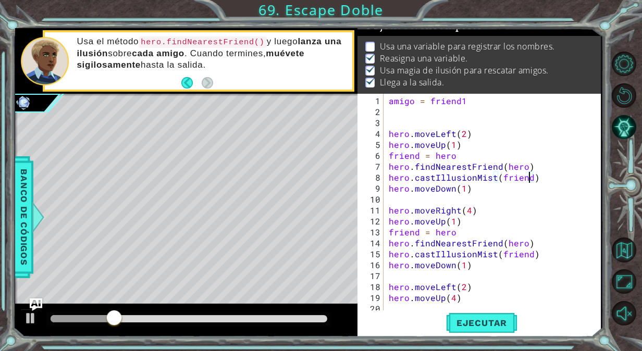
click at [528, 178] on div "amigo = friend1 hero . moveLeft ( 2 ) hero . moveUp ( 1 ) friend = hero hero . …" at bounding box center [495, 215] width 217 height 241
click at [529, 258] on div "amigo = friend1 hero . moveLeft ( 2 ) hero . moveUp ( 1 ) friend = hero hero . …" at bounding box center [495, 215] width 217 height 241
click at [413, 103] on div "amigo = friend1 hero . moveLeft ( 2 ) hero . moveUp ( 1 ) friend = hero hero . …" at bounding box center [495, 215] width 217 height 241
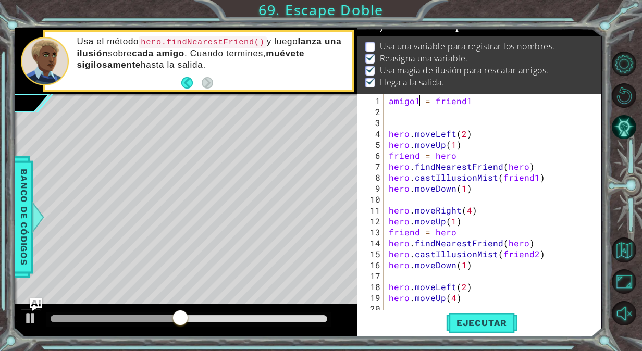
click at [476, 100] on div "amigo1 = friend1 hero . moveLeft ( 2 ) hero . moveUp ( 1 ) friend = hero hero .…" at bounding box center [495, 215] width 217 height 241
click at [534, 179] on div "amigo1 = friend hero . moveLeft ( 2 ) hero . moveUp ( 1 ) friend = hero hero . …" at bounding box center [495, 215] width 217 height 241
click at [531, 256] on div "amigo1 = friend hero . moveLeft ( 2 ) hero . moveUp ( 1 ) friend = hero hero . …" at bounding box center [495, 215] width 217 height 241
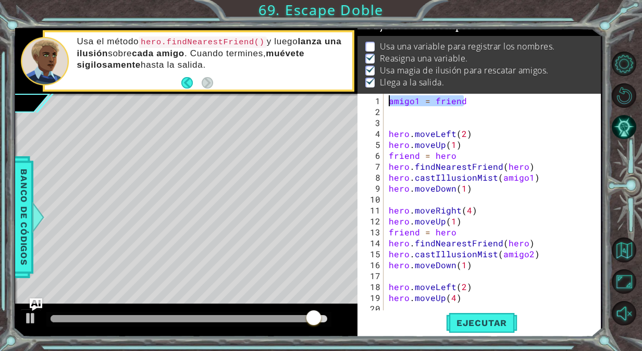
drag, startPoint x: 487, startPoint y: 104, endPoint x: 309, endPoint y: 19, distance: 197.7
click at [309, 19] on div "1 2 3 4 5 6 hero . moveLeft ( 2 ) friend = hero . findNearestFriend ( ) hero . …" at bounding box center [321, 175] width 642 height 351
click at [506, 189] on div "amigo1 = friend hero . moveLeft ( 2 ) hero . moveUp ( 1 ) friend = hero hero . …" at bounding box center [495, 215] width 217 height 241
type textarea "hero.moveDown(1)"
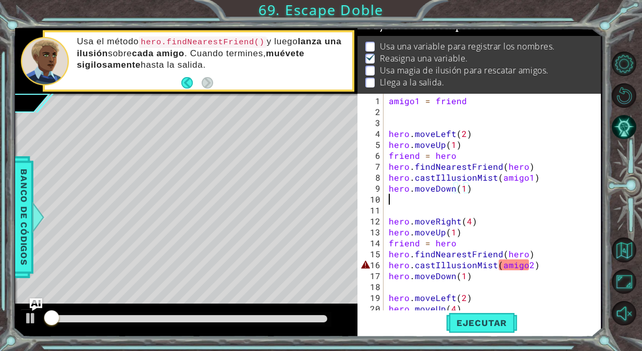
scroll to position [0, 0]
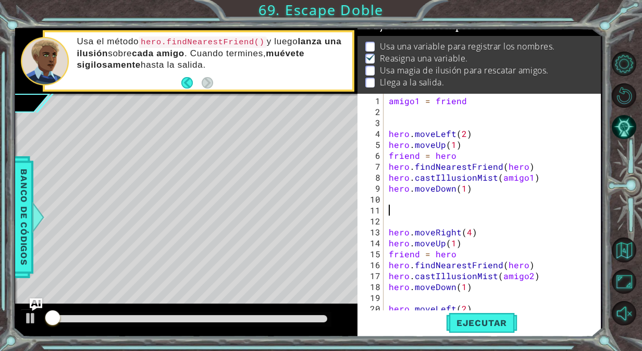
paste textarea "amigo1 = friend"
click at [418, 212] on div "amigo1 = friend hero . moveLeft ( 2 ) hero . moveUp ( 1 ) friend = hero hero . …" at bounding box center [491, 215] width 209 height 241
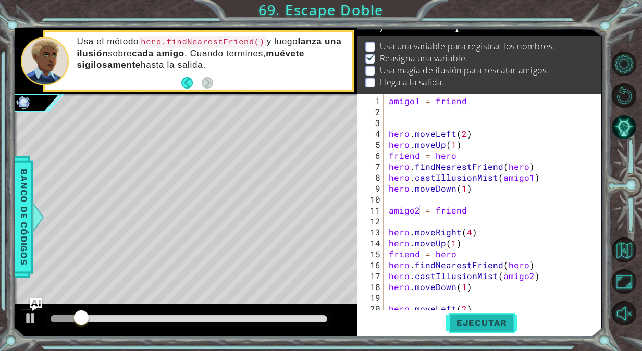
click at [493, 313] on button "Ejecutar" at bounding box center [481, 323] width 71 height 24
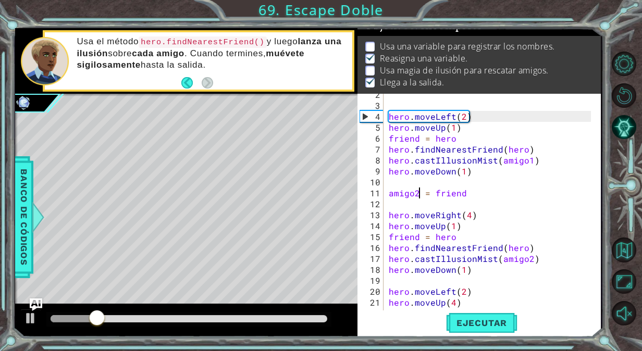
scroll to position [0, 0]
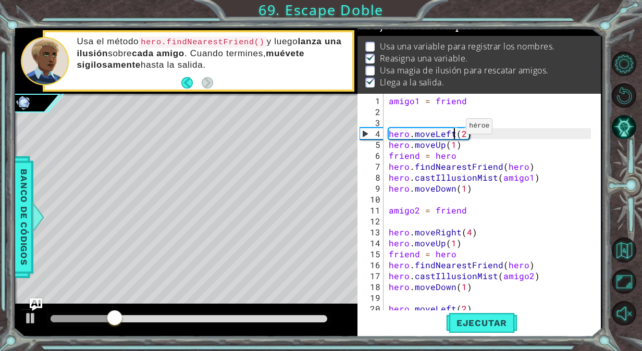
click at [454, 130] on div "amigo1 = friend hero . moveLeft ( 2 ) hero . moveUp ( 1 ) friend = hero hero . …" at bounding box center [491, 215] width 209 height 241
type textarea "hero.moveLeft(2)"
click at [469, 124] on div "amigo1 = friend hero . moveLeft ( 2 ) hero . moveUp ( 1 ) friend = hero hero . …" at bounding box center [491, 215] width 209 height 241
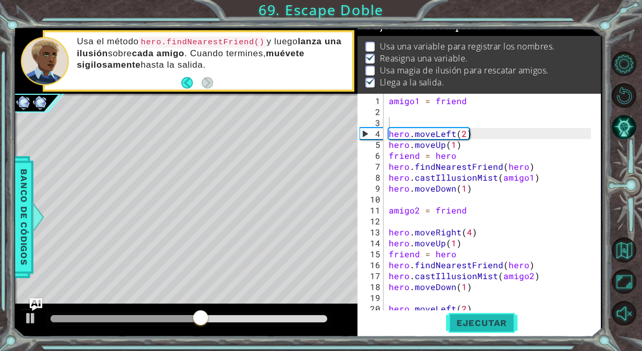
click at [489, 324] on span "Ejecutar" at bounding box center [481, 323] width 71 height 10
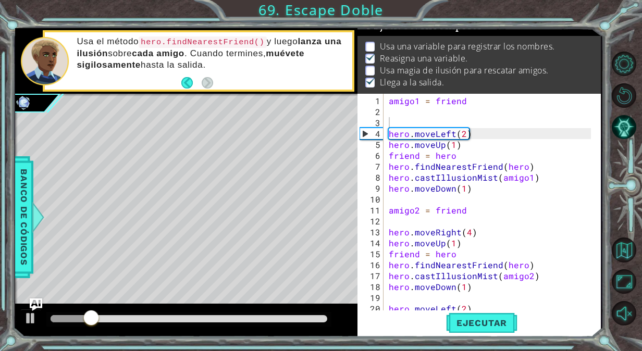
drag, startPoint x: 93, startPoint y: 307, endPoint x: 202, endPoint y: 310, distance: 109.5
click at [202, 310] on div at bounding box center [186, 320] width 342 height 33
drag, startPoint x: 107, startPoint y: 320, endPoint x: 273, endPoint y: 315, distance: 165.8
click at [273, 315] on div at bounding box center [272, 319] width 19 height 19
drag, startPoint x: 318, startPoint y: 312, endPoint x: 96, endPoint y: 309, distance: 222.1
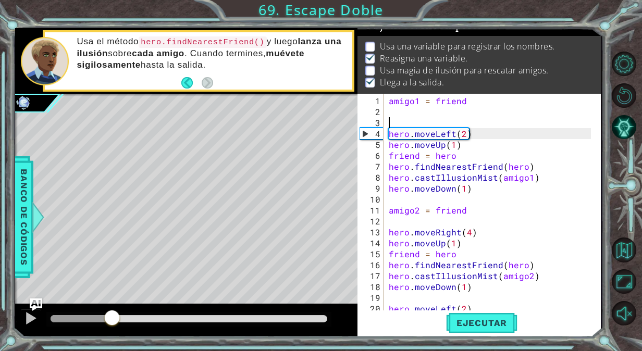
click at [96, 309] on div at bounding box center [186, 320] width 342 height 33
click at [26, 317] on div at bounding box center [31, 319] width 14 height 14
drag, startPoint x: 464, startPoint y: 96, endPoint x: 435, endPoint y: 97, distance: 29.7
click at [435, 97] on div "amigo1 = friend hero . moveLeft ( 2 ) hero . moveUp ( 1 ) friend = hero hero . …" at bounding box center [491, 215] width 209 height 241
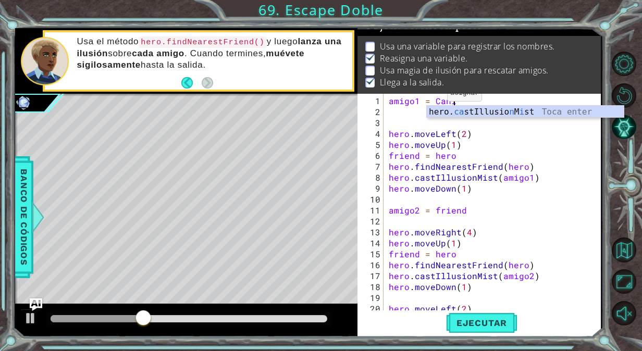
scroll to position [0, 4]
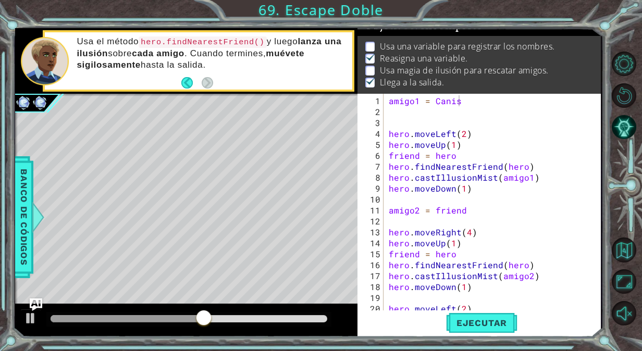
click at [27, 305] on div at bounding box center [186, 320] width 342 height 33
drag, startPoint x: 466, startPoint y: 206, endPoint x: 436, endPoint y: 209, distance: 30.3
click at [436, 209] on div "amigo1 = Canis hero . moveLeft ( 2 ) hero . moveUp ( 1 ) friend = hero hero . f…" at bounding box center [491, 215] width 209 height 241
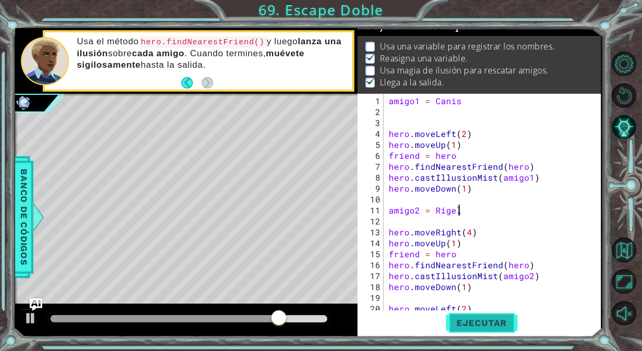
click at [477, 318] on span "Ejecutar" at bounding box center [481, 323] width 71 height 10
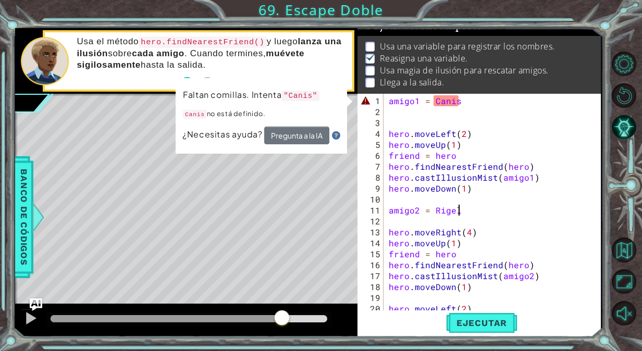
click at [281, 289] on div "methods hero use(thing) moveUp(steps) moveDown(steps) moveLeft(steps) moveRight…" at bounding box center [308, 182] width 586 height 309
drag, startPoint x: 56, startPoint y: 313, endPoint x: 297, endPoint y: 308, distance: 240.4
click at [297, 308] on div "methods hero use(thing) moveUp(steps) moveDown(steps) moveLeft(steps) moveRight…" at bounding box center [308, 182] width 586 height 309
click at [420, 102] on div "amigo1 = Canis hero . moveLeft ( 2 ) hero . moveUp ( 1 ) friend = hero hero . f…" at bounding box center [491, 215] width 209 height 241
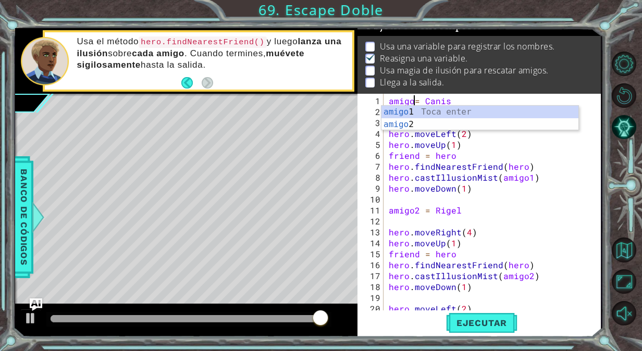
scroll to position [0, 3]
click at [530, 178] on div "amigo = Canis hero . moveLeft ( 2 ) hero . moveUp ( 1 ) friend = hero hero . fi…" at bounding box center [491, 215] width 209 height 241
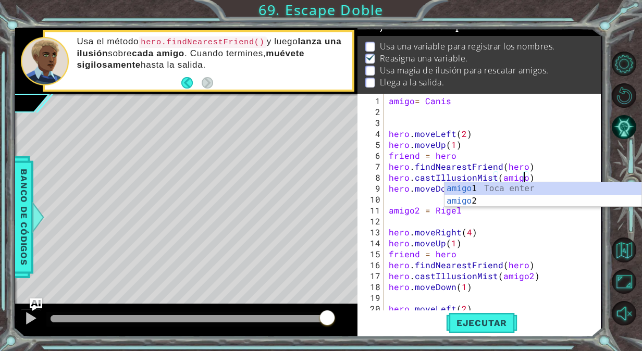
click at [529, 279] on div "amigo = Canis hero . moveLeft ( 2 ) hero . moveUp ( 1 ) friend = hero hero . fi…" at bounding box center [491, 215] width 209 height 241
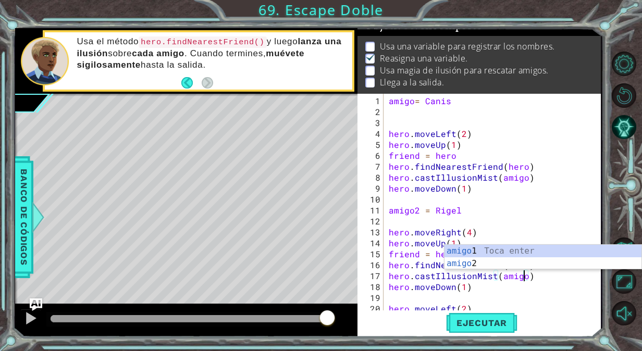
scroll to position [0, 8]
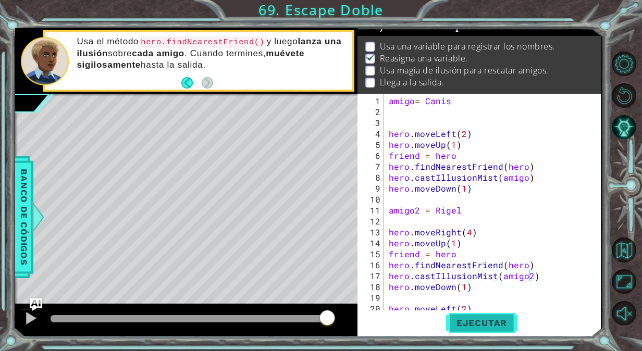
click at [497, 316] on button "Ejecutar" at bounding box center [481, 323] width 71 height 24
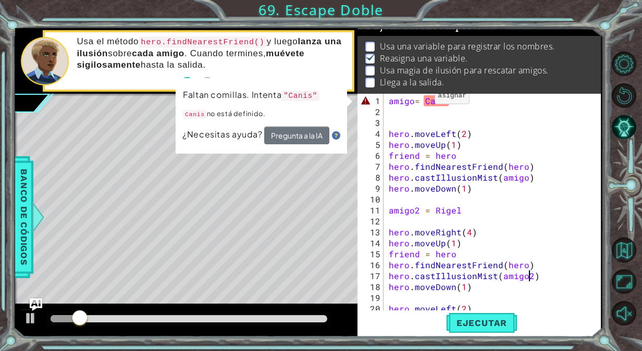
click at [423, 100] on div "amigo = Canis hero . moveLeft ( 2 ) hero . moveUp ( 1 ) friend = hero hero . fi…" at bounding box center [491, 215] width 209 height 241
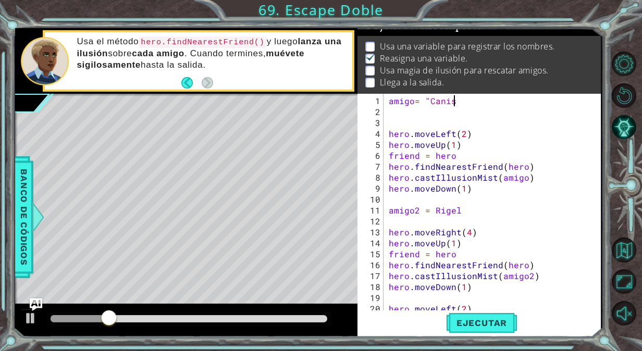
click at [482, 96] on div "amigo = "Canis hero . moveLeft ( 2 ) hero . moveUp ( 1 ) friend = hero hero . f…" at bounding box center [491, 215] width 209 height 241
click at [434, 211] on div "amigo = "Canis" hero . moveLeft ( 2 ) hero . moveUp ( 1 ) friend = hero hero . …" at bounding box center [491, 215] width 209 height 241
click at [472, 213] on div "amigo = "Canis" hero . moveLeft ( 2 ) hero . moveUp ( 1 ) friend = hero hero . …" at bounding box center [491, 215] width 209 height 241
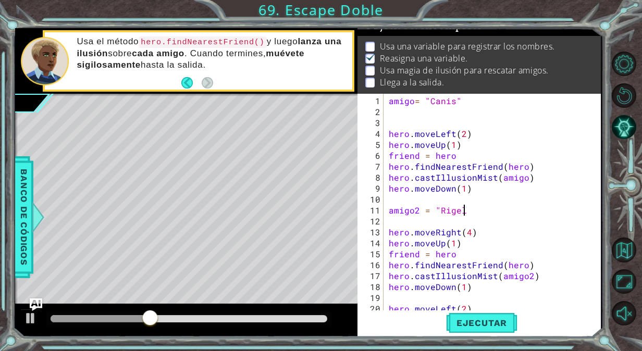
scroll to position [0, 4]
click at [465, 327] on span "Ejecutar" at bounding box center [481, 323] width 71 height 10
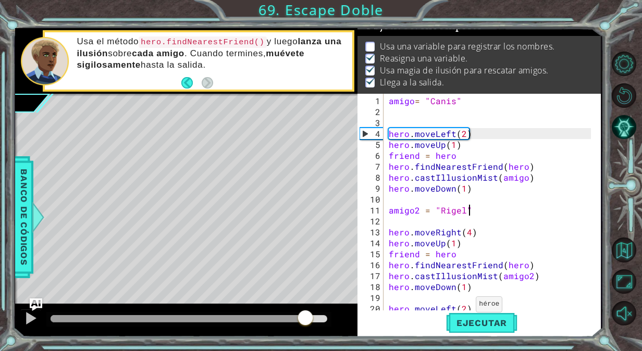
drag, startPoint x: 70, startPoint y: 315, endPoint x: 306, endPoint y: 311, distance: 236.2
click at [306, 311] on div at bounding box center [305, 319] width 19 height 19
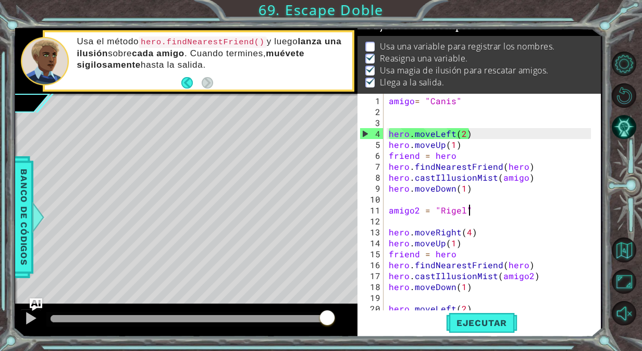
click at [409, 103] on div "amigo = "Canis" hero . moveLeft ( 2 ) hero . moveUp ( 1 ) friend = hero hero . …" at bounding box center [491, 215] width 209 height 241
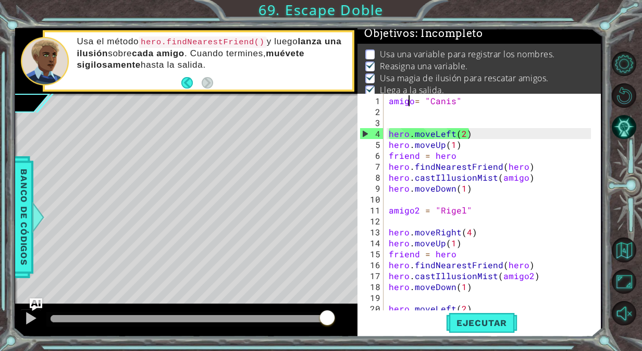
scroll to position [3, 0]
drag, startPoint x: 415, startPoint y: 102, endPoint x: 391, endPoint y: 97, distance: 24.4
click at [391, 97] on div "amigo = "Canis" hero . moveLeft ( 2 ) hero . moveUp ( 1 ) friend = hero hero . …" at bounding box center [491, 215] width 209 height 241
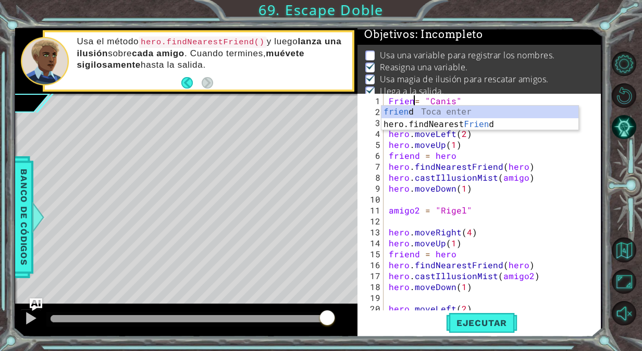
scroll to position [0, 2]
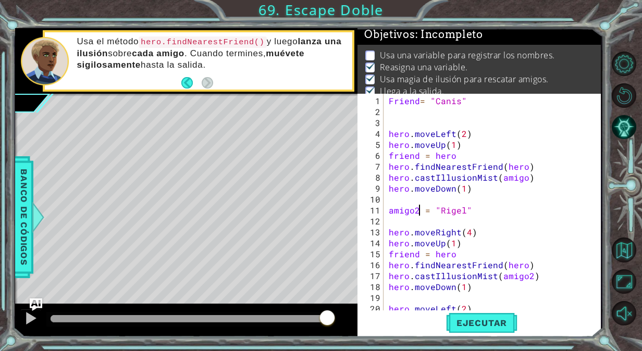
click at [418, 210] on div "Friend = "Canis" hero . moveLeft ( 2 ) hero . moveUp ( 1 ) friend = hero hero .…" at bounding box center [491, 215] width 209 height 241
drag, startPoint x: 423, startPoint y: 211, endPoint x: 388, endPoint y: 205, distance: 35.4
click at [388, 205] on div "Friend = "Canis" hero . moveLeft ( 2 ) hero . moveUp ( 1 ) friend = hero hero .…" at bounding box center [491, 215] width 209 height 241
click at [471, 315] on button "Ejecutar" at bounding box center [481, 323] width 71 height 24
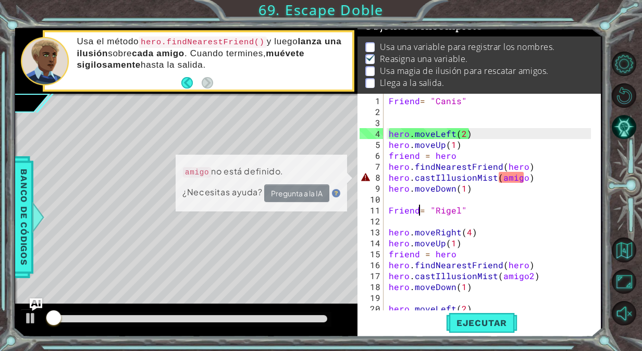
scroll to position [13, 0]
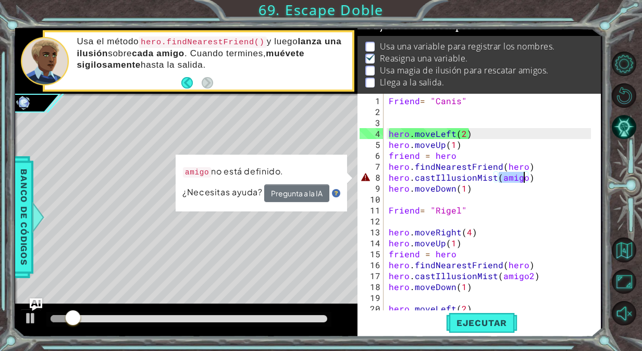
drag, startPoint x: 497, startPoint y: 177, endPoint x: 524, endPoint y: 176, distance: 27.6
click at [524, 176] on div "Friend = "Canis" hero . moveLeft ( 2 ) hero . moveUp ( 1 ) friend = hero hero .…" at bounding box center [491, 215] width 209 height 241
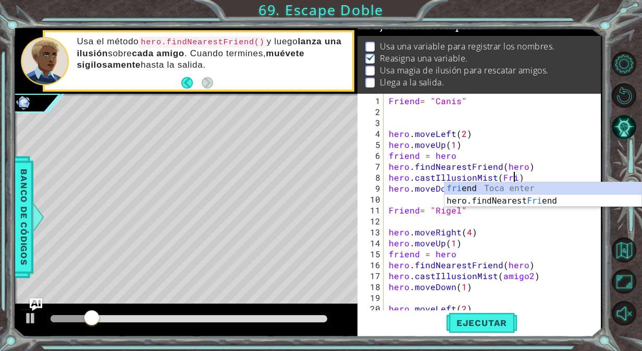
scroll to position [0, 8]
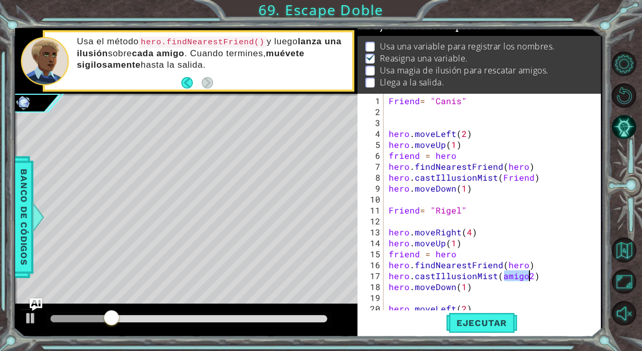
drag, startPoint x: 503, startPoint y: 273, endPoint x: 529, endPoint y: 277, distance: 26.4
click at [529, 277] on div "Friend = "Canis" hero . moveLeft ( 2 ) hero . moveUp ( 1 ) friend = hero hero .…" at bounding box center [491, 215] width 209 height 241
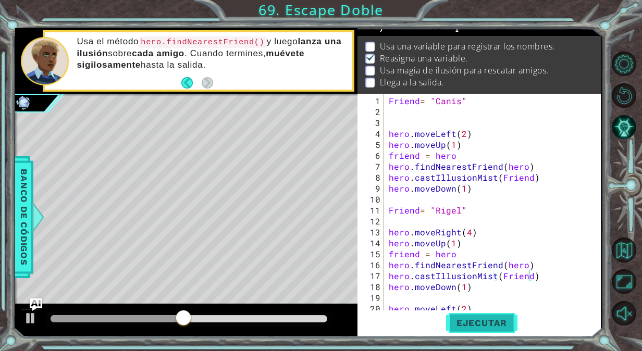
click at [508, 317] on button "Ejecutar" at bounding box center [481, 323] width 71 height 24
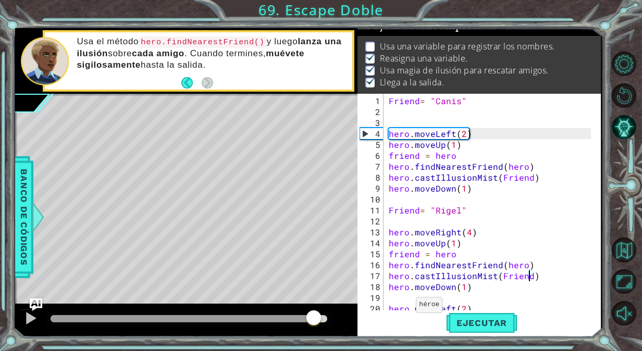
drag, startPoint x: 70, startPoint y: 317, endPoint x: 316, endPoint y: 321, distance: 246.1
click at [316, 321] on div at bounding box center [313, 319] width 19 height 19
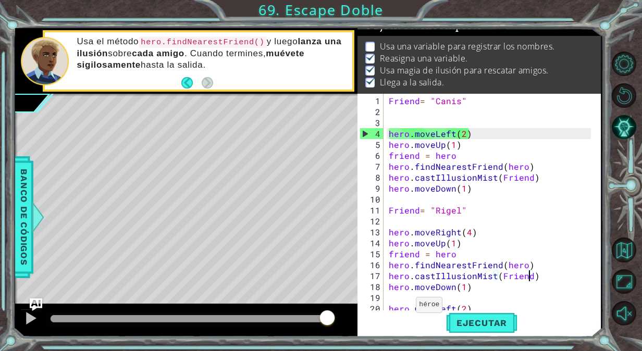
click at [316, 321] on div at bounding box center [189, 318] width 277 height 7
drag, startPoint x: 410, startPoint y: 166, endPoint x: 383, endPoint y: 163, distance: 27.3
click at [383, 163] on div "hero.castIllusionMist(Friend) 1 2 3 4 5 6 7 8 9 10 11 12 13 14 15 16 17 18 19 2…" at bounding box center [478, 203] width 241 height 219
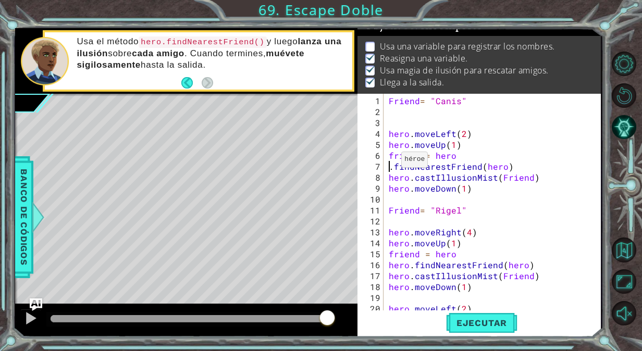
scroll to position [0, 7]
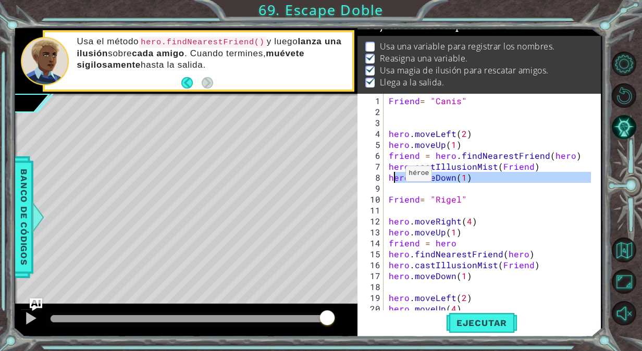
drag, startPoint x: 487, startPoint y: 186, endPoint x: 390, endPoint y: 177, distance: 97.4
click at [390, 177] on div "Friend = "Canis" hero . moveLeft ( 2 ) hero . moveUp ( 1 ) friend = hero . find…" at bounding box center [491, 215] width 209 height 241
type textarea "hero.moveDown(1)"
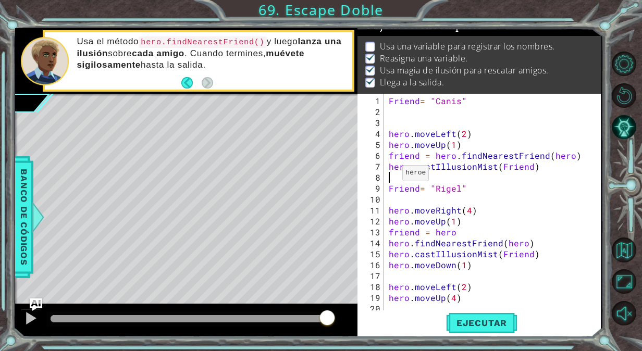
type textarea "hero.castIllusionMist(Friend)"
drag, startPoint x: 464, startPoint y: 192, endPoint x: 362, endPoint y: 182, distance: 102.6
click at [362, 182] on div "1 2 3 4 5 6 7 8 9 10 11 12 13 14 15 16 17 18 19 20 Friend = "Canis" hero . move…" at bounding box center [478, 203] width 241 height 219
type textarea "Friend= "Rigel""
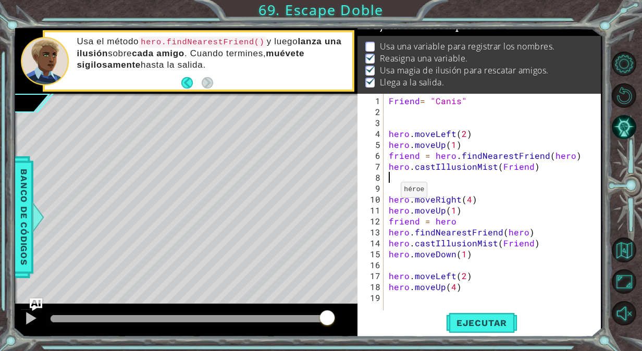
click at [386, 195] on div "1 2 3 4 5 6 7 8 9 10 11 12 13 14 15 16 17 18 19 Friend = "Canis" hero . moveLef…" at bounding box center [478, 203] width 241 height 219
click at [390, 197] on div "Friend = "Canis" hero . moveLeft ( 2 ) hero . moveUp ( 1 ) friend = hero . find…" at bounding box center [495, 215] width 217 height 241
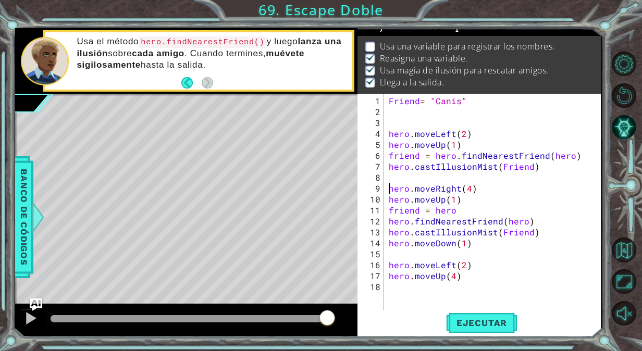
click at [479, 194] on div "Friend = "Canis" hero . moveLeft ( 2 ) hero . moveUp ( 1 ) friend = hero . find…" at bounding box center [495, 215] width 217 height 241
type textarea "hero.moveUp(1)"
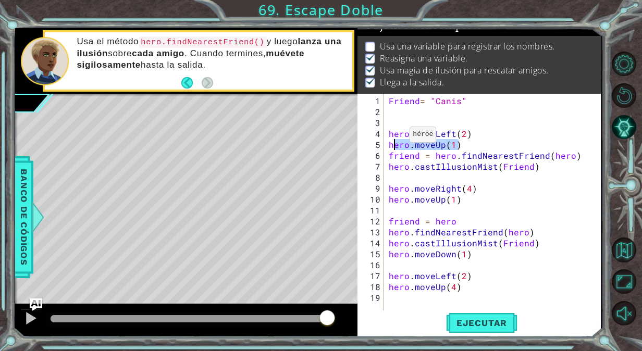
drag, startPoint x: 466, startPoint y: 146, endPoint x: 389, endPoint y: 140, distance: 77.4
click at [389, 140] on div "Friend = "Canis" hero . moveLeft ( 2 ) hero . moveUp ( 1 ) friend = hero . find…" at bounding box center [495, 215] width 217 height 241
type textarea "hero.moveUp(1)"
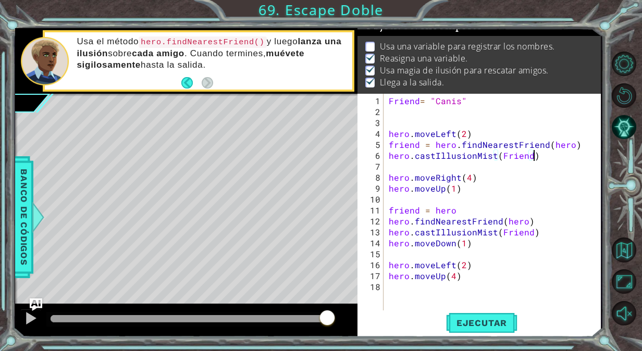
click at [547, 157] on div "Friend = "Canis" hero . moveLeft ( 2 ) friend = hero . findNearestFriend ( hero…" at bounding box center [495, 215] width 217 height 241
drag, startPoint x: 480, startPoint y: 206, endPoint x: 382, endPoint y: 205, distance: 97.5
click at [382, 205] on div "hero.castIllusionMist(Friend) 1 2 3 4 5 6 7 8 9 10 11 12 13 14 15 16 17 18 Frie…" at bounding box center [478, 203] width 241 height 219
type textarea "friend = hero"
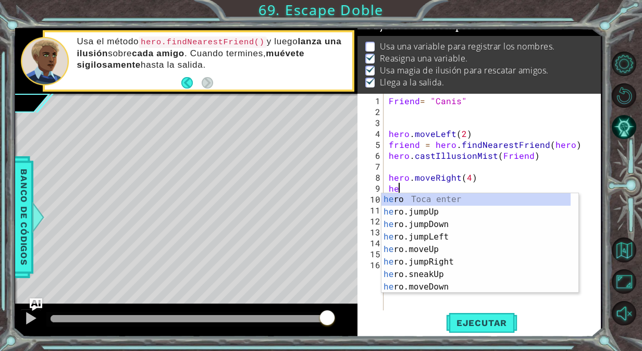
type textarea "h"
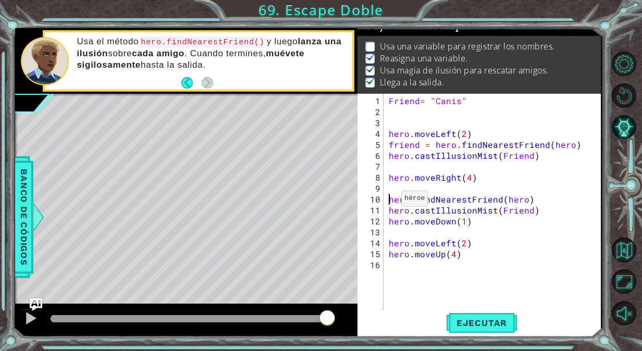
click at [389, 203] on div "Friend = "Canis" hero . moveLeft ( 2 ) friend = hero . findNearestFriend ( hero…" at bounding box center [495, 215] width 217 height 241
click at [417, 201] on div "Friend = "Canis" hero . moveLeft ( 2 ) friend = hero . findNearestFriend ( hero…" at bounding box center [495, 215] width 217 height 241
click at [497, 221] on div "Friend = "Canis" hero . moveLeft ( 2 ) friend = hero . findNearestFriend ( hero…" at bounding box center [495, 215] width 217 height 241
type textarea "hero.moveDown(1)"
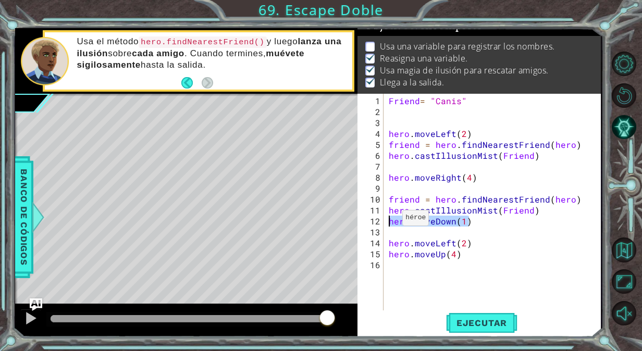
drag, startPoint x: 470, startPoint y: 221, endPoint x: 374, endPoint y: 222, distance: 95.9
click at [374, 222] on div "hero.moveDown(1) 1 2 3 4 5 6 7 8 9 10 11 12 13 14 15 16 Friend = "Canis" hero .…" at bounding box center [478, 203] width 241 height 219
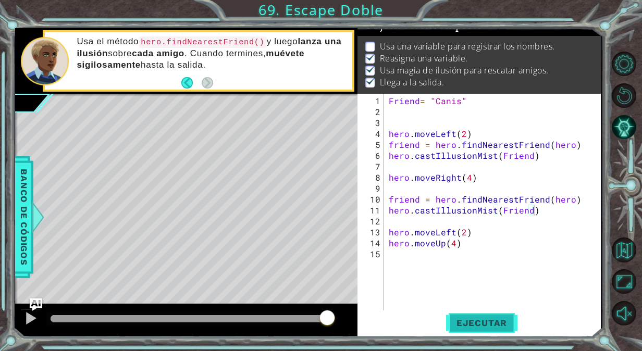
click at [482, 318] on span "Ejecutar" at bounding box center [481, 323] width 71 height 10
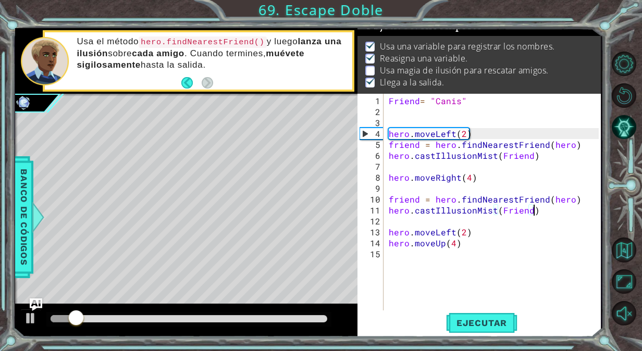
click at [87, 304] on div "methods hero use(thing) moveUp(steps) moveDown(steps) moveLeft(steps) moveRight…" at bounding box center [308, 182] width 586 height 309
drag, startPoint x: 100, startPoint y: 307, endPoint x: 188, endPoint y: 310, distance: 88.2
click at [188, 310] on div at bounding box center [186, 320] width 342 height 33
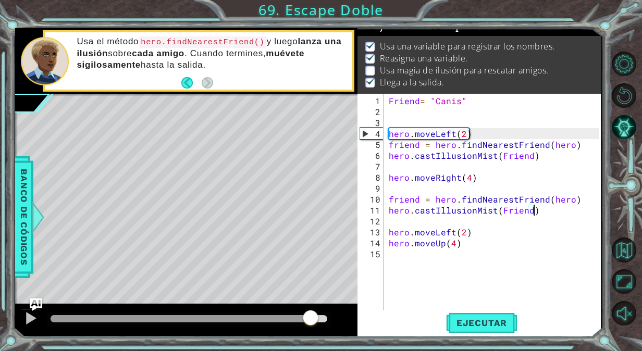
click at [312, 302] on div "methods hero use(thing) moveUp(steps) moveDown(steps) moveLeft(steps) moveRight…" at bounding box center [308, 182] width 586 height 309
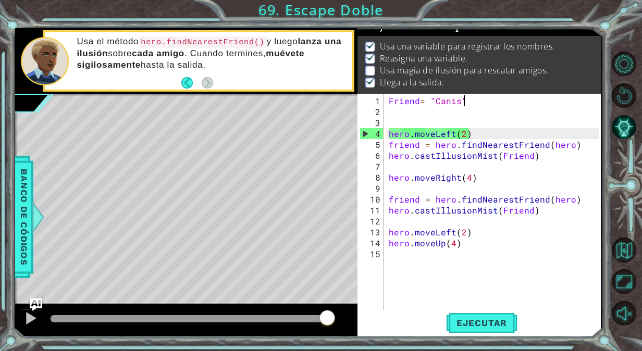
click at [475, 102] on div "Friend = "Canis" hero . moveLeft ( 2 ) friend = hero . findNearestFriend ( hero…" at bounding box center [495, 215] width 217 height 241
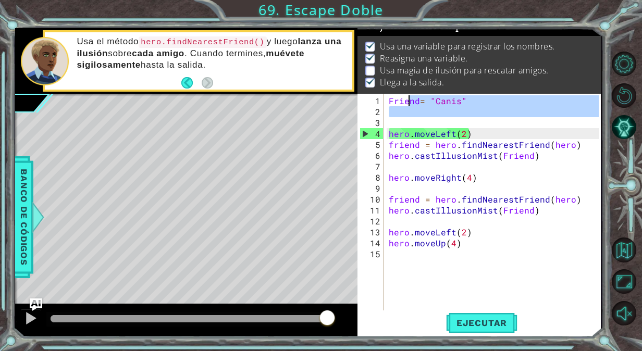
drag, startPoint x: 465, startPoint y: 120, endPoint x: 401, endPoint y: 92, distance: 69.5
click at [401, 92] on div "Objetivos : Incompleto Usa una variable para registrar los nombres. Reasigna un…" at bounding box center [479, 182] width 243 height 309
type textarea "Friend= "Canis""
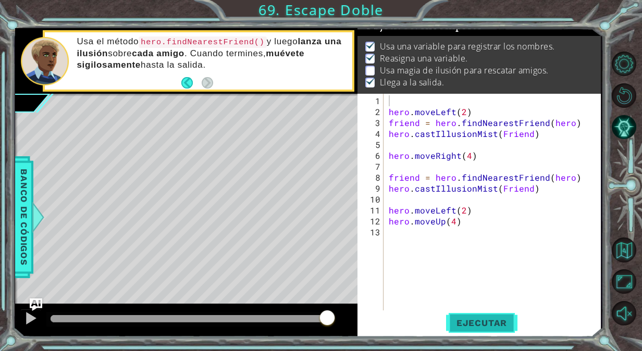
click at [471, 321] on span "Ejecutar" at bounding box center [481, 323] width 71 height 10
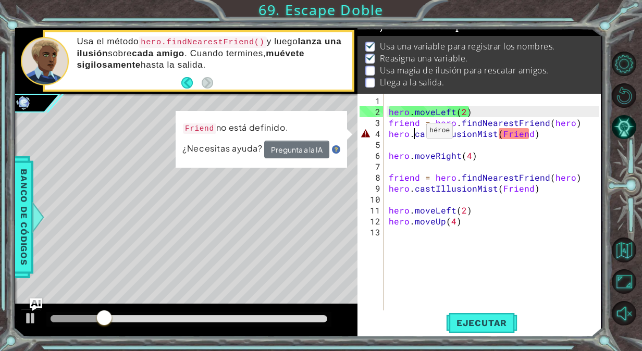
click at [414, 135] on div "hero . moveLeft ( 2 ) friend = hero . findNearestFriend ( hero ) hero . castIll…" at bounding box center [495, 215] width 217 height 241
click at [305, 145] on button "Pregunta a la IA" at bounding box center [297, 150] width 66 height 19
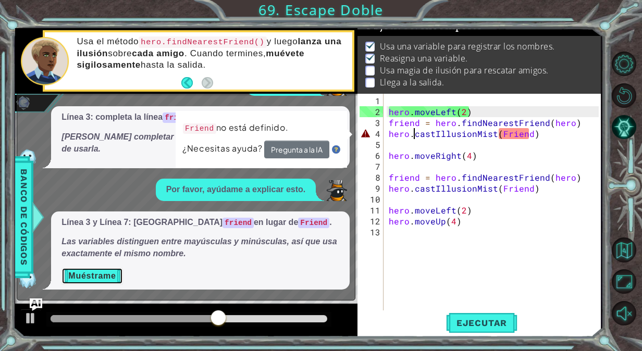
click at [91, 273] on button "Muéstrame" at bounding box center [92, 276] width 61 height 17
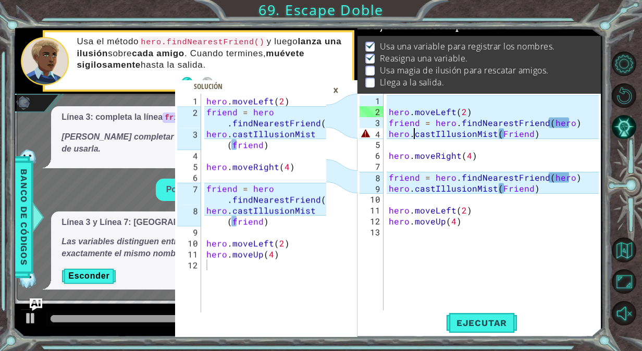
click at [505, 136] on div "hero . moveLeft ( 2 ) friend = hero . findNearestFriend ( hero ) hero . castIll…" at bounding box center [495, 215] width 217 height 241
type textarea "hero.castIllusionMist(friend)"
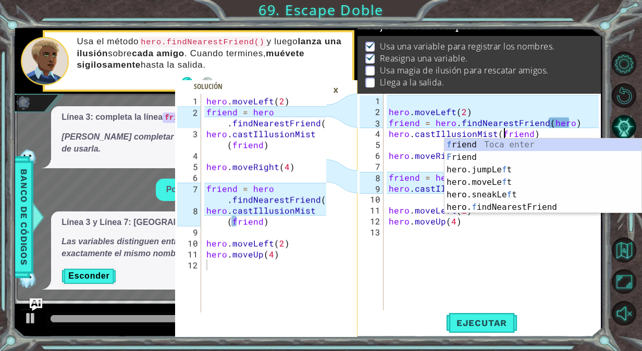
click at [506, 252] on div "hero . moveLeft ( 2 ) friend = hero . findNearestFriend ( hero ) hero . castIll…" at bounding box center [495, 215] width 217 height 241
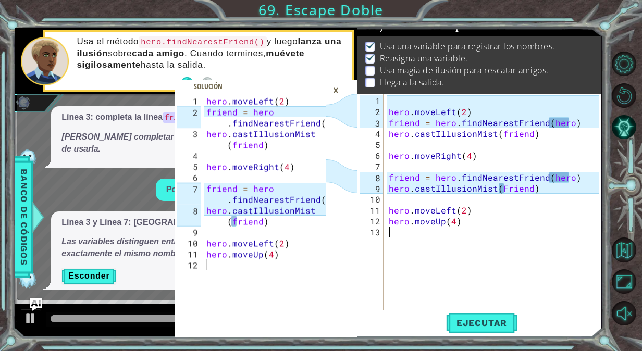
scroll to position [0, 0]
click at [505, 188] on div "hero . moveLeft ( 2 ) friend = hero . findNearestFriend ( hero ) hero . castIll…" at bounding box center [495, 215] width 217 height 241
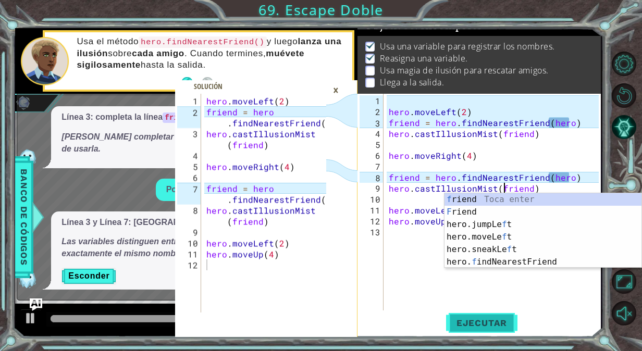
type textarea "hero.castIllusionMist(friend)"
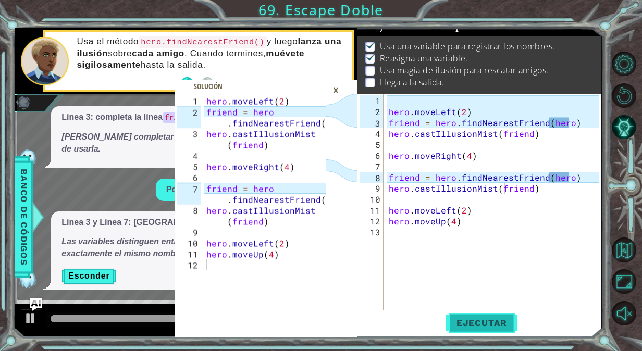
click at [469, 326] on span "Ejecutar" at bounding box center [481, 323] width 71 height 10
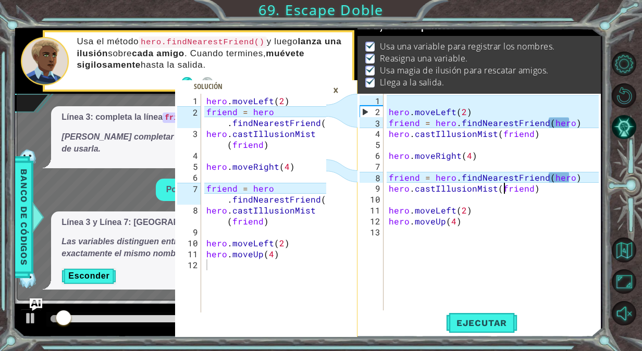
click at [335, 88] on div "×" at bounding box center [336, 90] width 16 height 18
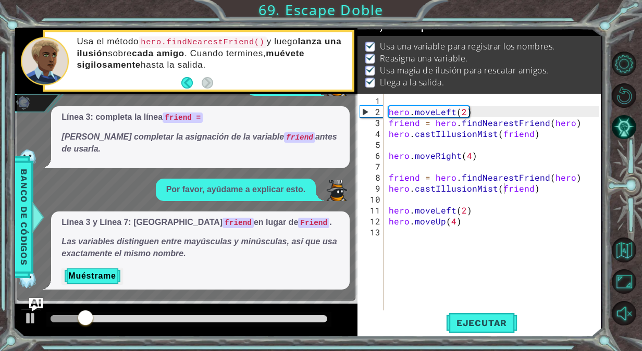
click at [29, 300] on img "Ask AI" at bounding box center [36, 305] width 14 height 14
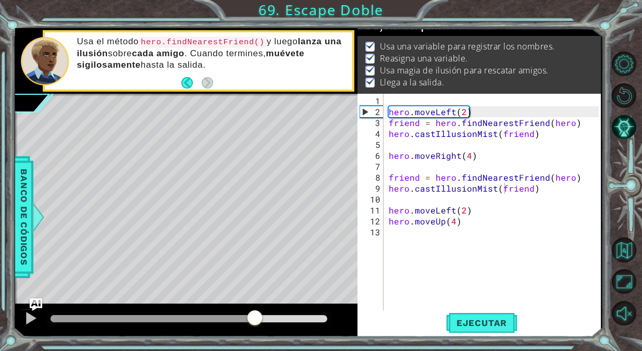
drag, startPoint x: 89, startPoint y: 320, endPoint x: 255, endPoint y: 347, distance: 169.1
click at [255, 347] on div "1 2 3 4 5 6 7 8 9 10 11 12 hero . moveLeft ( 2 ) friend = hero . findNearestFri…" at bounding box center [321, 175] width 642 height 351
drag, startPoint x: 267, startPoint y: 317, endPoint x: 327, endPoint y: 318, distance: 59.4
click at [327, 318] on div at bounding box center [320, 319] width 19 height 19
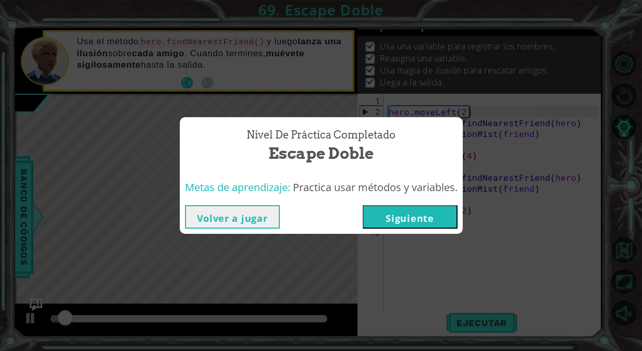
click at [406, 216] on button "Siguiente" at bounding box center [410, 216] width 95 height 23
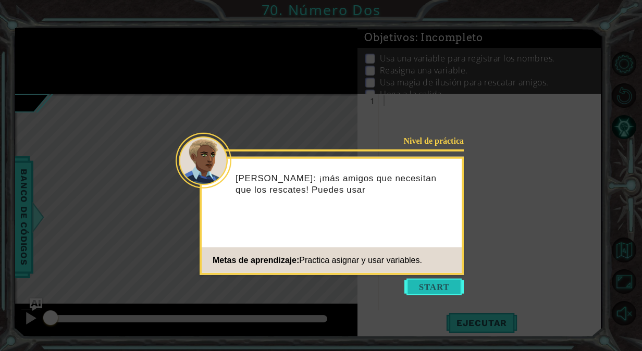
click at [422, 285] on button "Start" at bounding box center [434, 287] width 59 height 17
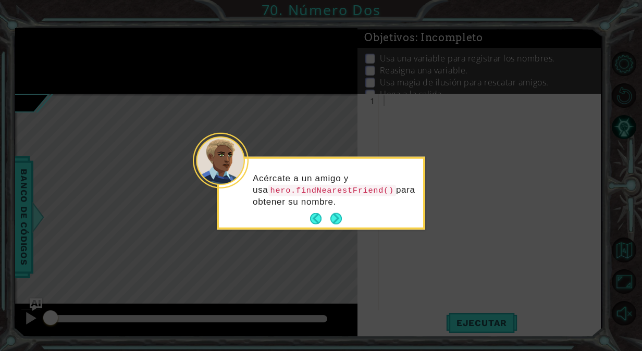
click at [339, 206] on p "Acércate a un amigo y usa hero.findNearestFriend() para obtener su nombre." at bounding box center [334, 190] width 163 height 35
click at [336, 213] on button "Next" at bounding box center [335, 218] width 11 height 11
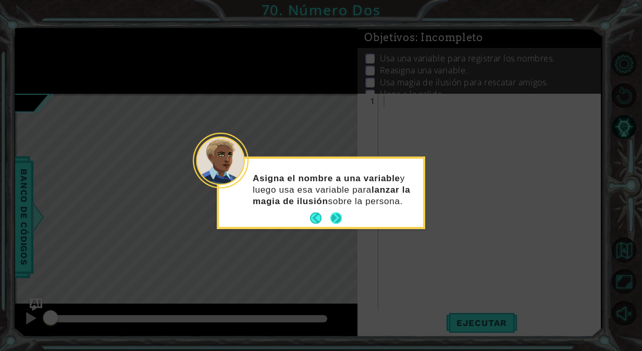
click at [334, 214] on button "Next" at bounding box center [335, 218] width 11 height 11
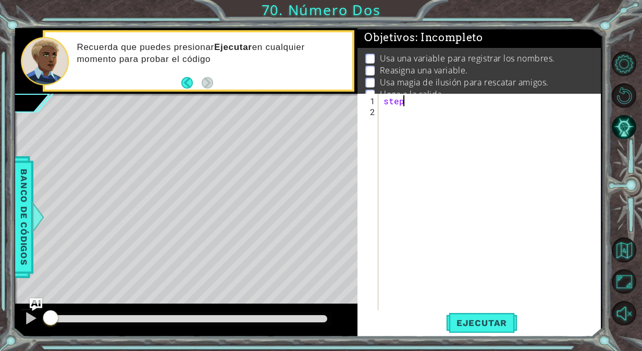
scroll to position [0, 1]
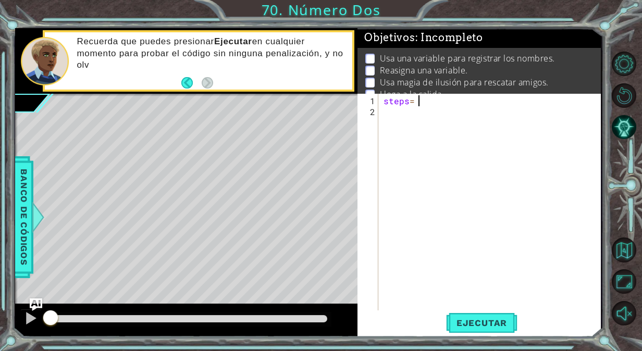
type textarea "steps= 2"
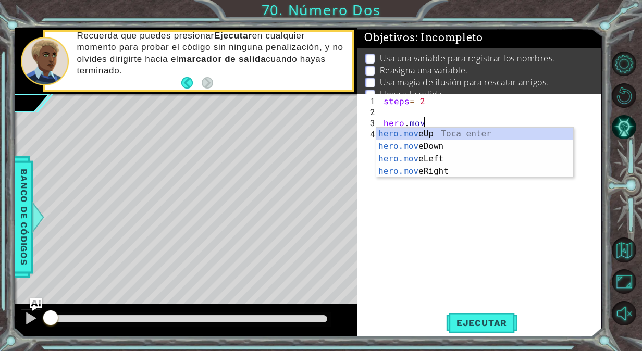
scroll to position [0, 2]
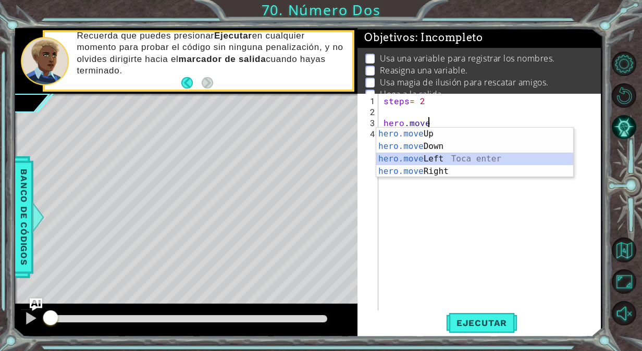
click at [459, 165] on div "hero.move Up Toca enter hero.move Down Toca enter hero.move Left Toca enter her…" at bounding box center [475, 165] width 198 height 75
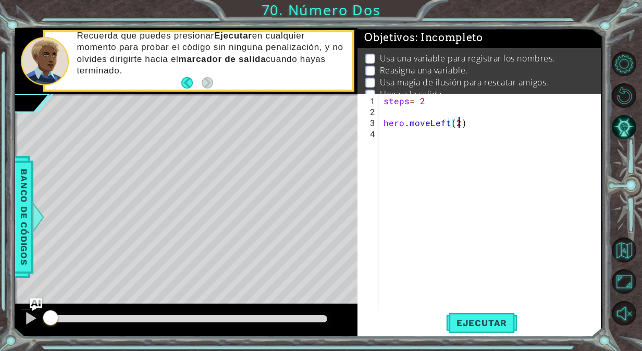
scroll to position [0, 4]
click at [473, 321] on span "Ejecutar" at bounding box center [481, 323] width 71 height 10
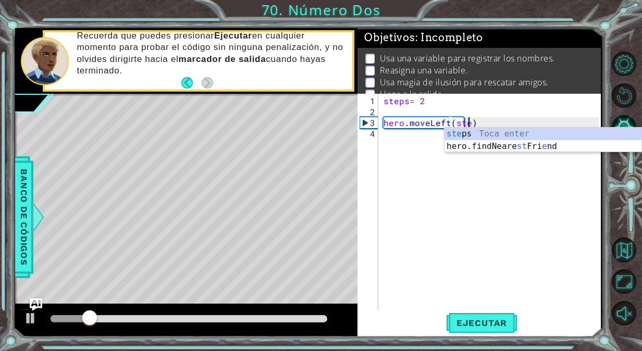
scroll to position [0, 5]
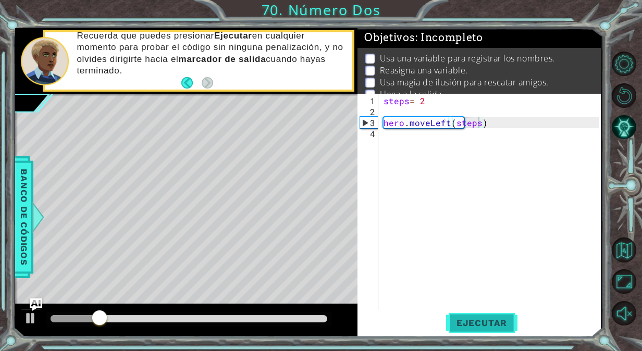
click at [479, 318] on span "Ejecutar" at bounding box center [481, 323] width 71 height 10
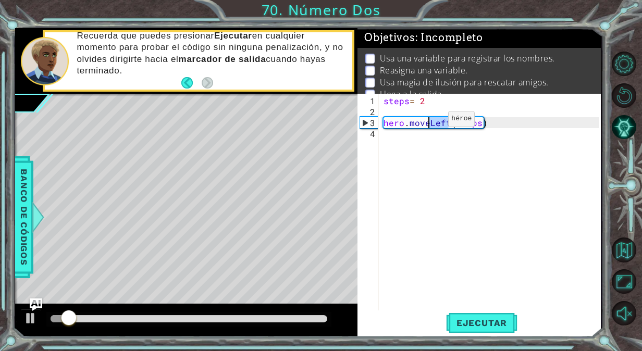
drag, startPoint x: 448, startPoint y: 120, endPoint x: 431, endPoint y: 123, distance: 17.9
click at [431, 123] on div "steps = 2 hero . moveLeft ( steps )" at bounding box center [493, 215] width 222 height 241
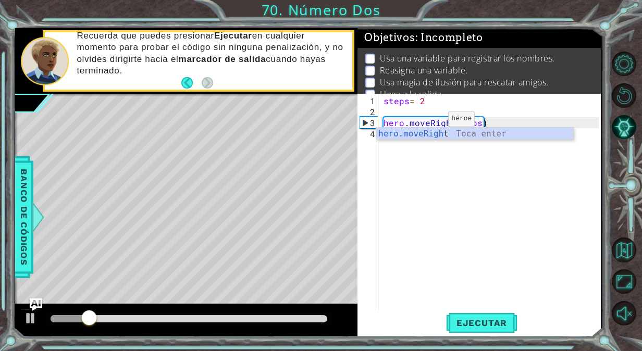
scroll to position [0, 4]
type textarea "hero.moveRight(steps)"
click at [486, 320] on span "Ejecutar" at bounding box center [481, 323] width 71 height 10
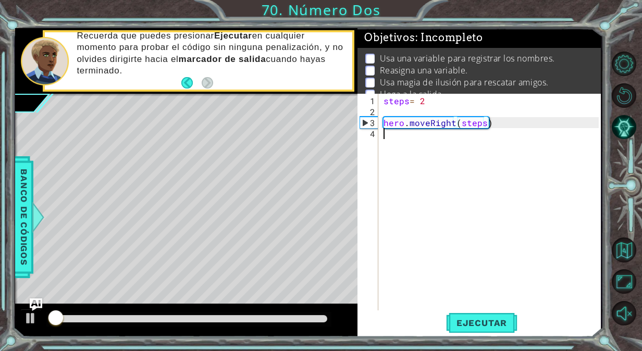
click at [468, 134] on div "steps = 2 hero . moveRight ( steps )" at bounding box center [493, 215] width 222 height 241
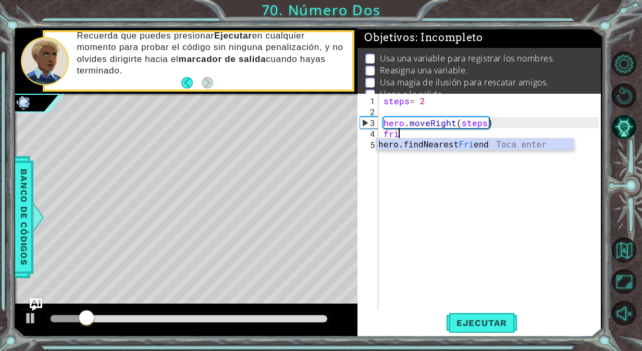
scroll to position [0, 0]
type textarea "friend"
click at [431, 142] on div "hero.findNearest Friend Toca enter" at bounding box center [475, 158] width 198 height 38
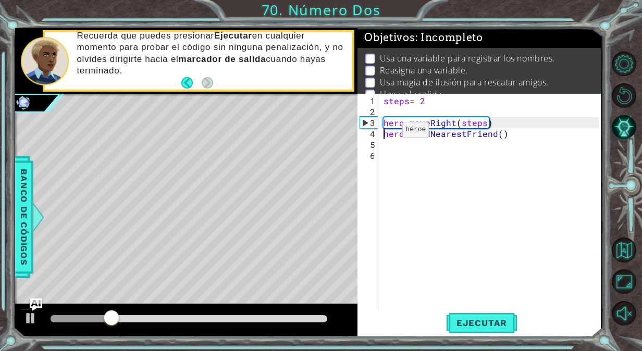
click at [385, 134] on div "steps = 2 hero . moveRight ( steps ) hero . findNearestFriend ( )" at bounding box center [493, 215] width 222 height 241
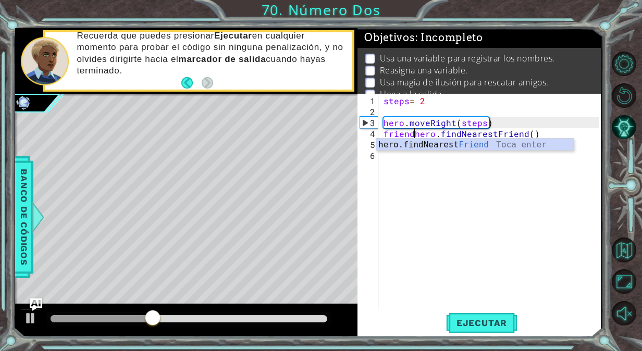
scroll to position [0, 2]
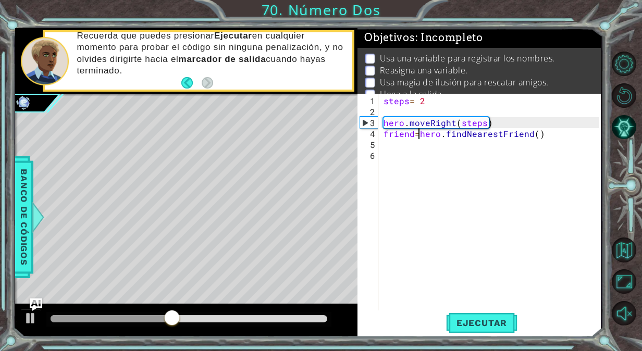
type textarea "friend= hero.findNearestFriend()"
click at [539, 139] on div "steps = 2 hero . moveRight ( steps ) friend = hero . findNearestFriend ( )" at bounding box center [493, 215] width 222 height 241
click at [540, 137] on div "steps = 2 hero . moveRight ( steps ) friend = hero . findNearestFriend ( )" at bounding box center [493, 215] width 222 height 241
type textarea "friend= hero.findNearestFriend()"
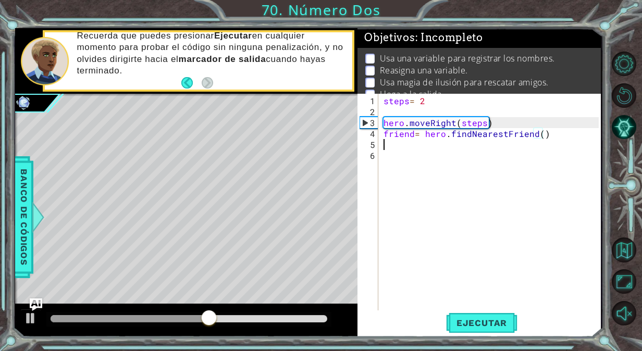
click at [506, 146] on div "steps = 2 hero . moveRight ( steps ) friend = hero . findNearestFriend ( )" at bounding box center [493, 215] width 222 height 241
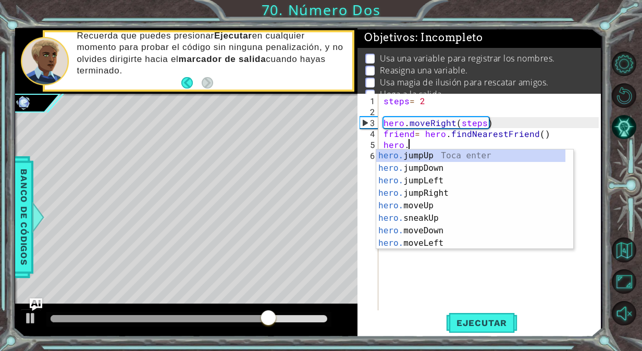
scroll to position [0, 1]
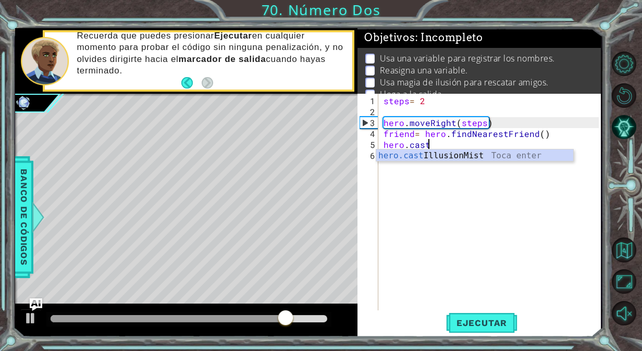
type textarea "hero.casti"
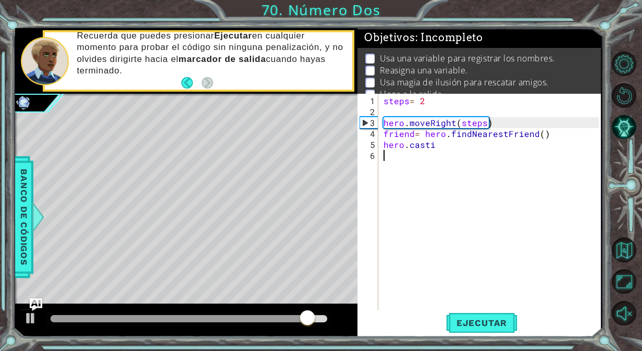
click at [566, 164] on div "steps = 2 hero . moveRight ( steps ) friend = hero . findNearestFriend ( ) hero…" at bounding box center [493, 215] width 222 height 241
click at [466, 139] on div "steps = 2 hero . moveRight ( steps ) friend = hero . findNearestFriend ( ) hero…" at bounding box center [493, 215] width 222 height 241
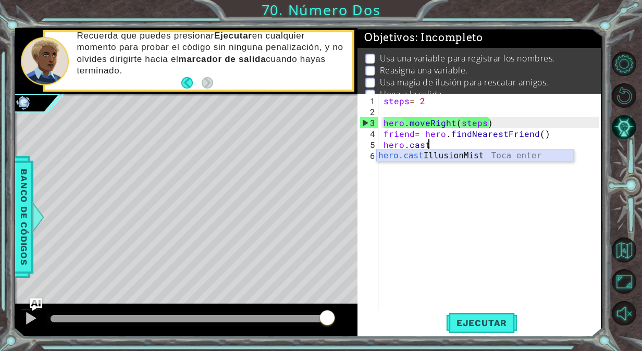
click at [448, 158] on div "hero.cast IllusionMist Toca enter" at bounding box center [475, 169] width 198 height 38
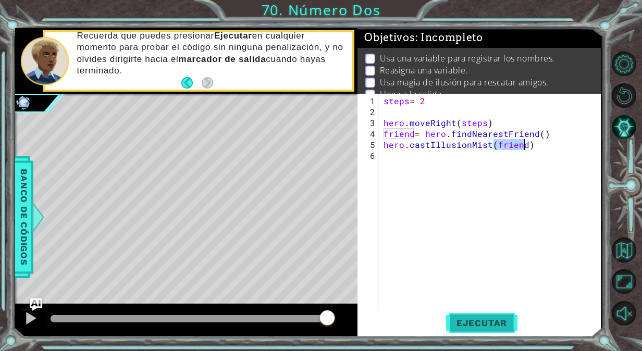
click at [503, 319] on span "Ejecutar" at bounding box center [481, 323] width 71 height 10
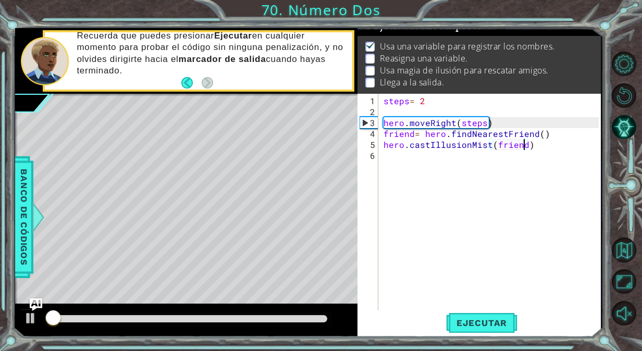
scroll to position [13, 0]
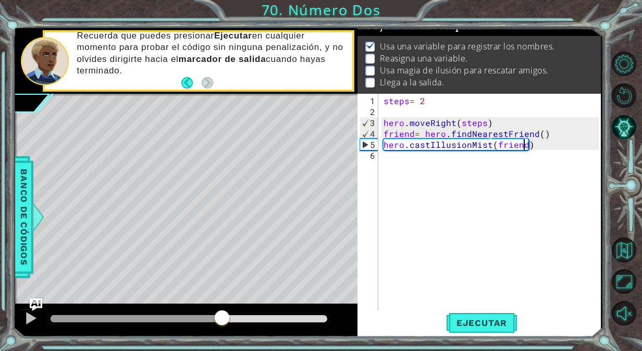
drag, startPoint x: 69, startPoint y: 317, endPoint x: 228, endPoint y: 305, distance: 160.0
click at [228, 305] on div at bounding box center [186, 320] width 342 height 33
click at [537, 132] on div "steps = 2 hero . moveRight ( steps ) friend = hero . findNearestFriend ( ) hero…" at bounding box center [493, 215] width 222 height 241
type textarea "friend= hero.findNearestFriend(1)"
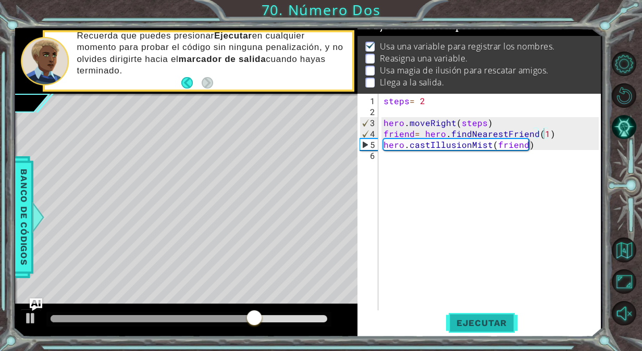
click at [500, 325] on span "Ejecutar" at bounding box center [481, 323] width 71 height 10
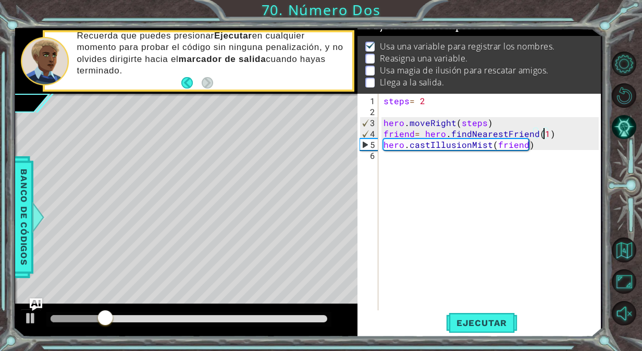
click at [416, 158] on div "steps = 2 hero . moveRight ( steps ) friend = hero . findNearestFriend ( 1 ) he…" at bounding box center [493, 215] width 222 height 241
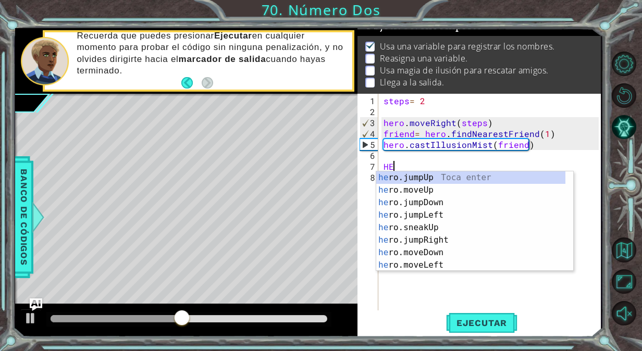
scroll to position [0, 0]
type textarea "H"
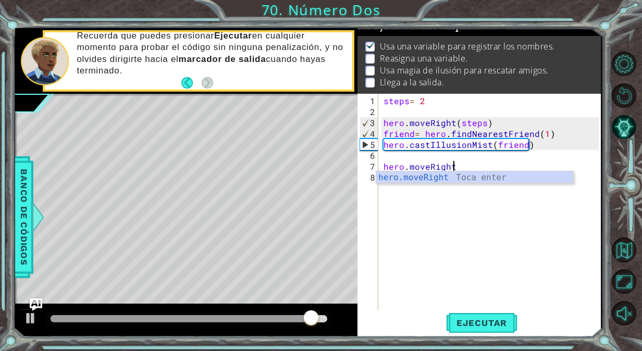
scroll to position [0, 4]
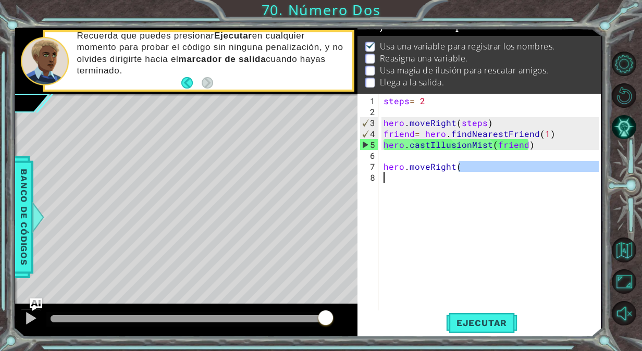
click at [506, 164] on div "steps = 2 hero . moveRight ( steps ) friend = hero . findNearestFriend ( 1 ) he…" at bounding box center [490, 203] width 217 height 219
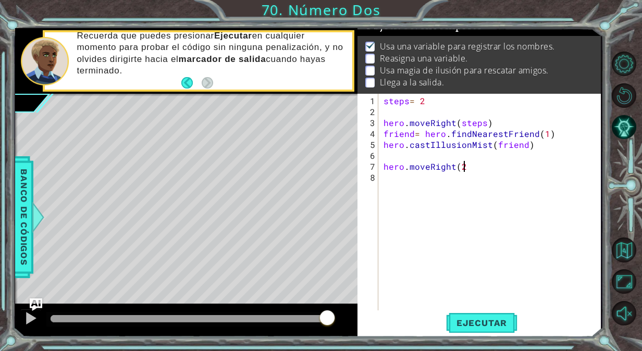
scroll to position [0, 5]
type textarea "hero.moveRight(2)"
click at [513, 193] on div "steps = 2 hero . moveRight ( steps ) friend = hero . findNearestFriend ( 1 ) he…" at bounding box center [493, 215] width 222 height 241
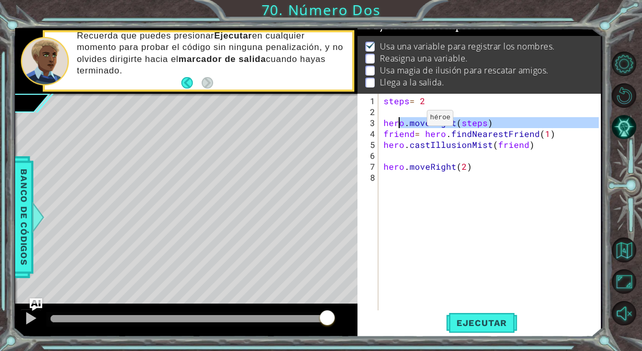
drag, startPoint x: 384, startPoint y: 131, endPoint x: 395, endPoint y: 118, distance: 17.4
click at [395, 118] on div "steps = 2 hero . moveRight ( steps ) friend = hero . findNearestFriend ( 1 ) he…" at bounding box center [493, 215] width 222 height 241
click at [381, 118] on div "hero.moveRight(steps) friend= hero.findNearestFriend(1) 1 2 3 4 5 6 7 8 steps =…" at bounding box center [478, 203] width 241 height 219
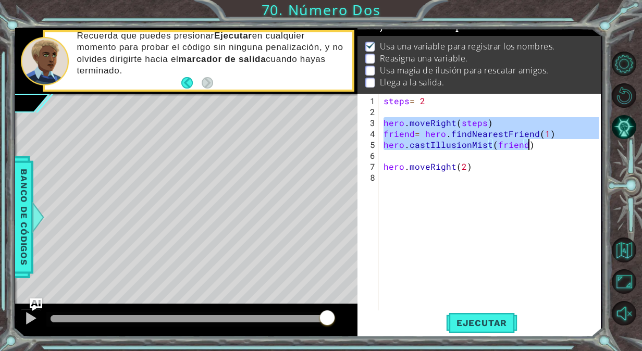
drag, startPoint x: 383, startPoint y: 120, endPoint x: 563, endPoint y: 145, distance: 182.0
click at [563, 145] on div "steps = 2 hero . moveRight ( steps ) friend = hero . findNearestFriend ( 1 ) he…" at bounding box center [493, 215] width 222 height 241
type textarea "friend= hero.findNearestFriend(1) hero.castIllusionMist(friend)"
click at [472, 187] on div "steps = 2 hero . moveRight ( steps ) friend = hero . findNearestFriend ( 1 ) he…" at bounding box center [493, 215] width 222 height 241
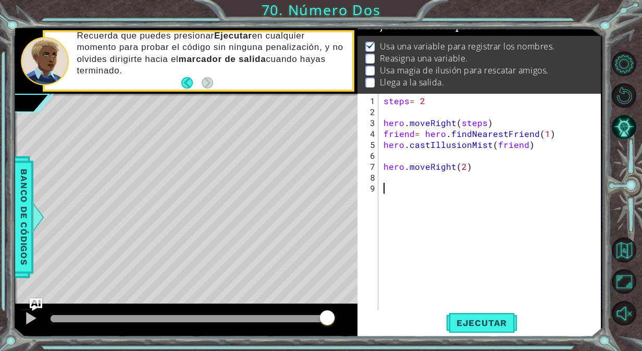
paste textarea "hero.castIllusionMist(friend)"
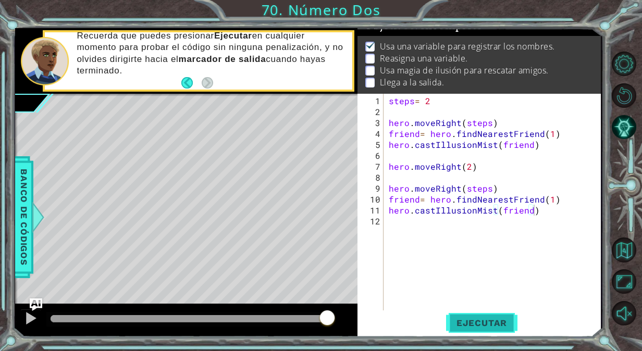
click at [488, 318] on span "Ejecutar" at bounding box center [481, 323] width 71 height 10
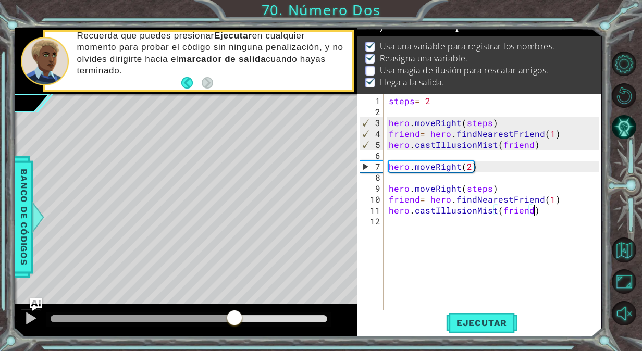
click at [234, 299] on div "methods hero use(thing) moveUp(steps) moveDown(steps) moveLeft(steps) moveRight…" at bounding box center [308, 182] width 586 height 309
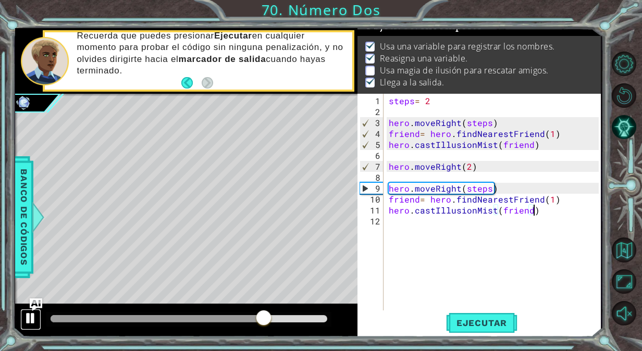
click at [32, 313] on div at bounding box center [31, 319] width 14 height 14
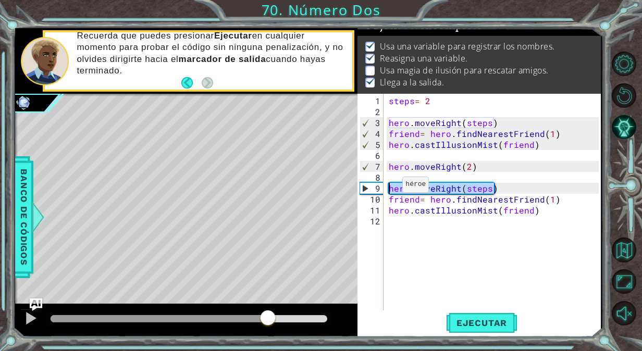
drag, startPoint x: 501, startPoint y: 192, endPoint x: 389, endPoint y: 189, distance: 111.6
click at [389, 189] on div "steps = 2 hero . moveRight ( steps ) friend = hero . findNearestFriend ( 1 ) he…" at bounding box center [495, 215] width 217 height 241
type textarea "hero.moveRight(steps)"
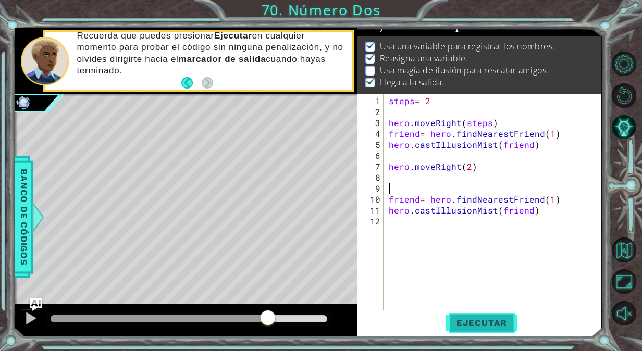
click at [479, 312] on button "Ejecutar" at bounding box center [481, 323] width 71 height 24
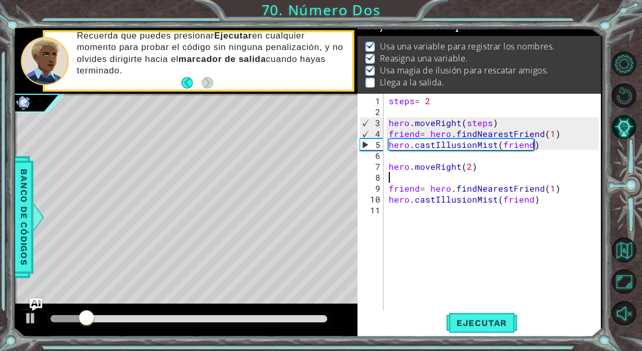
click at [530, 211] on div "steps = 2 hero . moveRight ( steps ) friend = hero . findNearestFriend ( 1 ) he…" at bounding box center [495, 215] width 217 height 241
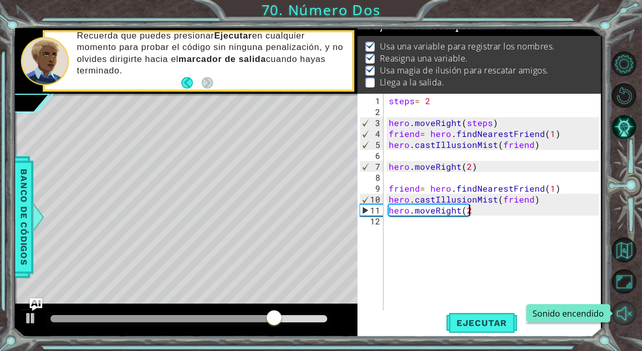
scroll to position [0, 4]
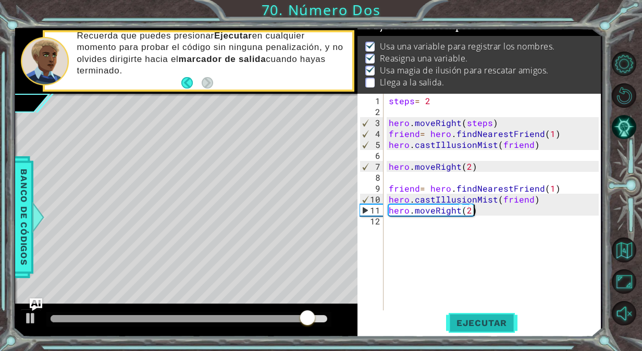
type textarea "hero.moveRight(2)"
click at [513, 316] on button "Ejecutar" at bounding box center [481, 323] width 71 height 24
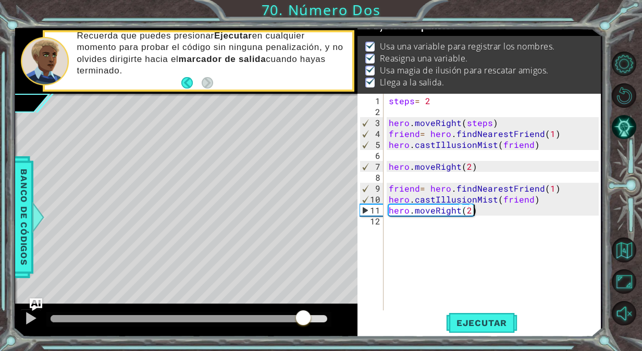
drag, startPoint x: 90, startPoint y: 315, endPoint x: 304, endPoint y: 314, distance: 214.2
click at [304, 314] on div at bounding box center [303, 319] width 19 height 19
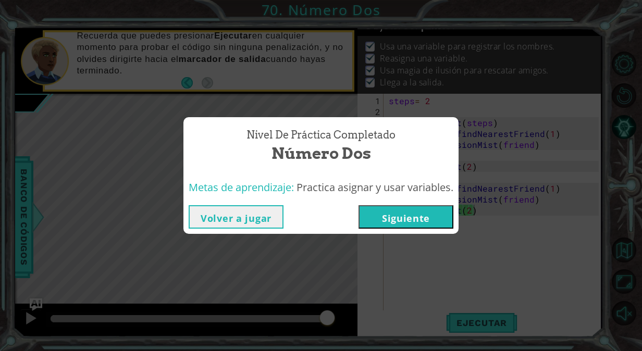
click at [438, 195] on div "Metas de aprendizaje: Practica asignar y usar variables." at bounding box center [320, 188] width 275 height 26
click at [437, 210] on button "Siguiente" at bounding box center [406, 216] width 95 height 23
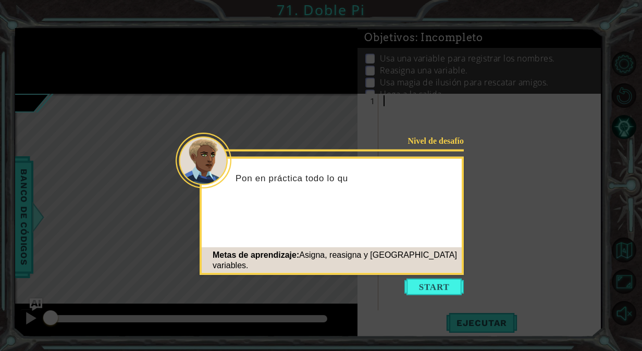
click at [436, 265] on footer "Metas de aprendizaje: Asigna, reasigna y [GEOGRAPHIC_DATA] variables." at bounding box center [332, 261] width 260 height 26
click at [436, 283] on button "Start" at bounding box center [434, 287] width 59 height 17
